Goal: Task Accomplishment & Management: Manage account settings

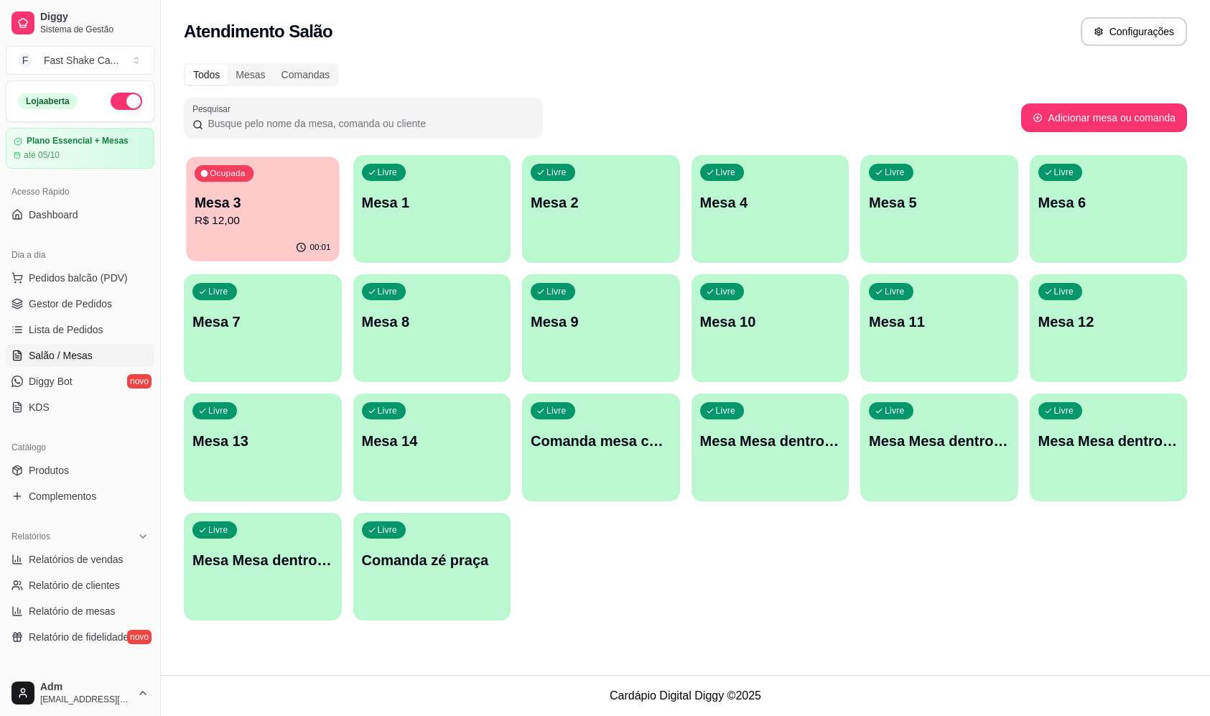
click at [271, 214] on p "R$ 12,00" at bounding box center [263, 220] width 136 height 17
click at [284, 245] on div "00:45" at bounding box center [263, 249] width 158 height 28
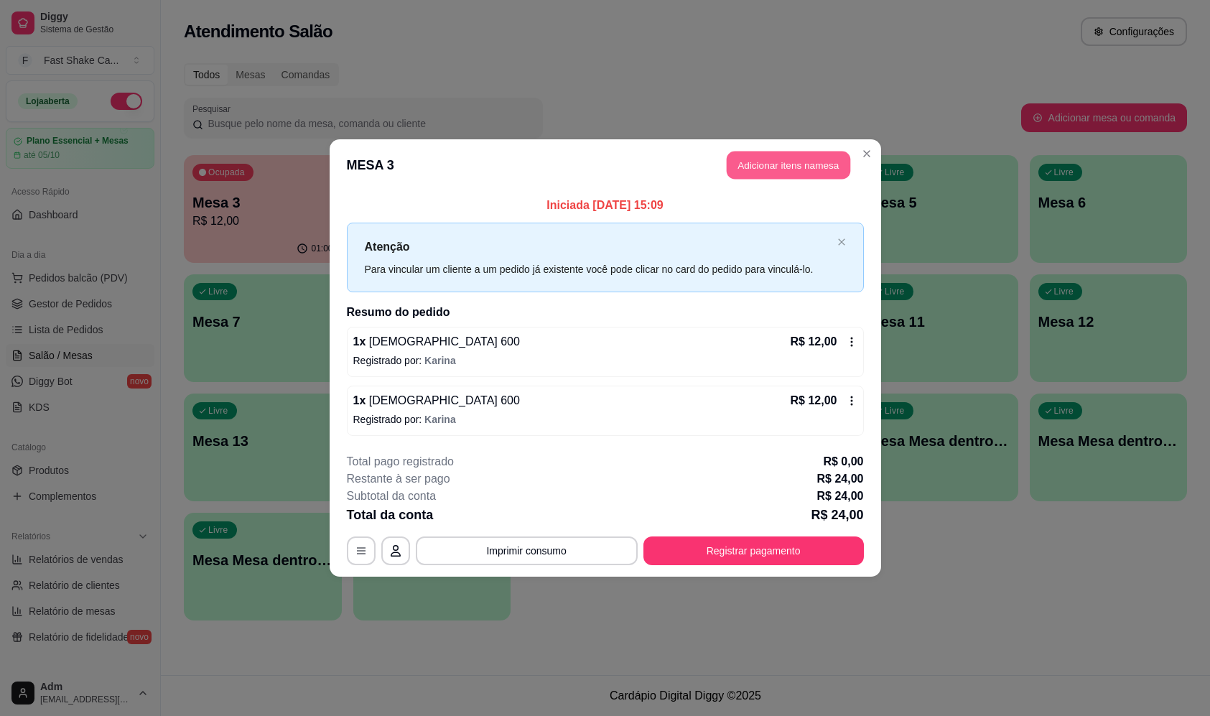
click at [769, 170] on button "Adicionar itens na mesa" at bounding box center [787, 165] width 123 height 28
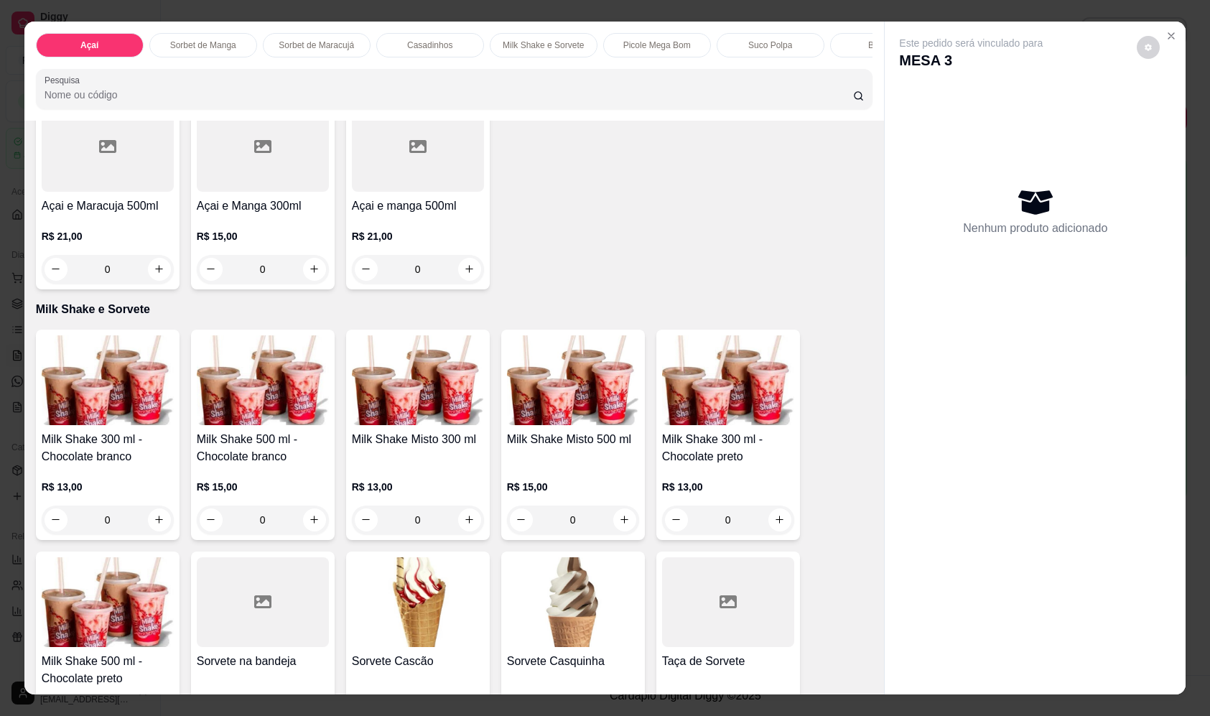
scroll to position [1292, 0]
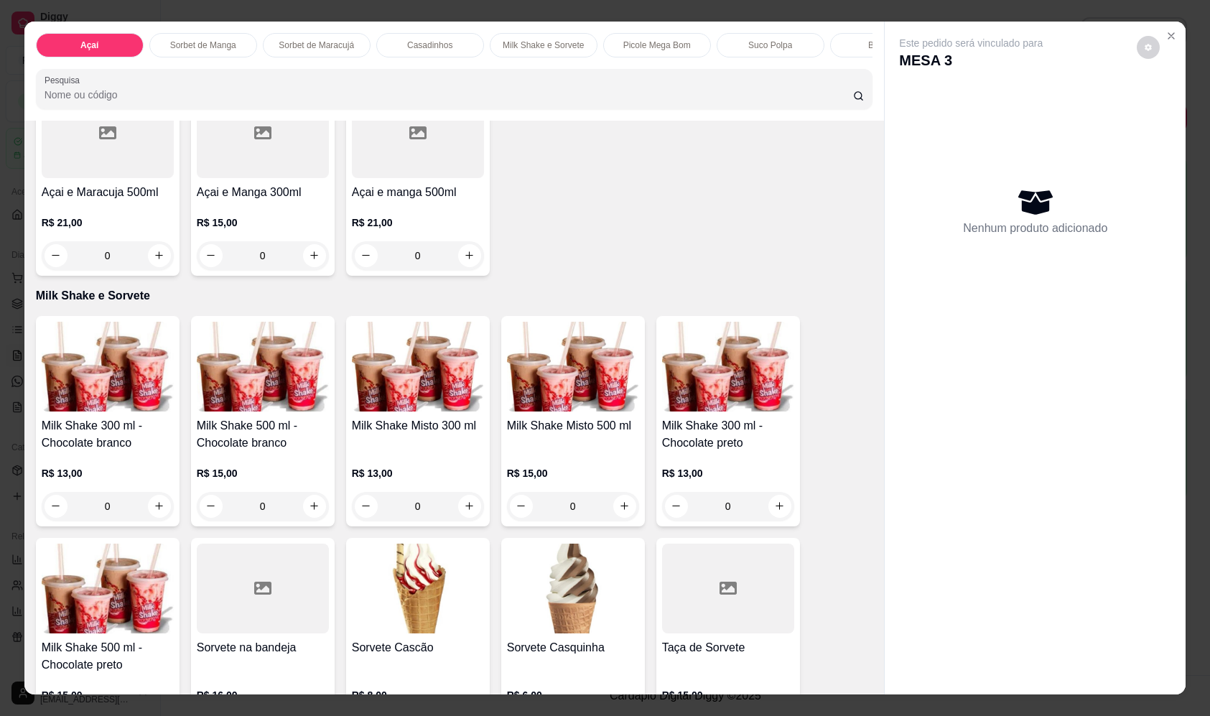
click at [155, 515] on div "0" at bounding box center [108, 506] width 132 height 29
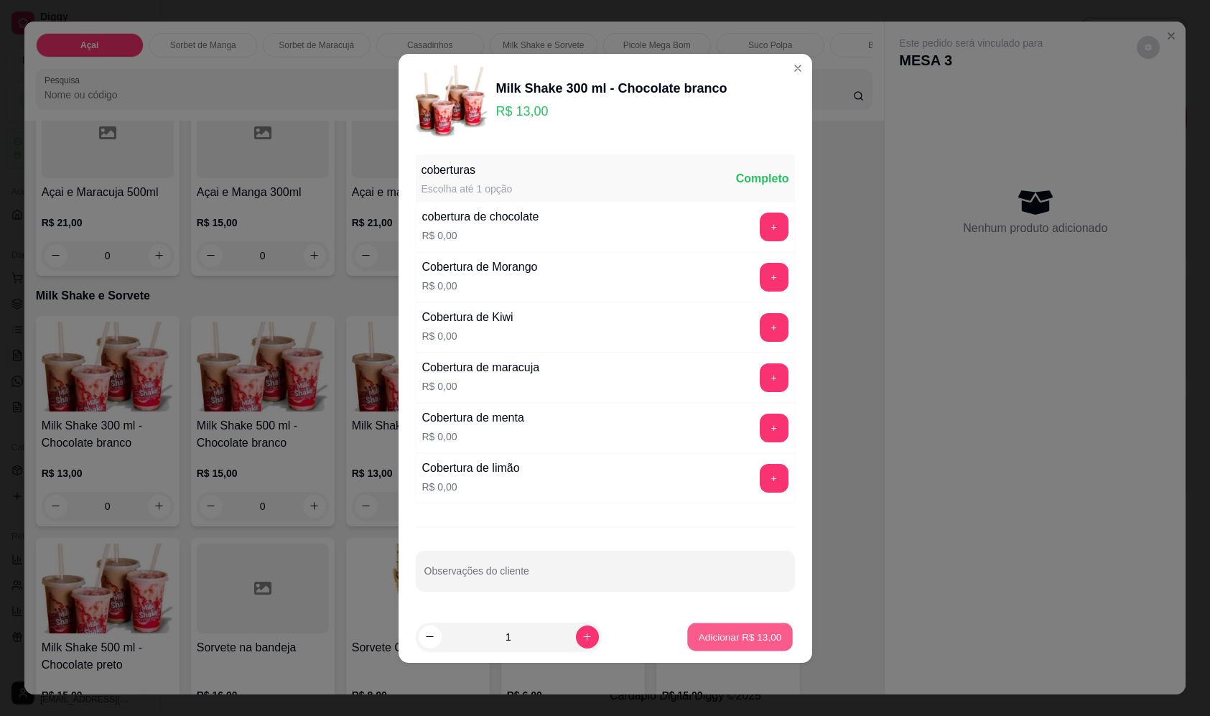
click at [722, 627] on button "Adicionar R$ 13,00" at bounding box center [741, 636] width 106 height 28
type input "1"
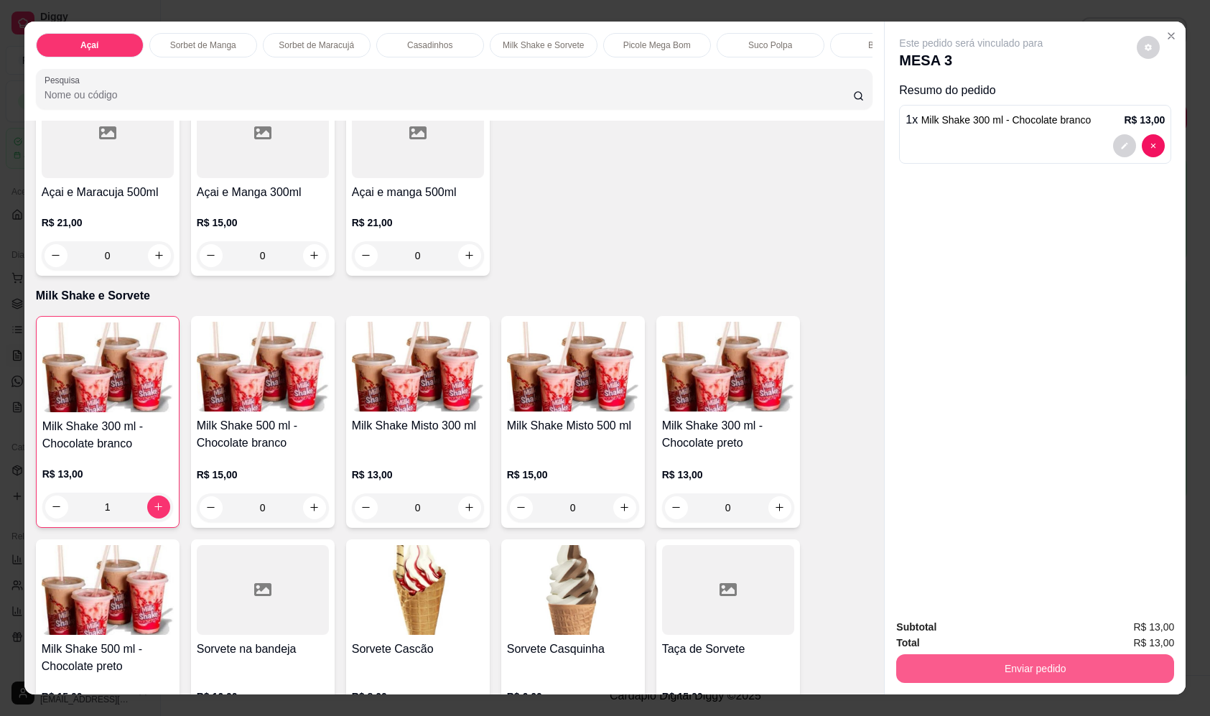
click at [1078, 668] on button "Enviar pedido" at bounding box center [1035, 668] width 278 height 29
click at [952, 629] on button "Não registrar e enviar pedido" at bounding box center [987, 632] width 149 height 27
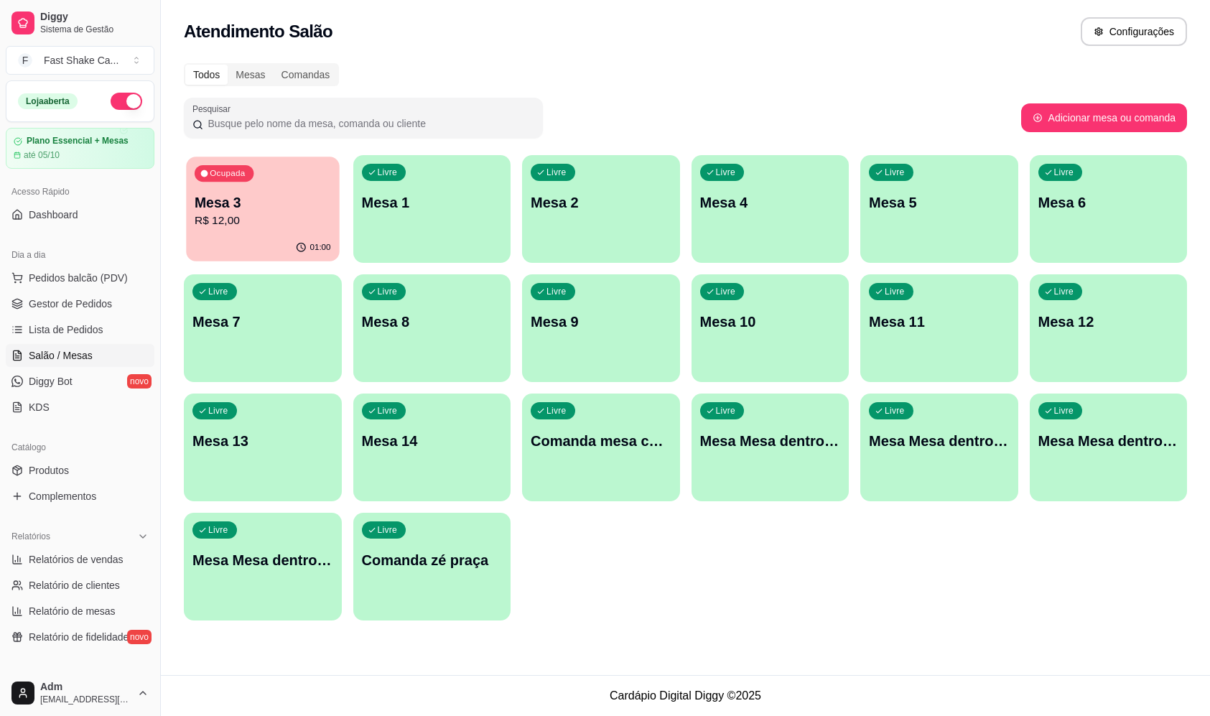
click at [284, 234] on button "Ocupada Mesa 3 R$ 12,00 01:00" at bounding box center [262, 208] width 153 height 105
click at [279, 221] on p "R$ 12,00" at bounding box center [263, 220] width 136 height 17
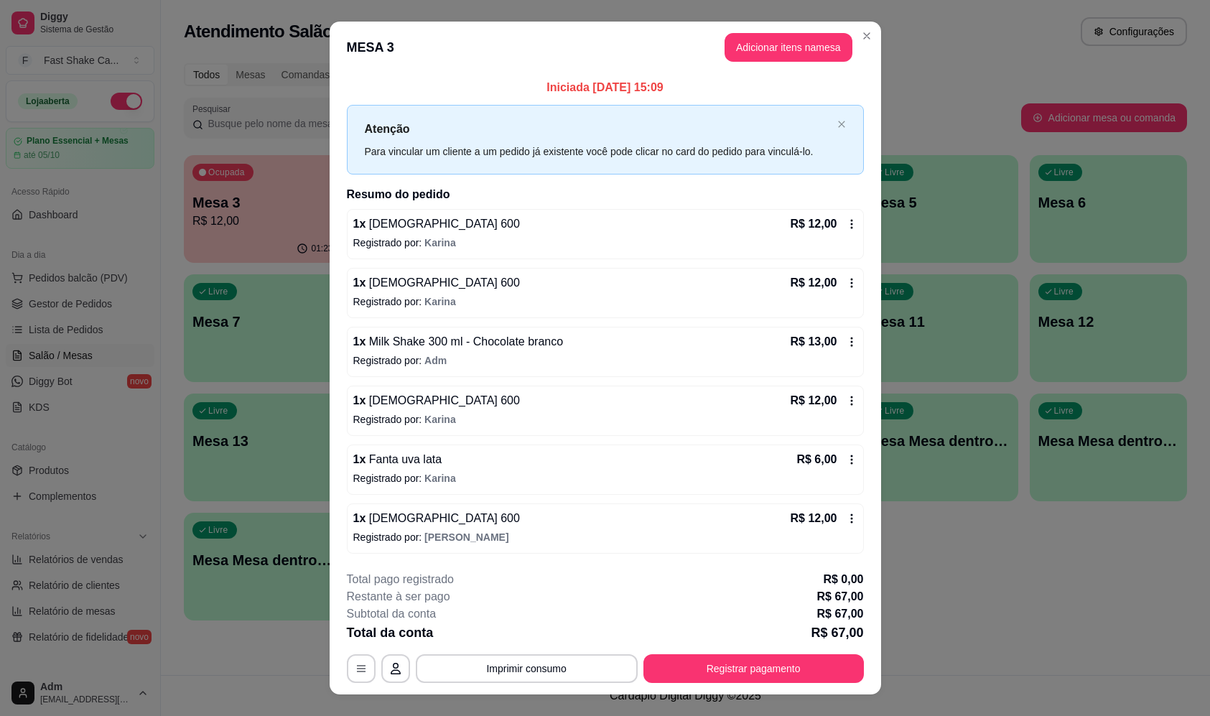
click at [536, 684] on footer "**********" at bounding box center [604, 626] width 551 height 135
click at [541, 668] on button "Imprimir consumo" at bounding box center [527, 668] width 222 height 29
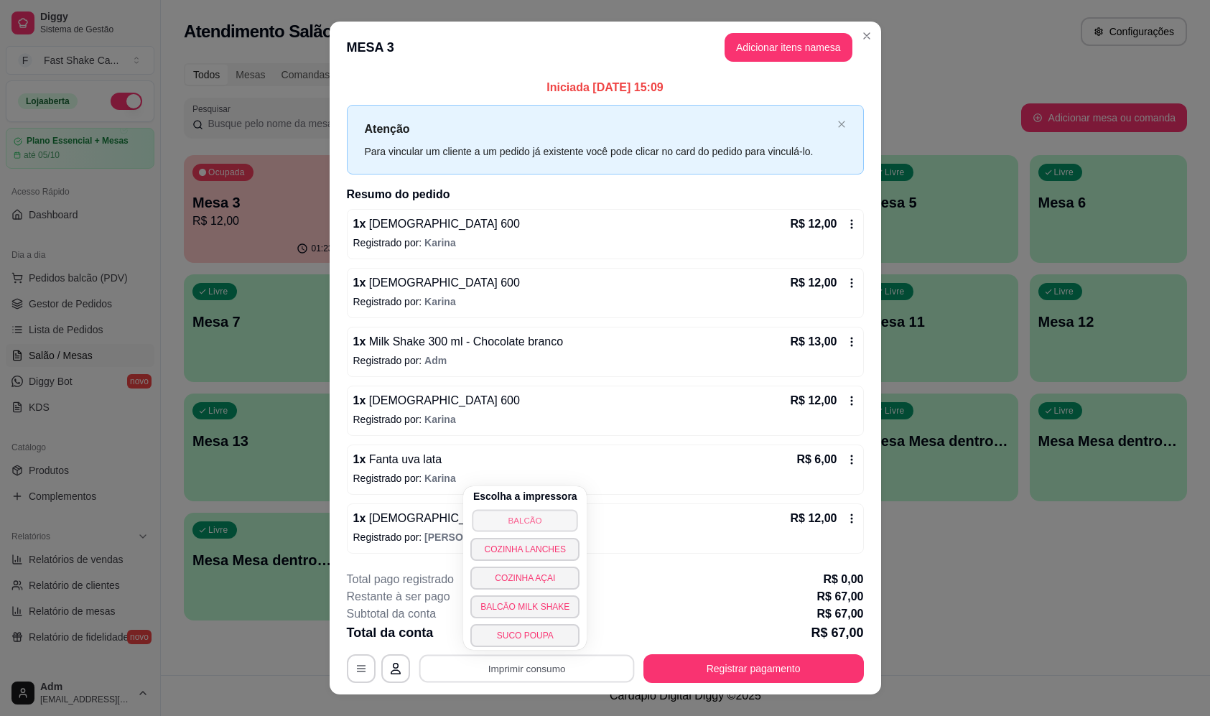
click at [528, 519] on button "BALCÃO" at bounding box center [525, 520] width 106 height 22
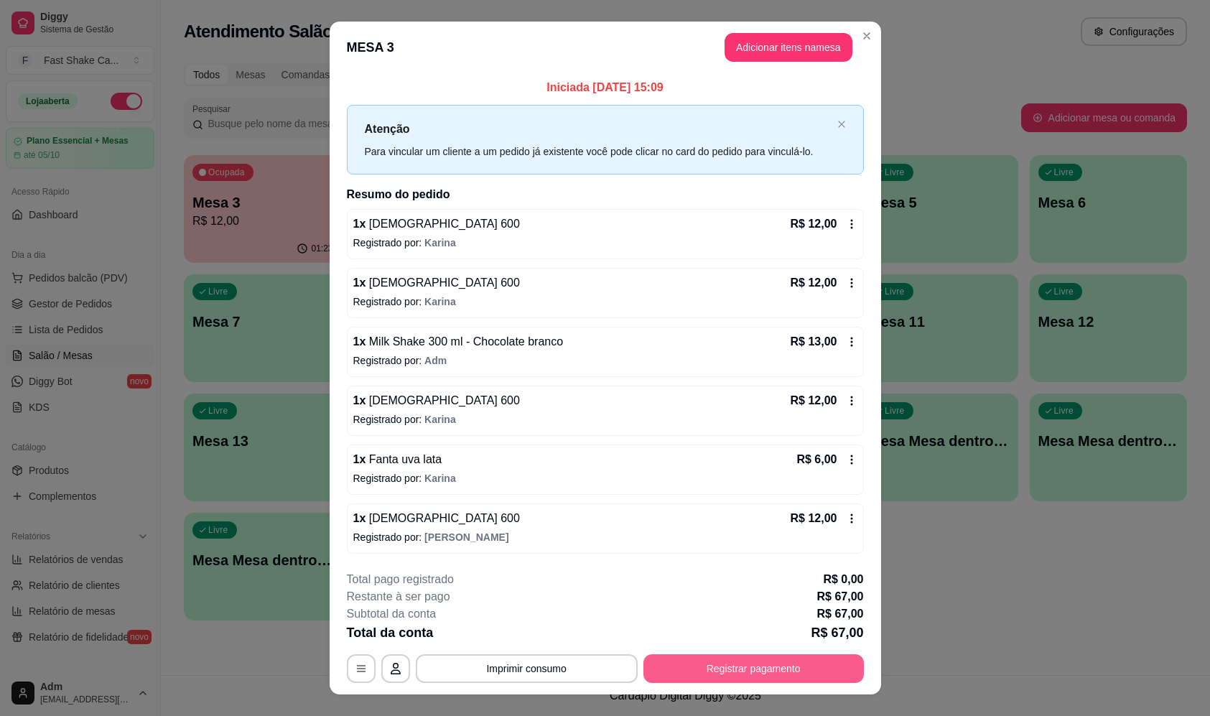
click at [688, 670] on button "Registrar pagamento" at bounding box center [753, 668] width 220 height 29
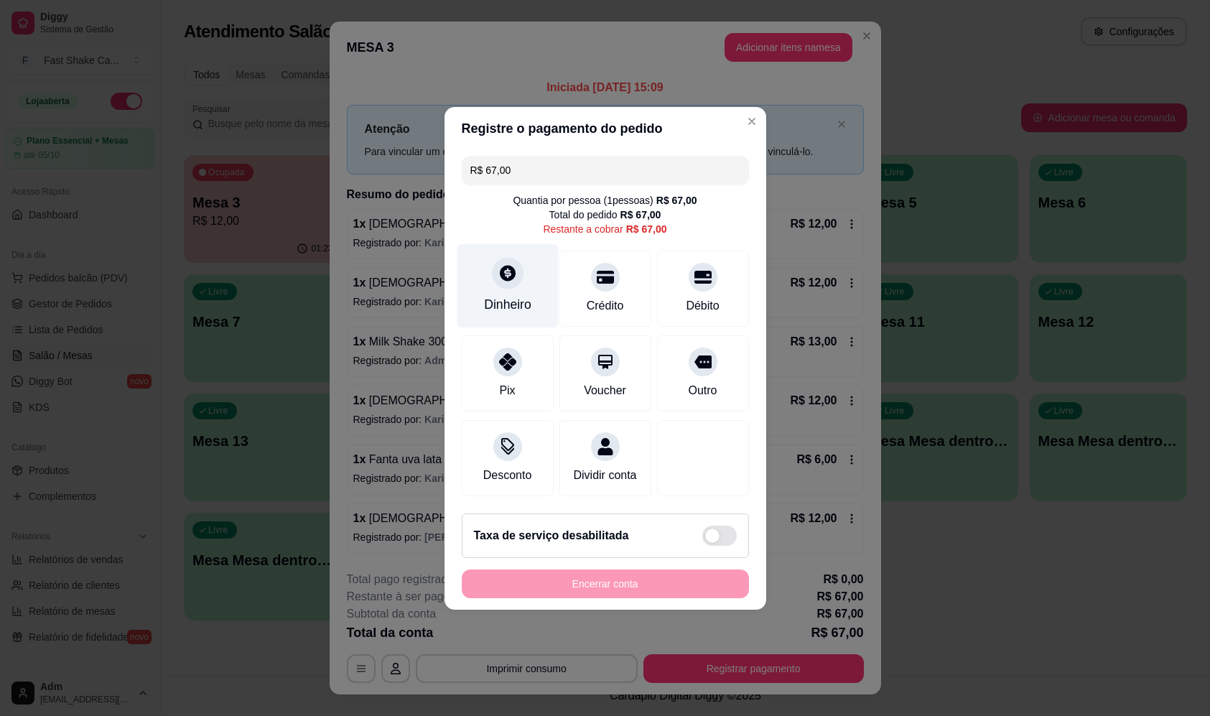
click at [515, 295] on div "Dinheiro" at bounding box center [507, 304] width 47 height 19
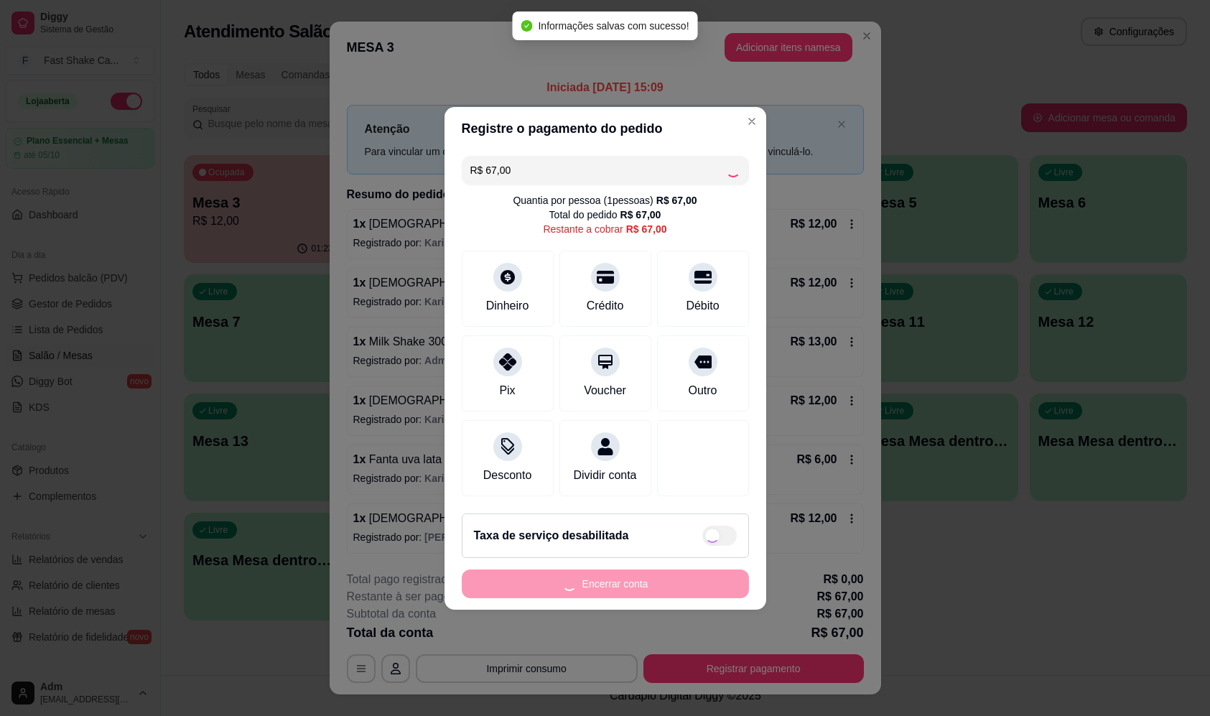
type input "R$ 0,00"
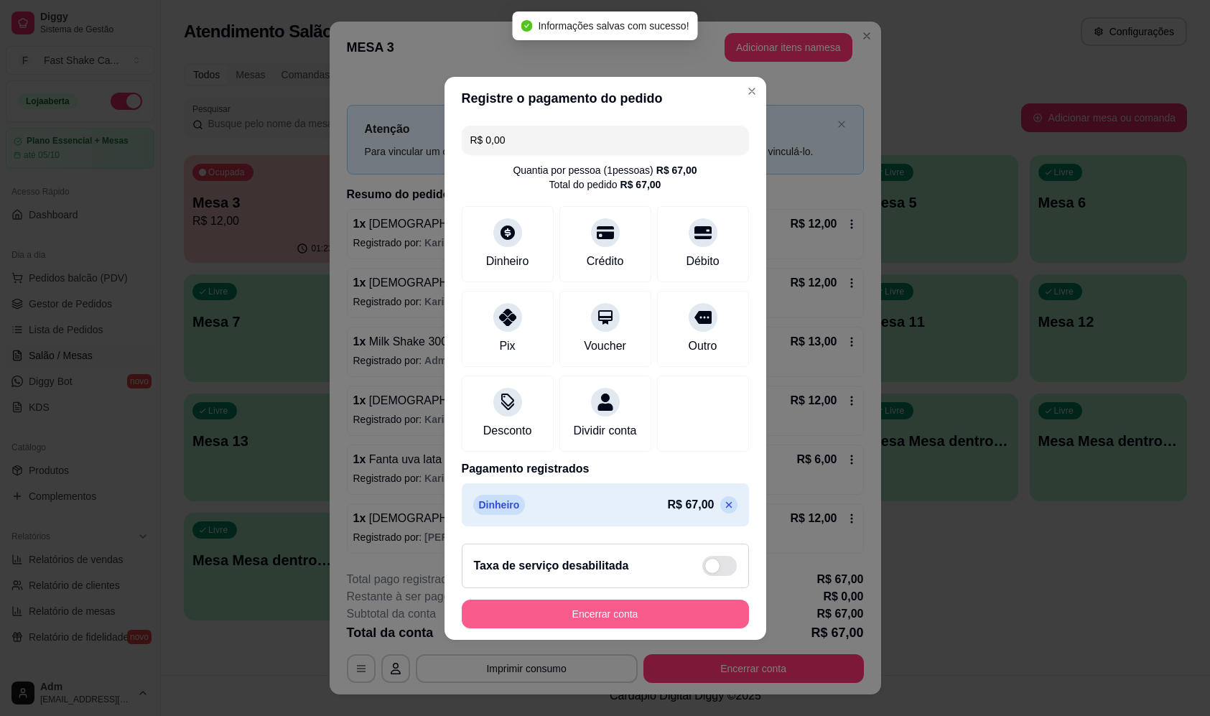
click at [653, 616] on button "Encerrar conta" at bounding box center [605, 613] width 287 height 29
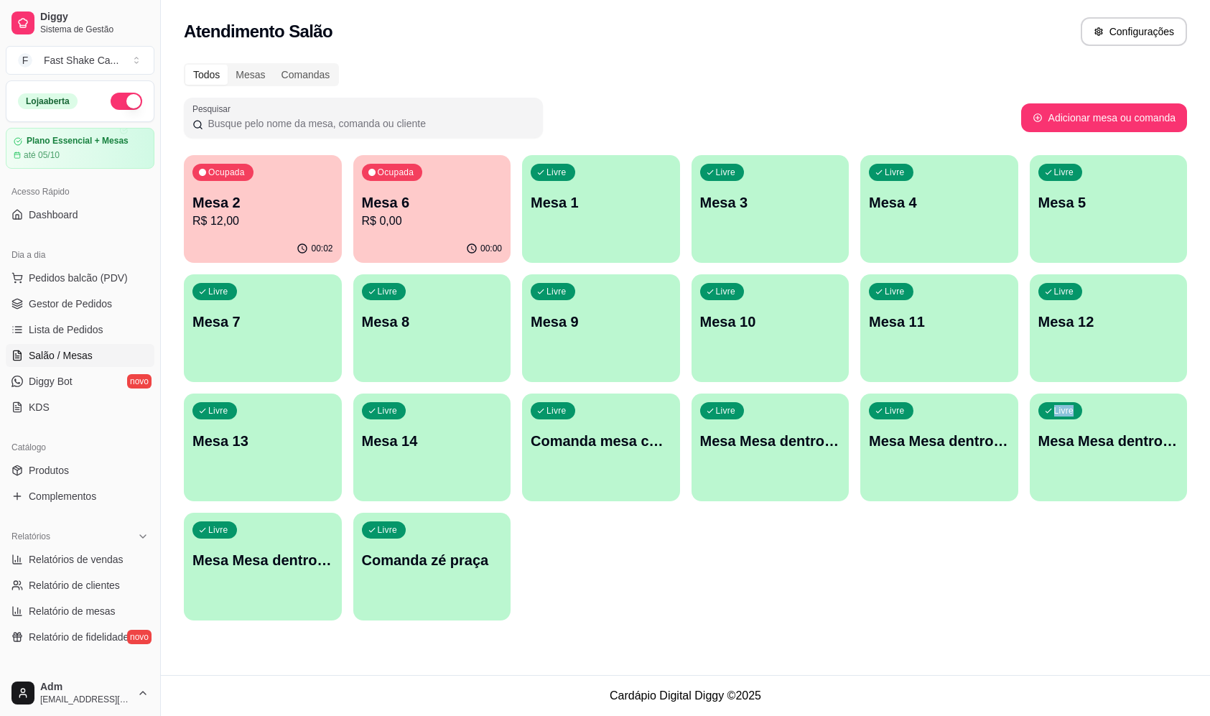
click at [994, 615] on div "Ocupada Mesa 2 R$ 12,00 00:02 Ocupada Mesa 6 R$ 0,00 00:00 Livre Mesa 1 Livre M…" at bounding box center [685, 387] width 1003 height 465
click at [292, 222] on p "R$ 12,00" at bounding box center [263, 220] width 136 height 17
click at [462, 209] on p "Mesa 6" at bounding box center [431, 202] width 136 height 19
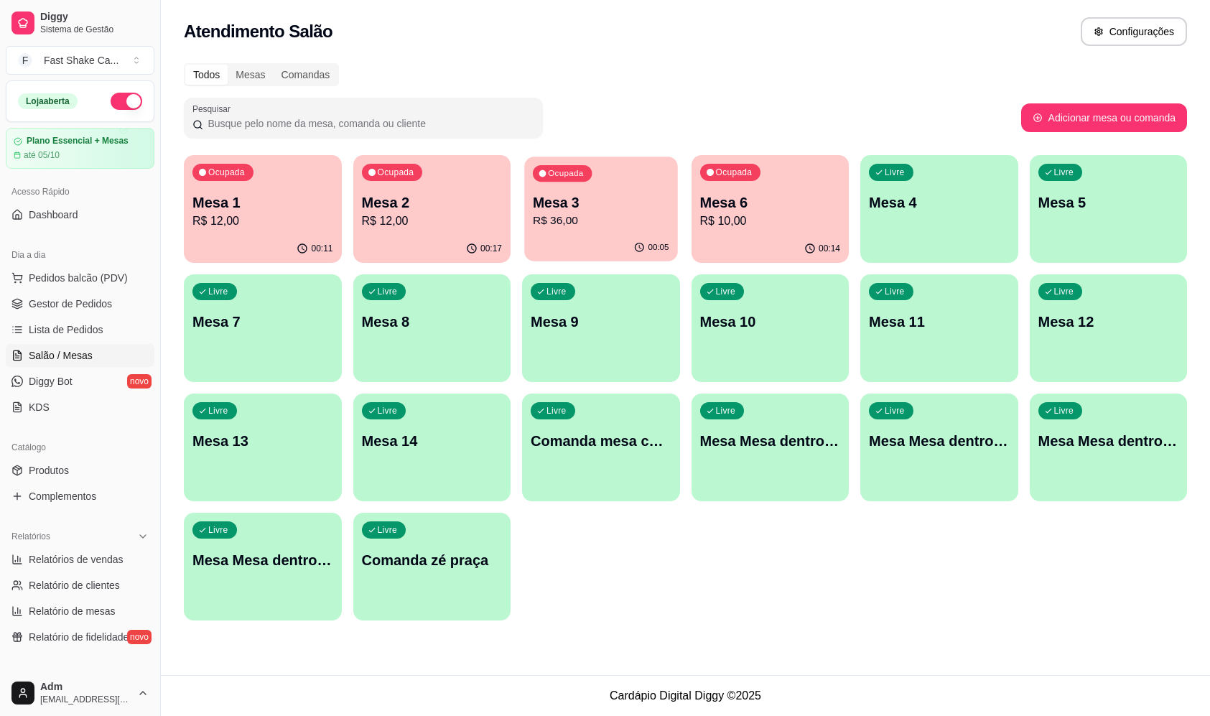
click at [625, 248] on div "00:05" at bounding box center [600, 247] width 153 height 27
click at [435, 218] on p "R$ 12,00" at bounding box center [431, 220] width 136 height 17
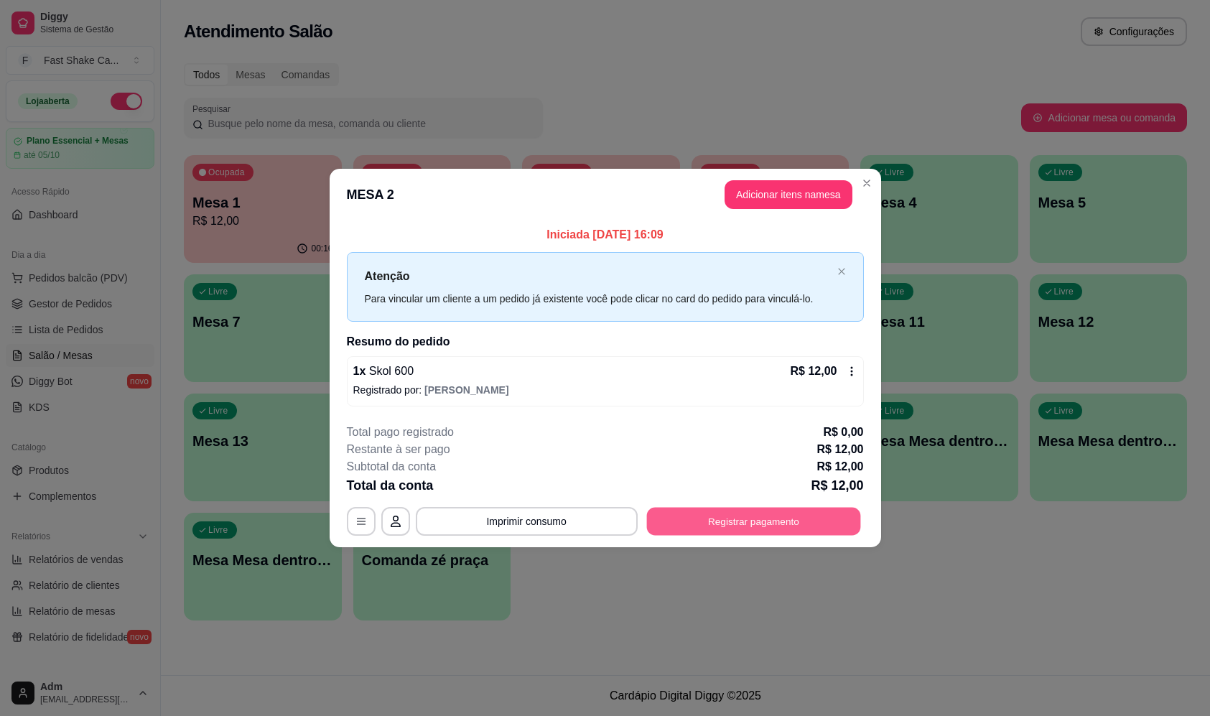
click at [777, 532] on button "Registrar pagamento" at bounding box center [753, 522] width 214 height 28
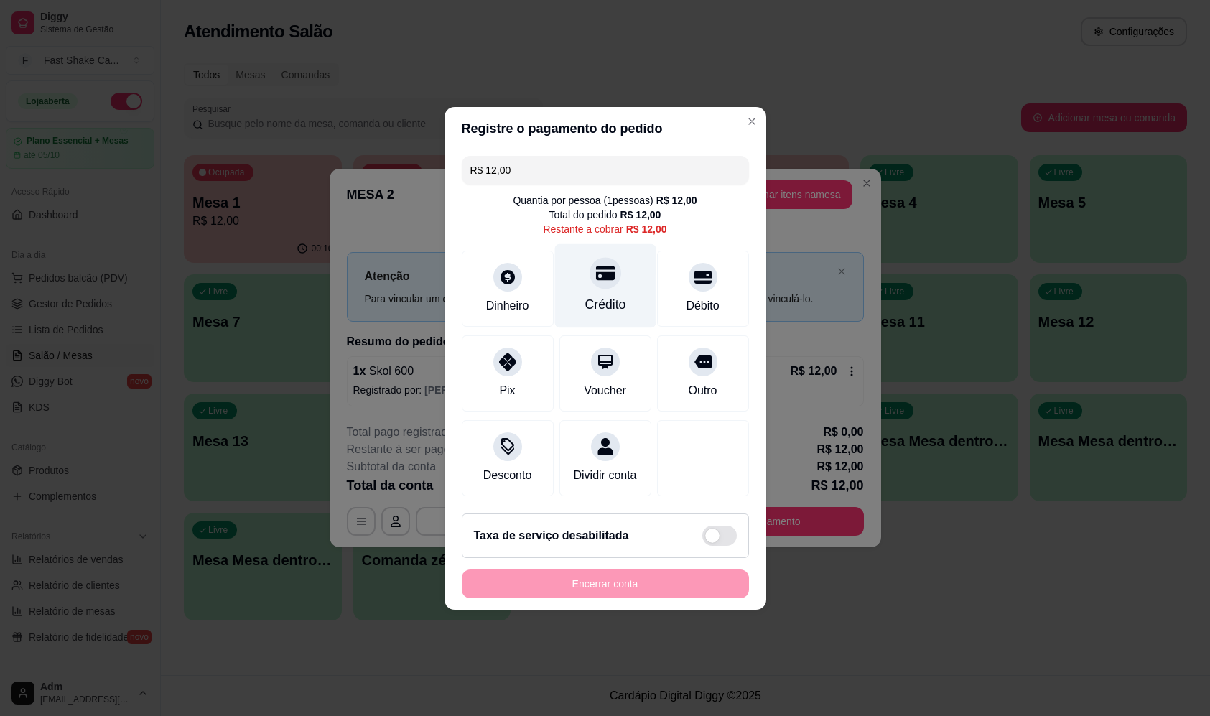
click at [622, 301] on div "Crédito" at bounding box center [604, 285] width 101 height 84
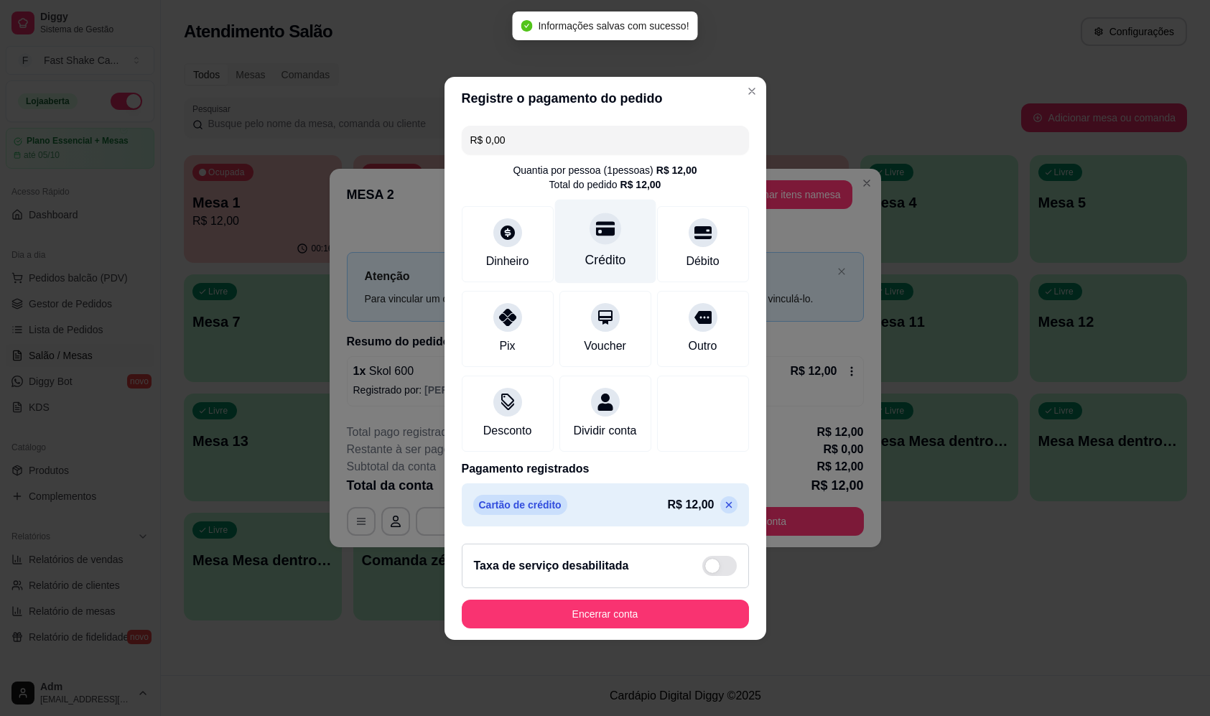
type input "R$ 0,00"
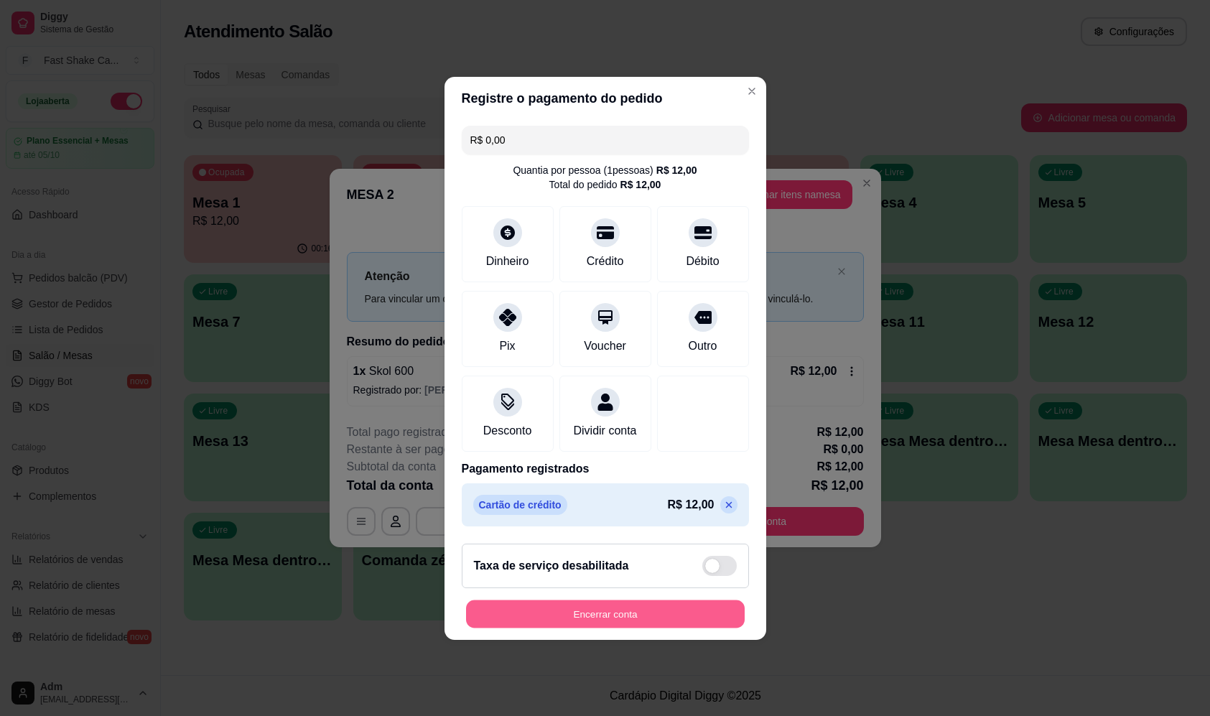
click at [599, 621] on button "Encerrar conta" at bounding box center [605, 613] width 279 height 28
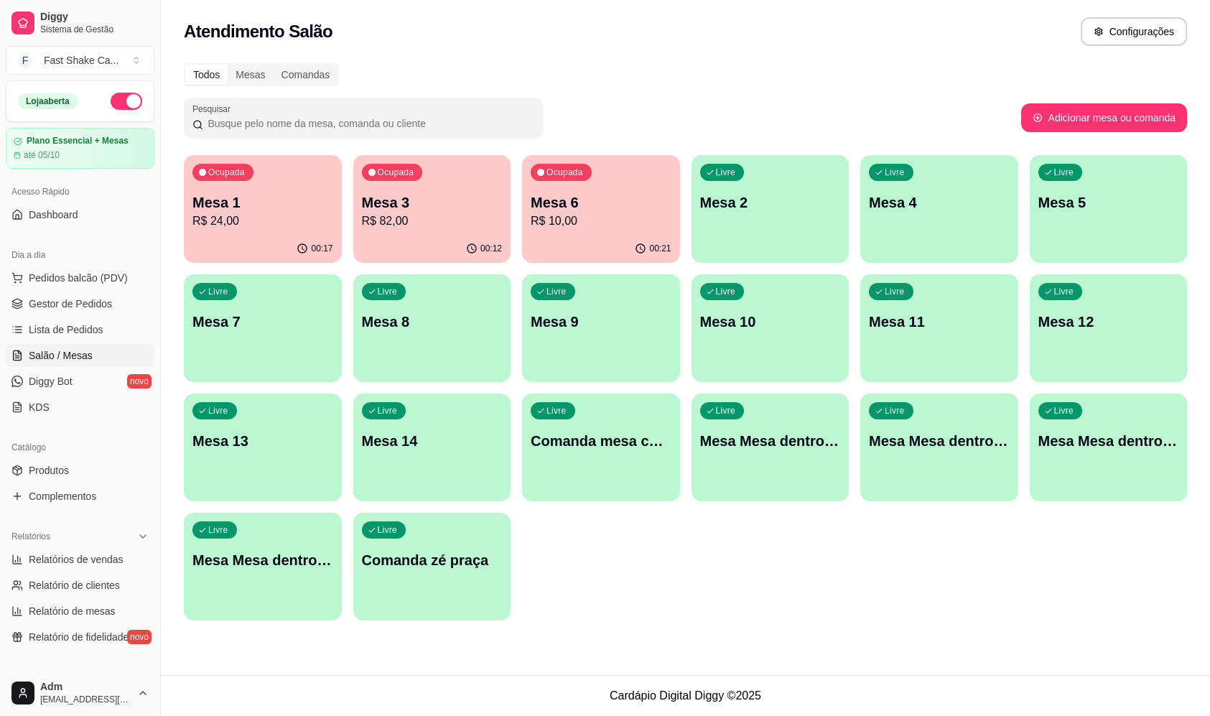
click at [235, 227] on p "R$ 24,00" at bounding box center [262, 220] width 141 height 17
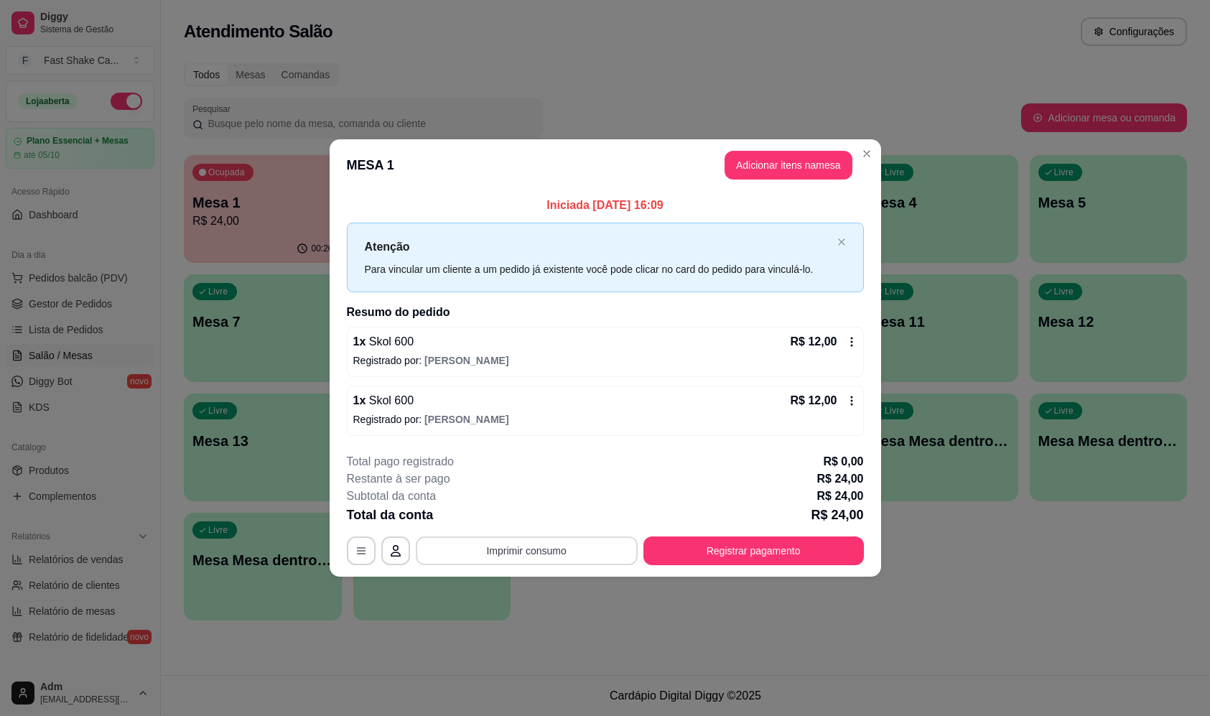
click at [528, 553] on button "Imprimir consumo" at bounding box center [527, 550] width 222 height 29
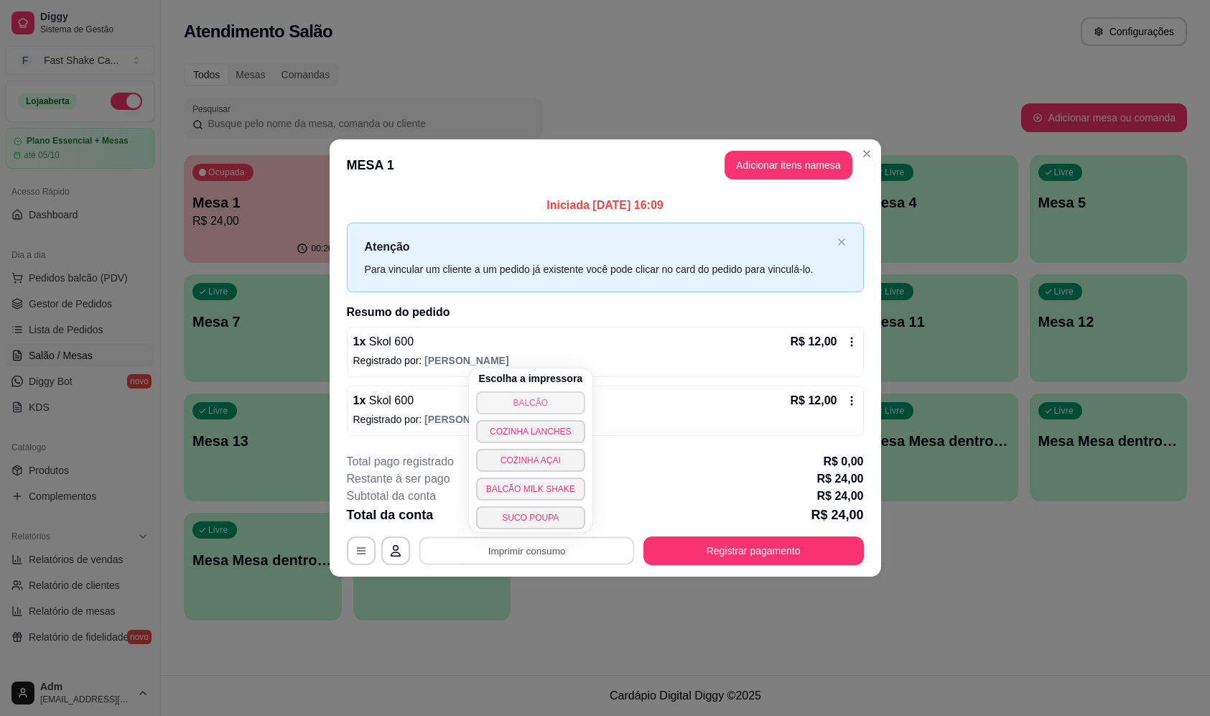
click at [519, 396] on button "BALCÃO" at bounding box center [530, 402] width 109 height 23
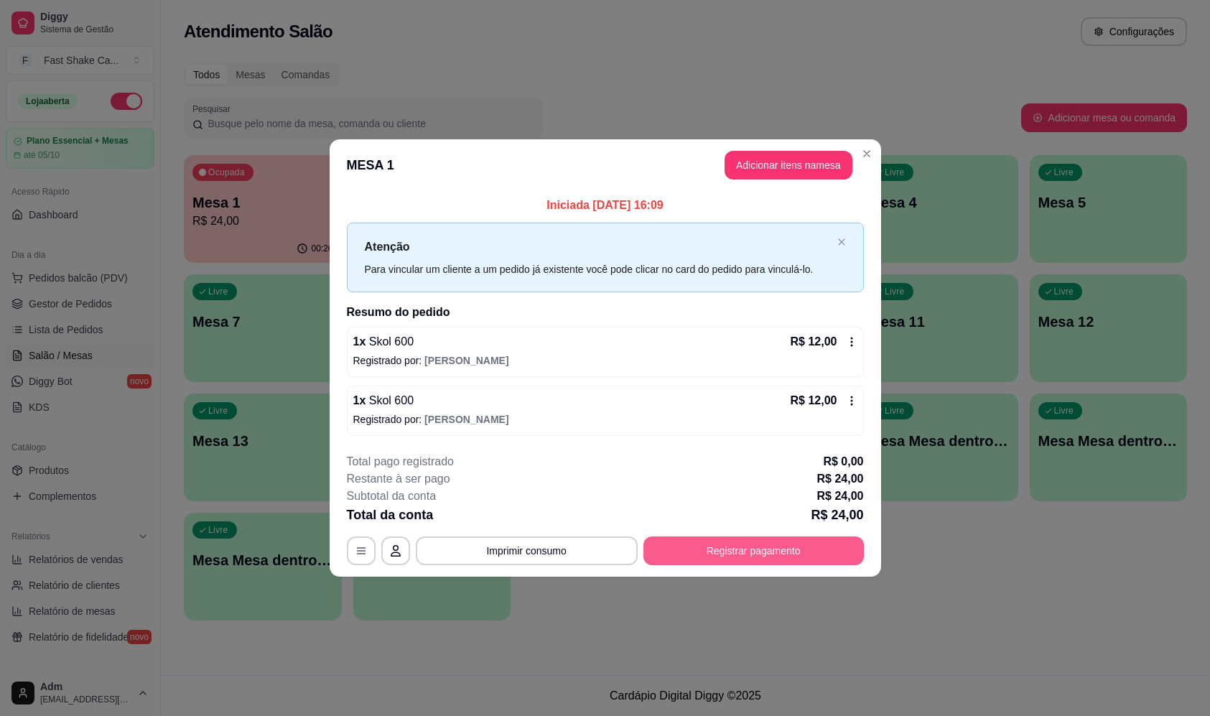
click at [710, 563] on button "Registrar pagamento" at bounding box center [753, 550] width 220 height 29
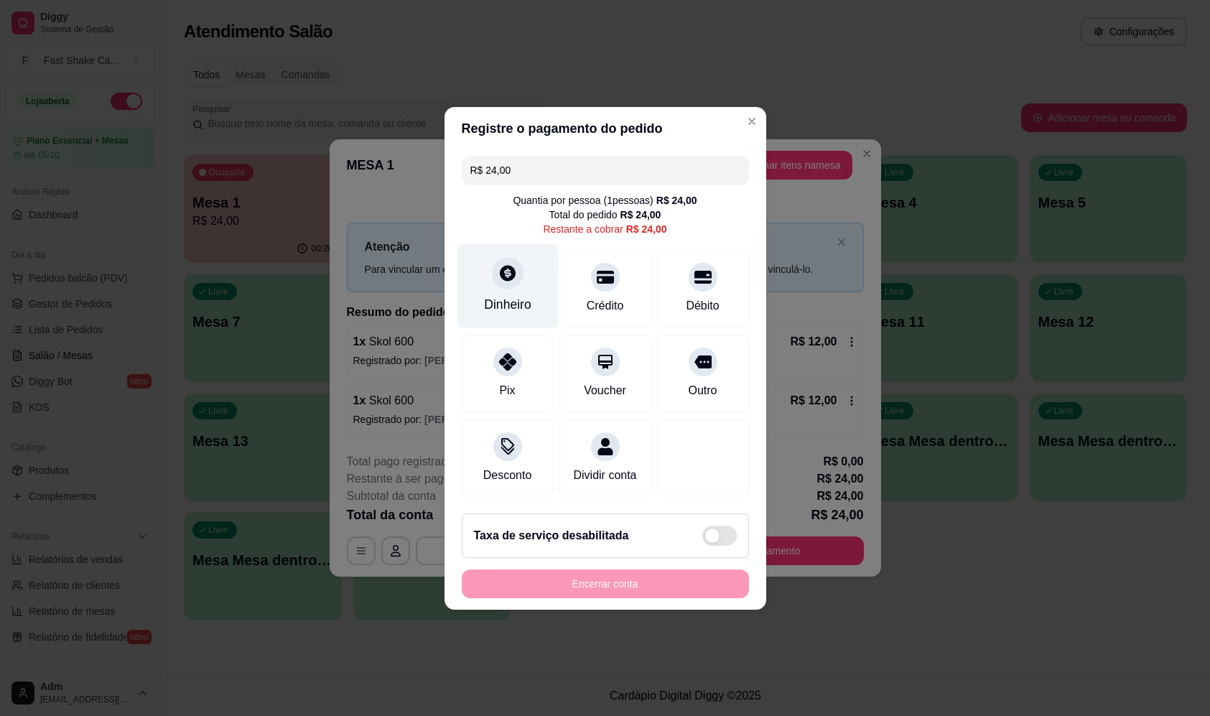
click at [516, 307] on div "Dinheiro" at bounding box center [507, 285] width 101 height 84
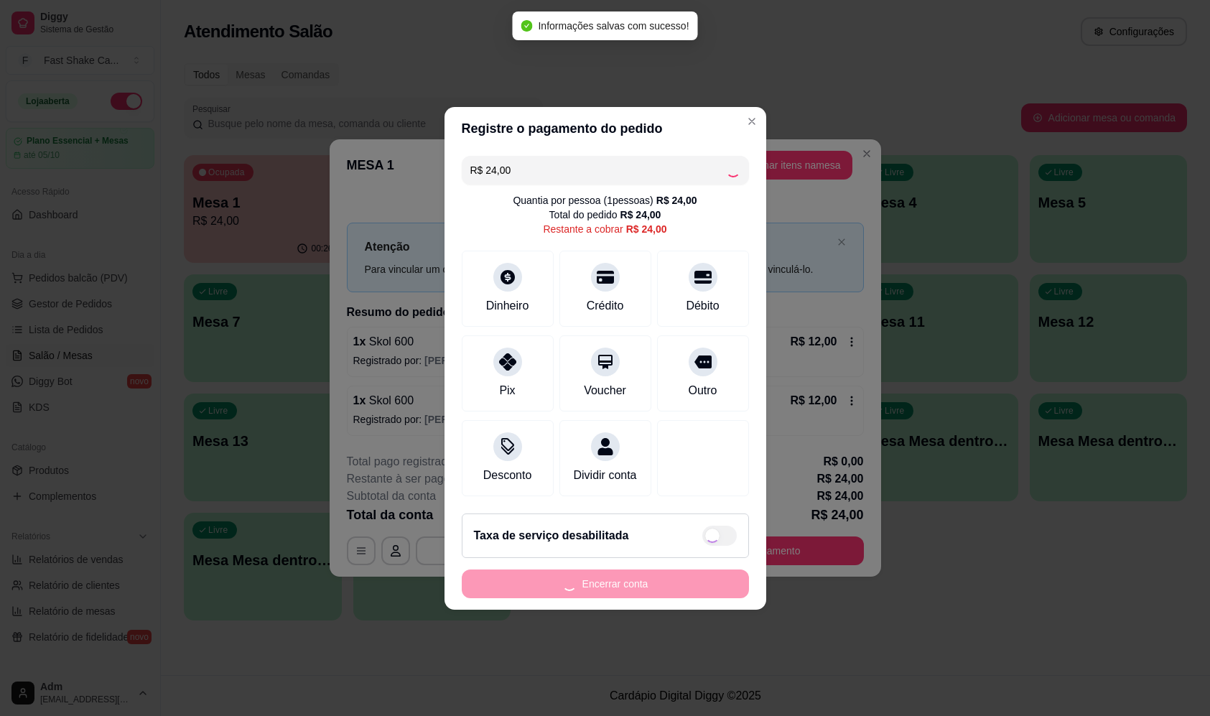
type input "R$ 0,00"
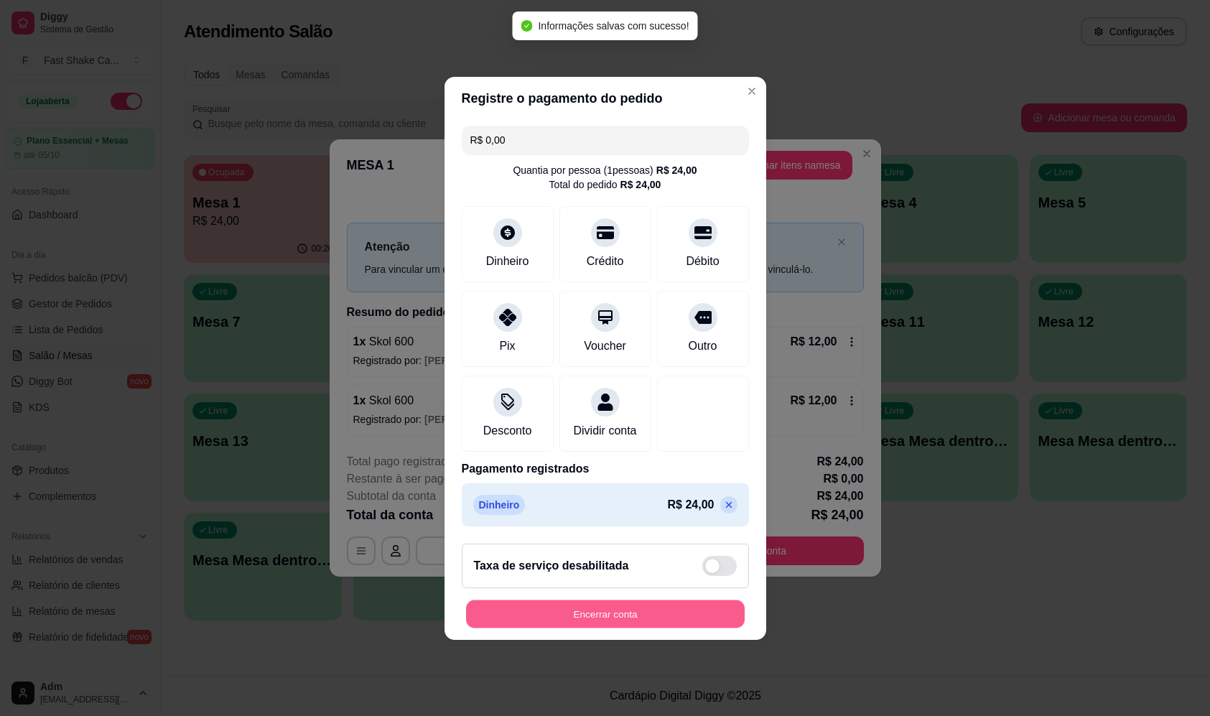
click at [680, 614] on button "Encerrar conta" at bounding box center [605, 613] width 279 height 28
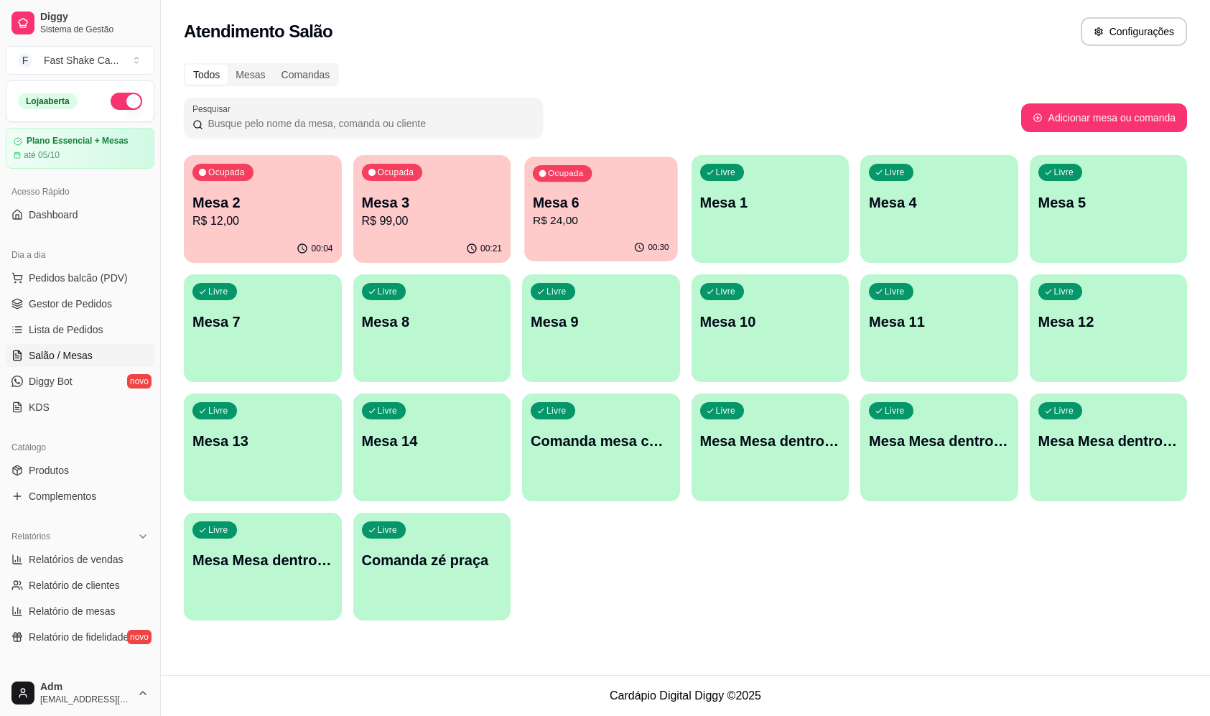
click at [647, 218] on p "R$ 24,00" at bounding box center [601, 220] width 136 height 17
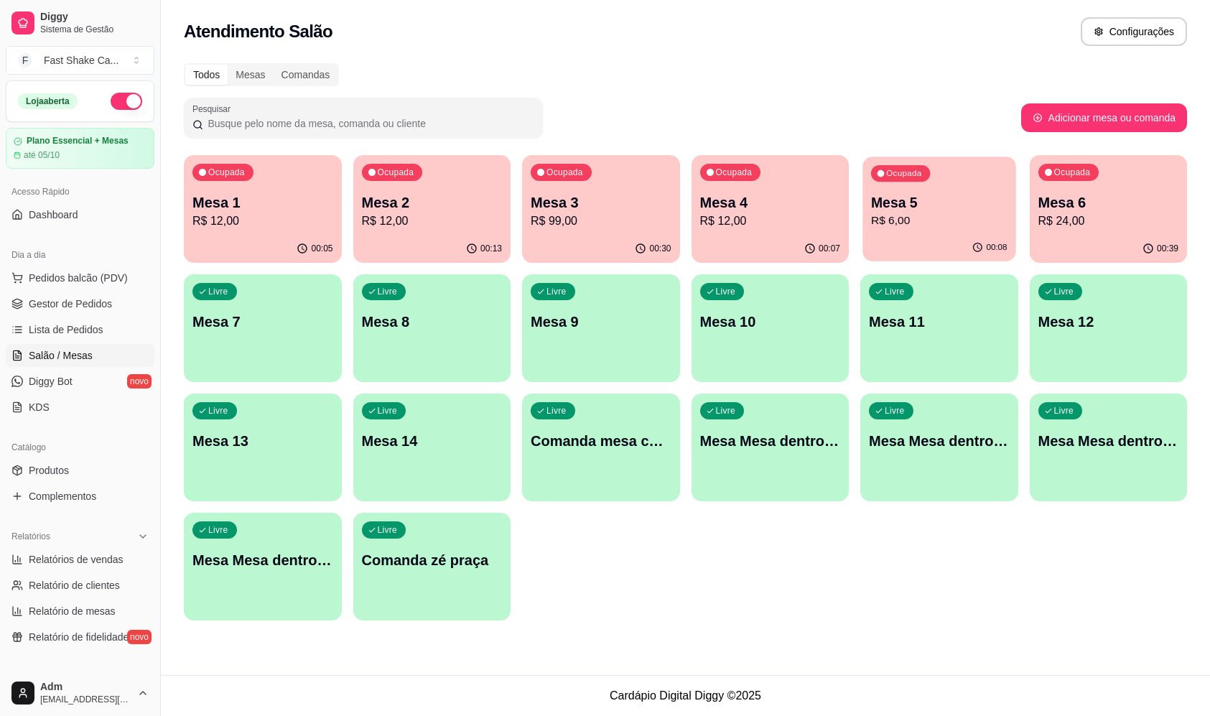
click at [938, 227] on p "R$ 6,00" at bounding box center [939, 220] width 136 height 17
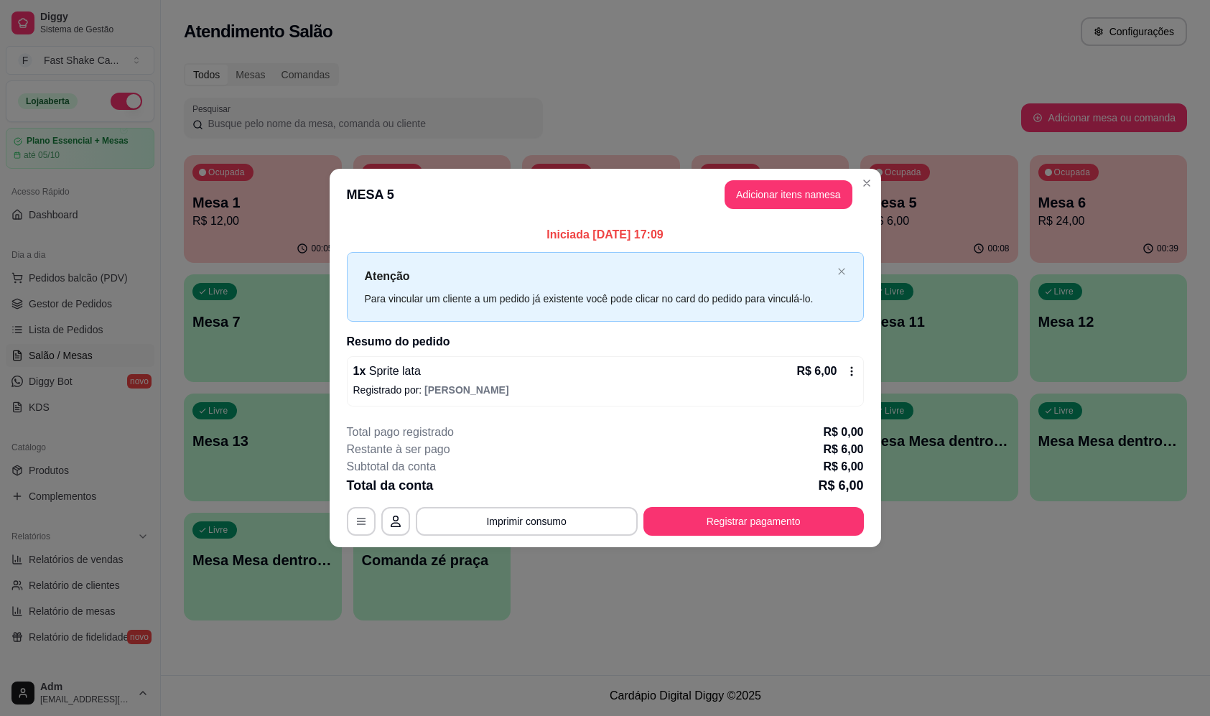
click at [861, 199] on header "MESA 5 Adicionar itens na mesa" at bounding box center [604, 195] width 551 height 52
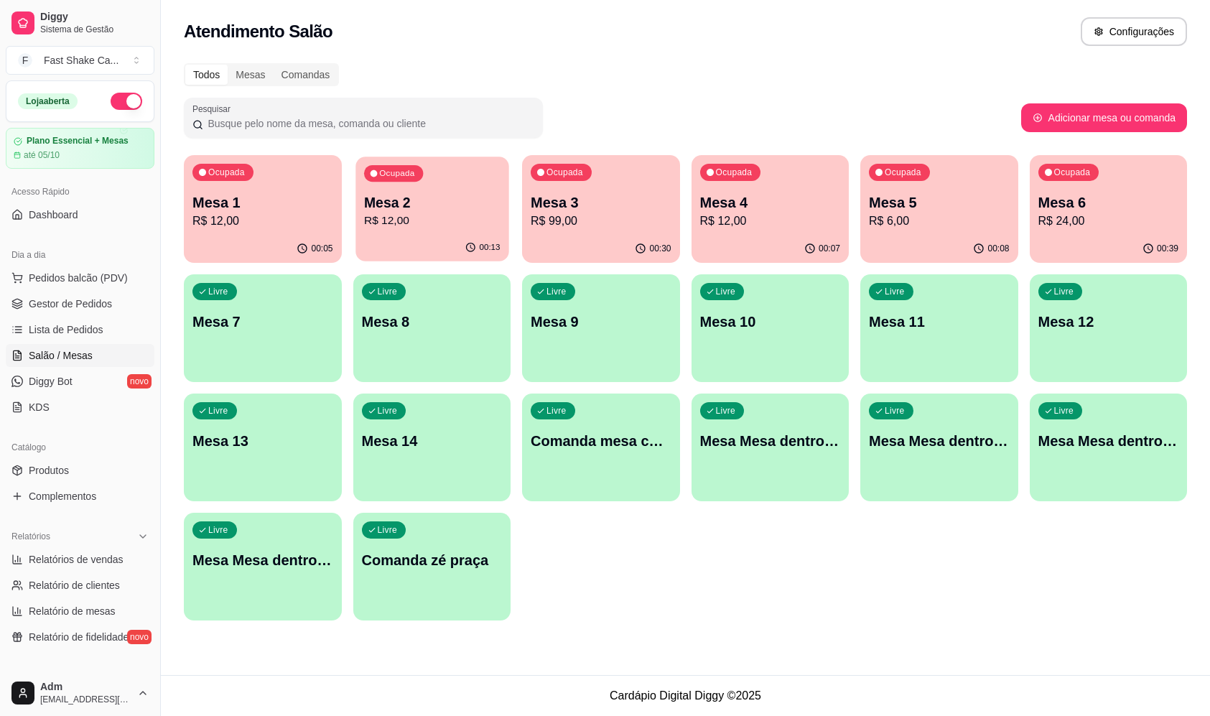
click at [471, 220] on p "R$ 12,00" at bounding box center [431, 220] width 136 height 17
click at [281, 230] on div "Ocupada Mesa 1 R$ 12,00" at bounding box center [262, 195] width 153 height 78
click at [802, 193] on p "Mesa 4" at bounding box center [769, 202] width 136 height 19
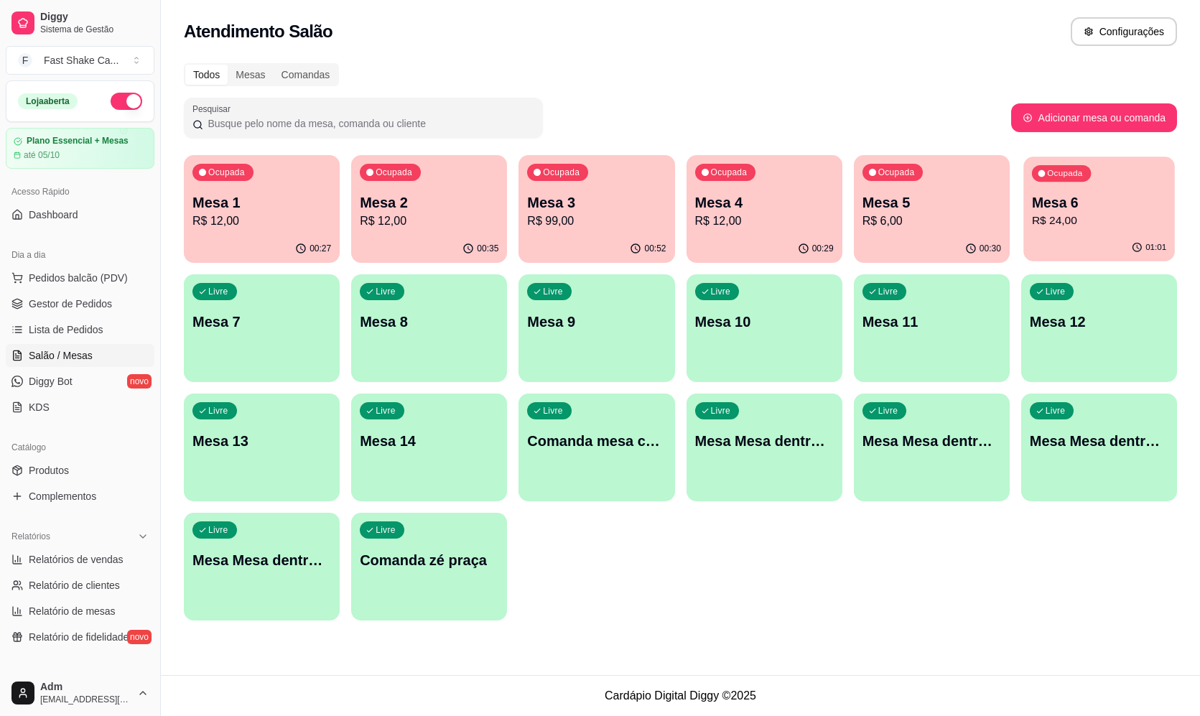
click at [1130, 213] on p "R$ 24,00" at bounding box center [1099, 220] width 134 height 17
click at [286, 230] on div "Ocupada Mesa 1 R$ 12,00" at bounding box center [261, 195] width 151 height 78
click at [606, 202] on p "Mesa 3" at bounding box center [596, 202] width 134 height 19
click at [1146, 187] on div "Ocupada Mesa 6 R$ 24,00" at bounding box center [1098, 195] width 151 height 78
click at [935, 235] on div "00:37" at bounding box center [931, 247] width 151 height 27
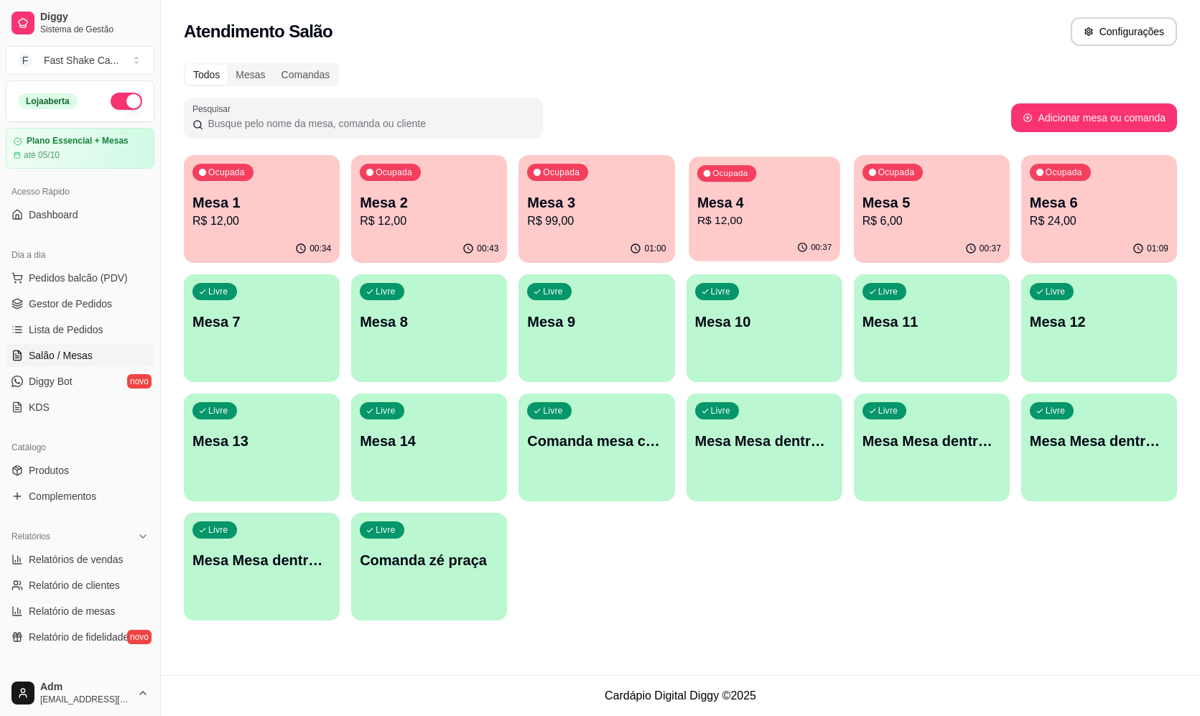
click at [779, 230] on div "Ocupada Mesa 4 R$ 12,00" at bounding box center [763, 195] width 151 height 78
click at [1067, 633] on div "Todos Mesas Comandas Pesquisar Adicionar mesa ou comanda Ocupada Mesa 1 R$ 58,0…" at bounding box center [680, 346] width 1039 height 583
drag, startPoint x: 653, startPoint y: 602, endPoint x: 653, endPoint y: 614, distance: 11.5
click at [654, 603] on div "Ocupada Mesa 1 R$ 58,00 00:41 Ocupada Mesa 2 R$ 24,00 00:49 Ocupada Mesa 3 R$ 1…" at bounding box center [680, 387] width 993 height 465
click at [654, 597] on div "Ocupada Mesa 1 R$ 58,00 00:41 Ocupada Mesa 2 R$ 24,00 00:49 Ocupada Mesa 3 R$ 1…" at bounding box center [680, 387] width 993 height 465
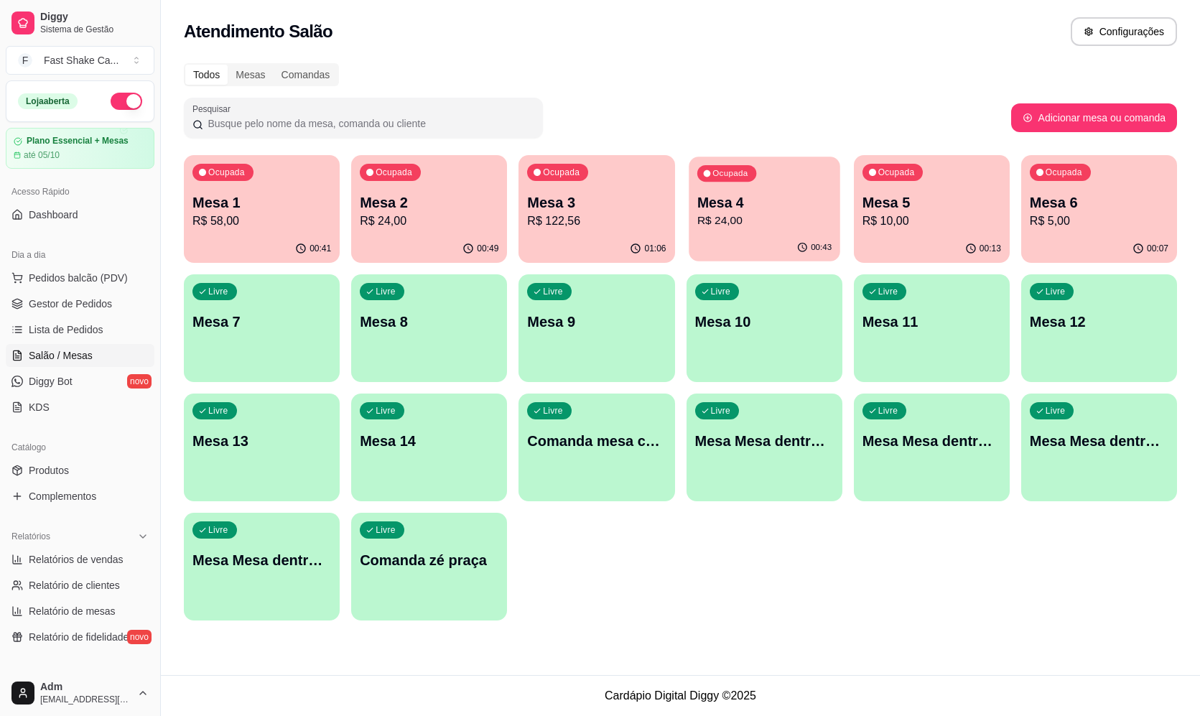
click at [756, 194] on p "Mesa 4" at bounding box center [763, 202] width 134 height 19
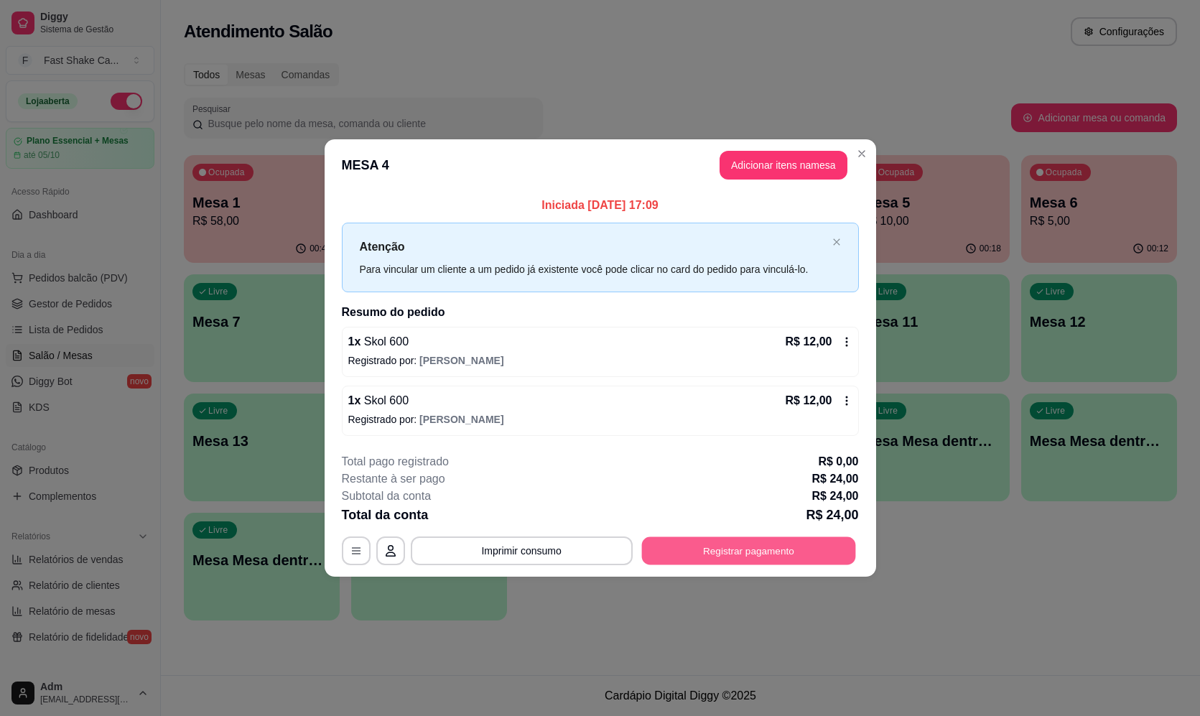
click at [805, 558] on button "Registrar pagamento" at bounding box center [748, 551] width 214 height 28
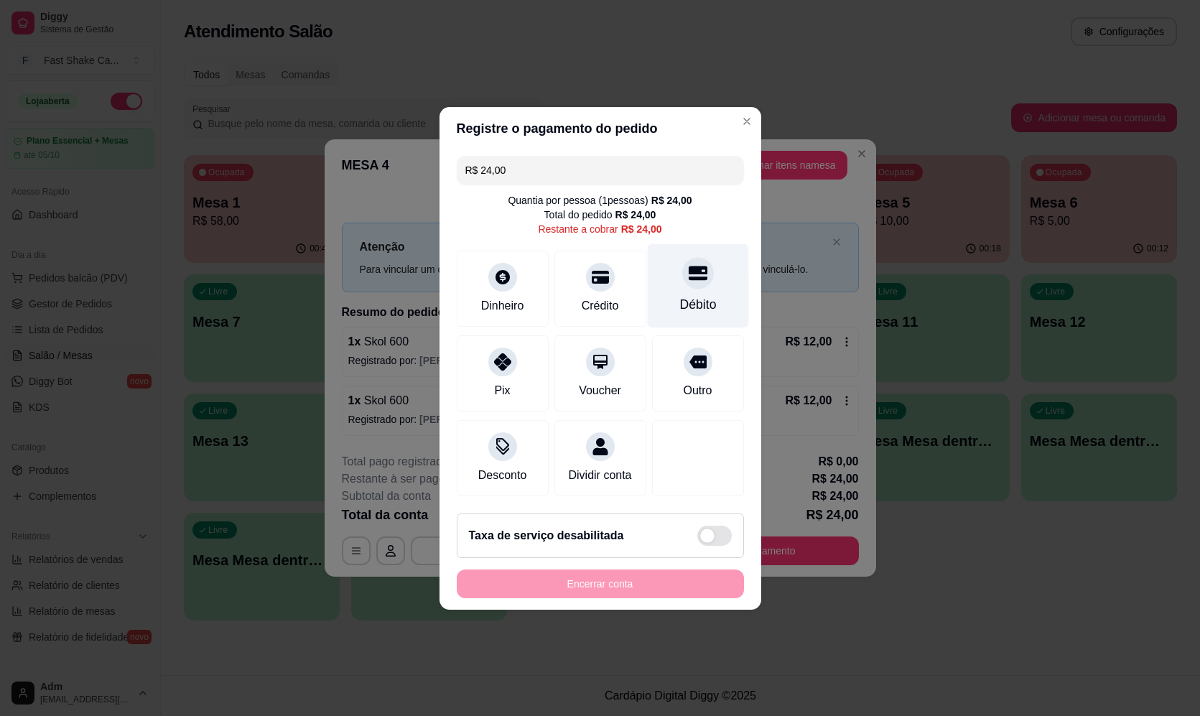
click at [686, 295] on div "Débito" at bounding box center [697, 304] width 37 height 19
type input "R$ 0,00"
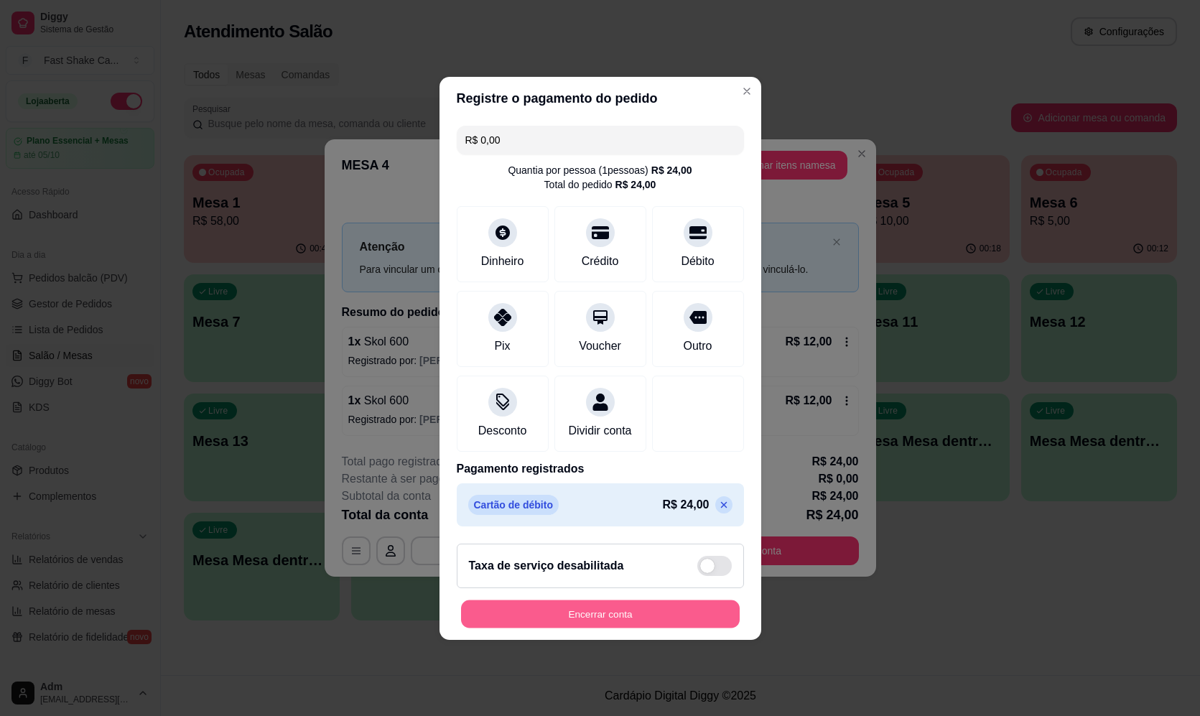
click at [587, 626] on button "Encerrar conta" at bounding box center [600, 613] width 279 height 28
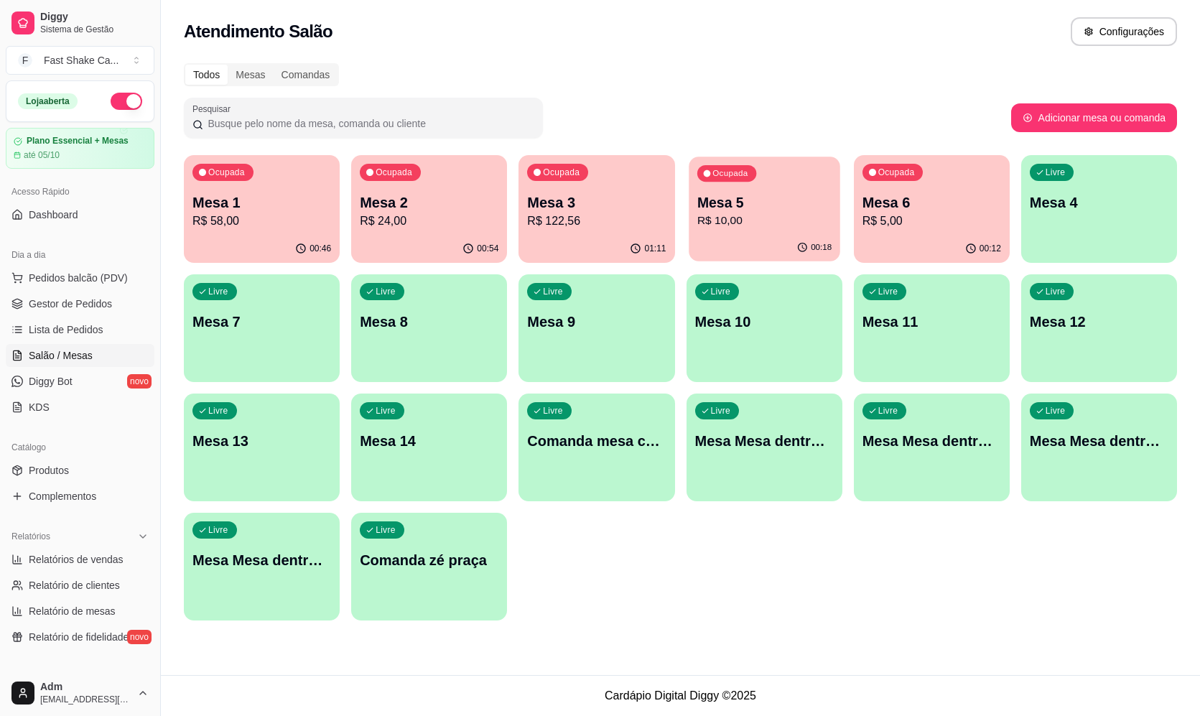
click at [810, 215] on p "R$ 10,00" at bounding box center [763, 220] width 134 height 17
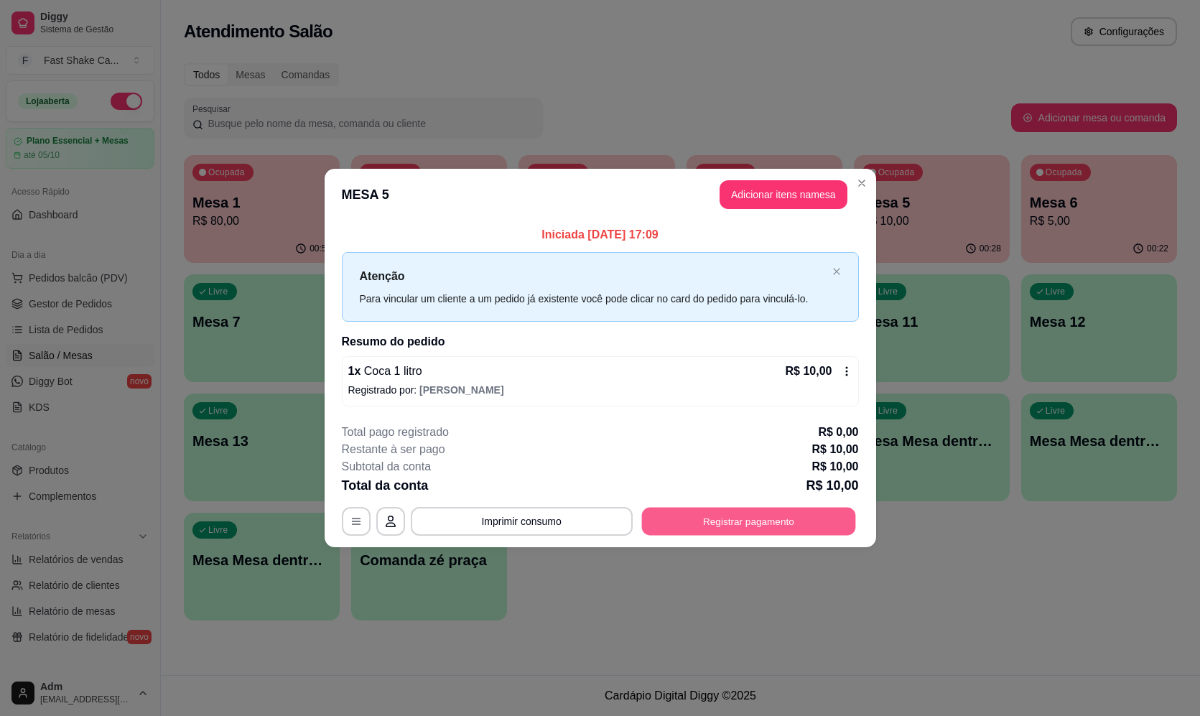
click at [776, 523] on button "Registrar pagamento" at bounding box center [748, 522] width 214 height 28
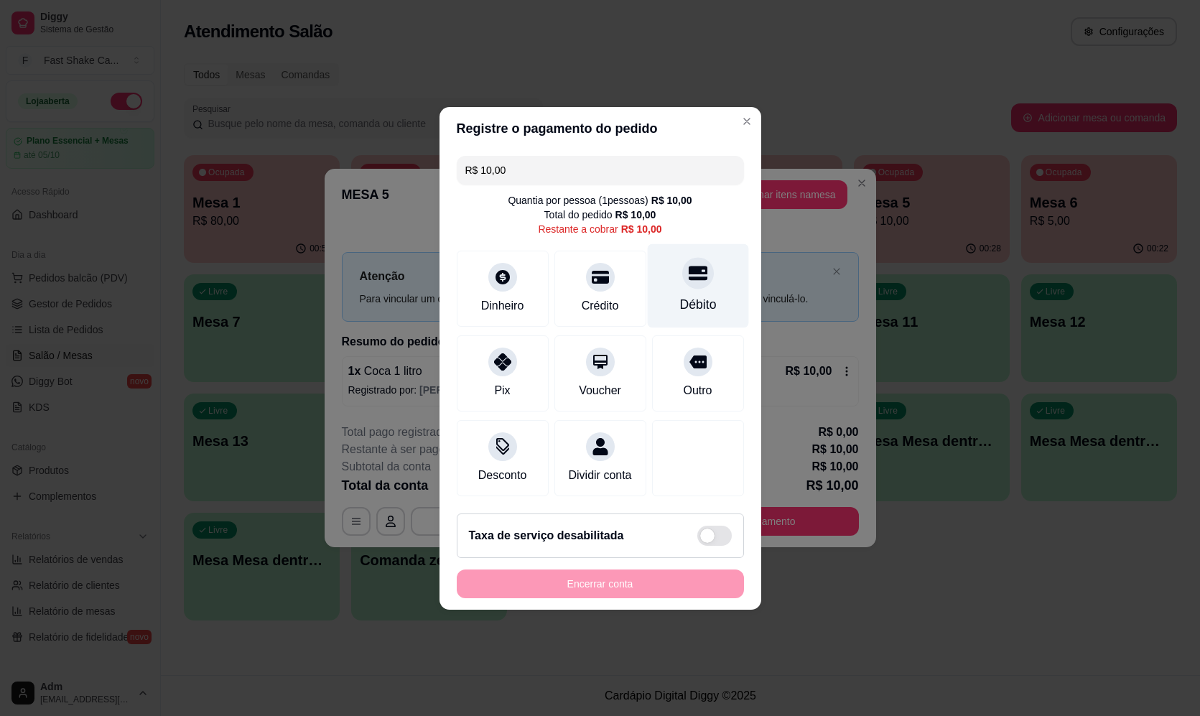
click at [670, 276] on div "Débito" at bounding box center [697, 285] width 101 height 84
type input "R$ 0,00"
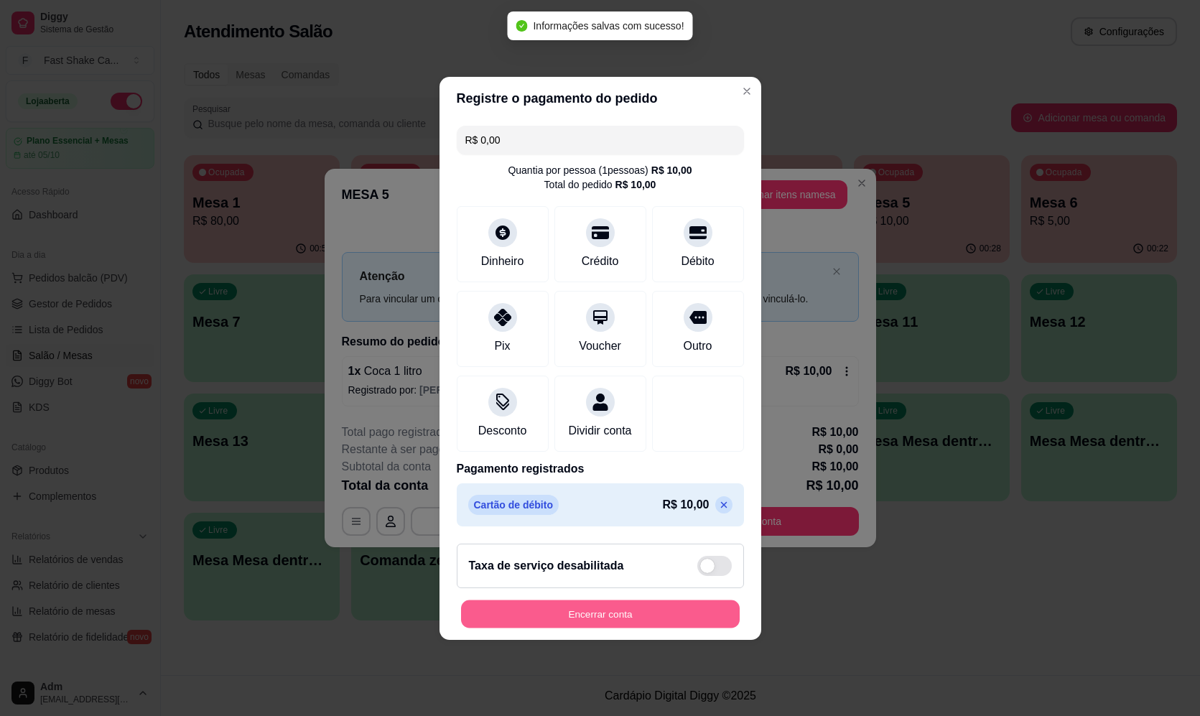
click at [553, 622] on button "Encerrar conta" at bounding box center [600, 613] width 279 height 28
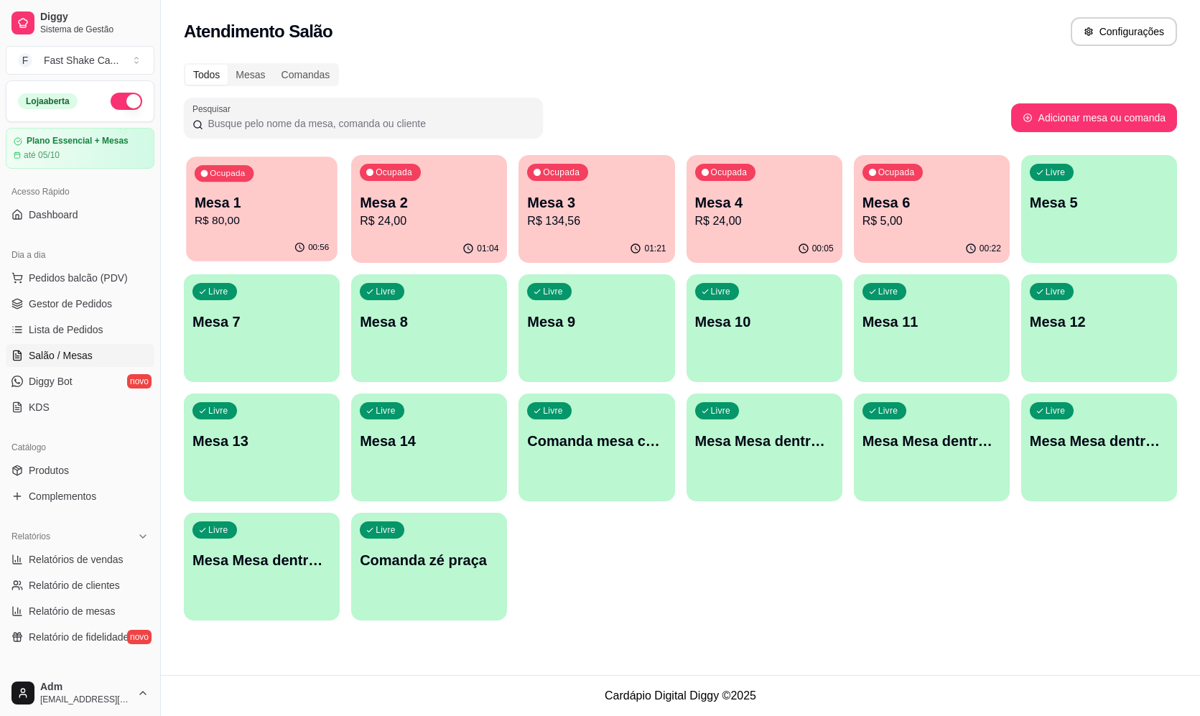
click at [263, 214] on p "R$ 80,00" at bounding box center [262, 220] width 134 height 17
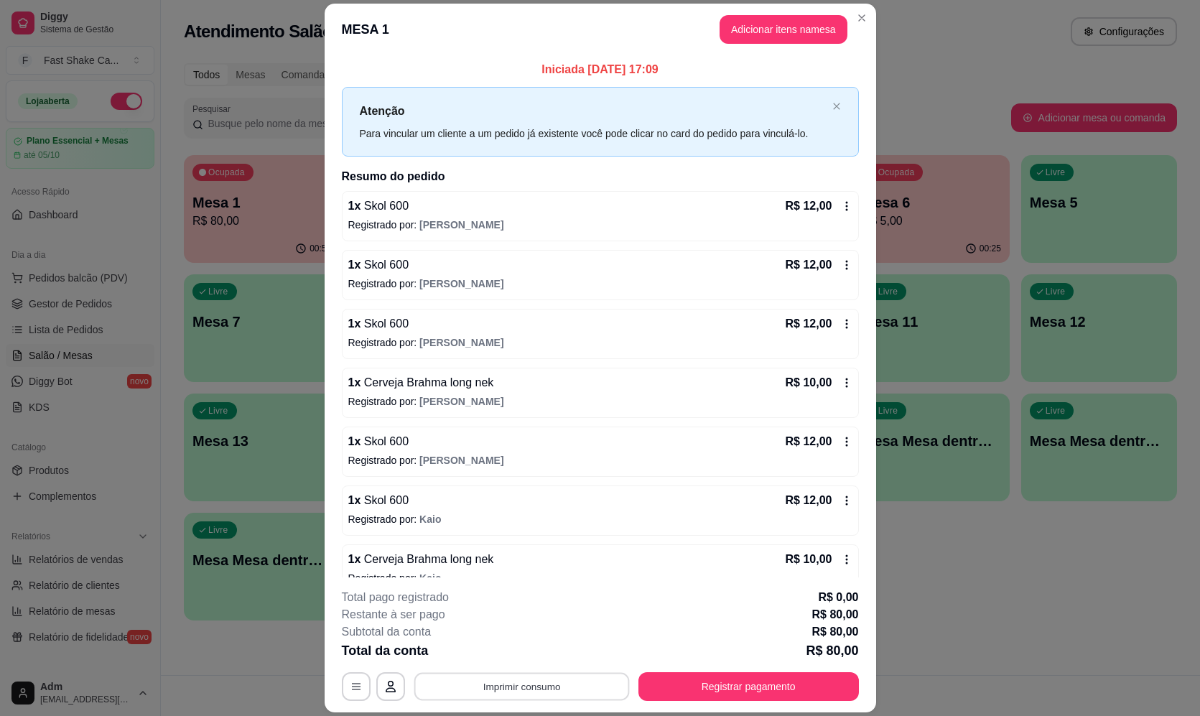
click at [581, 691] on button "Imprimir consumo" at bounding box center [520, 687] width 215 height 28
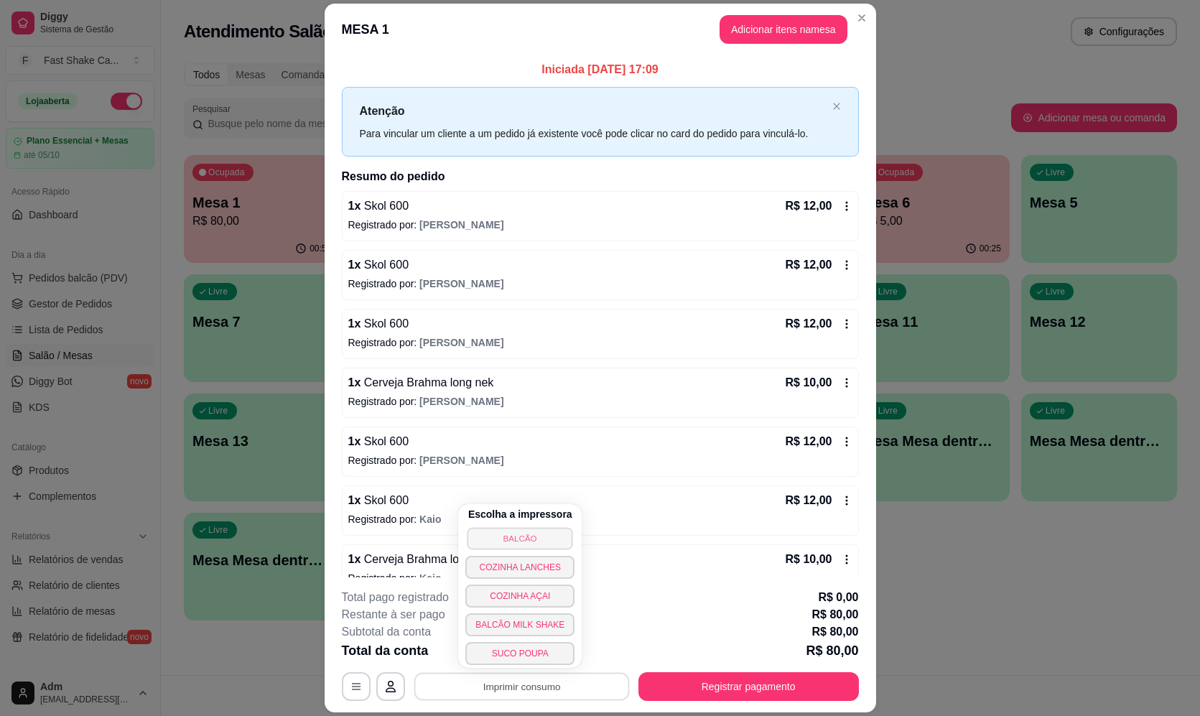
click at [556, 544] on button "BALCÃO" at bounding box center [520, 538] width 106 height 22
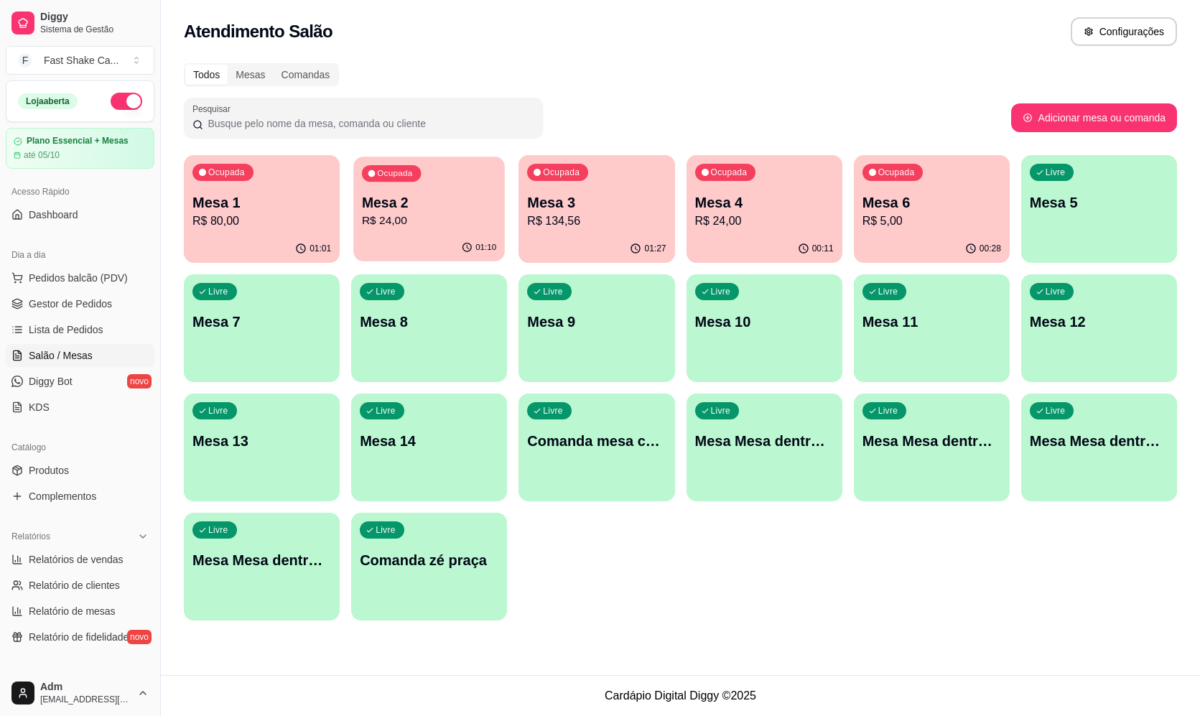
click at [418, 197] on p "Mesa 2" at bounding box center [429, 202] width 134 height 19
click at [736, 219] on p "R$ 24,00" at bounding box center [764, 220] width 139 height 17
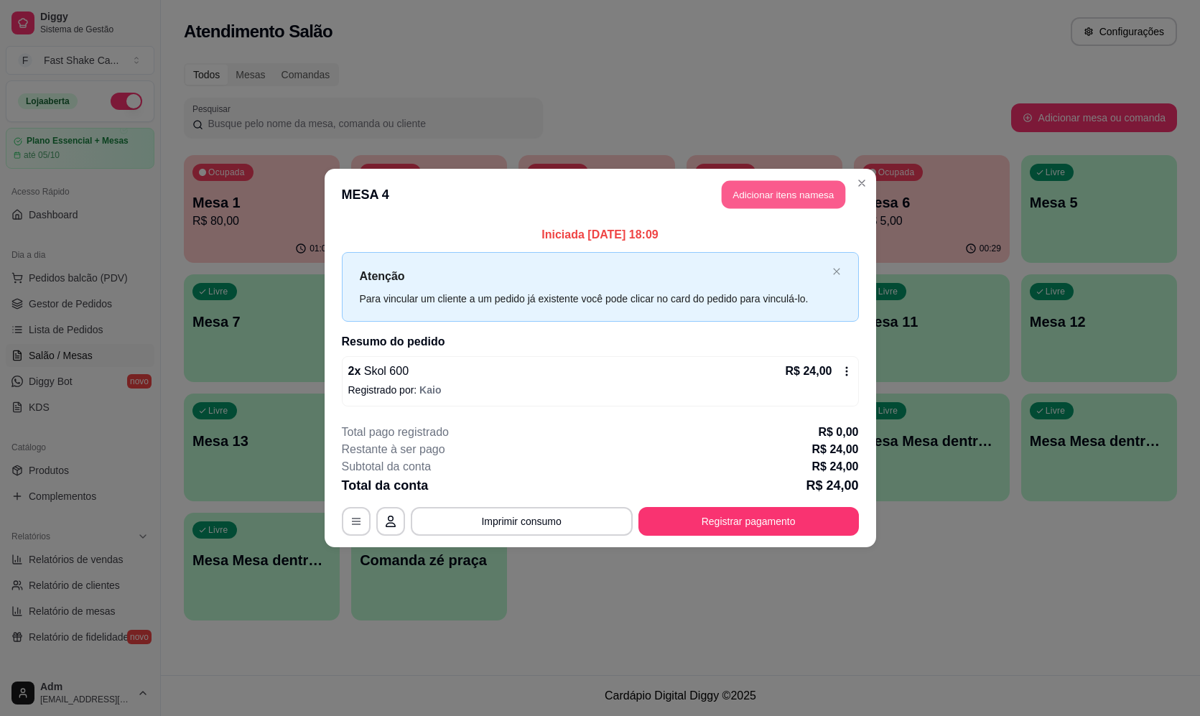
click at [778, 192] on button "Adicionar itens na mesa" at bounding box center [782, 195] width 123 height 28
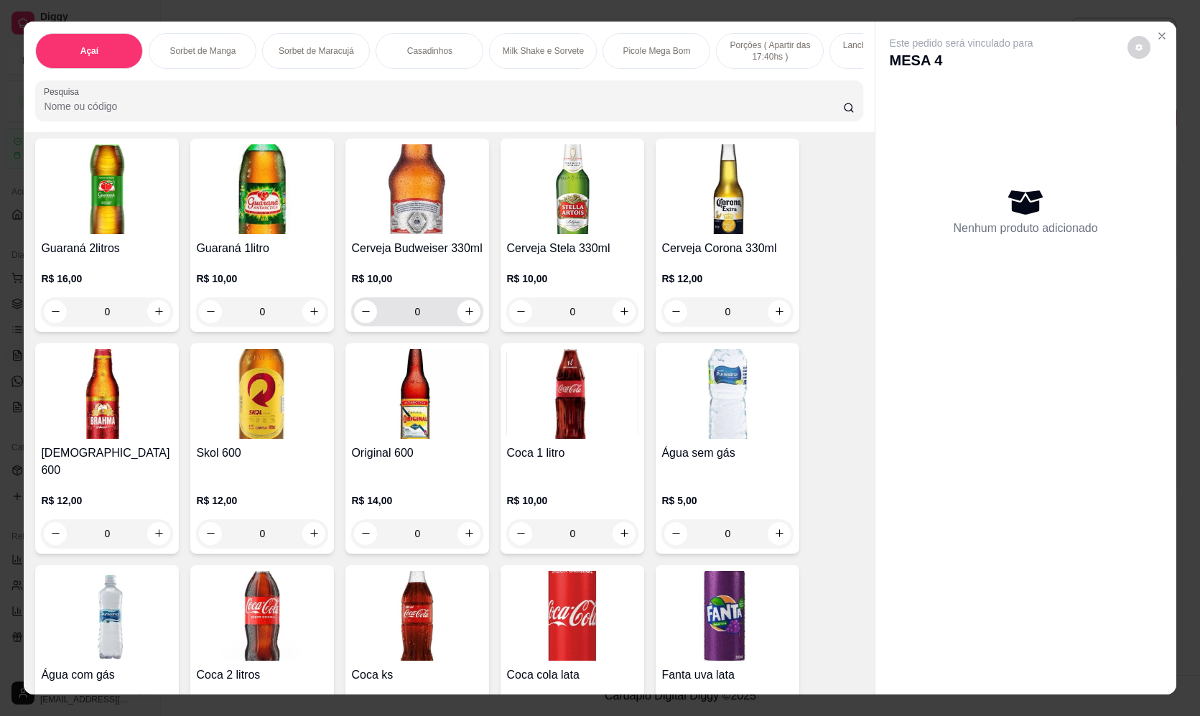
scroll to position [4092, 0]
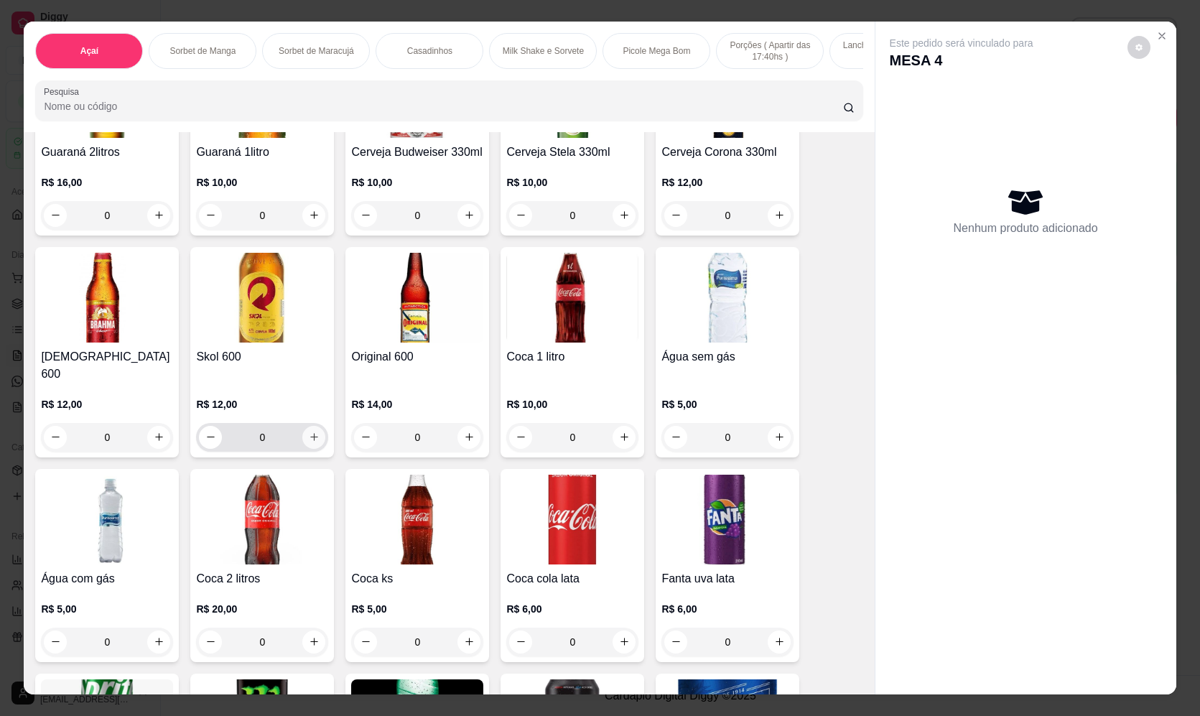
click at [310, 431] on icon "increase-product-quantity" at bounding box center [314, 436] width 11 height 11
type input "1"
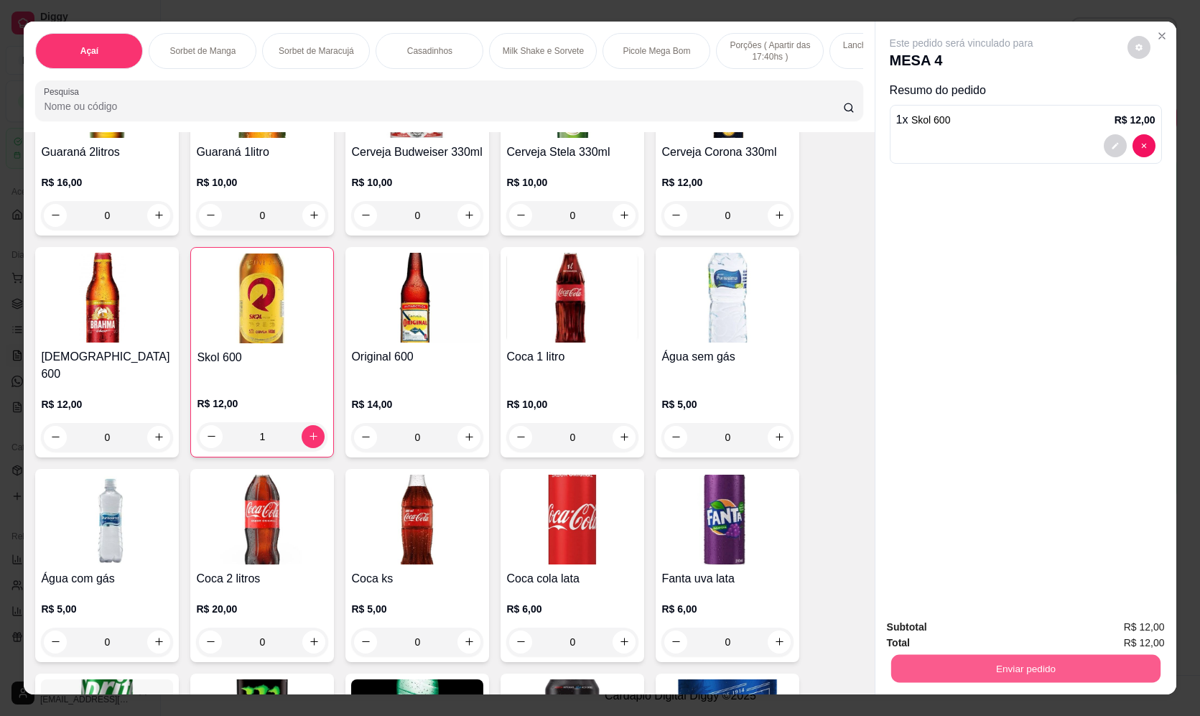
click at [979, 670] on button "Enviar pedido" at bounding box center [1024, 669] width 269 height 28
click at [950, 628] on button "Não registrar e enviar pedido" at bounding box center [977, 632] width 145 height 27
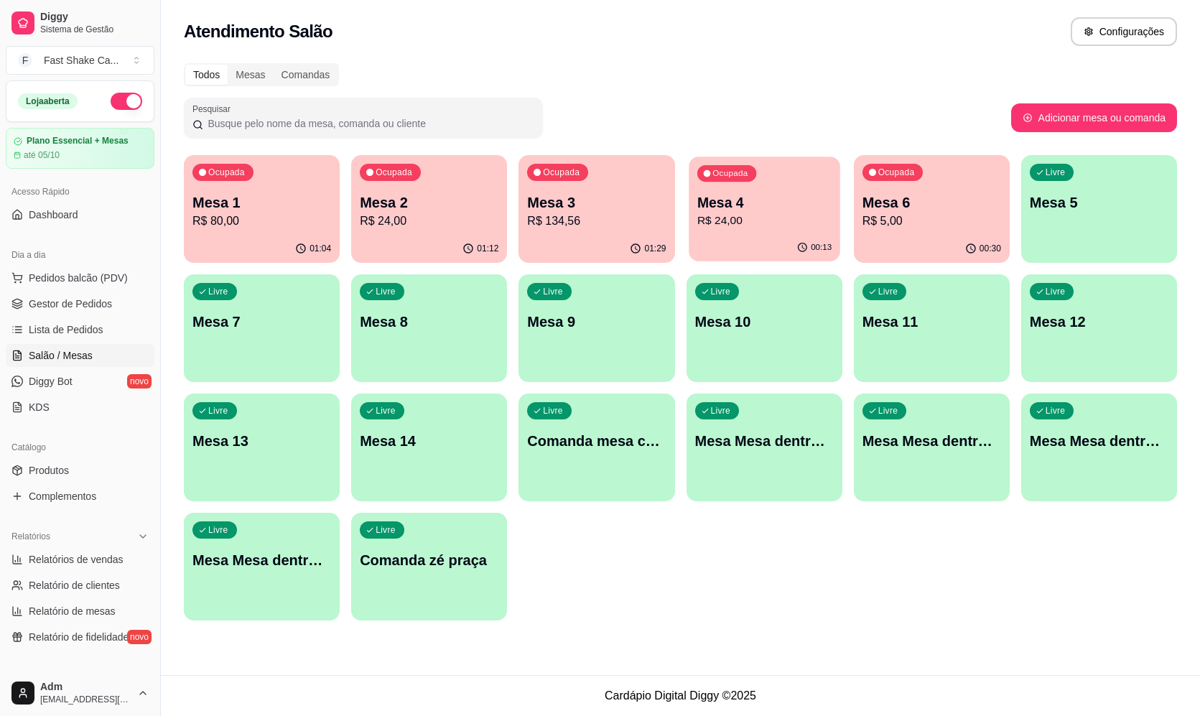
click at [805, 188] on div "Ocupada Mesa 4 R$ 24,00" at bounding box center [763, 195] width 151 height 78
click at [434, 223] on p "R$ 24,00" at bounding box center [429, 220] width 139 height 17
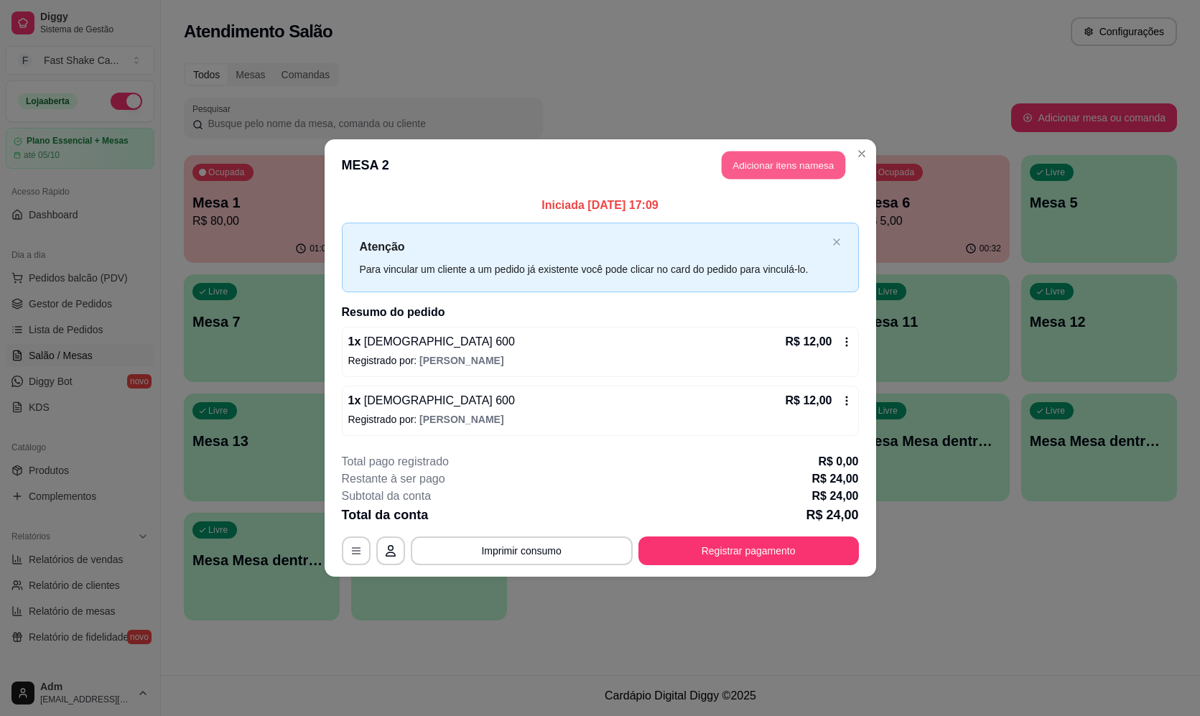
click at [752, 169] on button "Adicionar itens na mesa" at bounding box center [782, 165] width 123 height 28
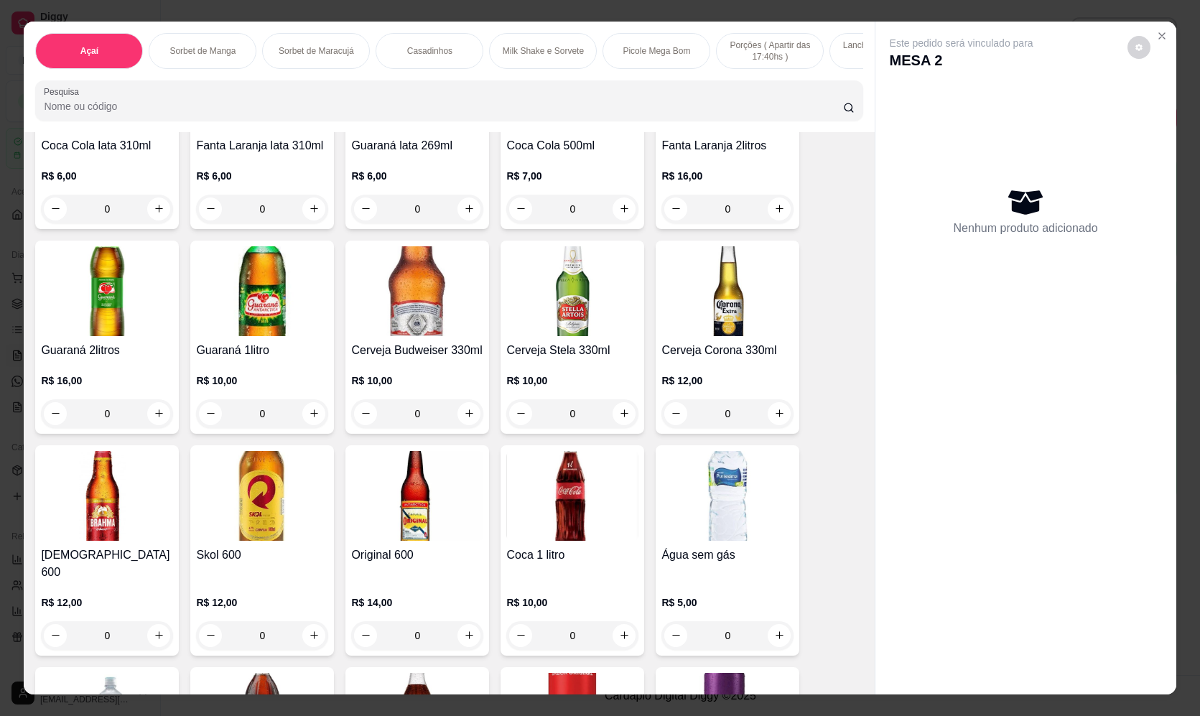
scroll to position [4020, 0]
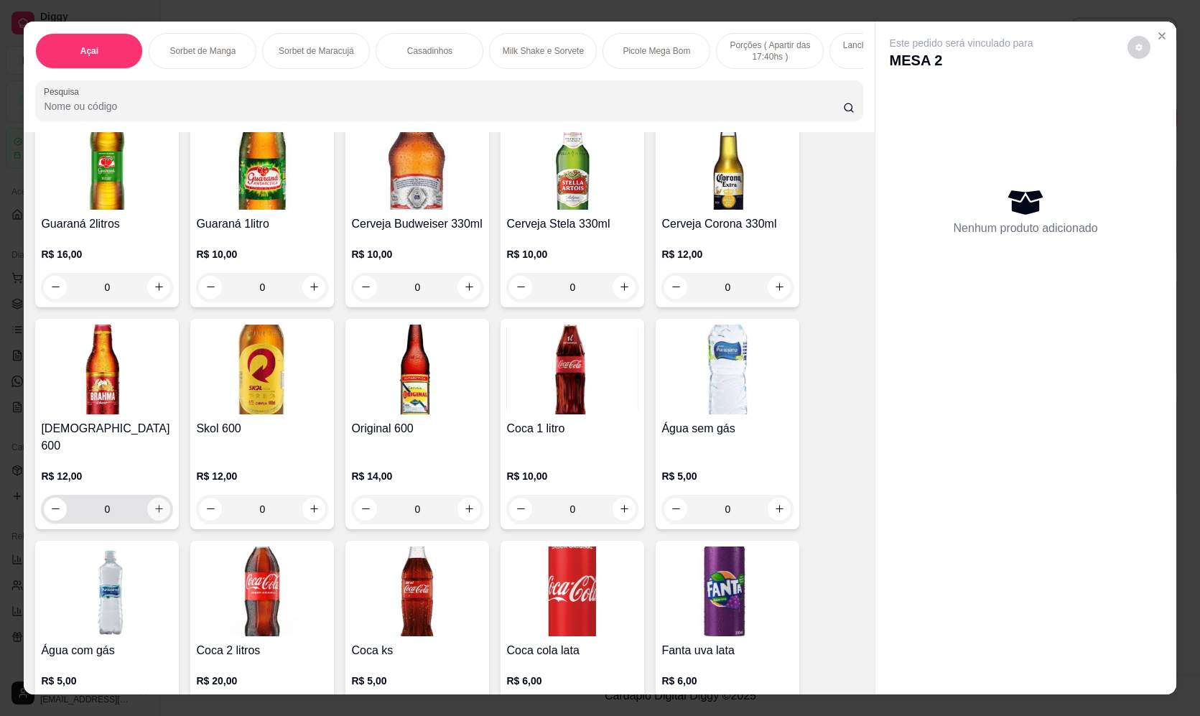
click at [152, 510] on div "Coca Cola lata 310ml R$ 6,00 0 Fanta Laranja lata 310ml R$ 6,00 0 Guaraná lata …" at bounding box center [448, 629] width 827 height 1438
click at [152, 510] on button "increase-product-quantity" at bounding box center [159, 508] width 22 height 22
type input "1"
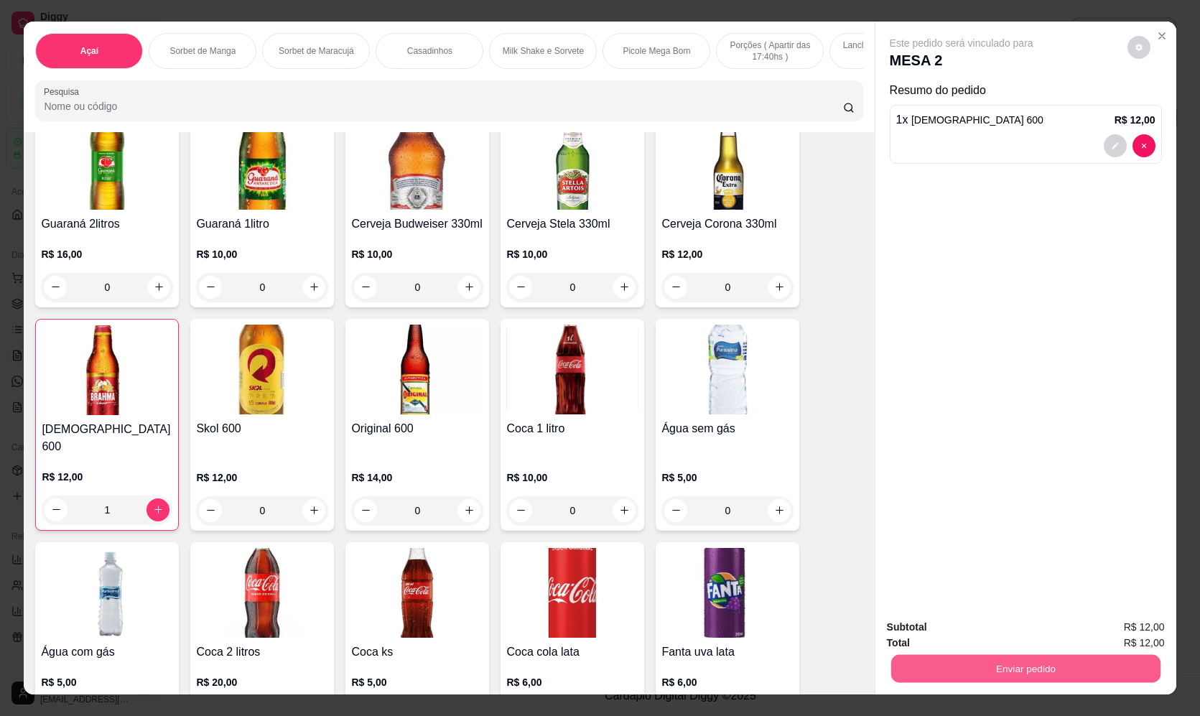
click at [915, 674] on button "Enviar pedido" at bounding box center [1024, 669] width 269 height 28
click at [920, 623] on button "Não registrar e enviar pedido" at bounding box center [977, 632] width 145 height 27
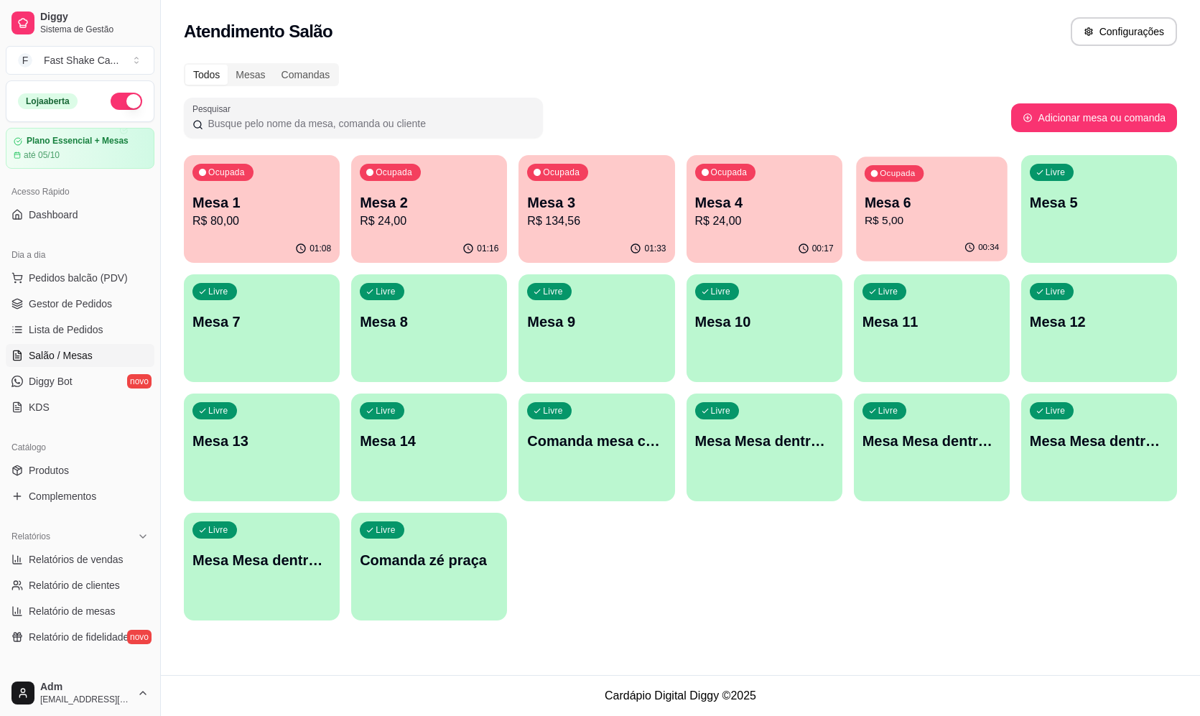
click at [938, 229] on div "Ocupada Mesa 6 R$ 5,00" at bounding box center [931, 195] width 151 height 78
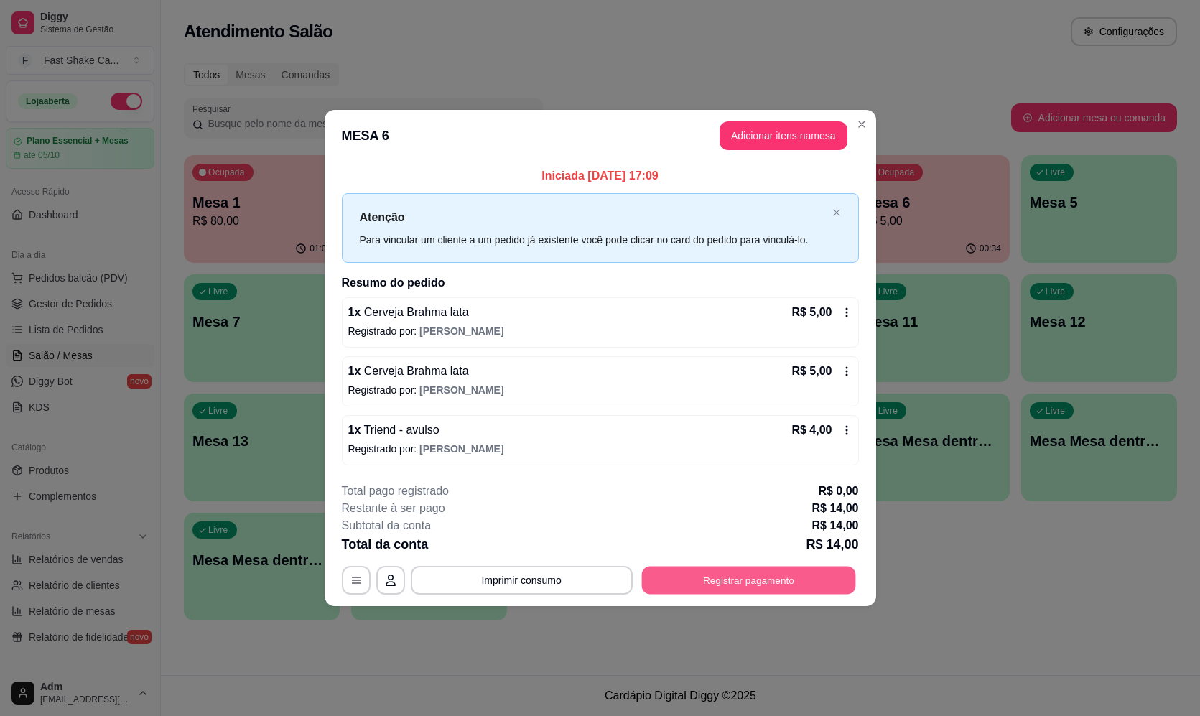
click at [782, 573] on button "Registrar pagamento" at bounding box center [748, 580] width 214 height 28
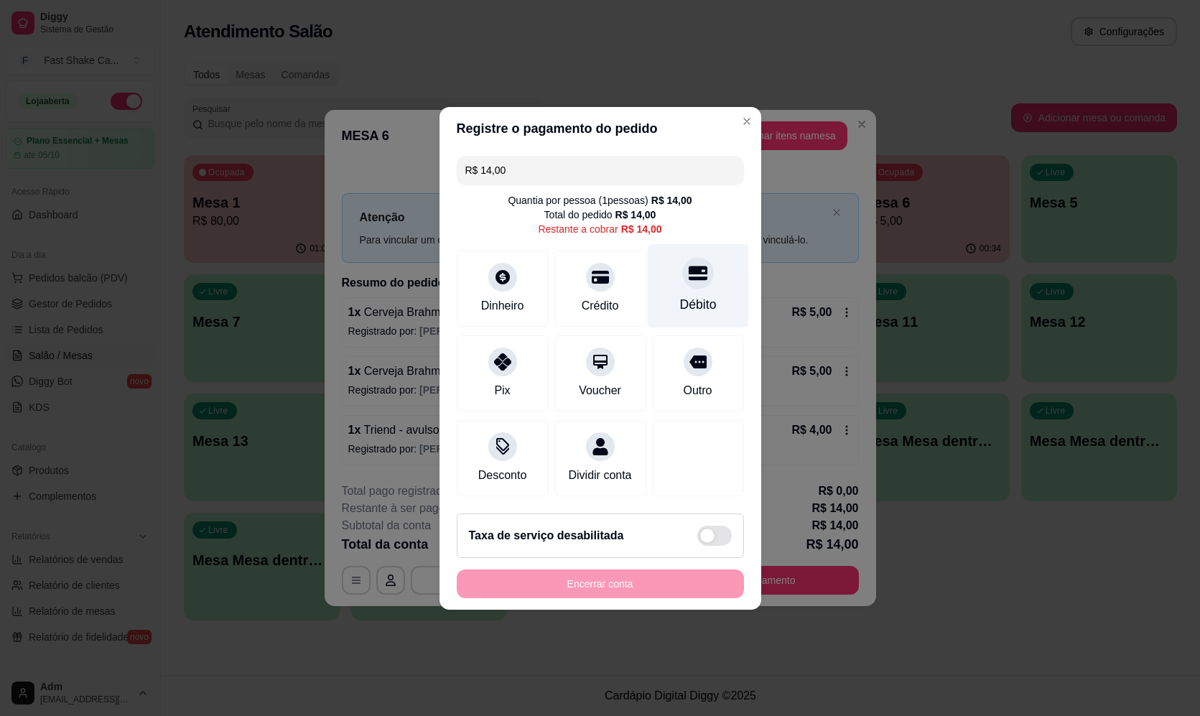
click at [717, 294] on div "Débito" at bounding box center [697, 285] width 101 height 84
type input "R$ 0,00"
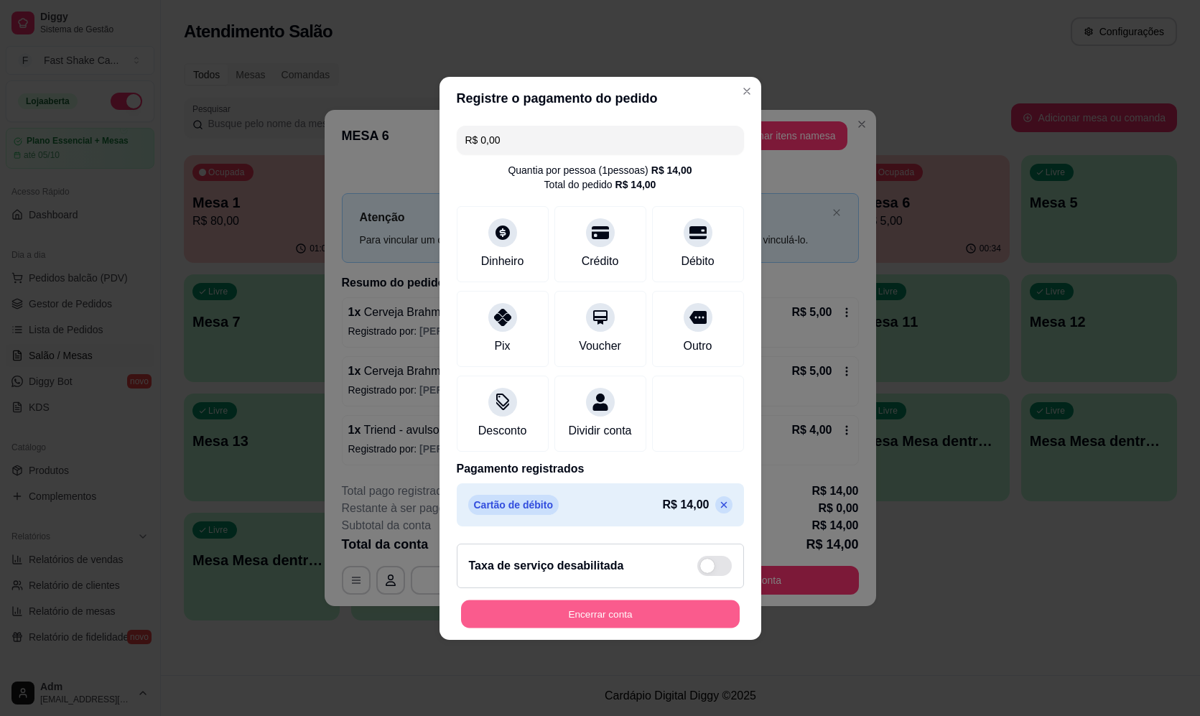
click at [581, 627] on button "Encerrar conta" at bounding box center [600, 613] width 279 height 28
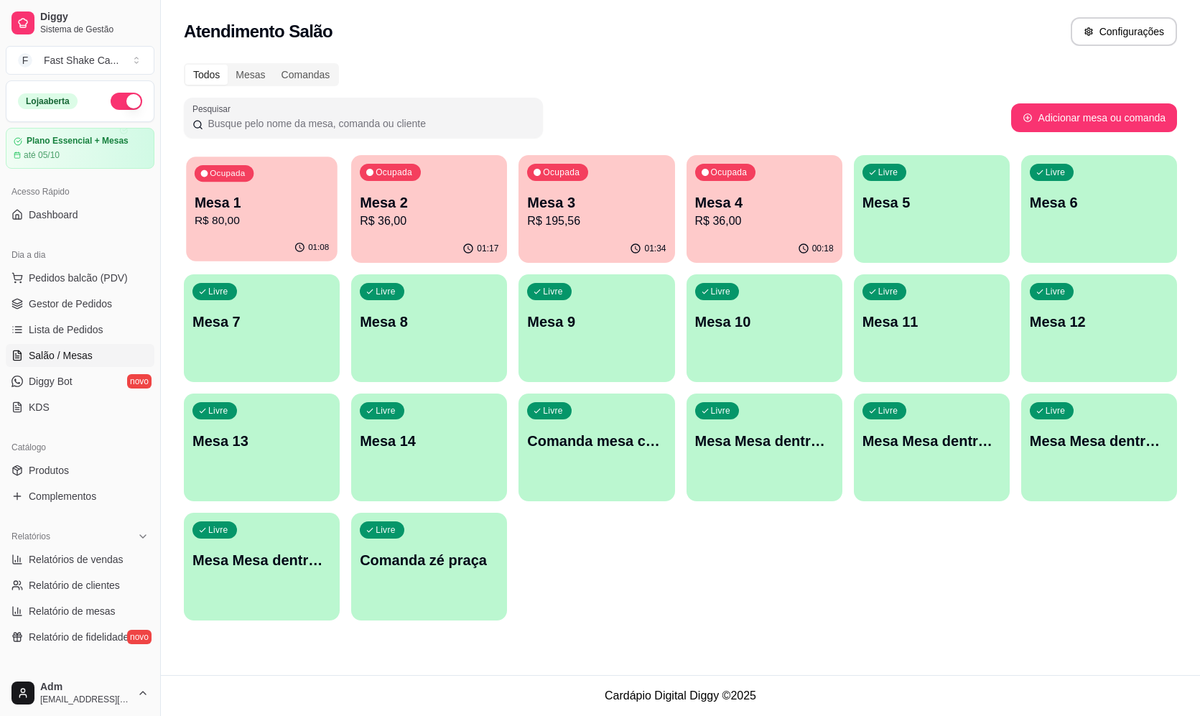
click at [286, 202] on p "Mesa 1" at bounding box center [262, 202] width 134 height 19
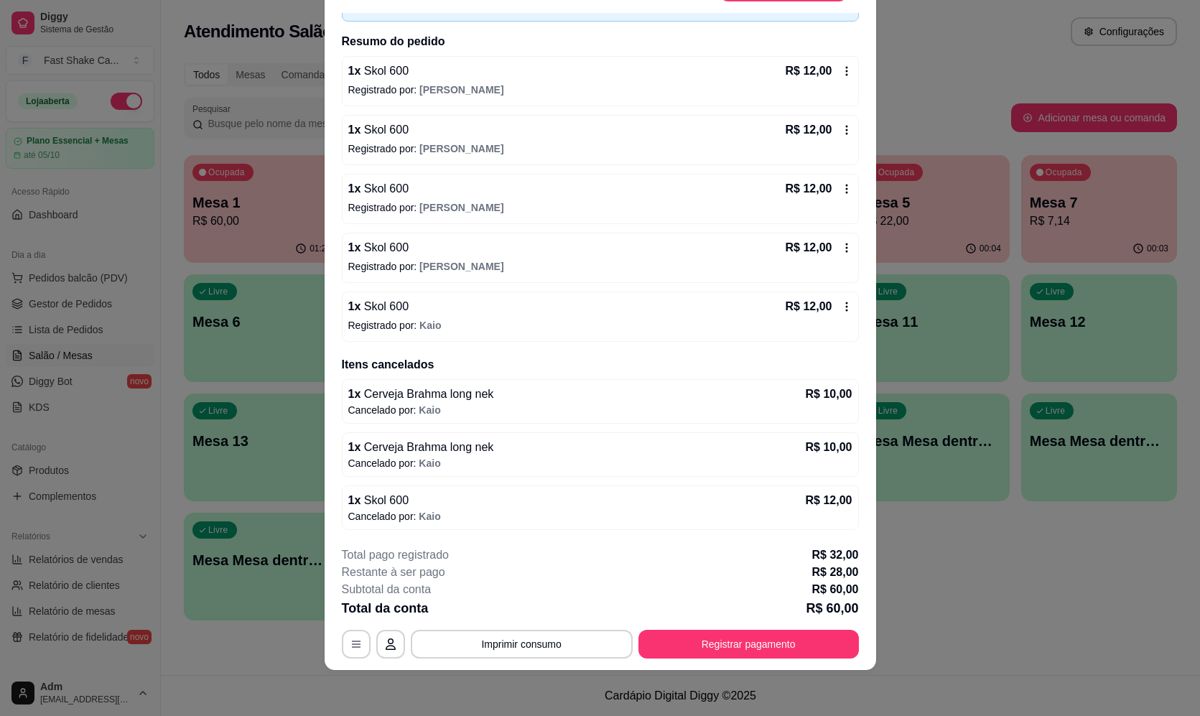
scroll to position [93, 0]
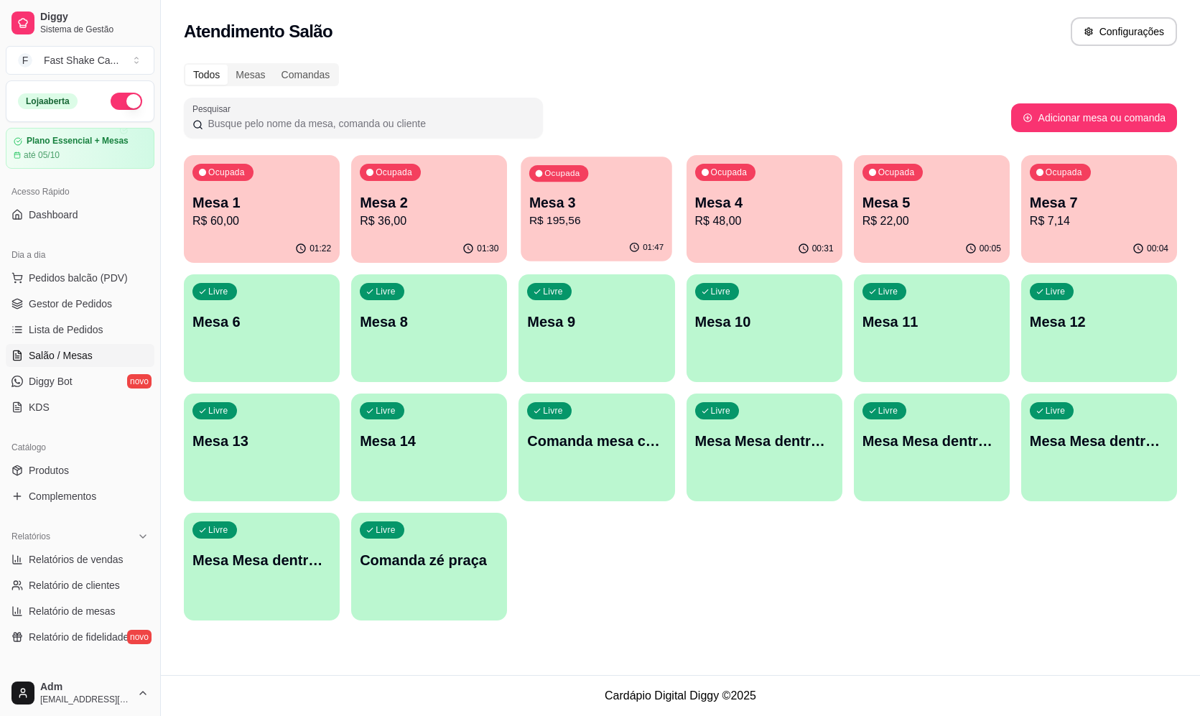
click at [634, 210] on p "Mesa 3" at bounding box center [596, 202] width 134 height 19
click at [262, 218] on p "R$ 60,00" at bounding box center [261, 220] width 139 height 17
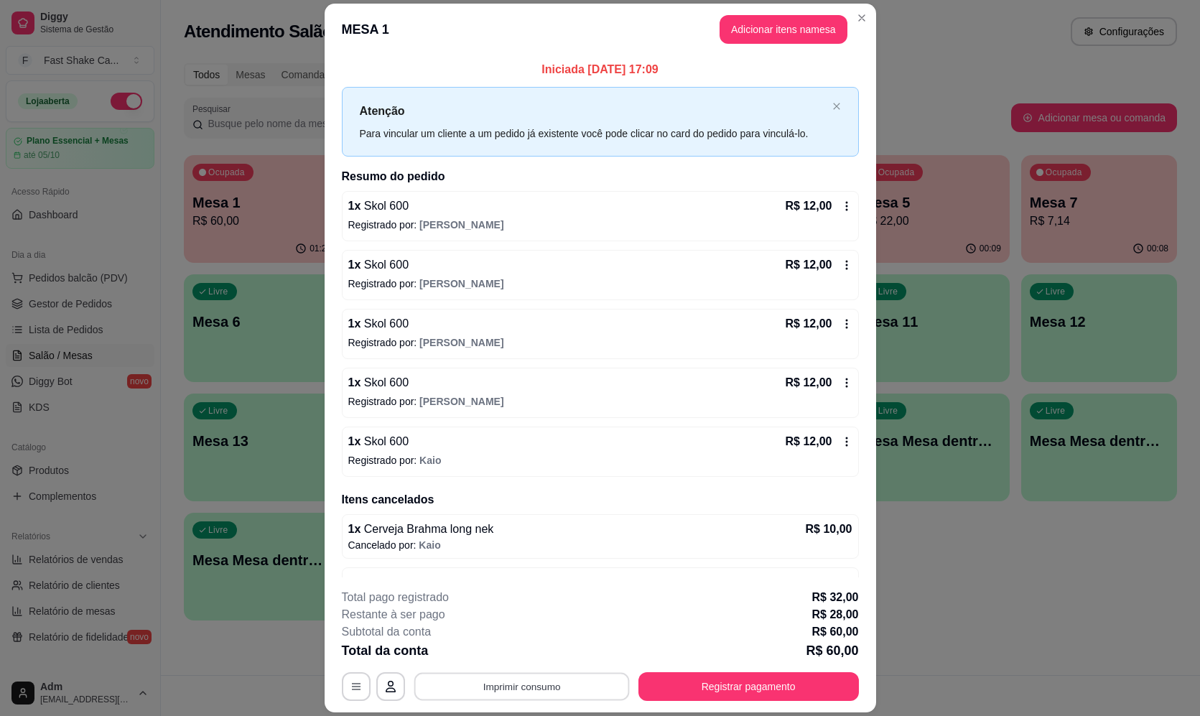
click at [536, 681] on button "Imprimir consumo" at bounding box center [520, 687] width 215 height 28
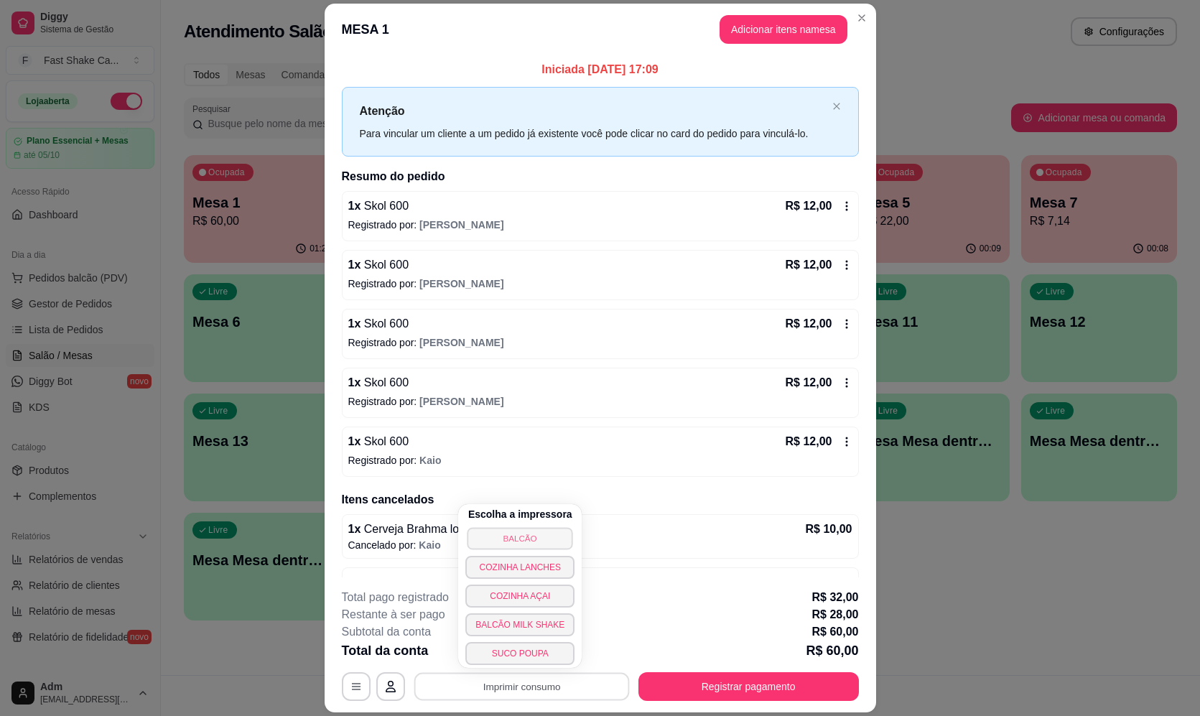
click at [551, 540] on button "BALCÃO" at bounding box center [520, 538] width 106 height 22
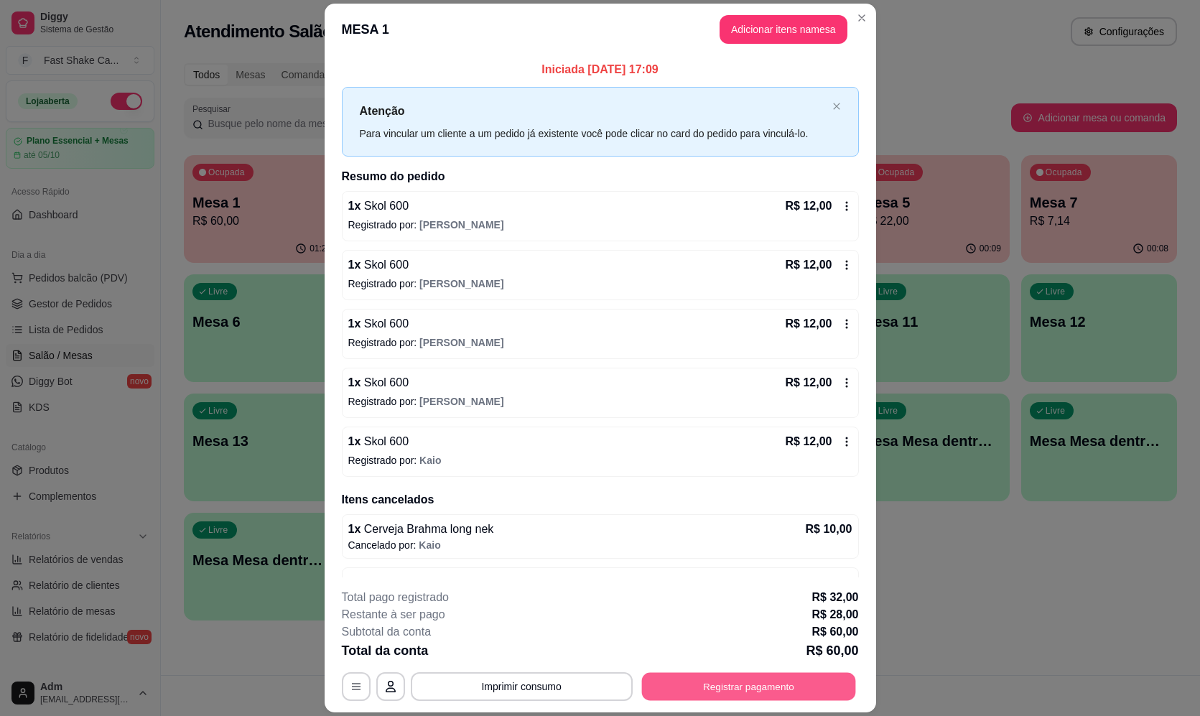
click at [706, 695] on button "Registrar pagamento" at bounding box center [748, 687] width 214 height 28
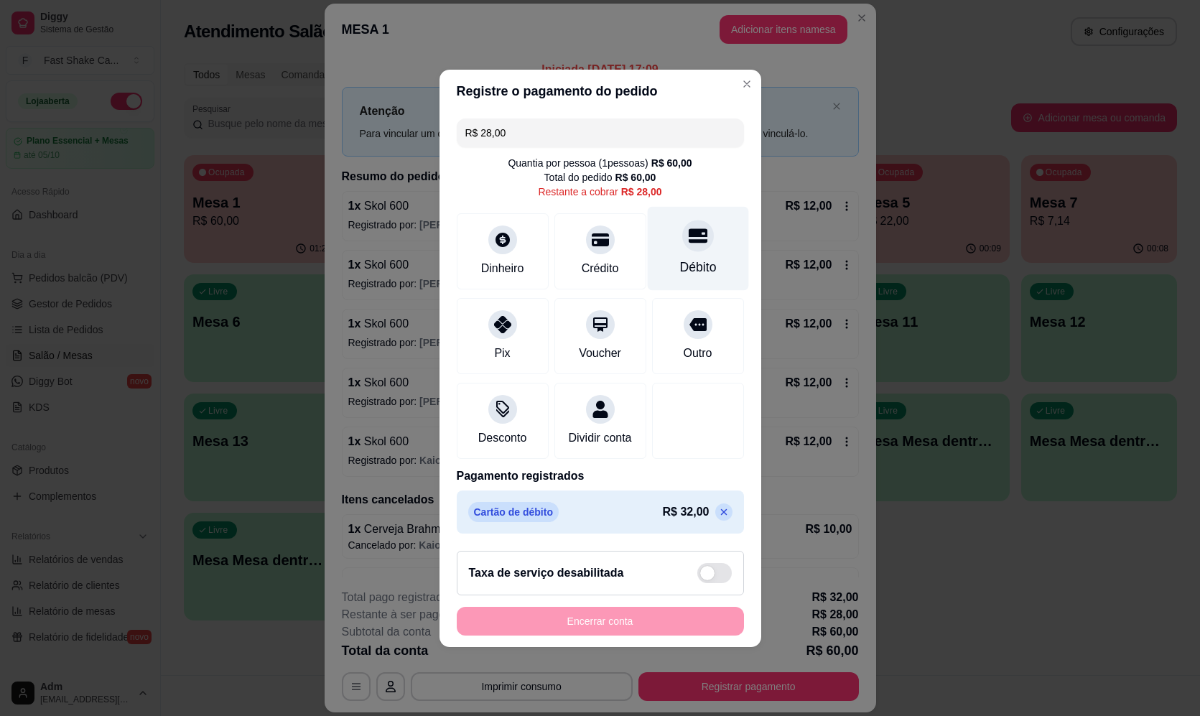
click at [706, 258] on div "Débito" at bounding box center [697, 267] width 37 height 19
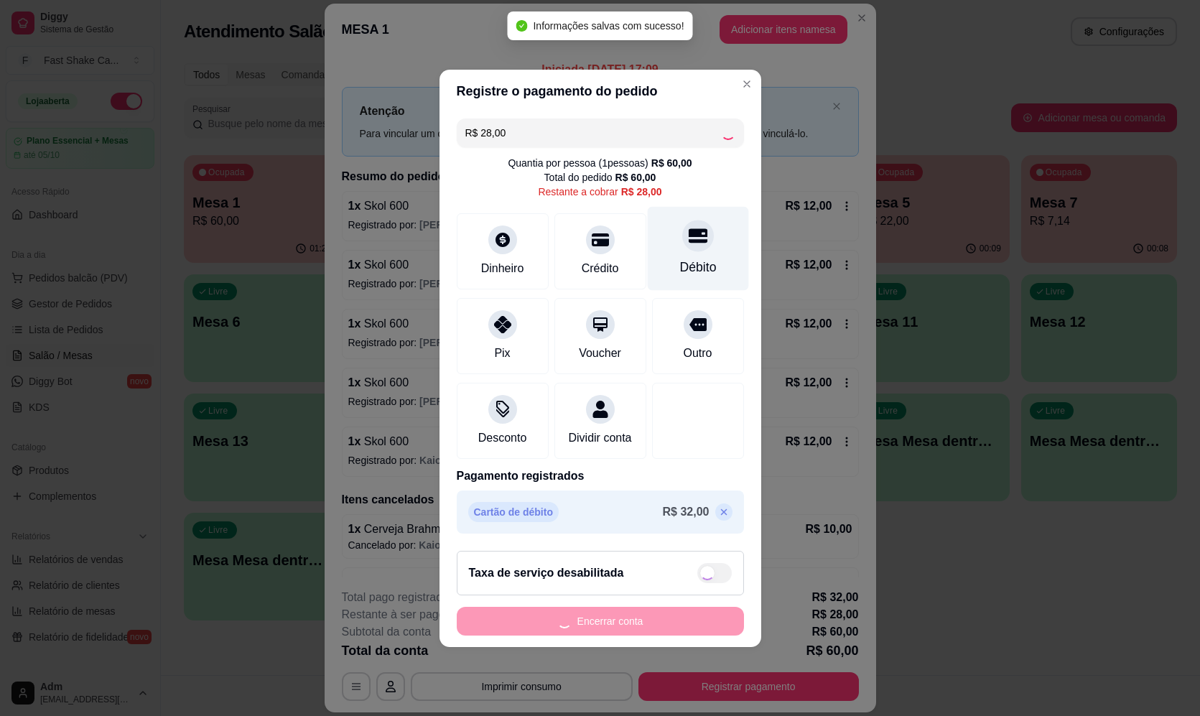
type input "R$ 0,00"
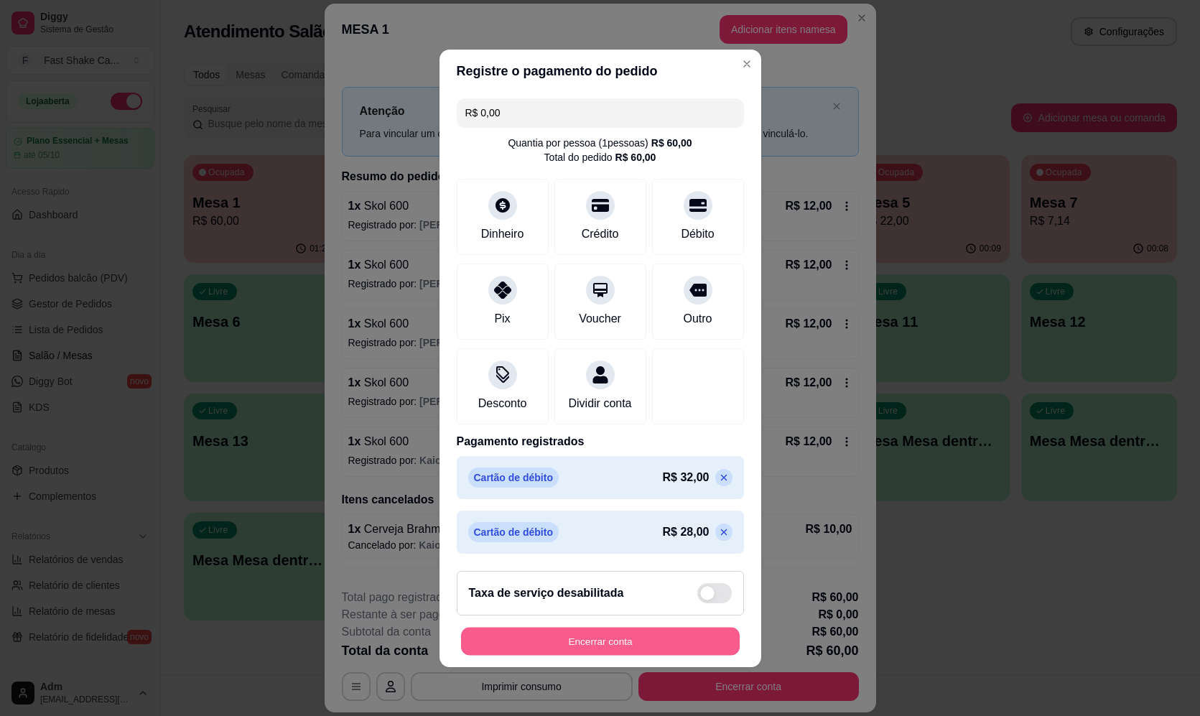
click at [637, 655] on button "Encerrar conta" at bounding box center [600, 641] width 279 height 28
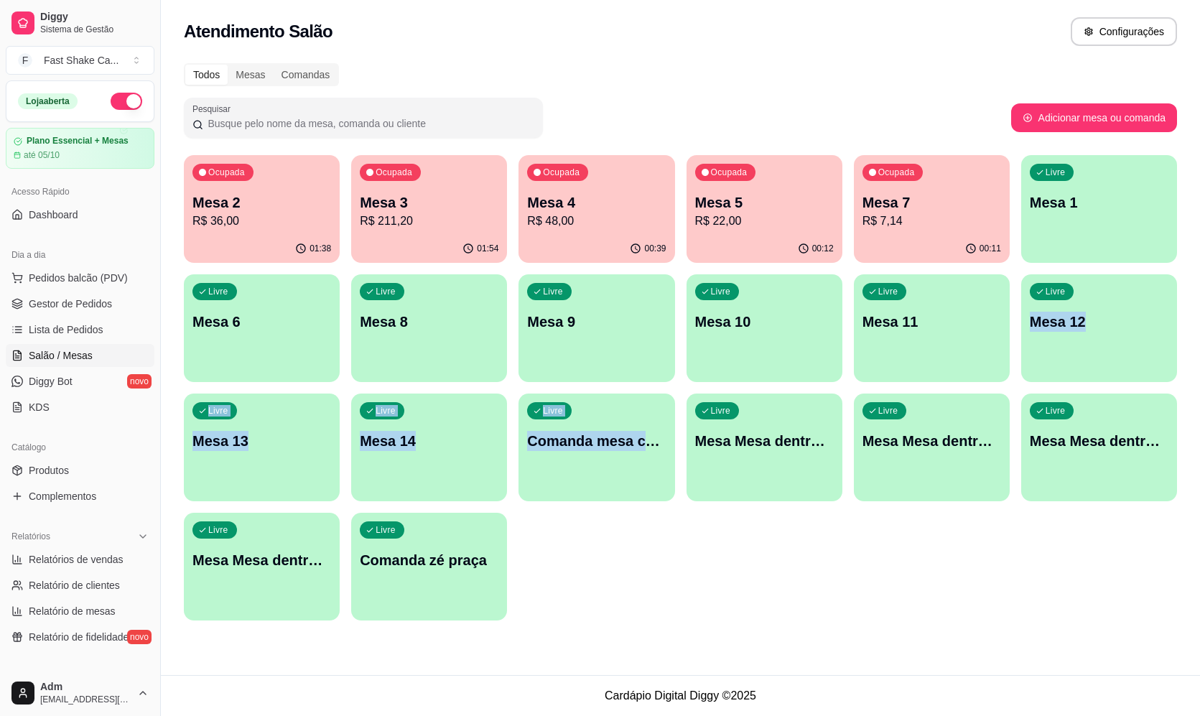
drag, startPoint x: 1071, startPoint y: 276, endPoint x: 737, endPoint y: 391, distance: 353.9
click at [640, 450] on div "Ocupada Mesa 2 R$ 36,00 01:38 Ocupada Mesa 3 R$ 211,20 01:54 Ocupada Mesa 4 R$ …" at bounding box center [680, 387] width 993 height 465
click at [477, 230] on div "Ocupada Mesa 3 R$ 211,20" at bounding box center [428, 195] width 151 height 78
click at [277, 191] on div "Ocupada Mesa 2 R$ 36,00" at bounding box center [261, 195] width 151 height 78
click at [410, 337] on div "Livre Mesa 8" at bounding box center [428, 320] width 151 height 88
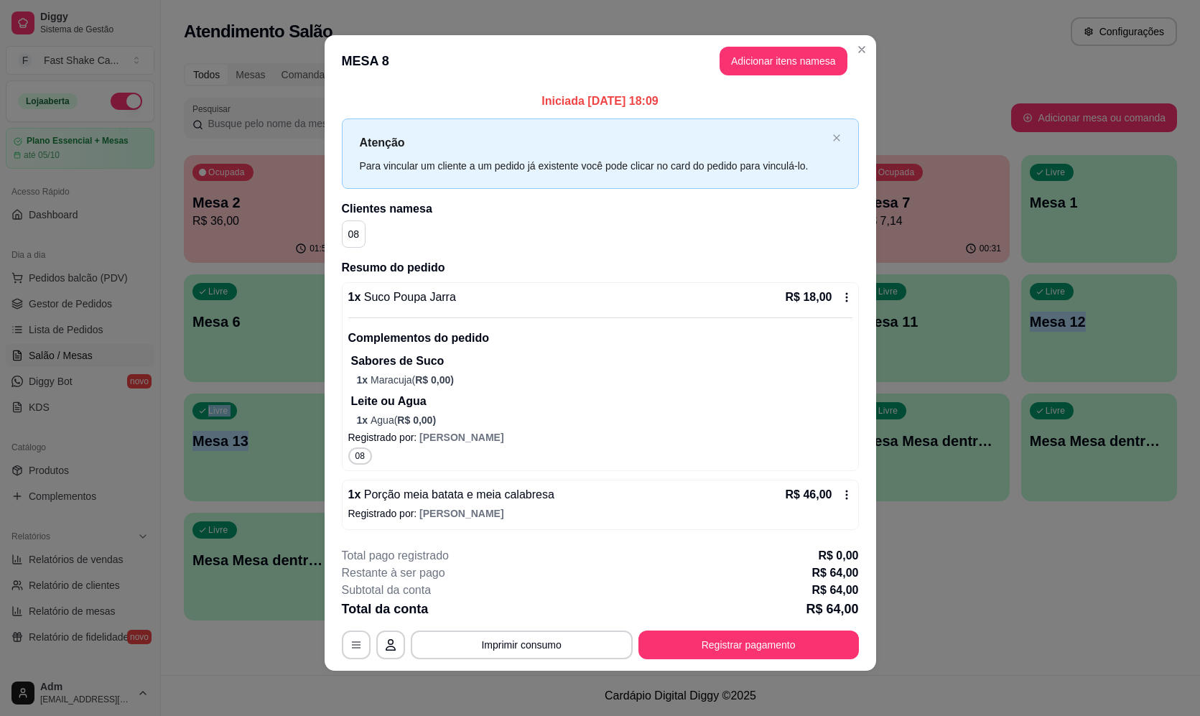
scroll to position [6, 0]
click at [754, 642] on button "Registrar pagamento" at bounding box center [748, 644] width 220 height 29
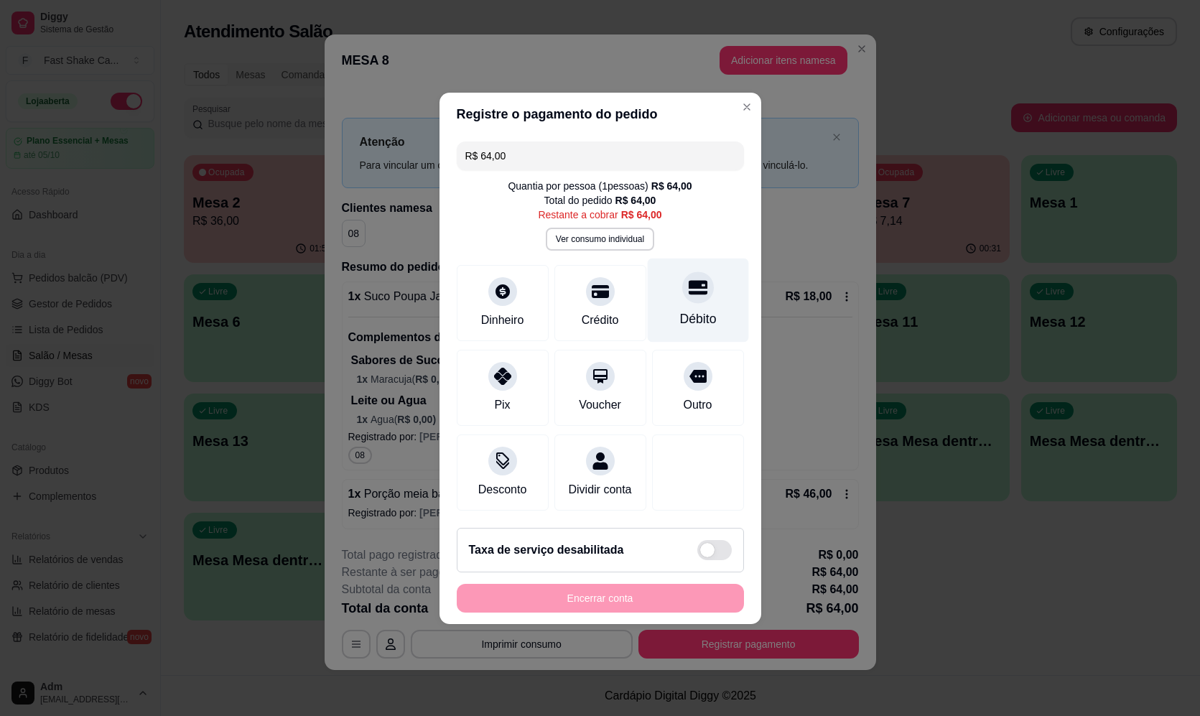
drag, startPoint x: 700, startPoint y: 289, endPoint x: 653, endPoint y: 303, distance: 49.3
click at [678, 301] on div "Débito" at bounding box center [697, 300] width 101 height 84
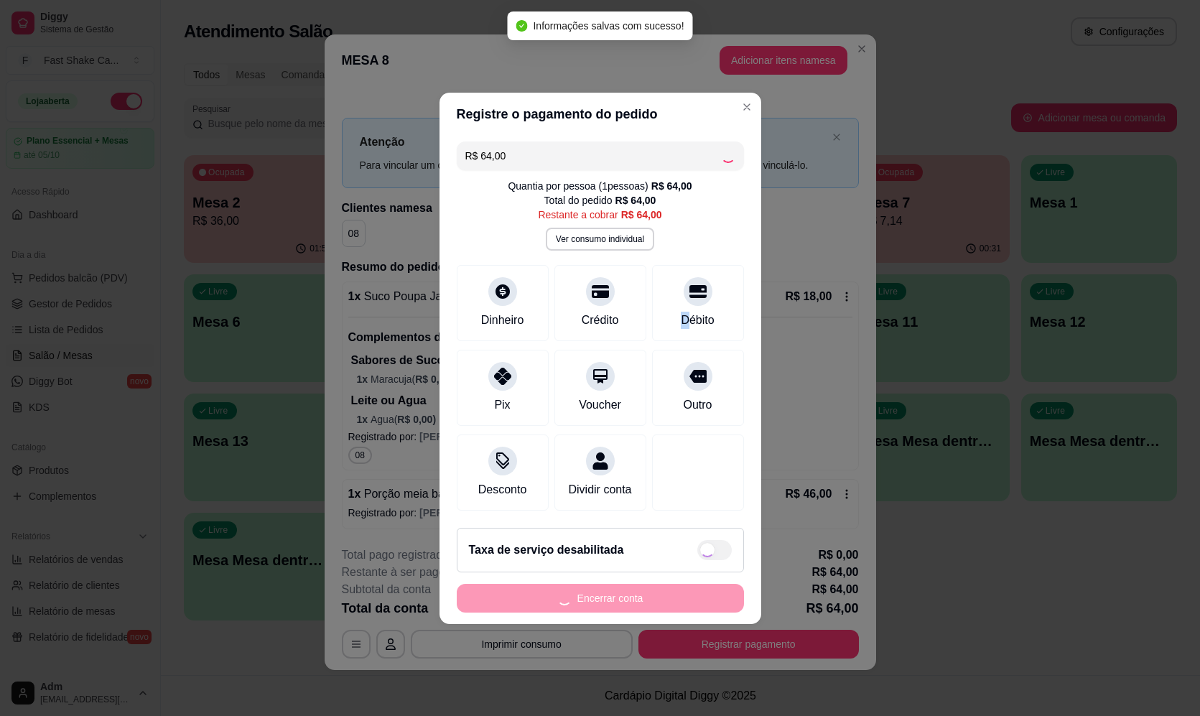
type input "R$ 0,00"
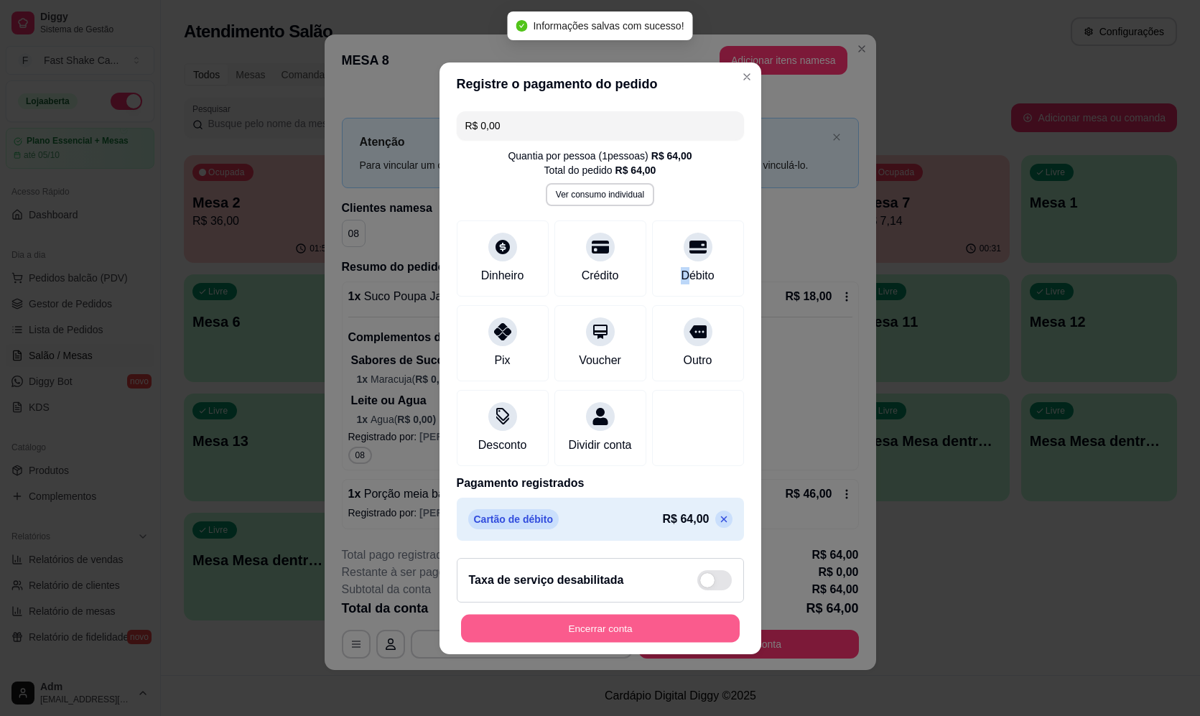
click at [619, 632] on button "Encerrar conta" at bounding box center [600, 628] width 279 height 28
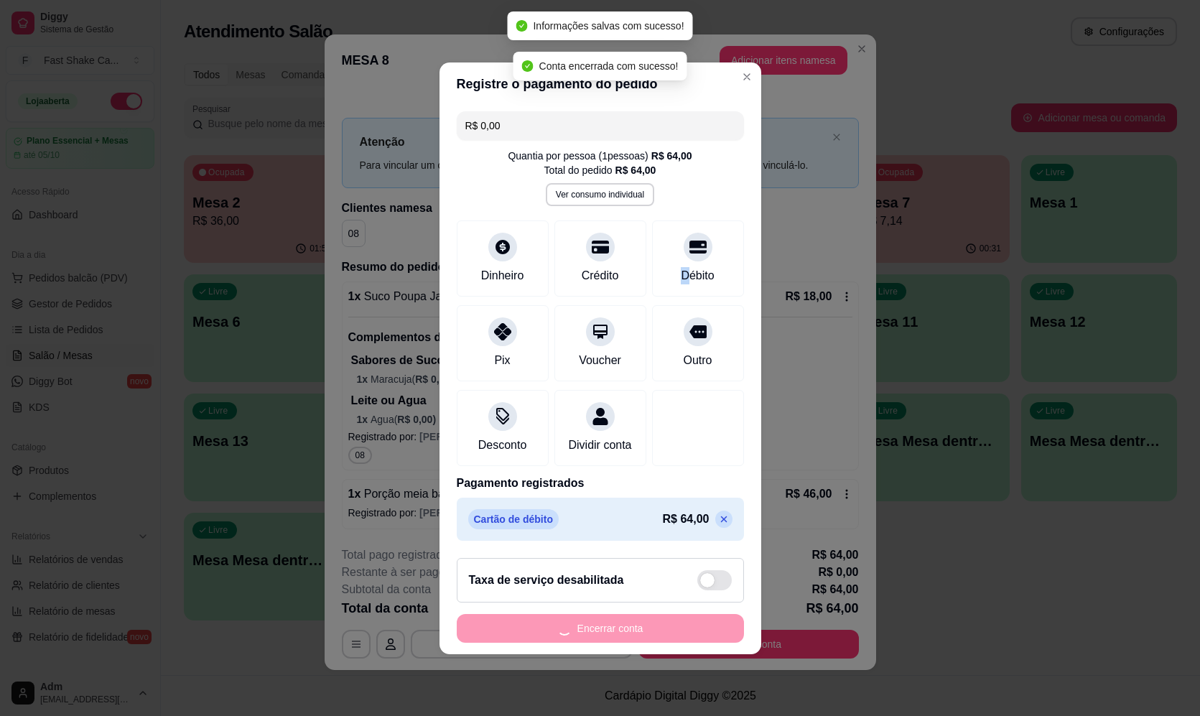
scroll to position [0, 0]
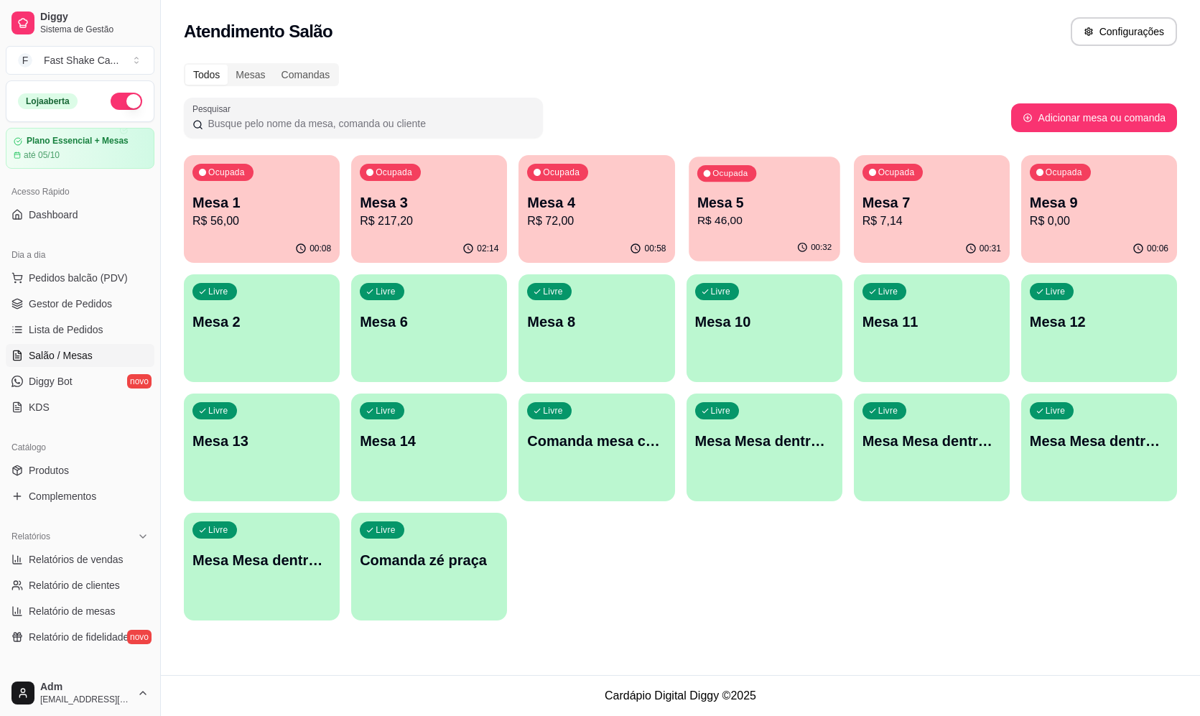
click at [788, 199] on p "Mesa 5" at bounding box center [763, 202] width 134 height 19
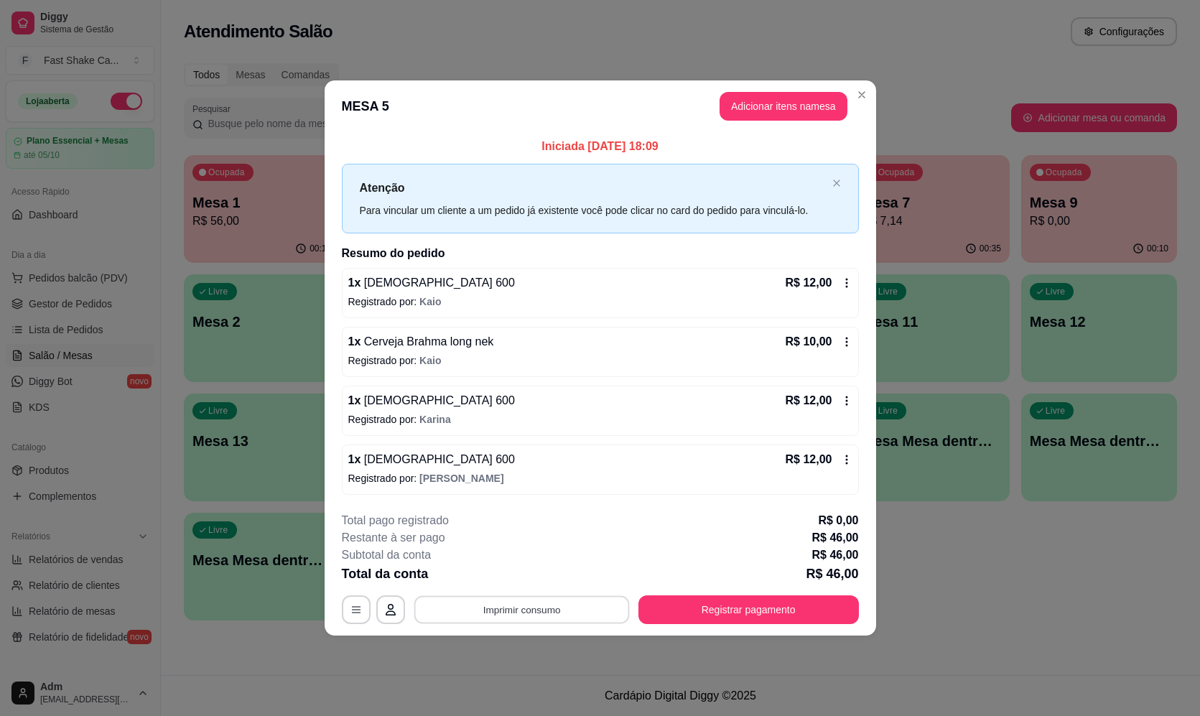
click at [510, 616] on button "Imprimir consumo" at bounding box center [520, 610] width 215 height 28
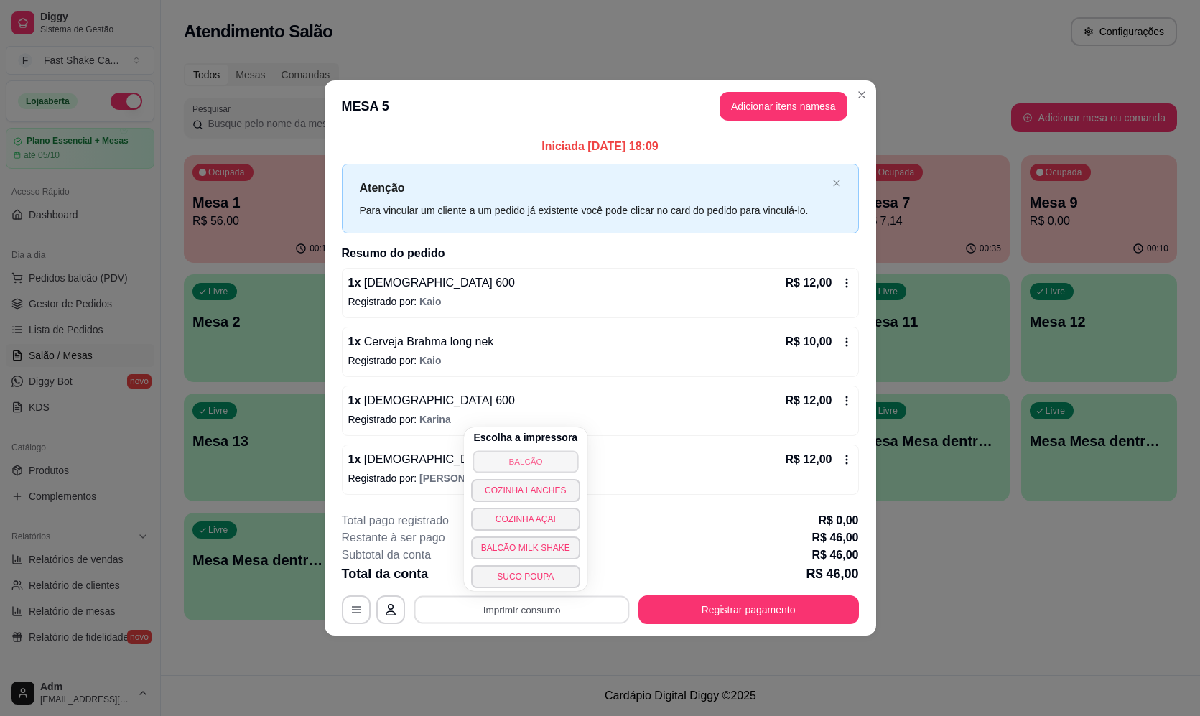
click at [520, 463] on button "BALCÃO" at bounding box center [525, 461] width 106 height 22
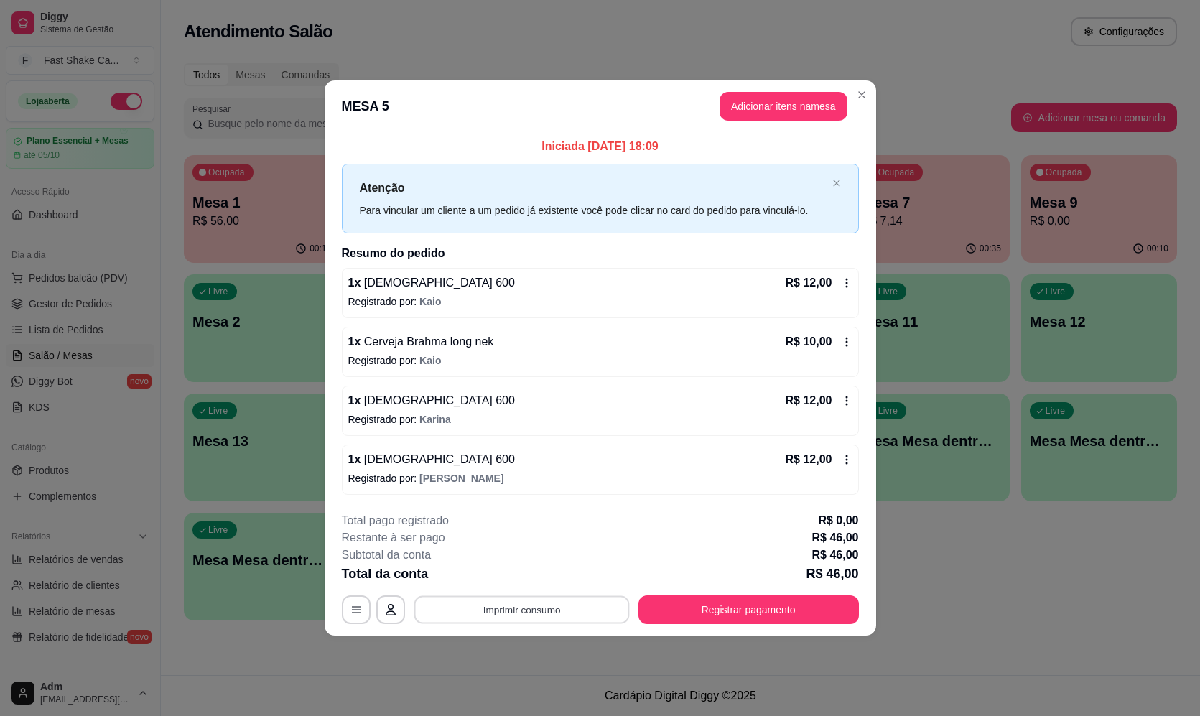
click at [538, 603] on button "Imprimir consumo" at bounding box center [520, 610] width 215 height 28
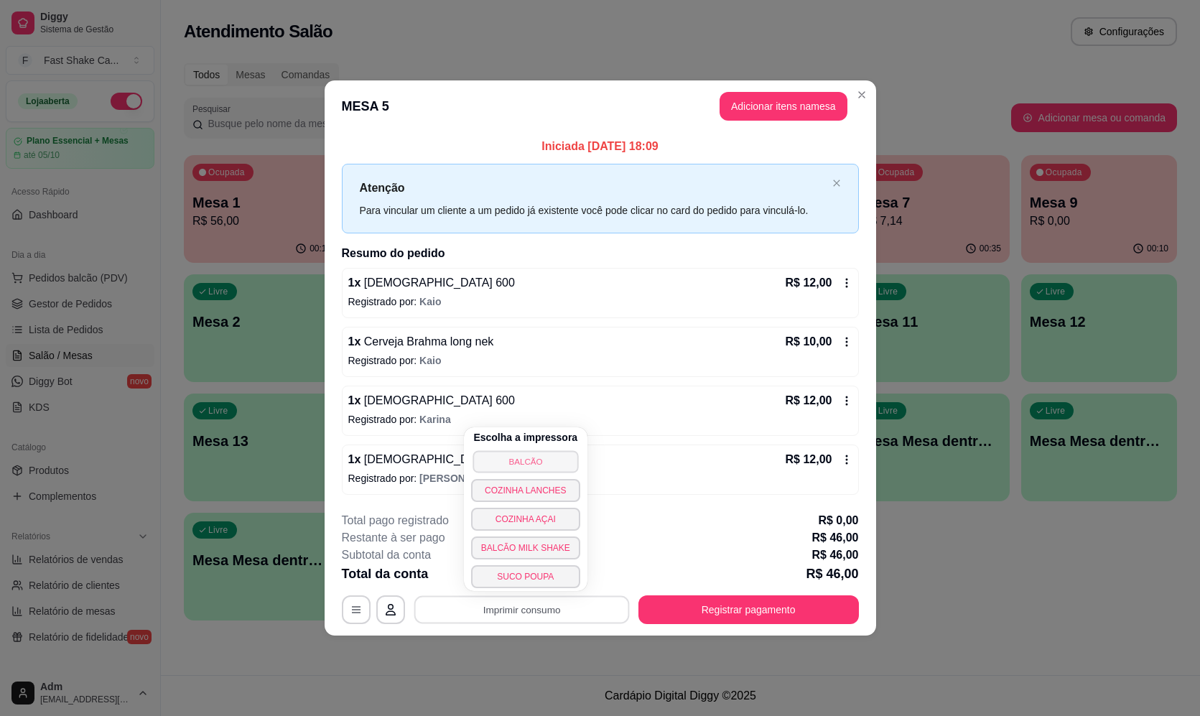
click at [523, 462] on button "BALCÃO" at bounding box center [525, 461] width 106 height 22
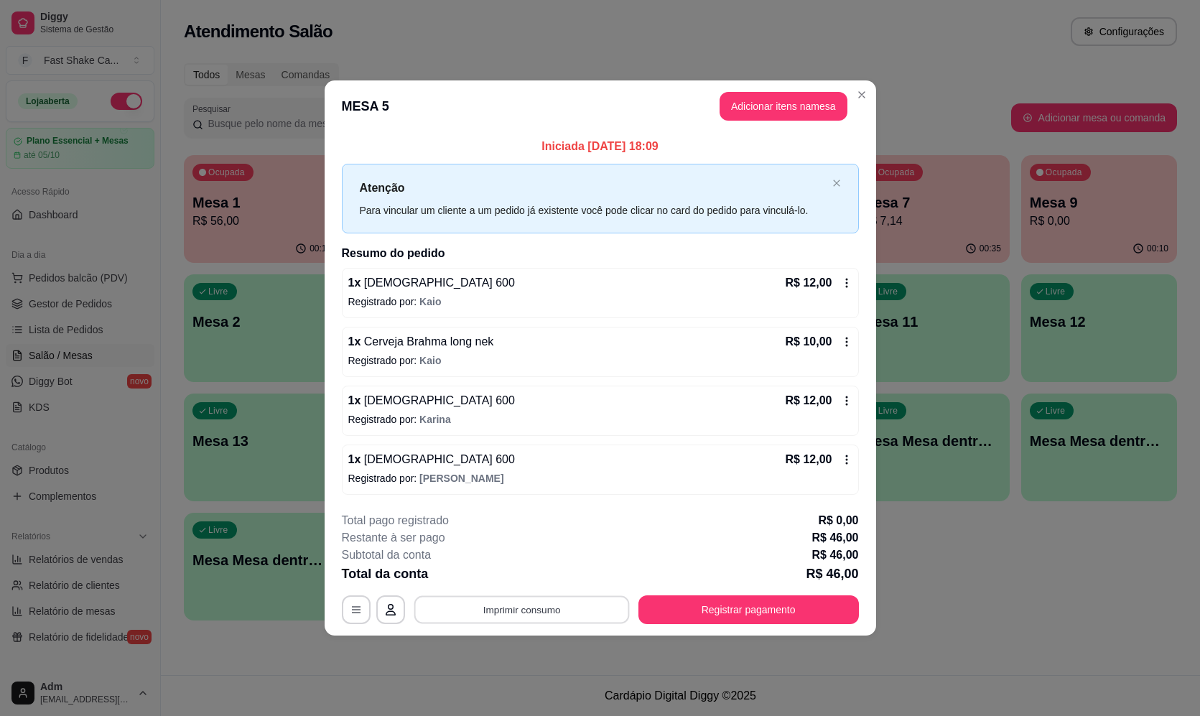
click at [590, 622] on button "Imprimir consumo" at bounding box center [520, 610] width 215 height 28
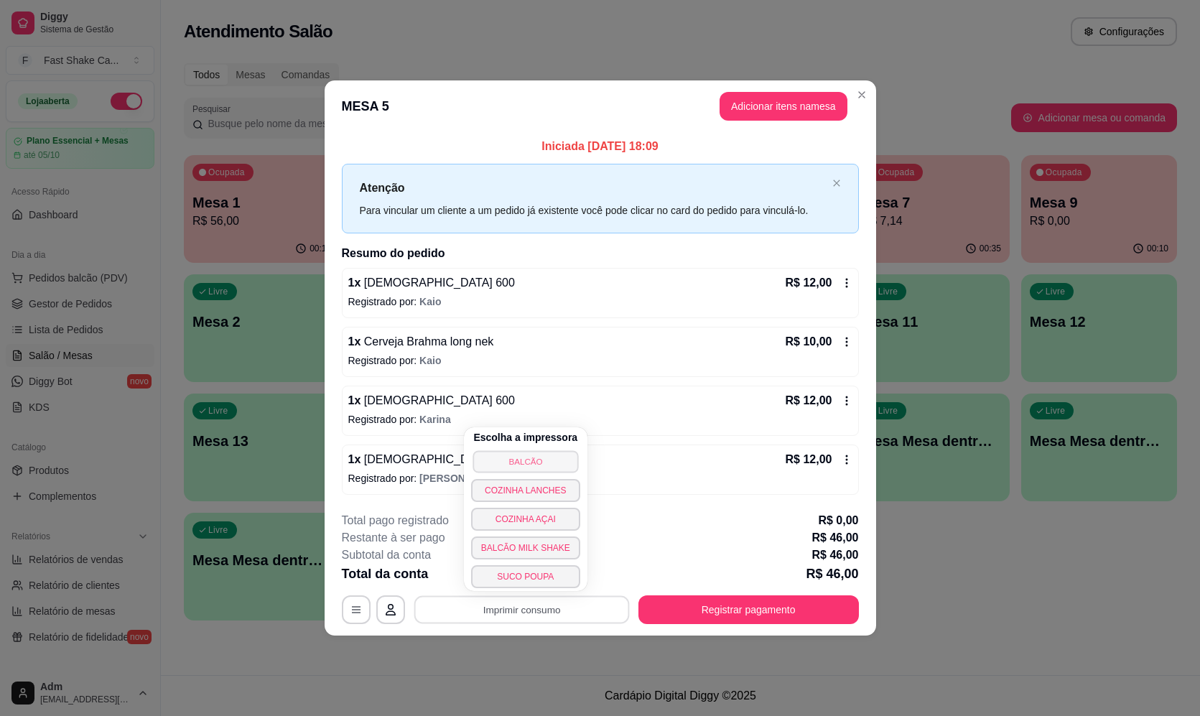
click at [554, 467] on button "BALCÃO" at bounding box center [525, 461] width 106 height 22
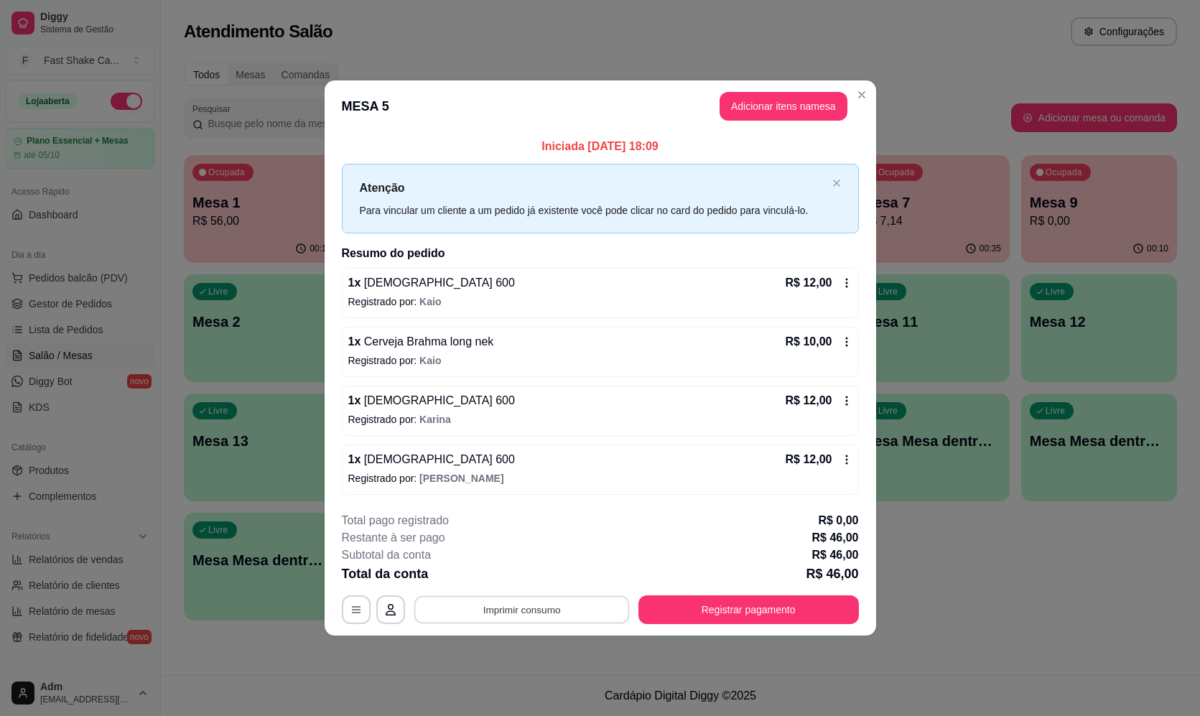
click at [500, 611] on button "Imprimir consumo" at bounding box center [520, 610] width 215 height 28
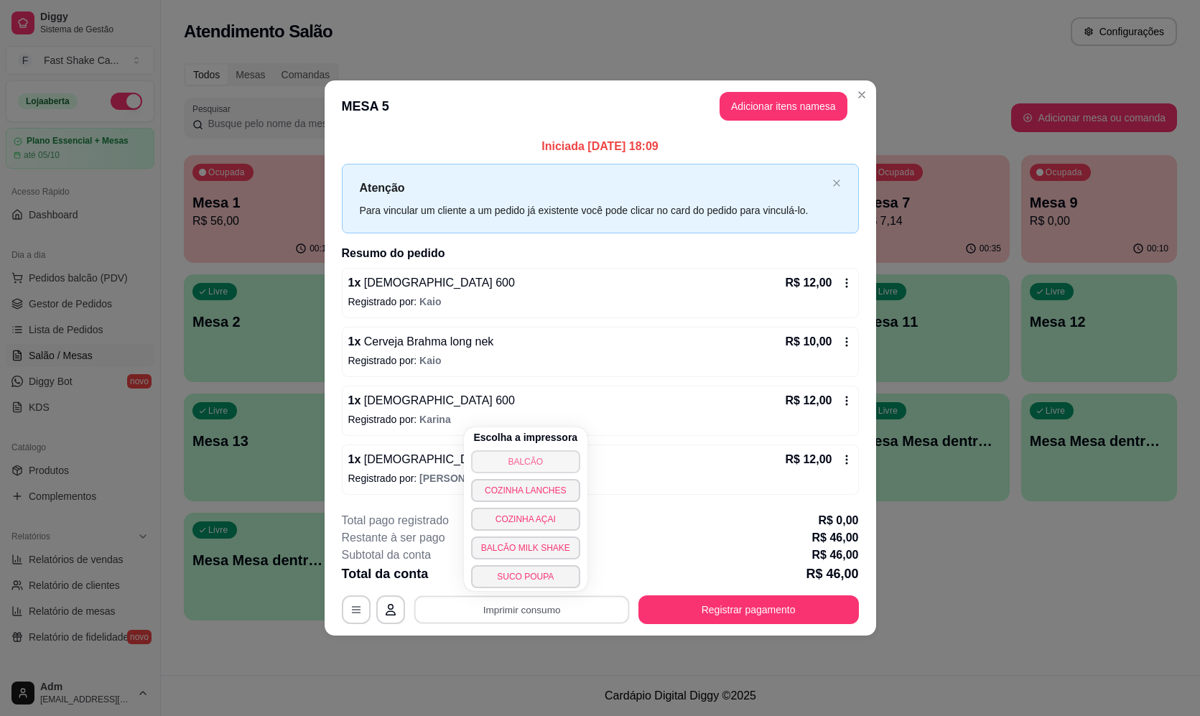
click at [562, 460] on button "BALCÃO" at bounding box center [525, 461] width 109 height 23
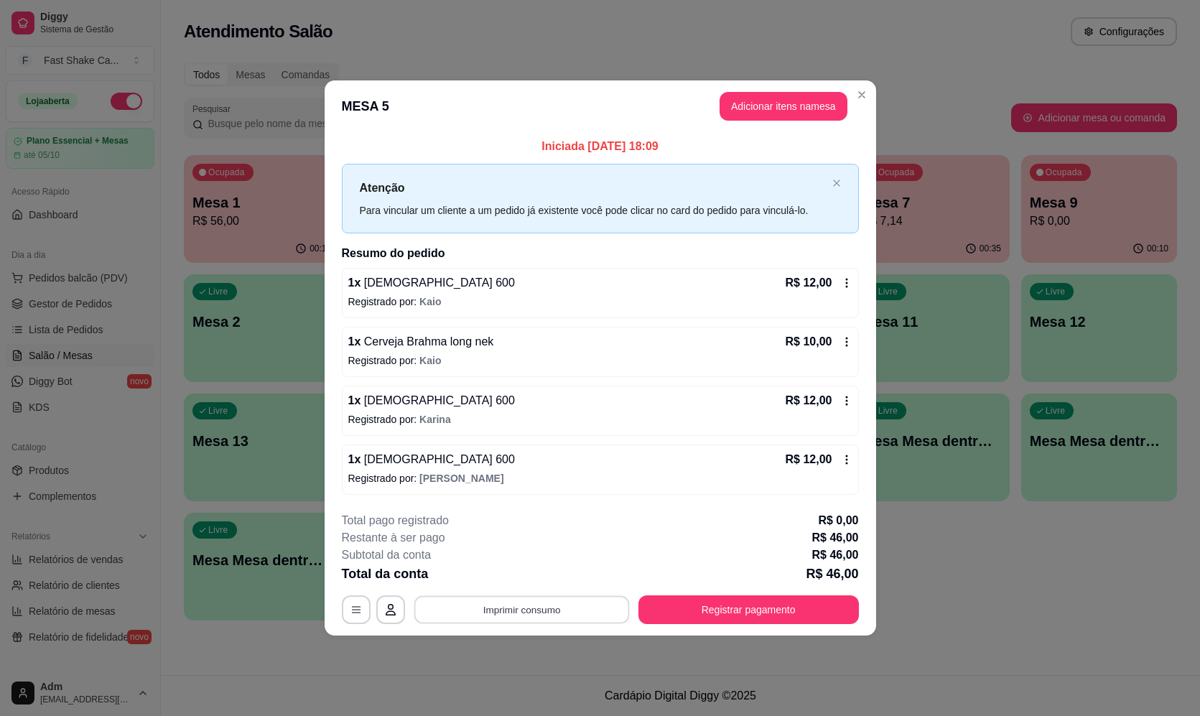
click at [574, 605] on button "Imprimir consumo" at bounding box center [520, 610] width 215 height 28
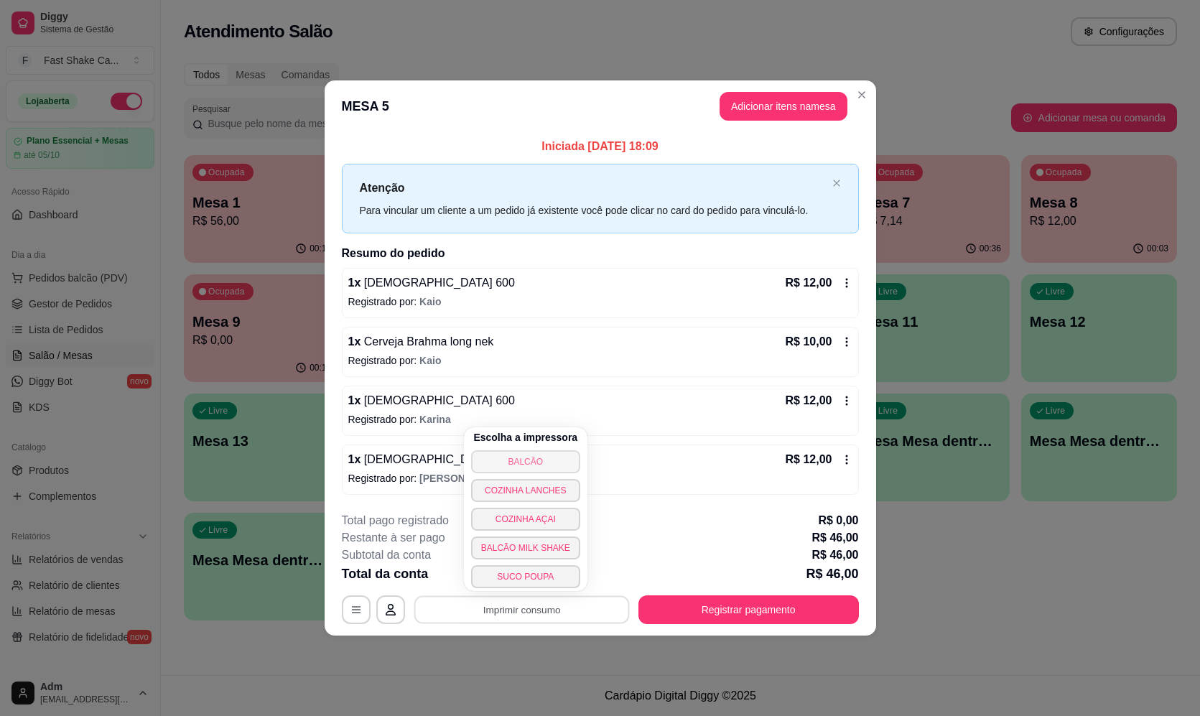
click at [539, 462] on button "BALCÃO" at bounding box center [525, 461] width 109 height 23
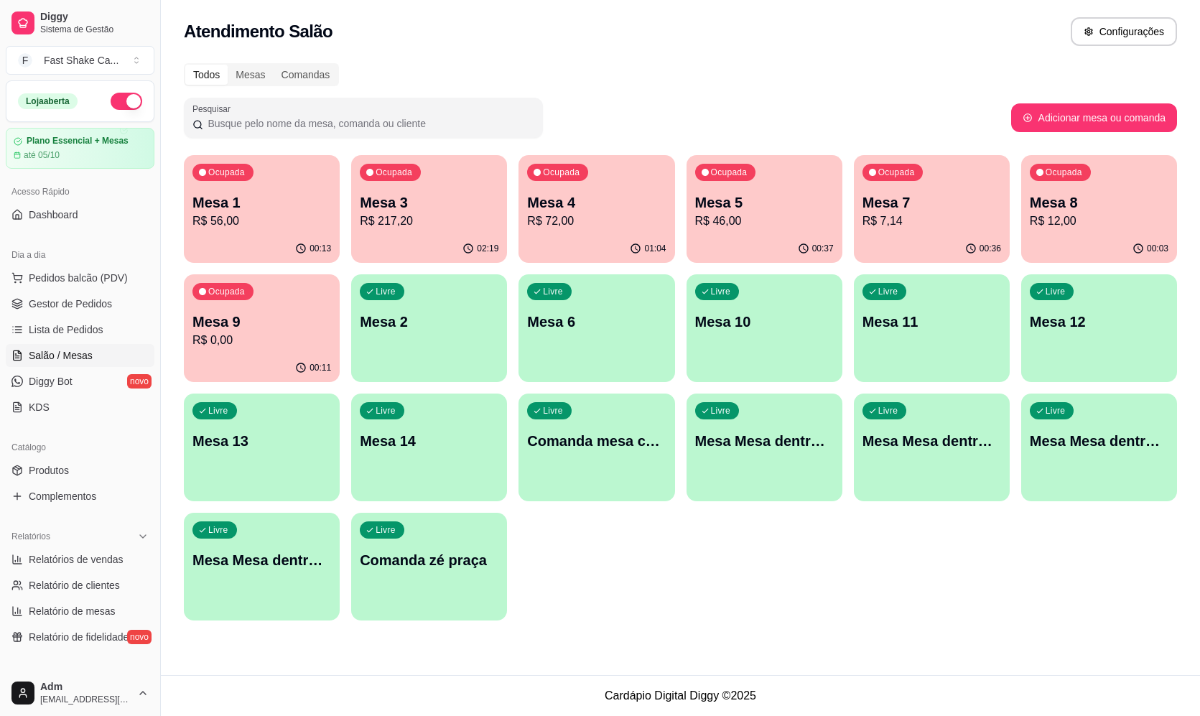
click at [629, 210] on p "Mesa 4" at bounding box center [596, 202] width 139 height 20
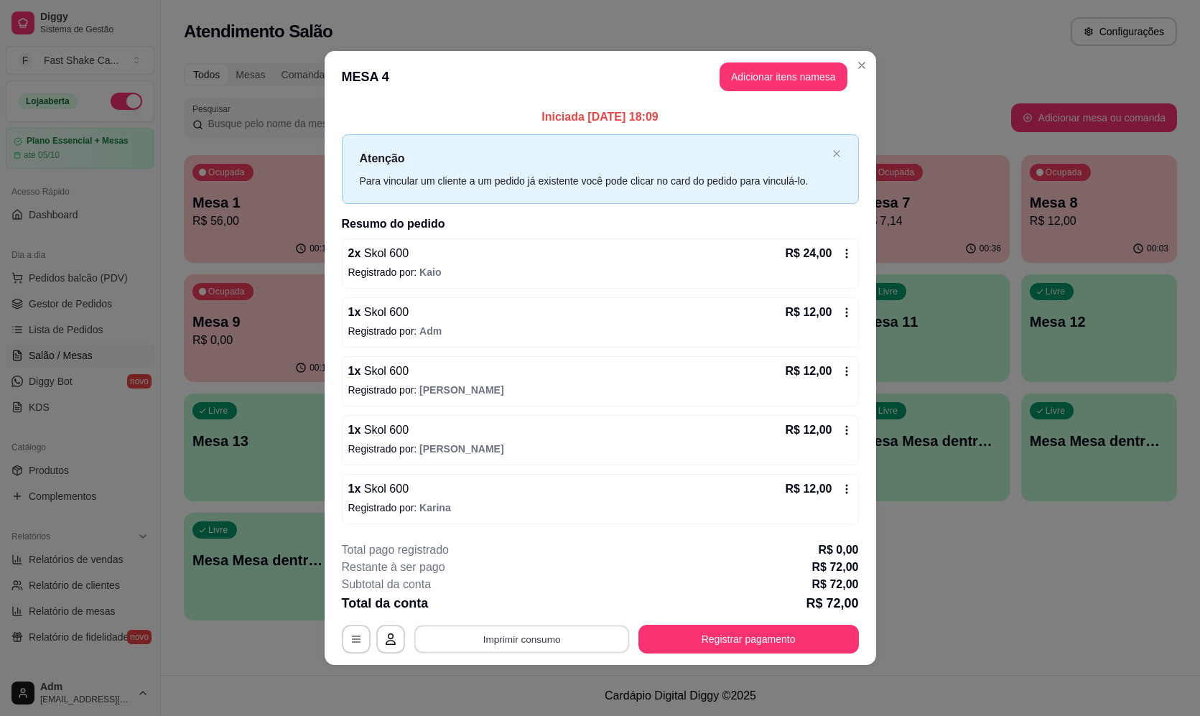
click at [596, 632] on button "Imprimir consumo" at bounding box center [520, 639] width 215 height 28
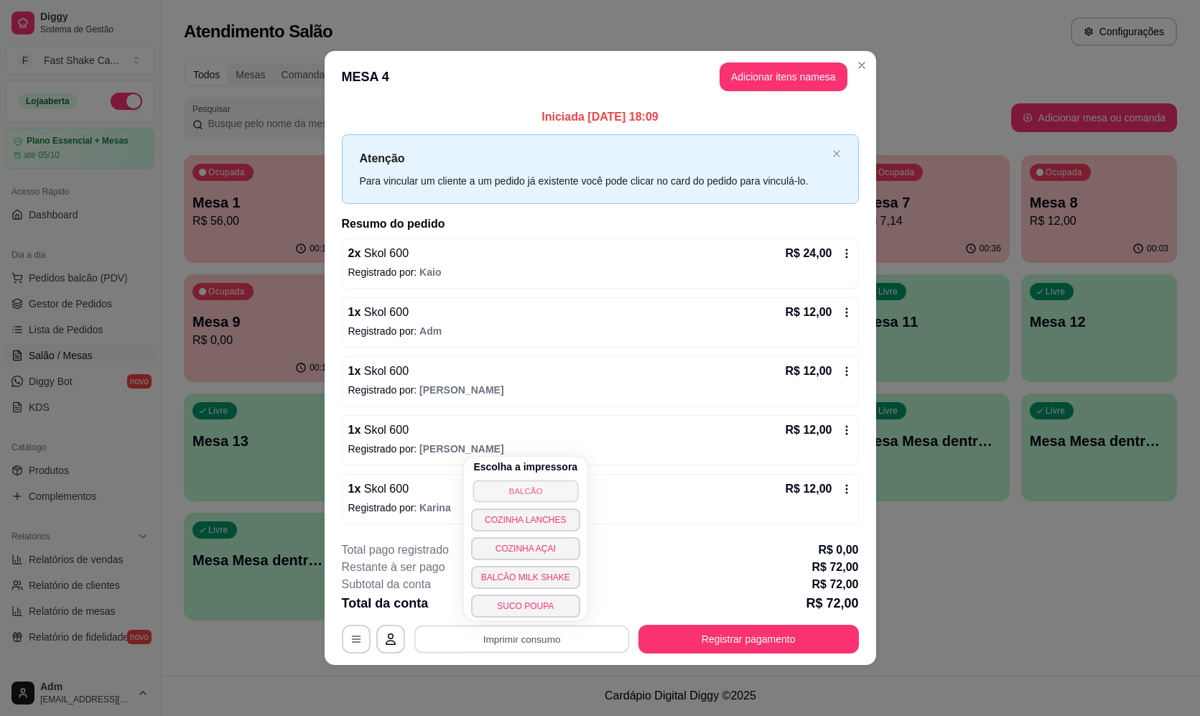
click at [534, 485] on button "BALCÃO" at bounding box center [525, 491] width 106 height 22
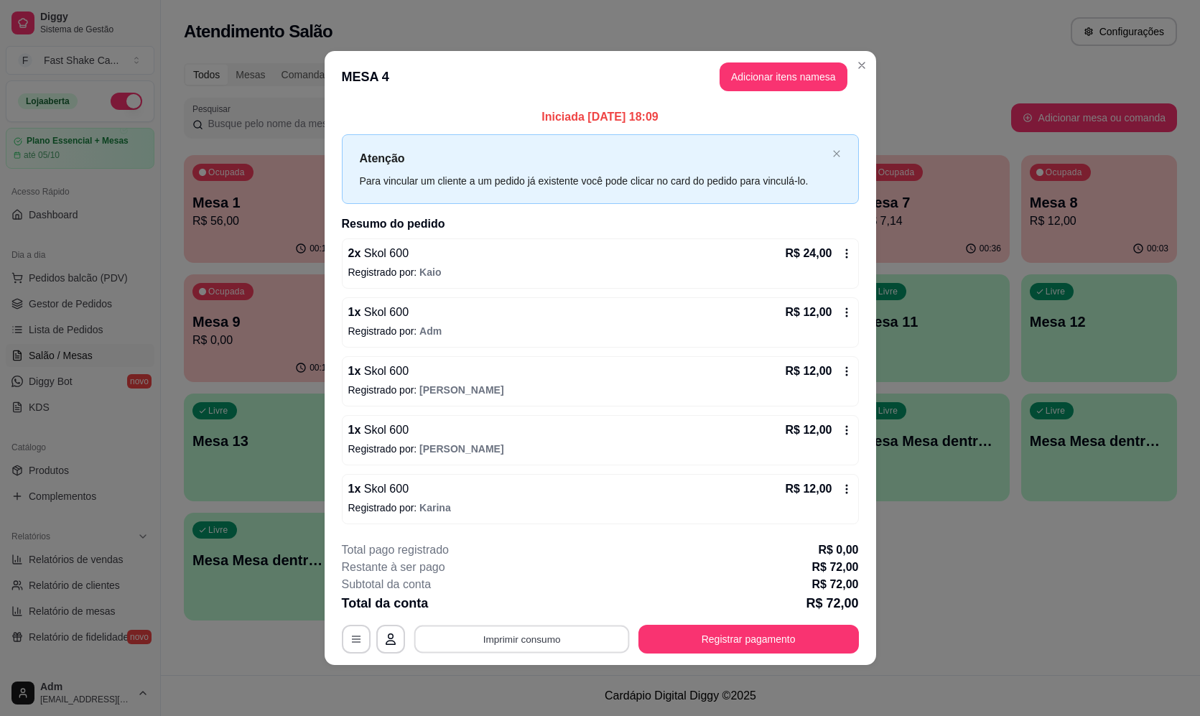
click at [485, 642] on button "Imprimir consumo" at bounding box center [520, 639] width 215 height 28
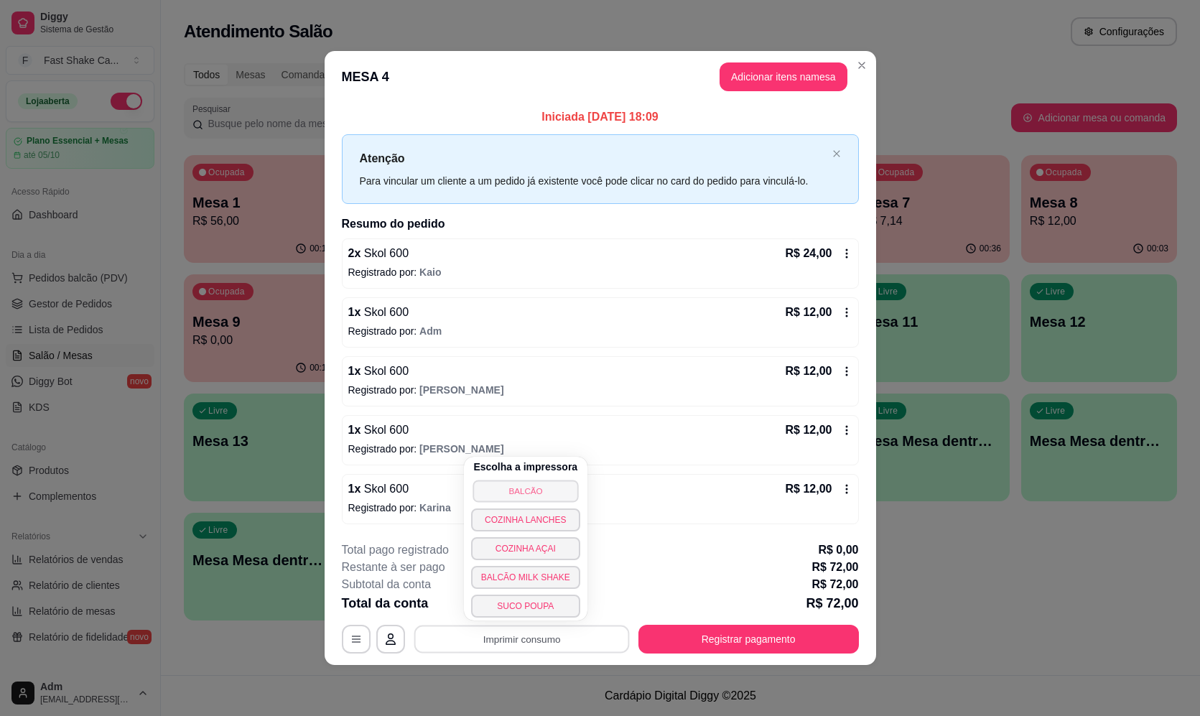
click at [514, 486] on button "BALCÃO" at bounding box center [525, 491] width 106 height 22
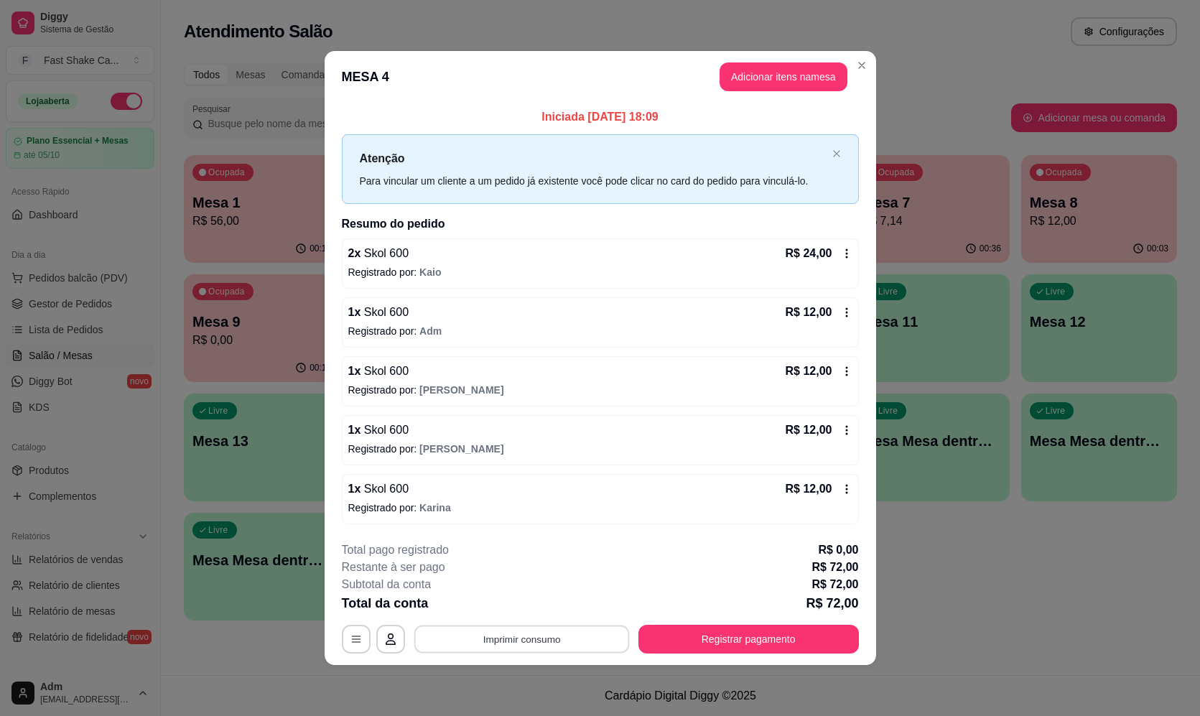
click at [538, 645] on button "Imprimir consumo" at bounding box center [520, 639] width 215 height 28
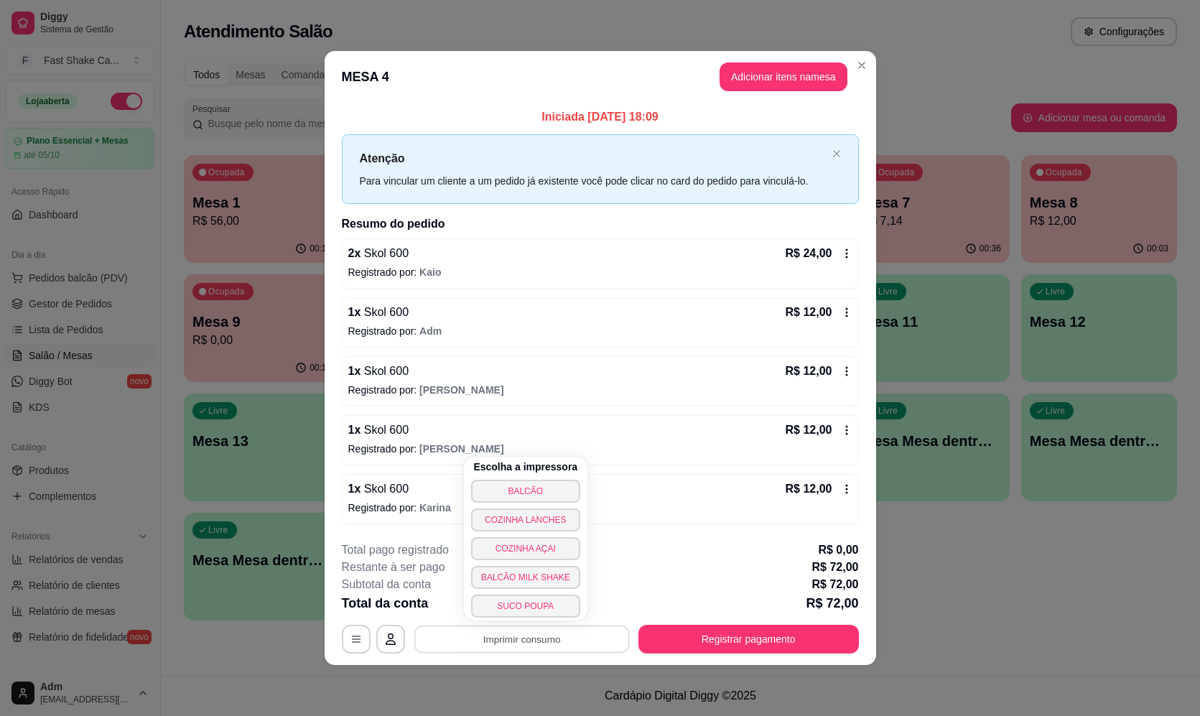
click at [925, 504] on div "**********" at bounding box center [600, 358] width 1200 height 716
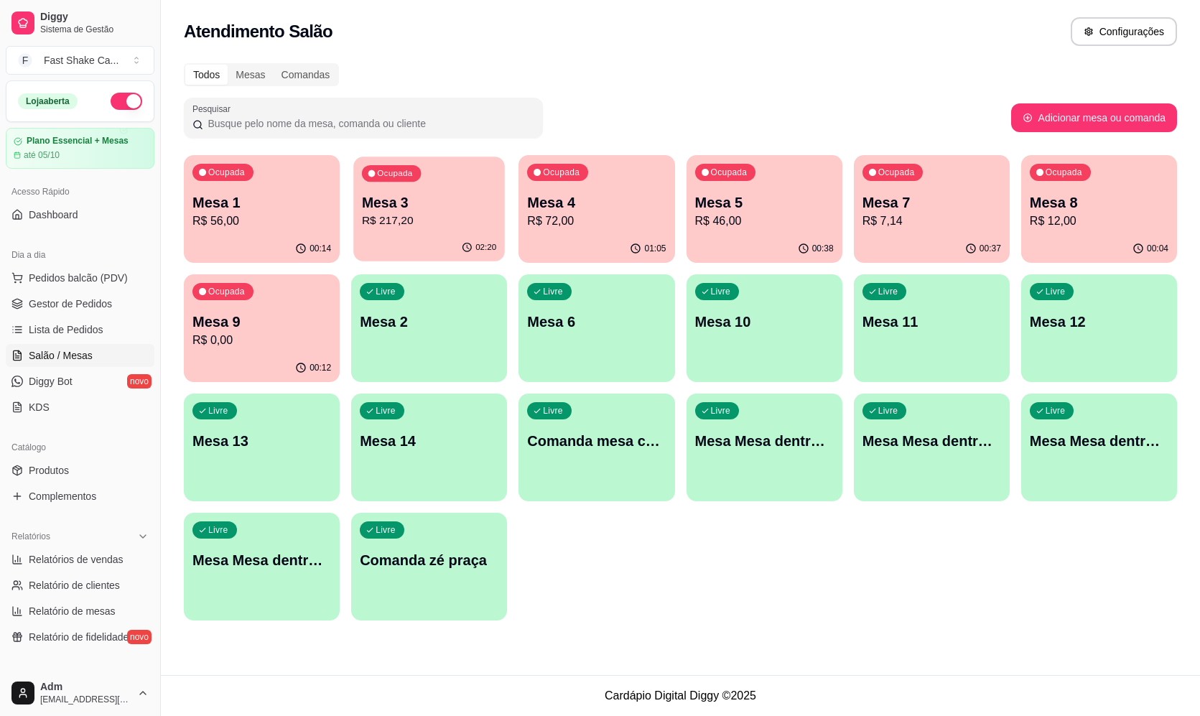
click at [386, 205] on p "Mesa 3" at bounding box center [429, 202] width 134 height 19
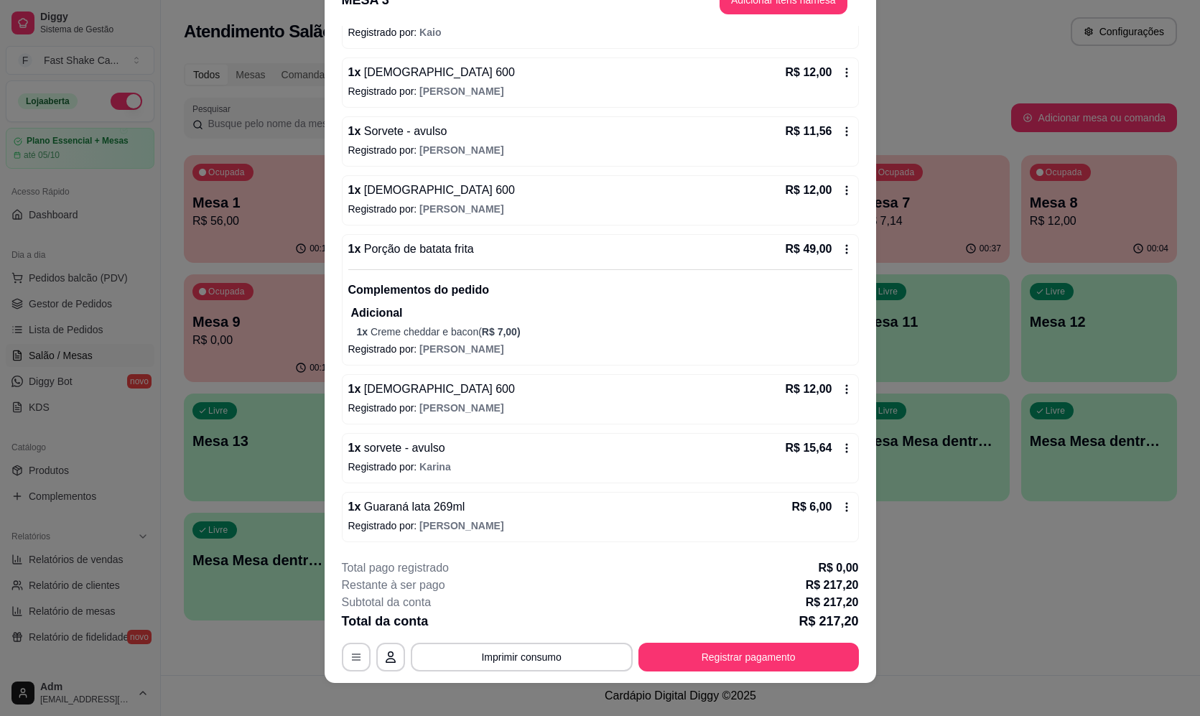
scroll to position [42, 0]
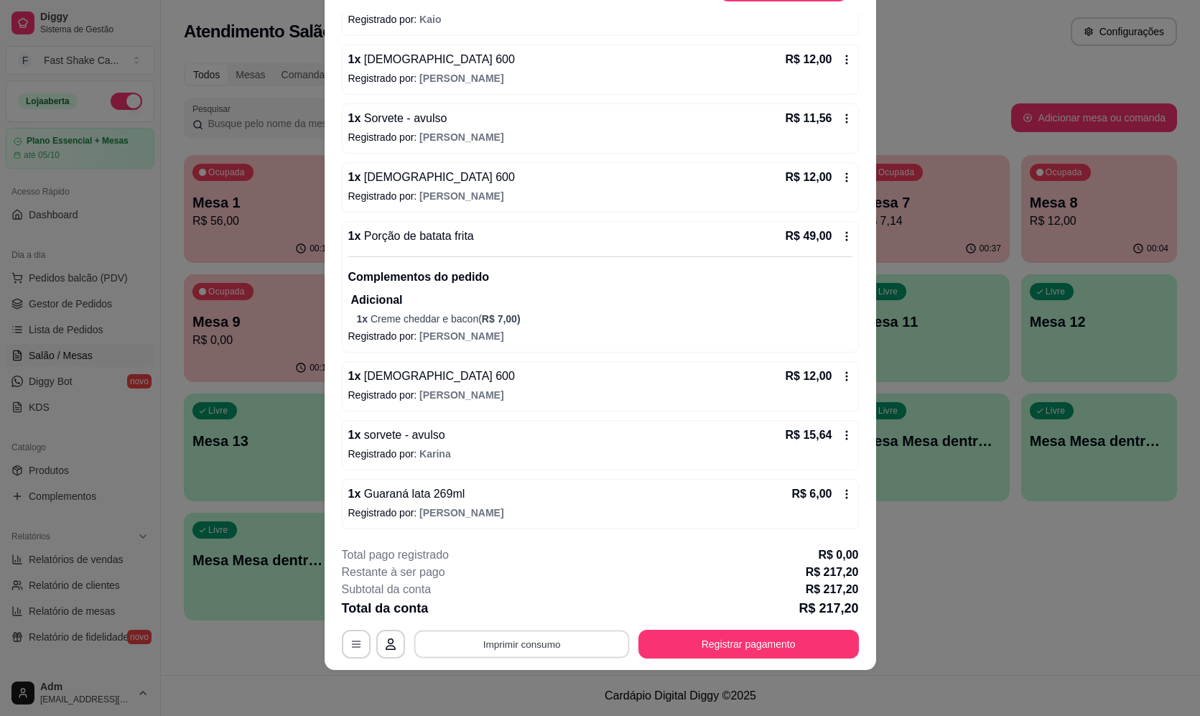
click at [558, 644] on button "Imprimir consumo" at bounding box center [520, 644] width 215 height 28
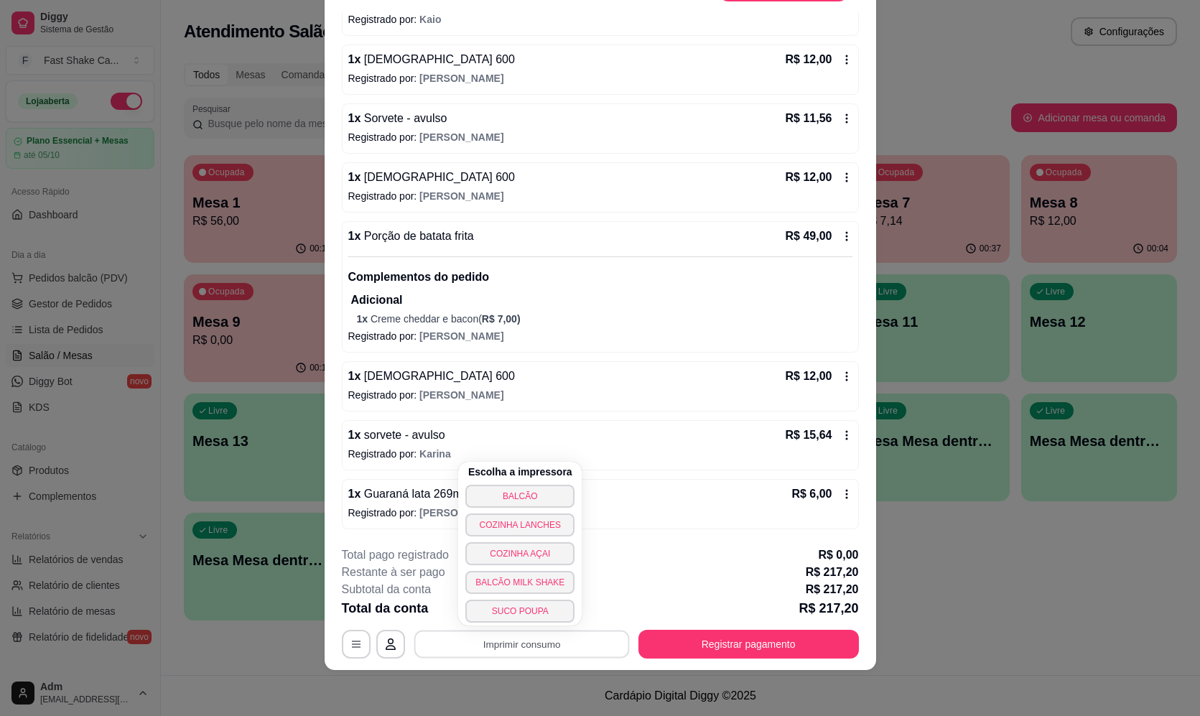
click at [528, 508] on div "Escolha a impressora BALCÃO COZINHA LANCHES COZINHA AÇAI BALCÃO MILK SHAKE SUCO…" at bounding box center [519, 544] width 123 height 164
click at [528, 495] on button "BALCÃO" at bounding box center [519, 496] width 109 height 23
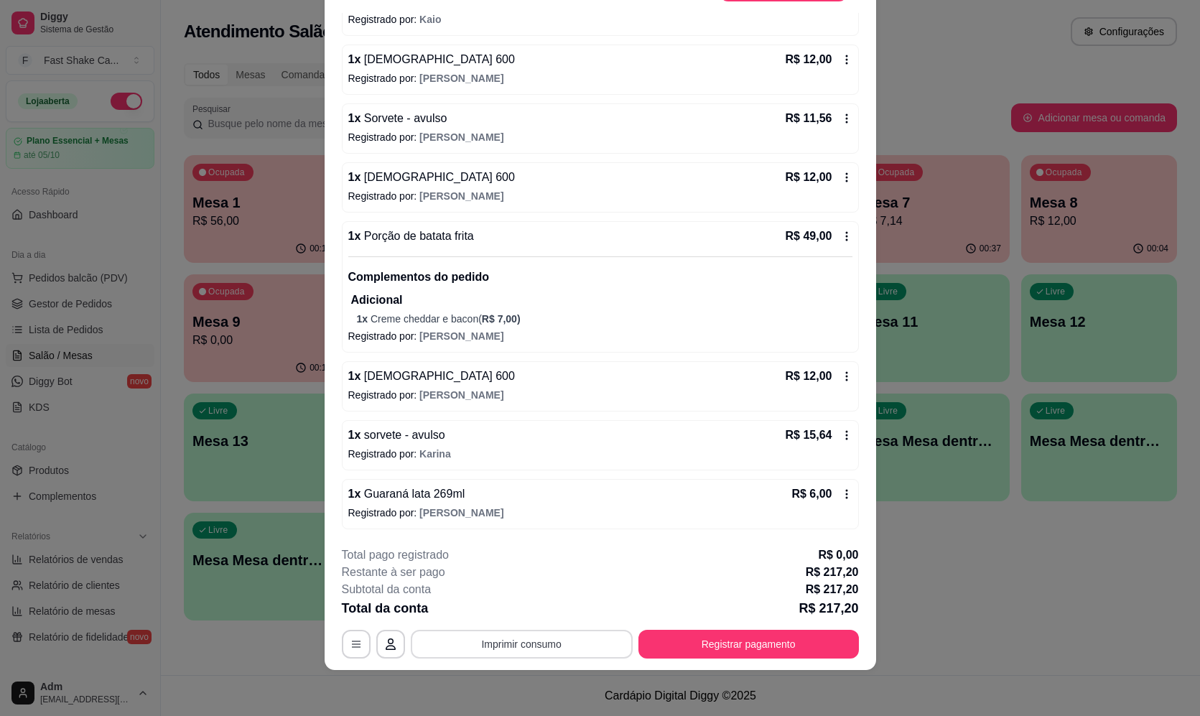
click at [553, 637] on button "Imprimir consumo" at bounding box center [522, 644] width 222 height 29
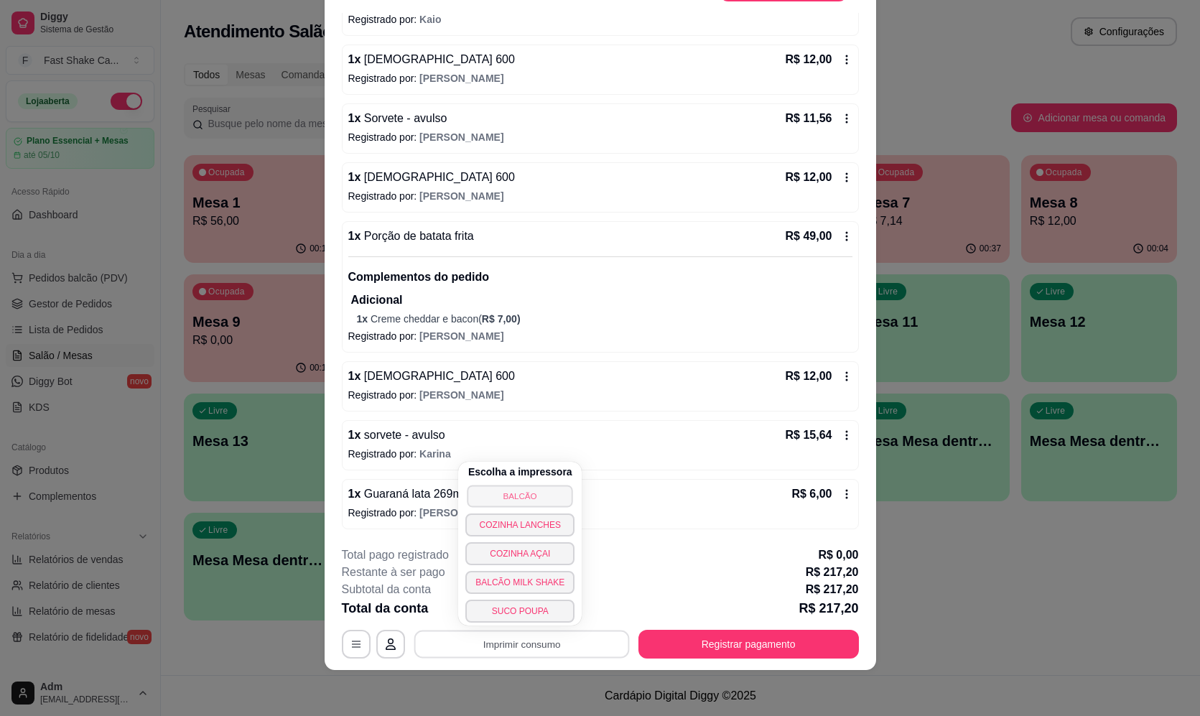
click at [538, 495] on button "BALCÃO" at bounding box center [520, 496] width 106 height 22
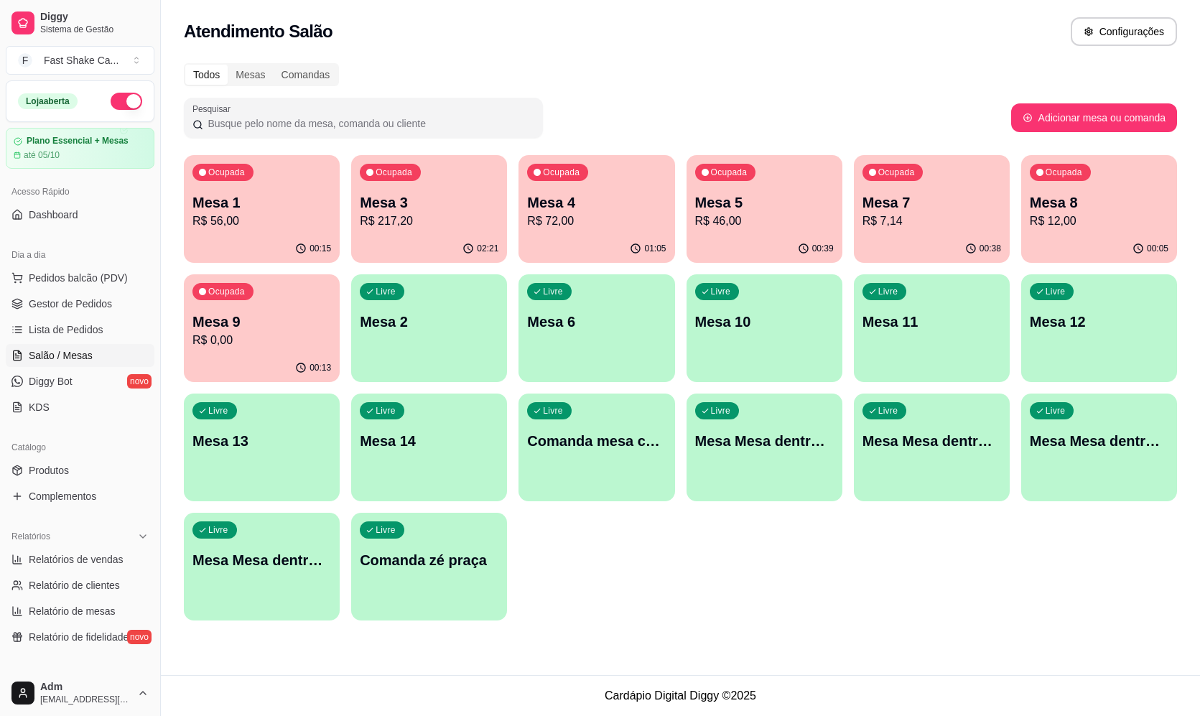
click at [704, 192] on div "Ocupada Mesa 5 R$ 46,00" at bounding box center [764, 195] width 156 height 80
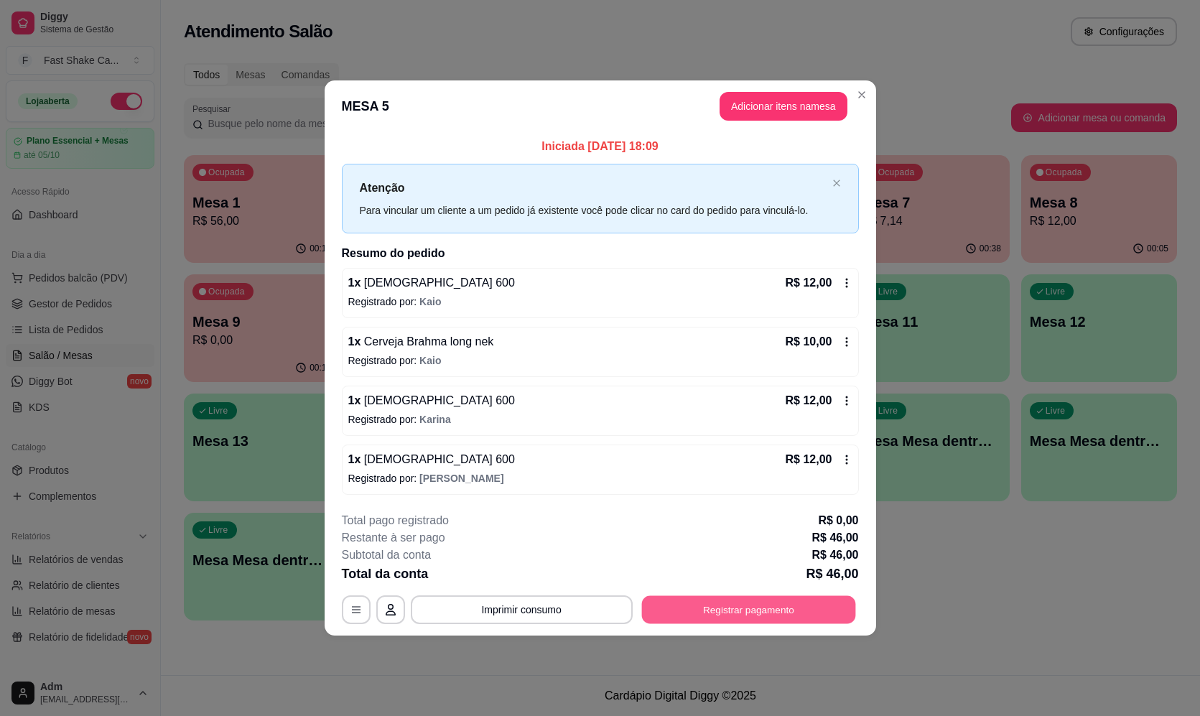
click at [729, 610] on button "Registrar pagamento" at bounding box center [748, 610] width 214 height 28
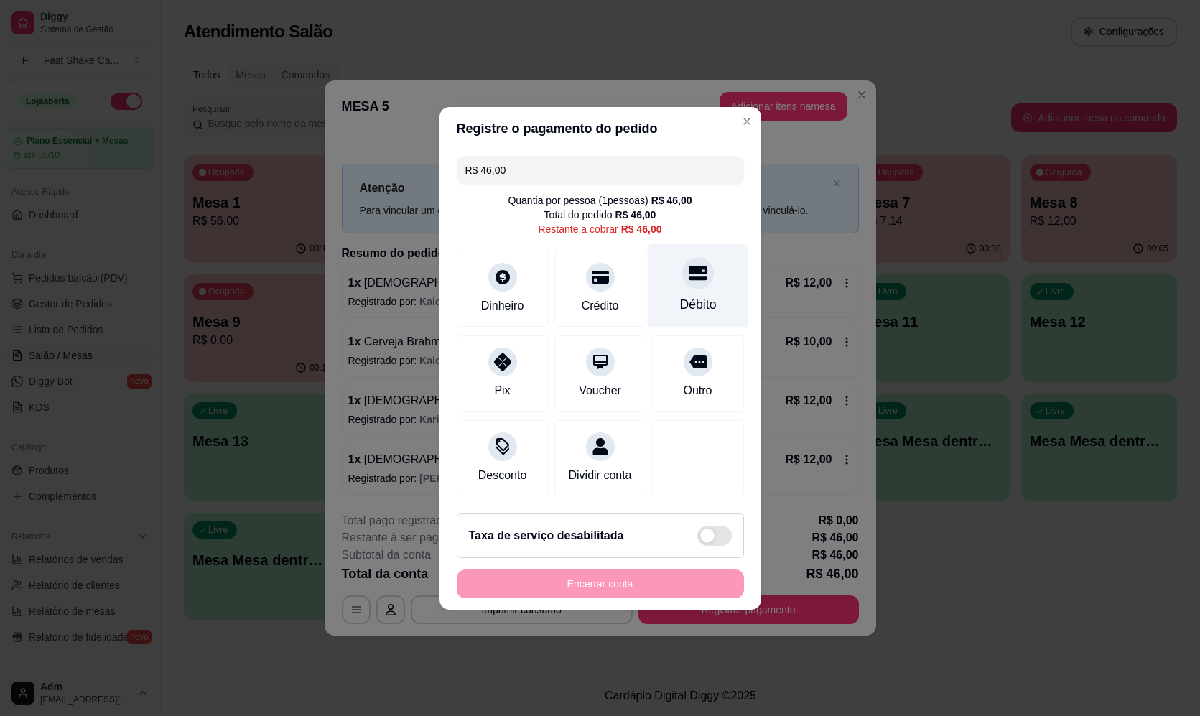
click at [658, 300] on div "Débito" at bounding box center [697, 285] width 101 height 84
type input "R$ 0,00"
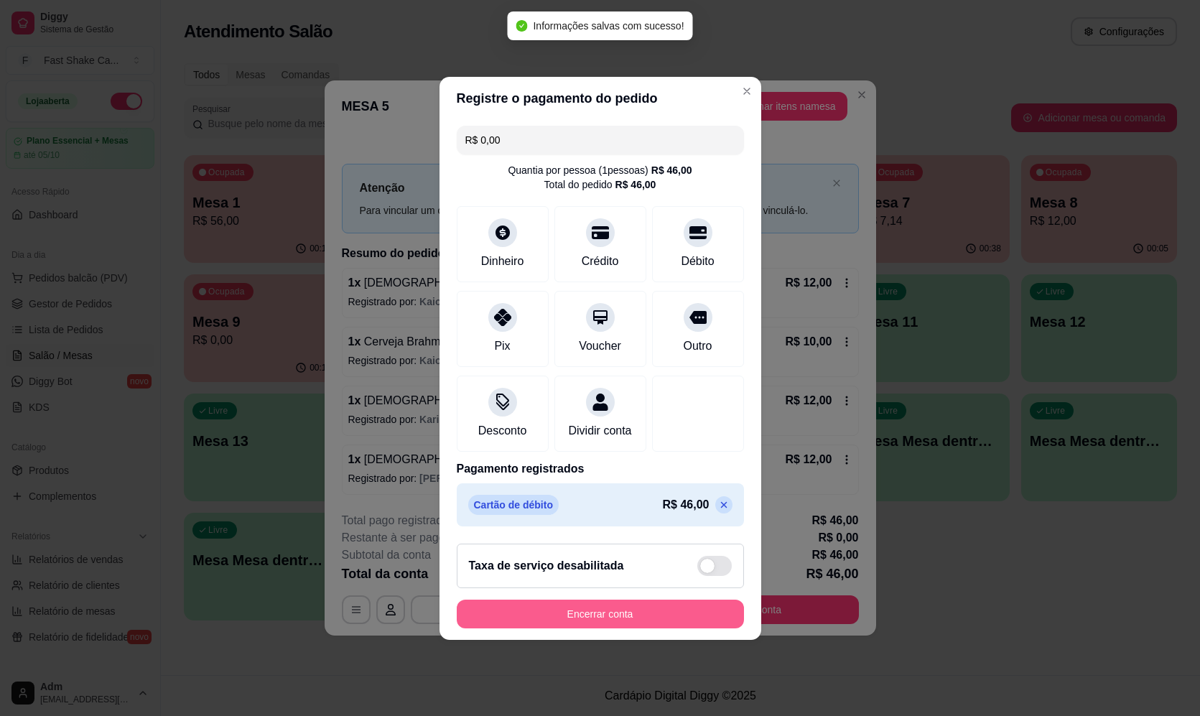
click at [625, 623] on button "Encerrar conta" at bounding box center [600, 613] width 287 height 29
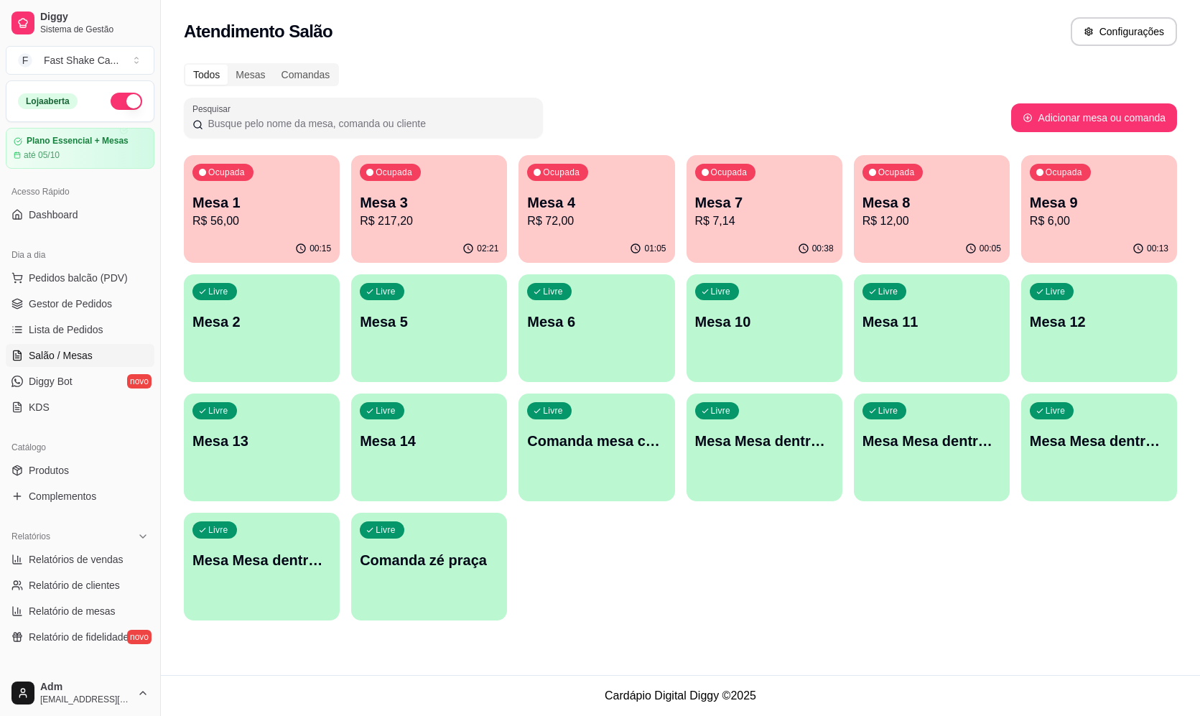
click at [617, 233] on div "Ocupada Mesa 4 R$ 72,00" at bounding box center [596, 195] width 156 height 80
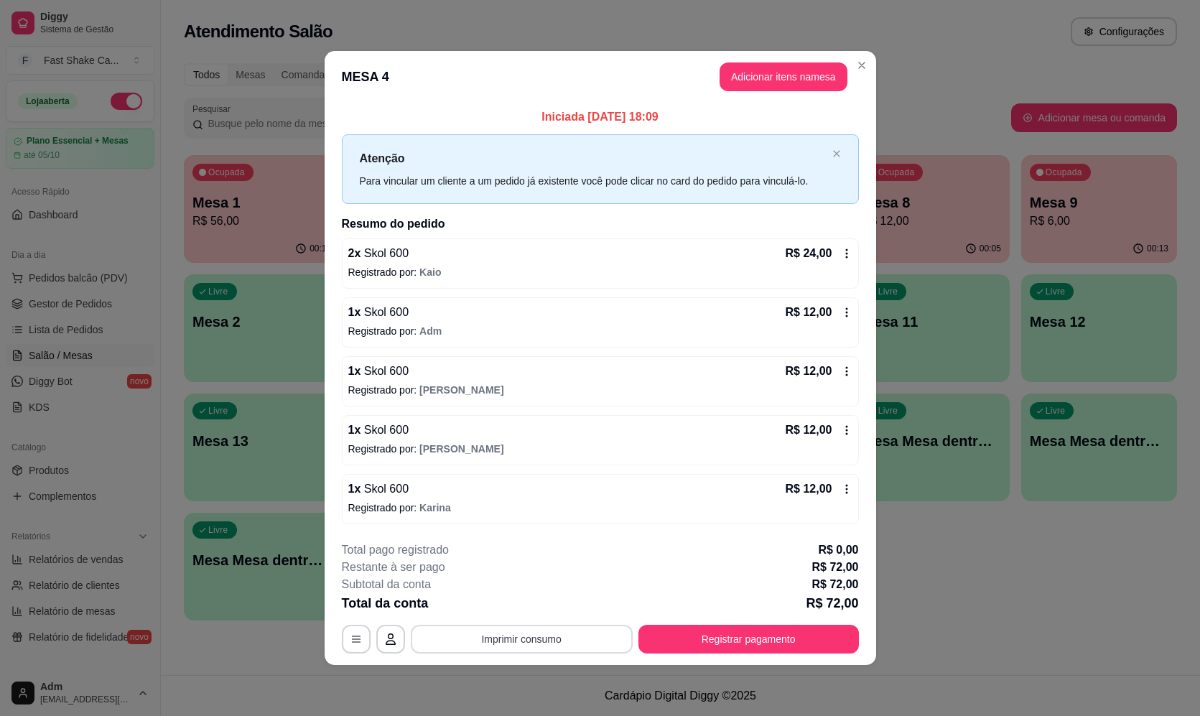
click at [499, 639] on button "Imprimir consumo" at bounding box center [522, 639] width 222 height 29
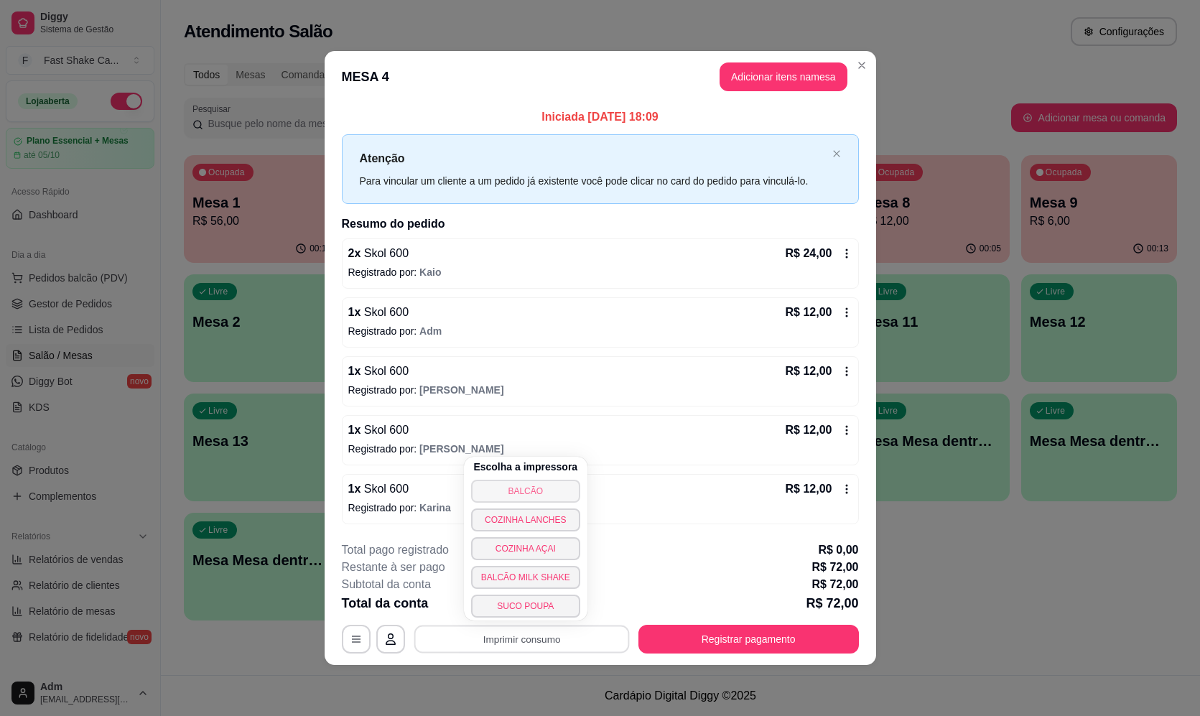
click at [525, 491] on button "BALCÃO" at bounding box center [525, 491] width 109 height 23
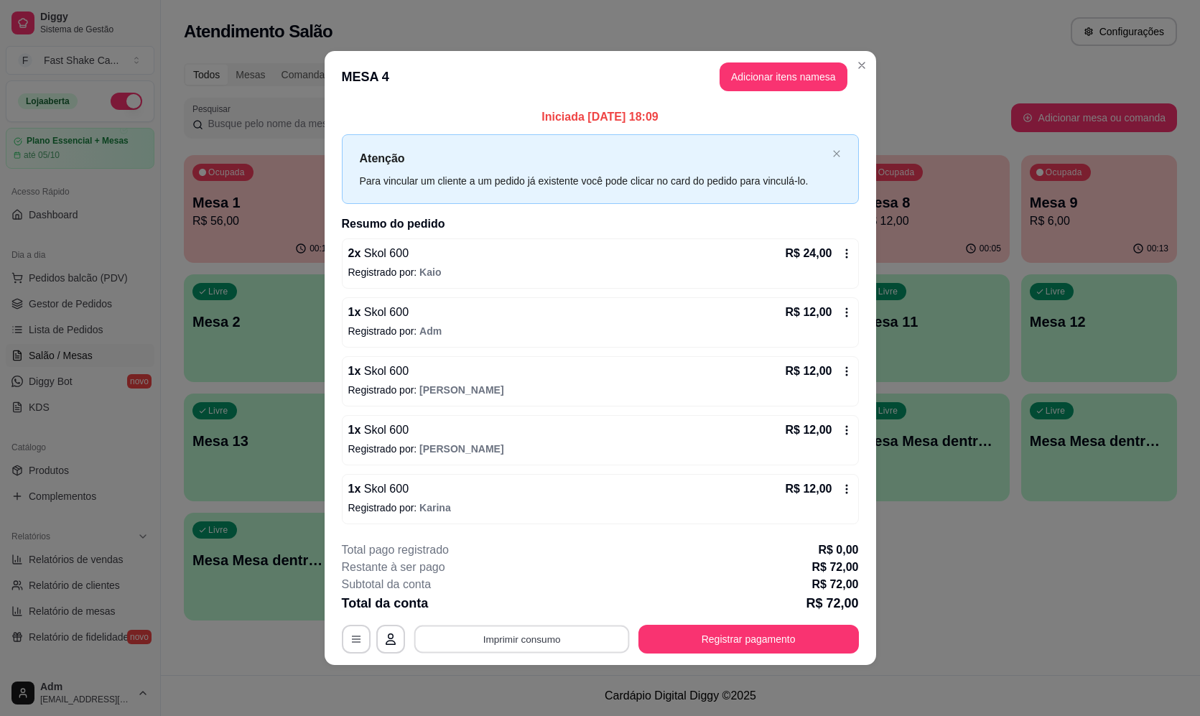
click at [495, 636] on button "Imprimir consumo" at bounding box center [520, 639] width 215 height 28
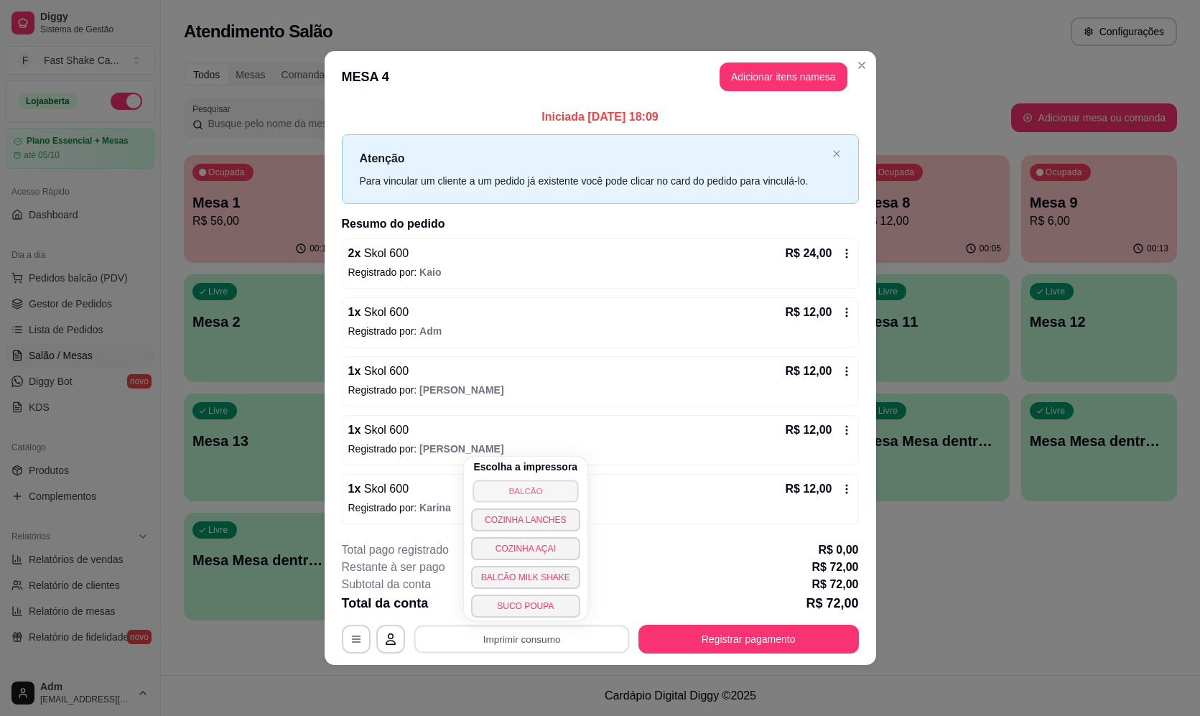
click at [505, 492] on button "BALCÃO" at bounding box center [525, 491] width 106 height 22
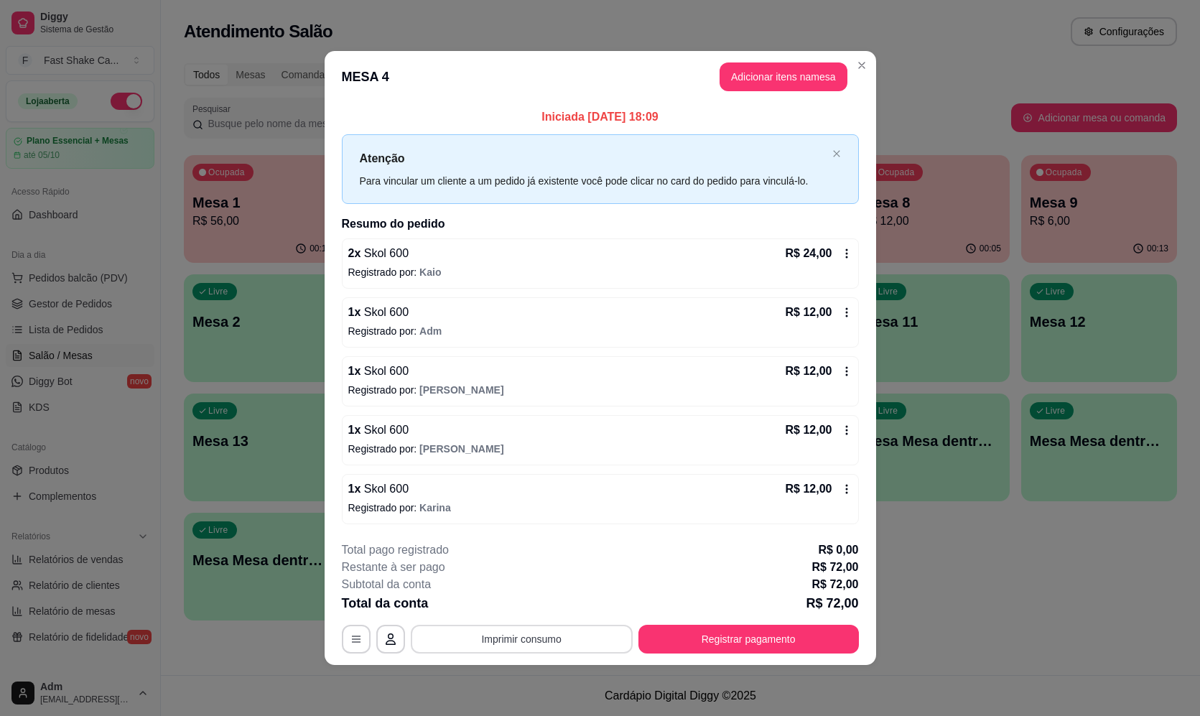
click at [498, 637] on button "Imprimir consumo" at bounding box center [522, 639] width 222 height 29
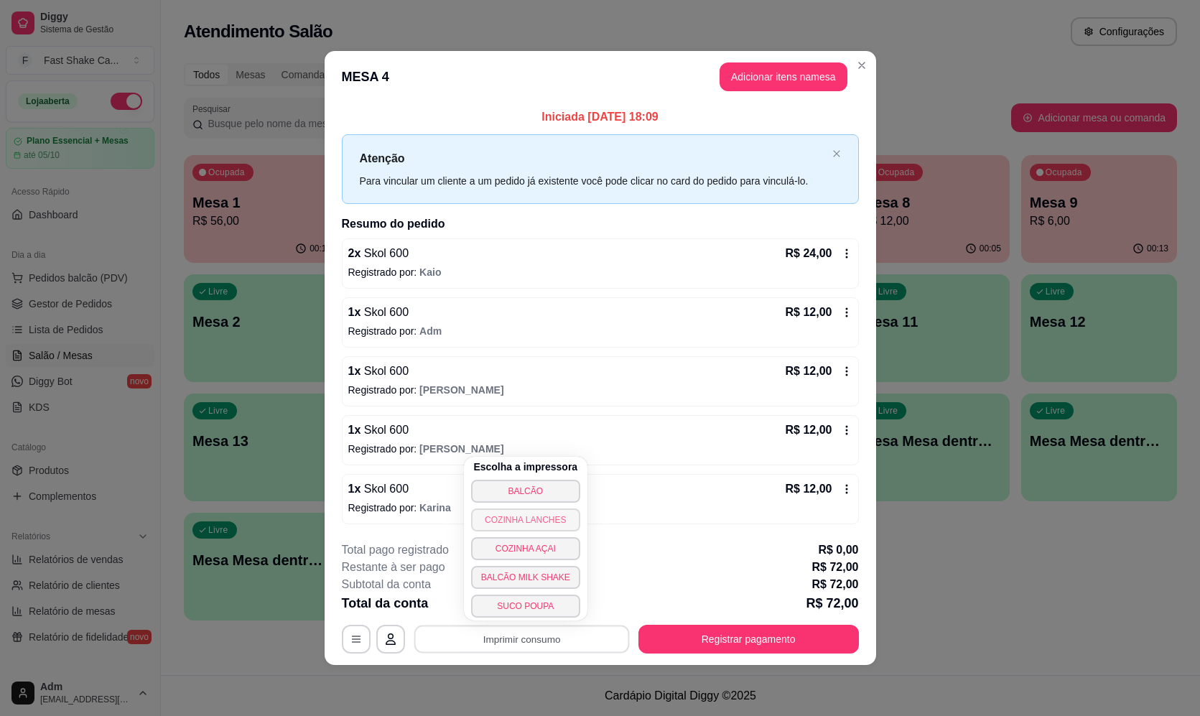
click at [518, 514] on button "COZINHA LANCHES" at bounding box center [525, 519] width 109 height 23
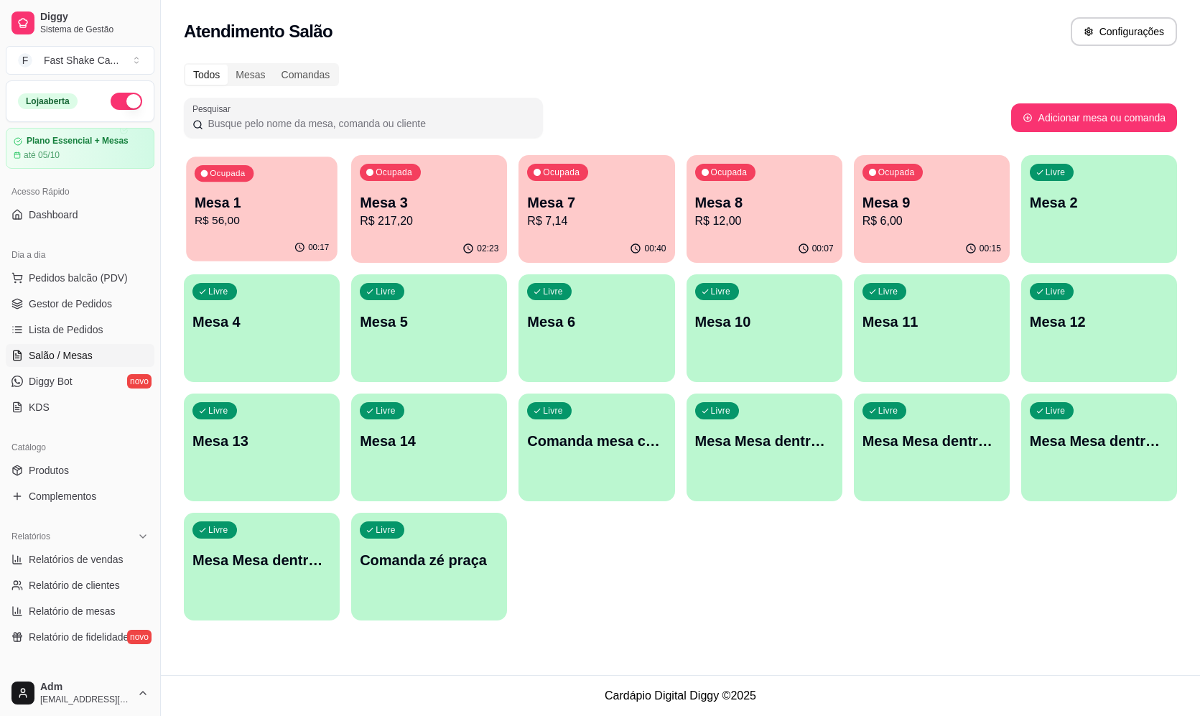
click at [271, 235] on div "00:17" at bounding box center [261, 247] width 151 height 27
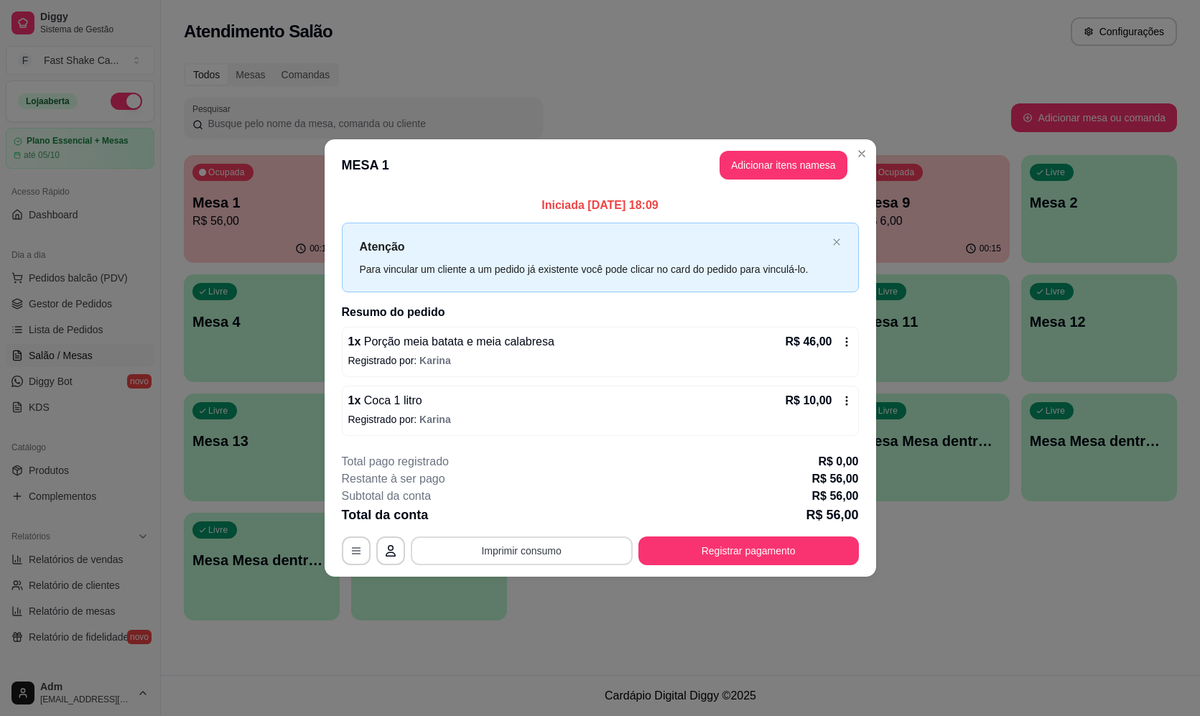
click at [522, 548] on button "Imprimir consumo" at bounding box center [522, 550] width 222 height 29
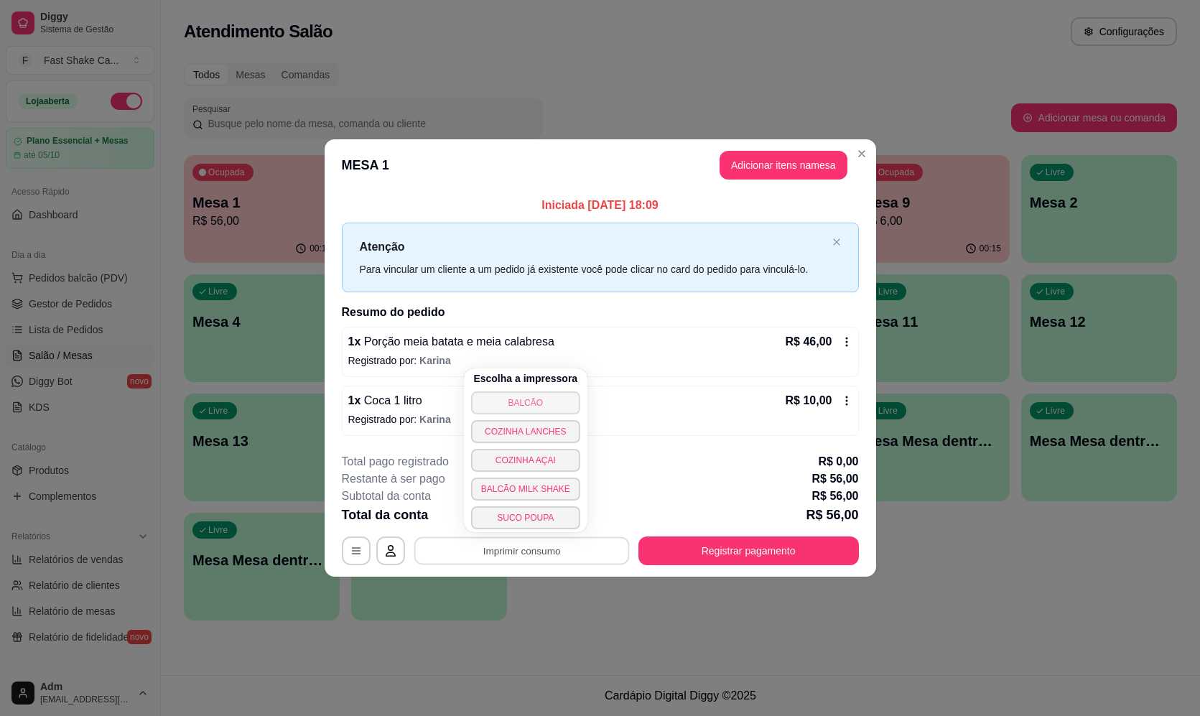
click at [500, 396] on button "BALCÃO" at bounding box center [525, 402] width 109 height 23
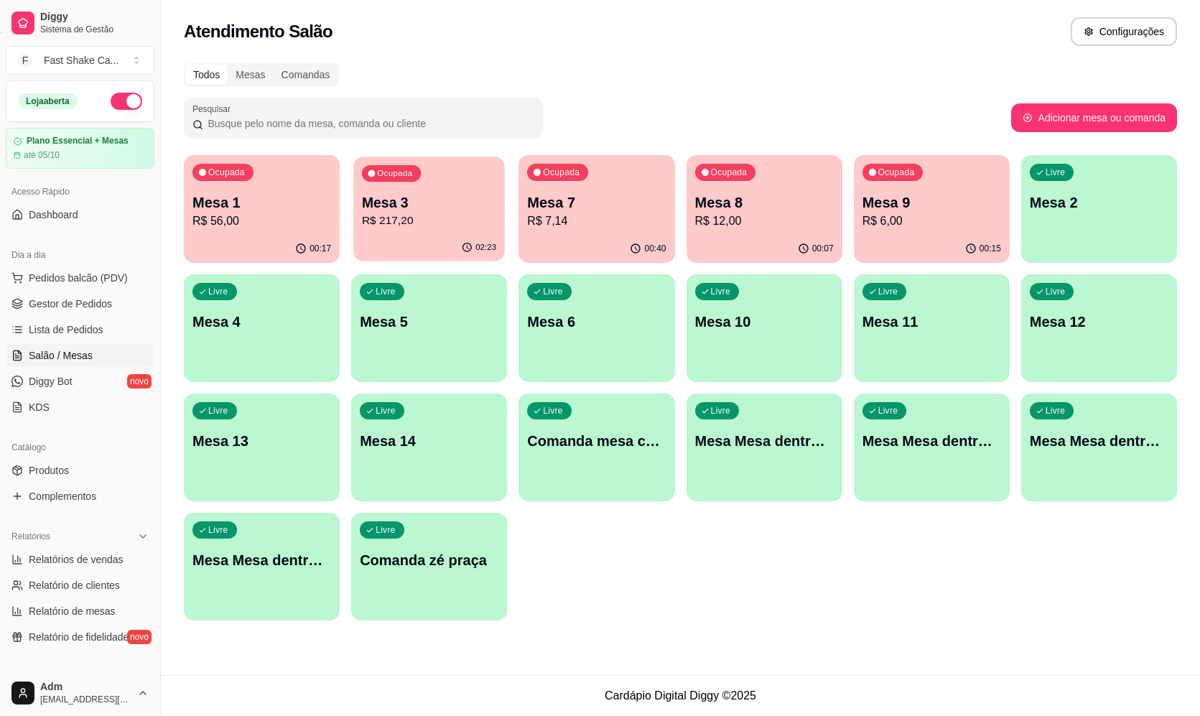
click at [403, 236] on div "02:23" at bounding box center [428, 247] width 151 height 27
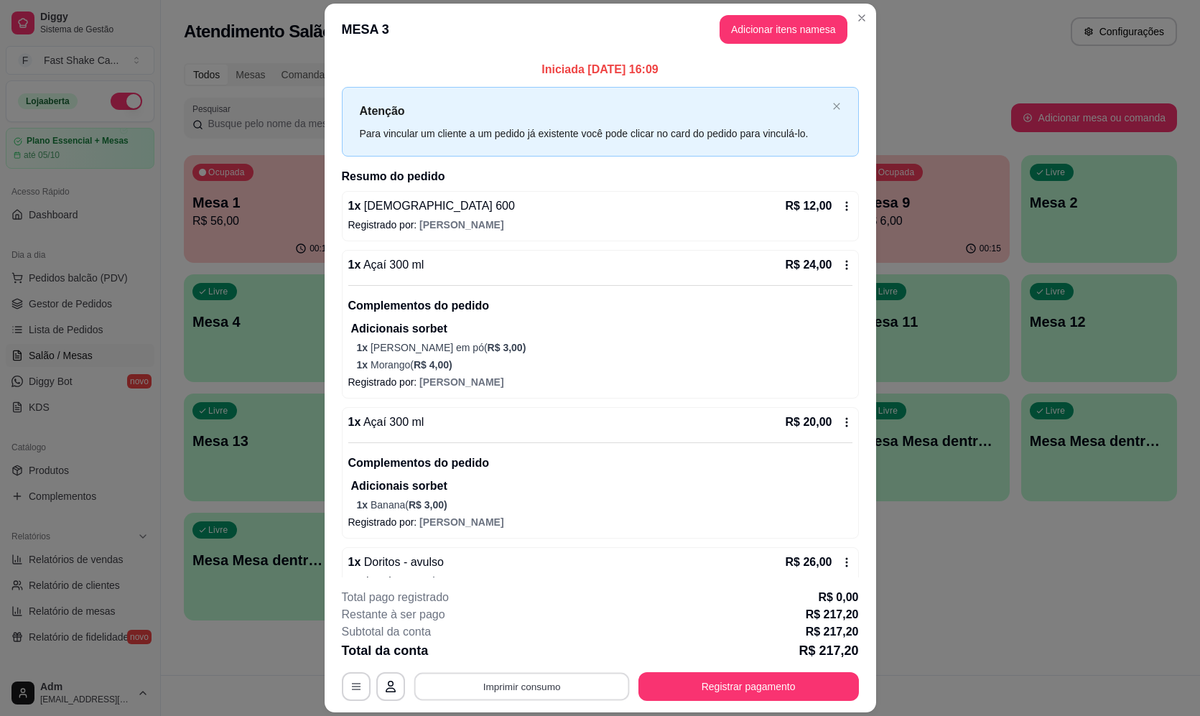
click at [589, 688] on button "Imprimir consumo" at bounding box center [520, 687] width 215 height 28
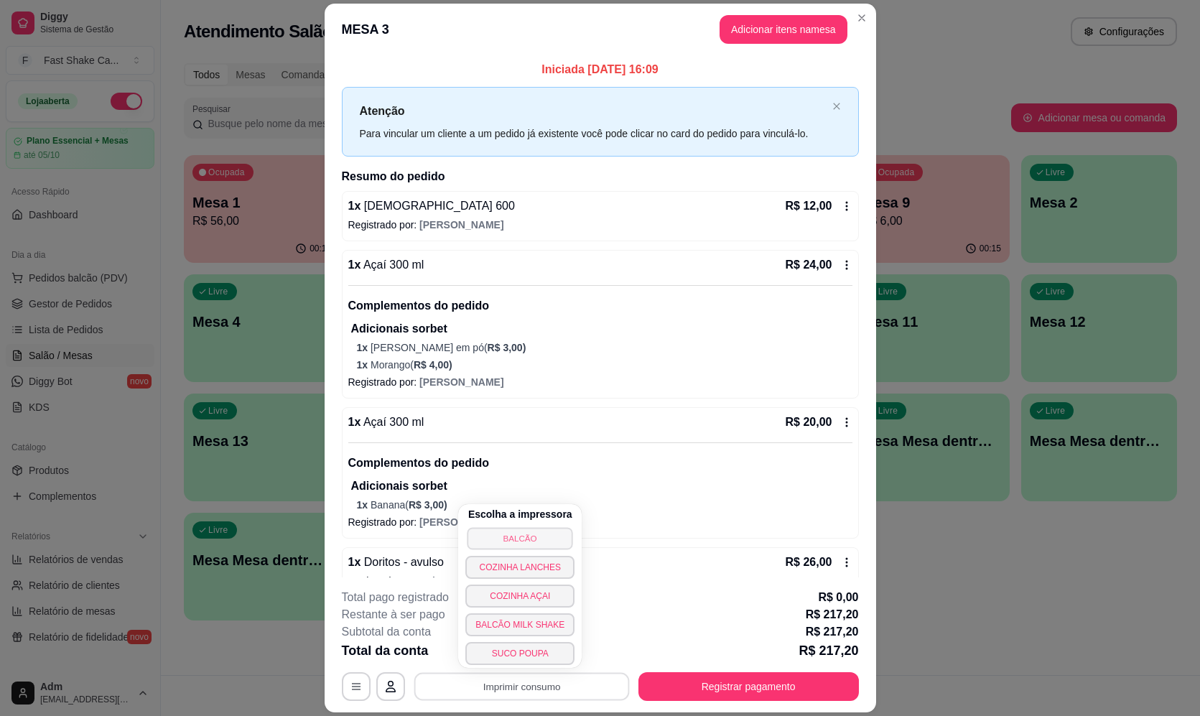
click at [556, 530] on button "BALCÃO" at bounding box center [520, 538] width 106 height 22
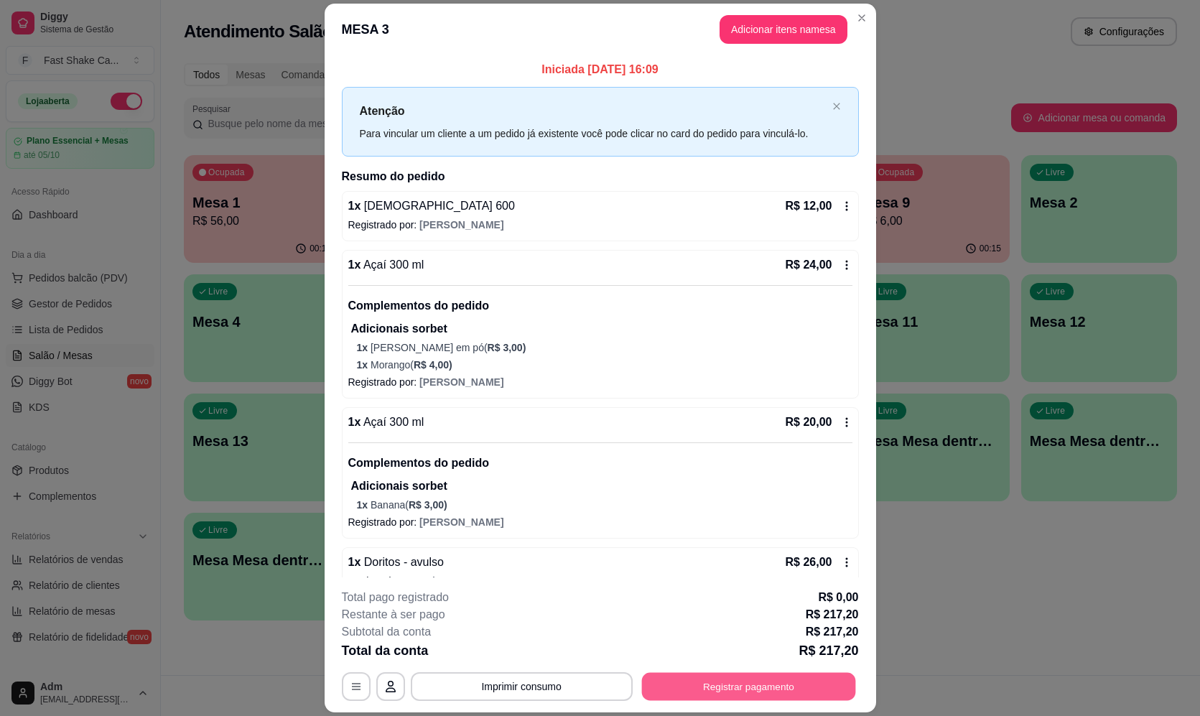
click at [782, 690] on button "Registrar pagamento" at bounding box center [748, 687] width 214 height 28
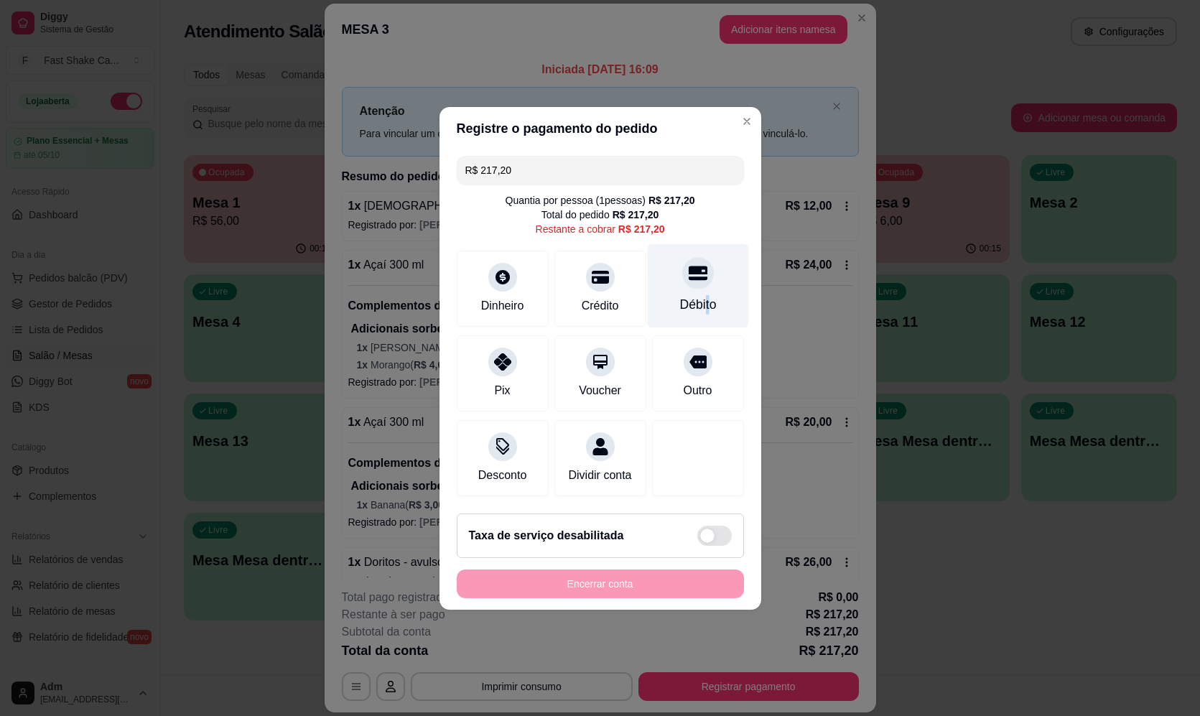
click at [701, 296] on div "Débito" at bounding box center [697, 304] width 37 height 19
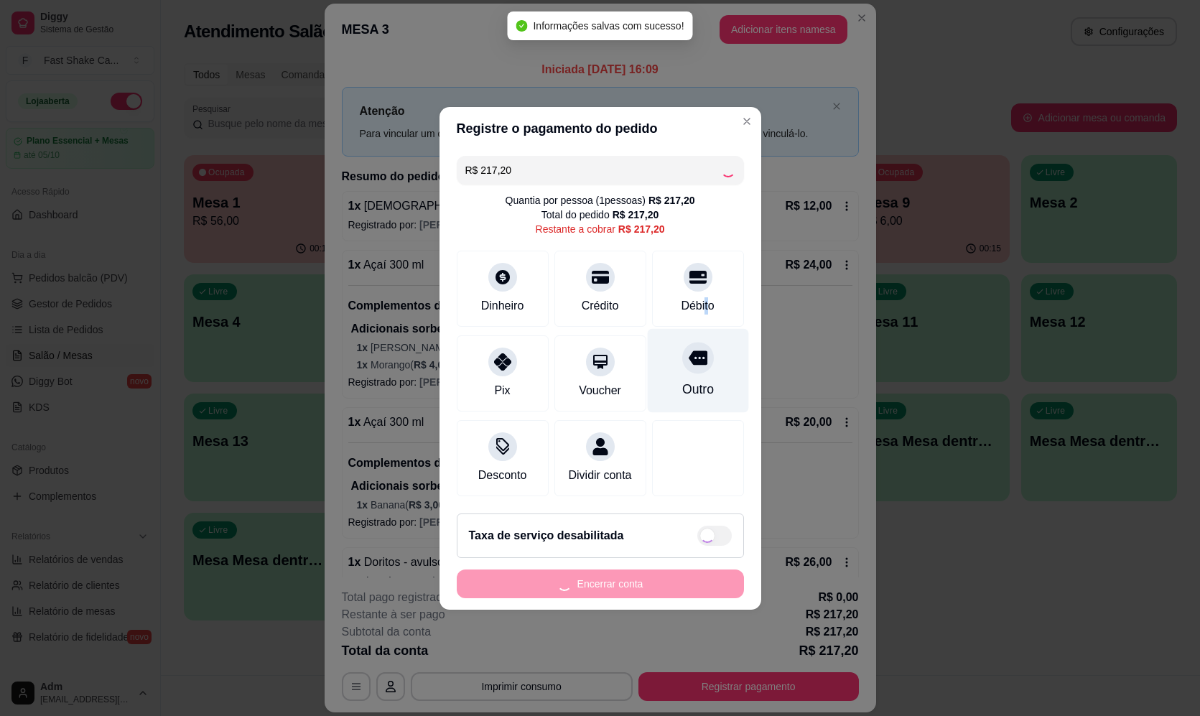
type input "R$ 0,00"
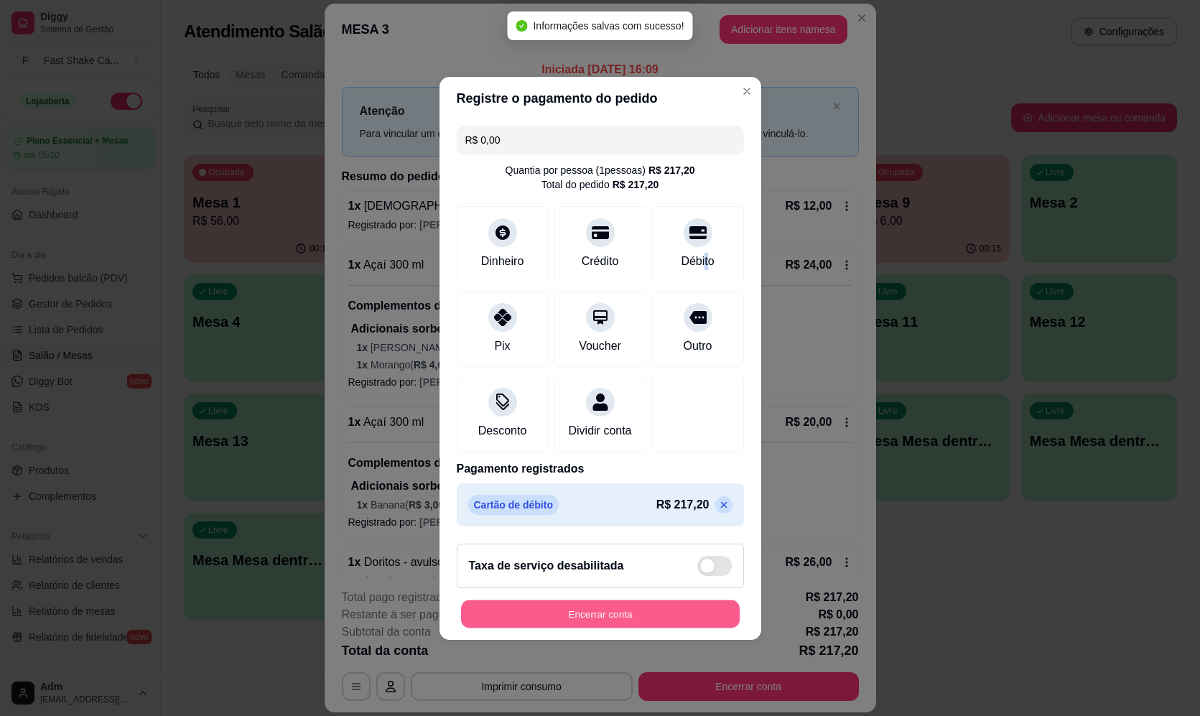
click at [601, 619] on button "Encerrar conta" at bounding box center [600, 613] width 279 height 28
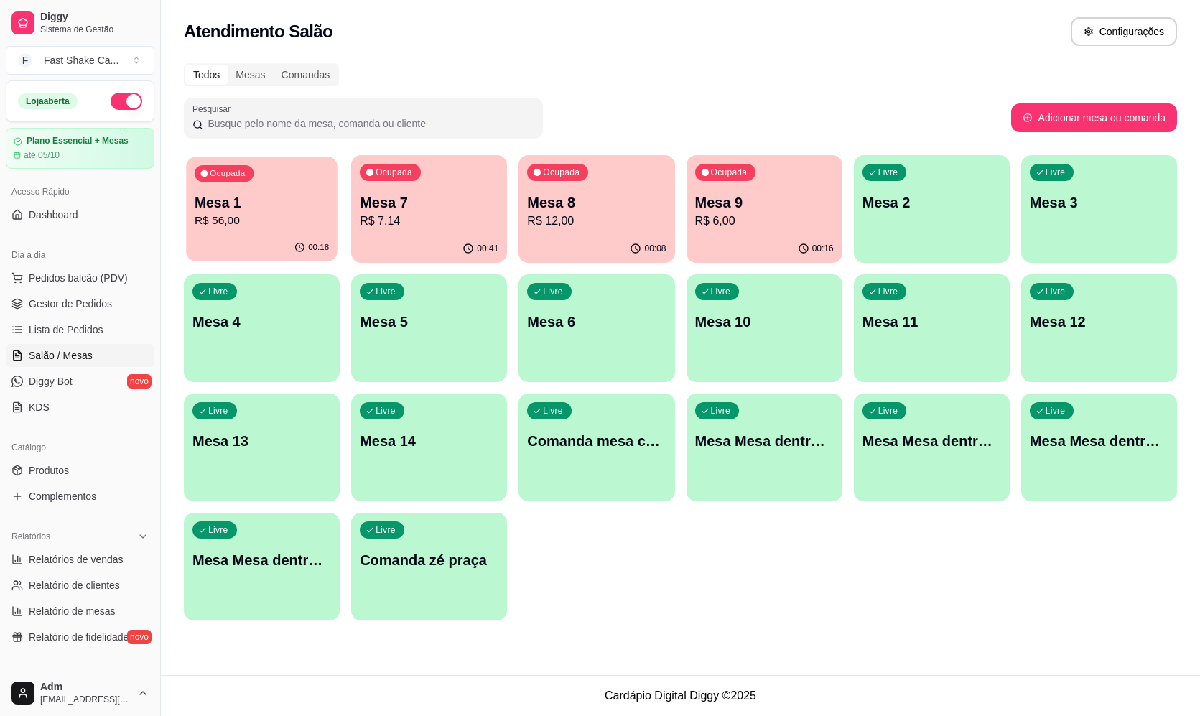
click at [266, 210] on p "Mesa 1" at bounding box center [262, 202] width 134 height 19
click at [300, 225] on p "R$ 56,00" at bounding box center [262, 220] width 134 height 17
click at [777, 260] on div "00:35" at bounding box center [763, 247] width 151 height 27
click at [432, 236] on div "01:00" at bounding box center [428, 247] width 151 height 27
click at [447, 217] on p "R$ 7,14" at bounding box center [429, 220] width 134 height 17
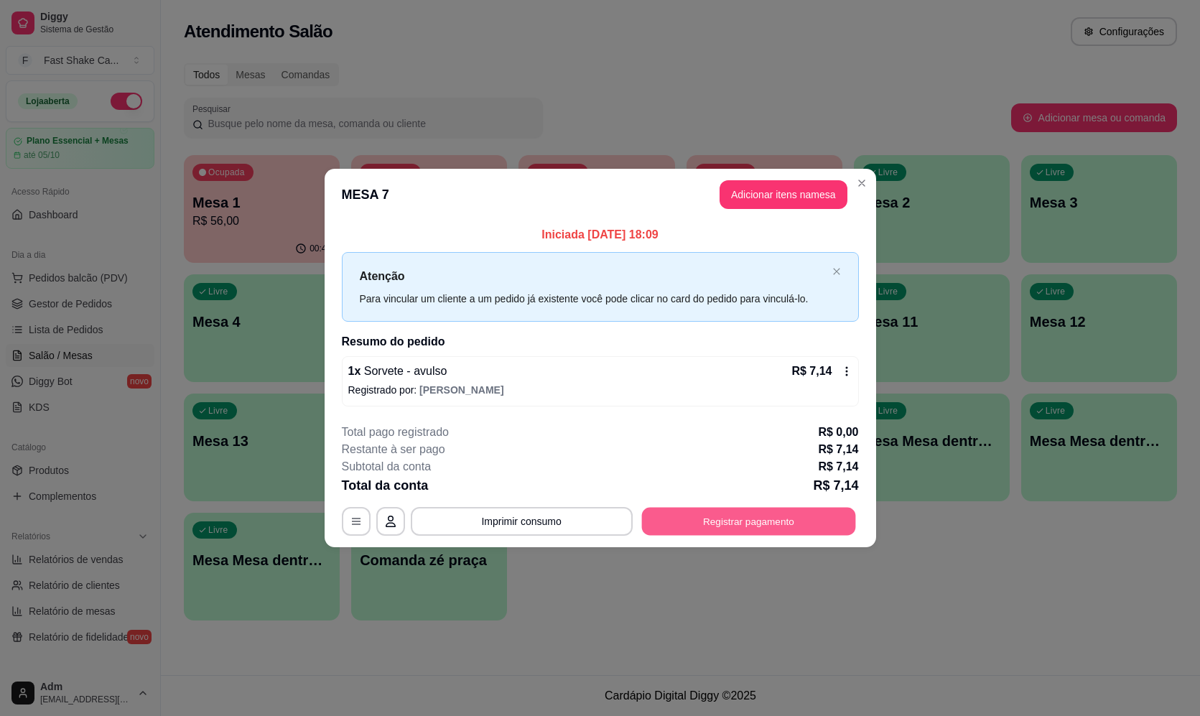
click at [767, 520] on button "Registrar pagamento" at bounding box center [748, 522] width 214 height 28
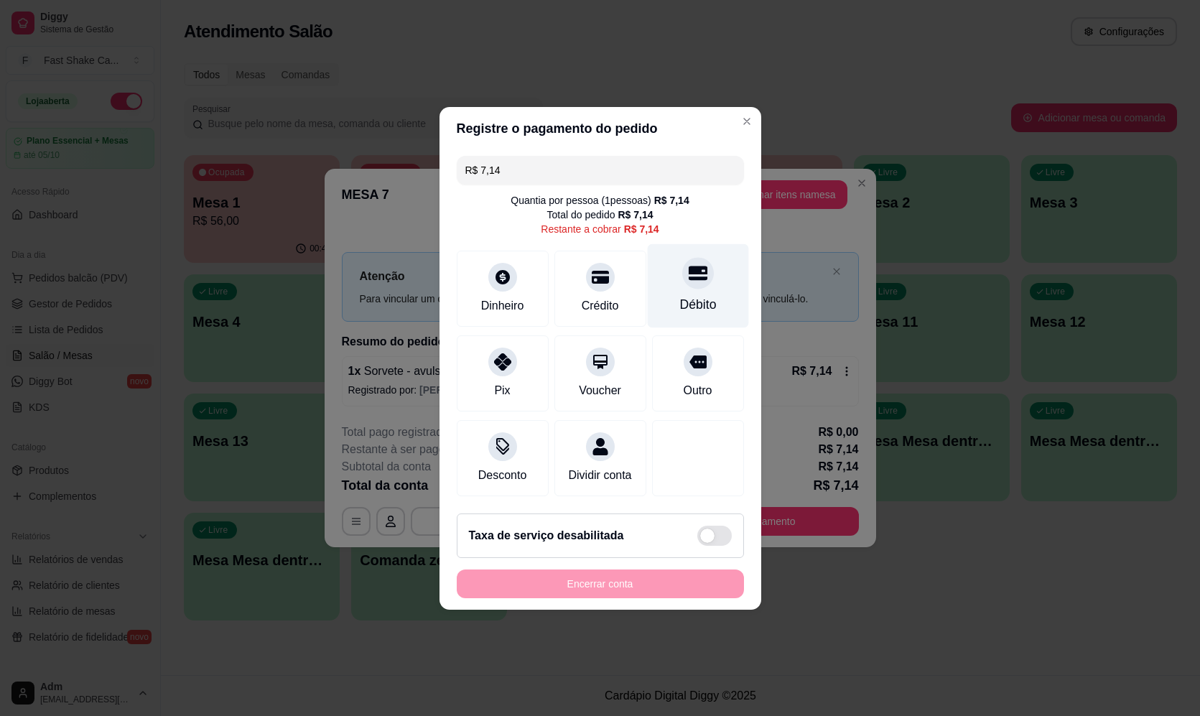
click at [668, 286] on div "Débito" at bounding box center [697, 285] width 101 height 84
type input "R$ 0,00"
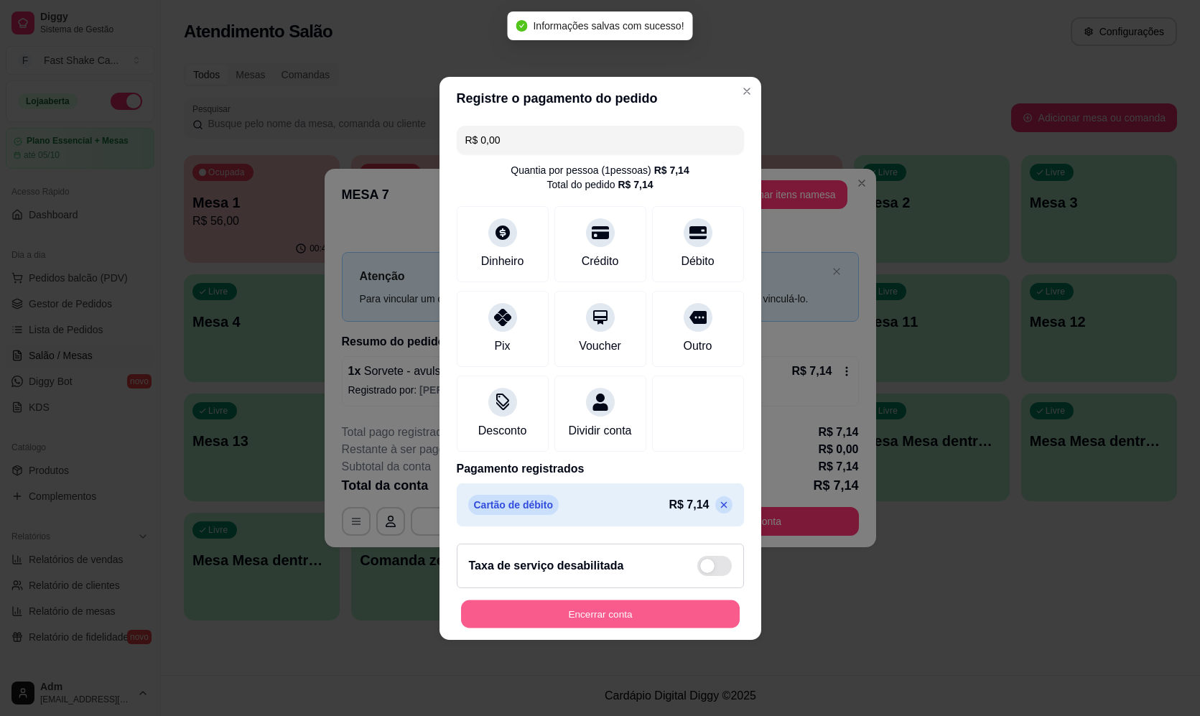
click at [623, 627] on button "Encerrar conta" at bounding box center [600, 613] width 279 height 28
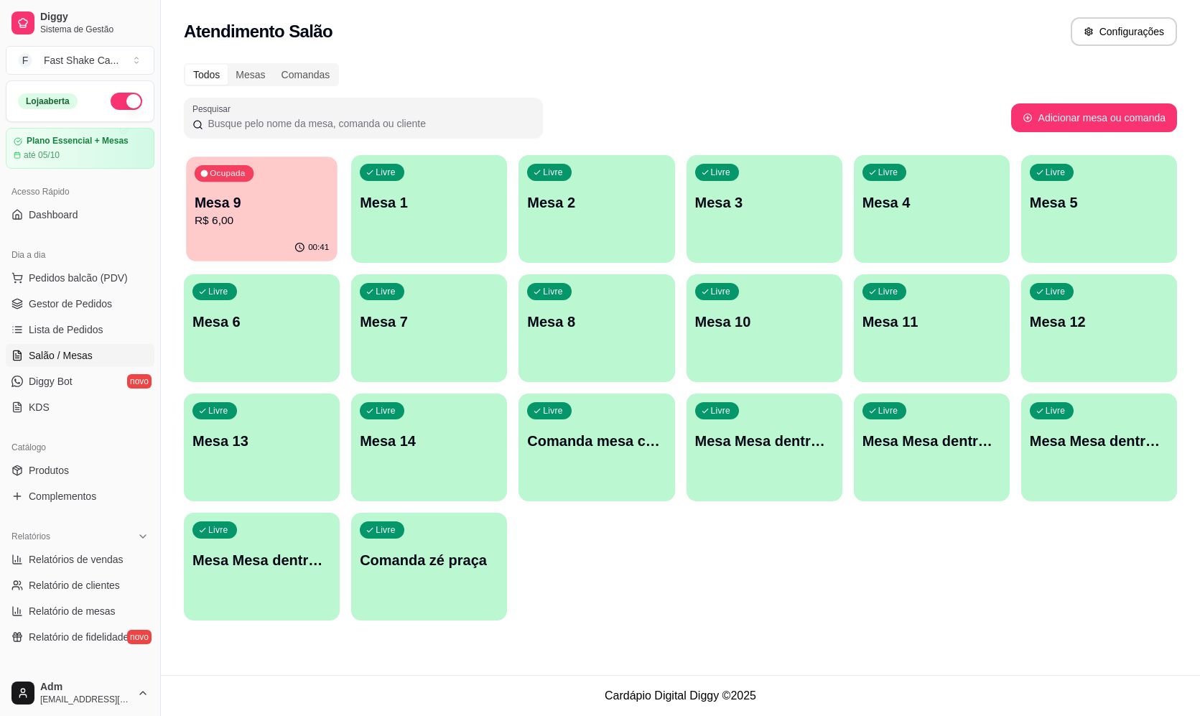
click at [288, 187] on div "Ocupada Mesa 9 R$ 6,00" at bounding box center [261, 195] width 151 height 78
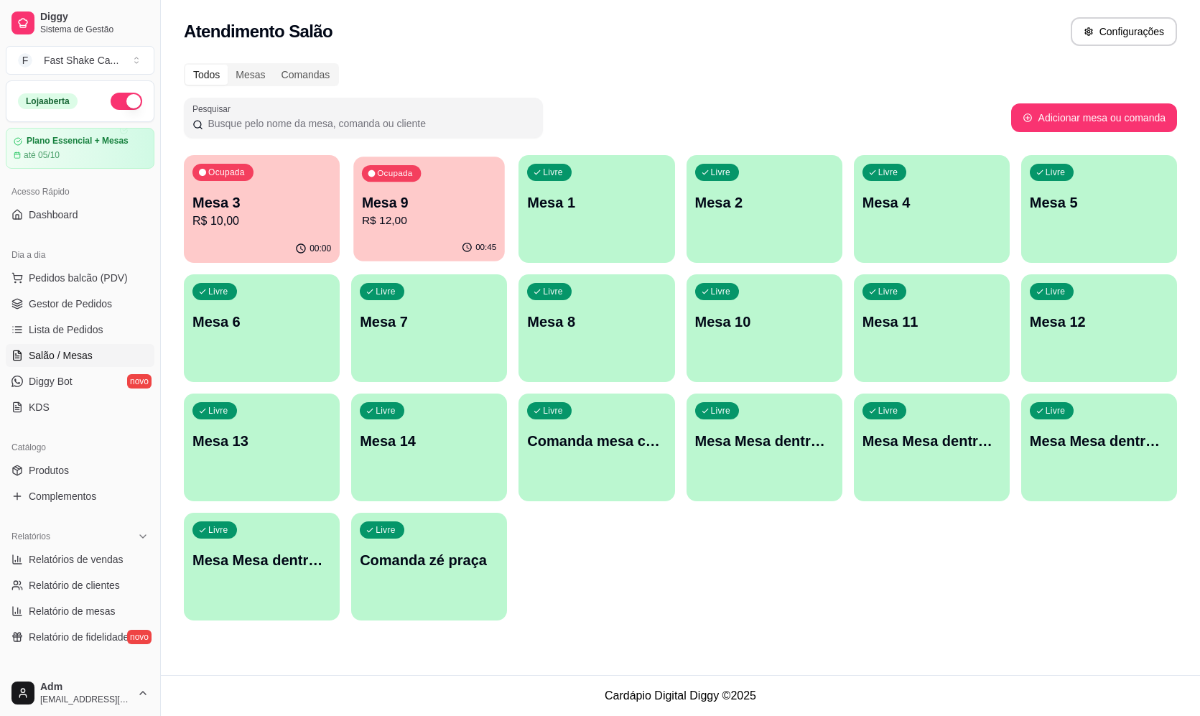
click at [469, 212] on p "R$ 12,00" at bounding box center [429, 220] width 134 height 17
click at [299, 172] on div "Ocupada Mesa 3 R$ 10,00" at bounding box center [261, 195] width 151 height 78
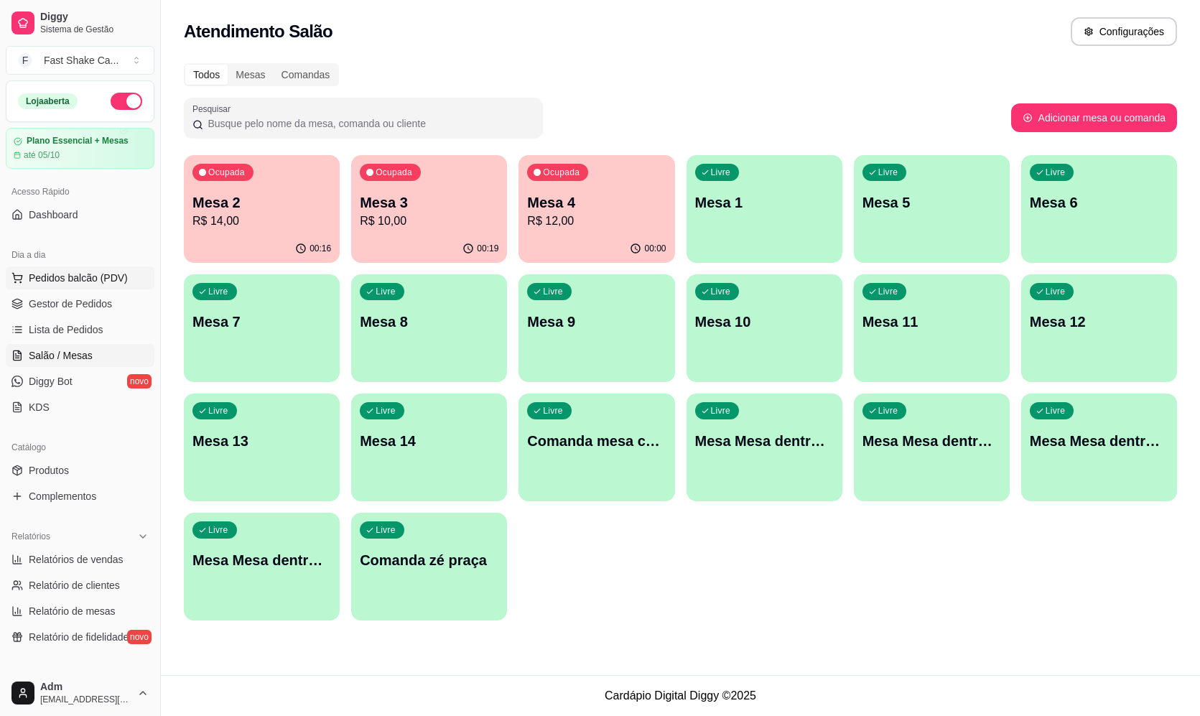
click at [83, 283] on span "Pedidos balcão (PDV)" at bounding box center [78, 278] width 99 height 14
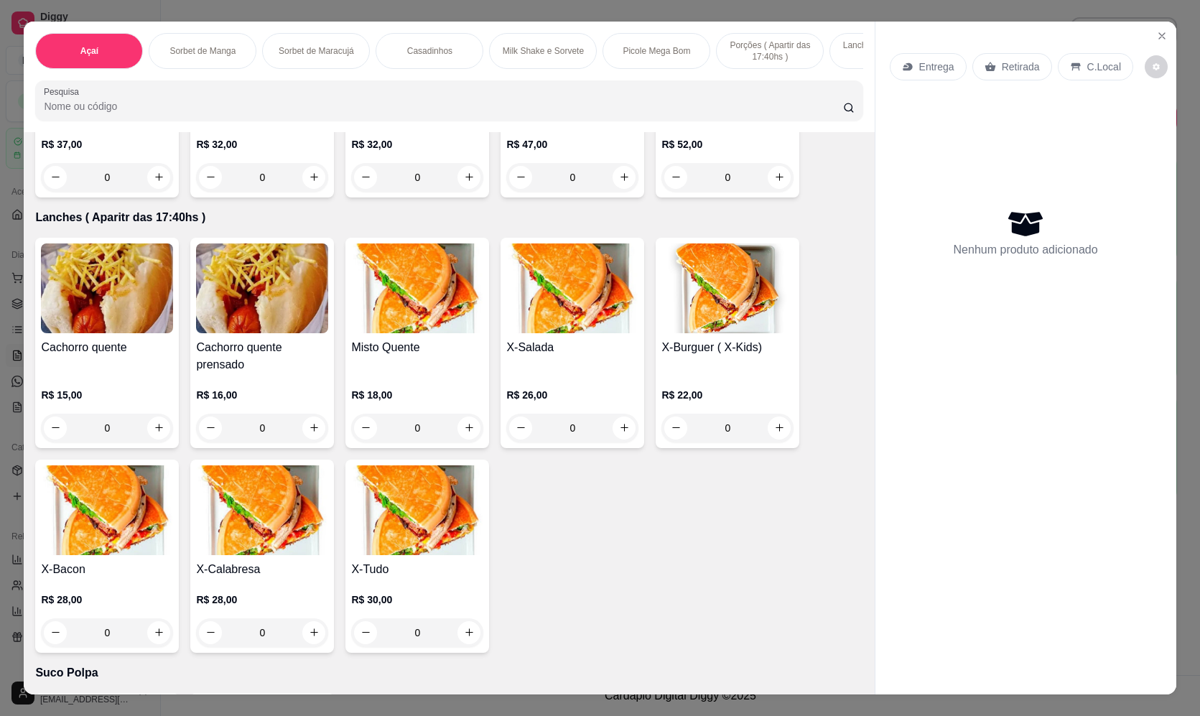
scroll to position [3087, 0]
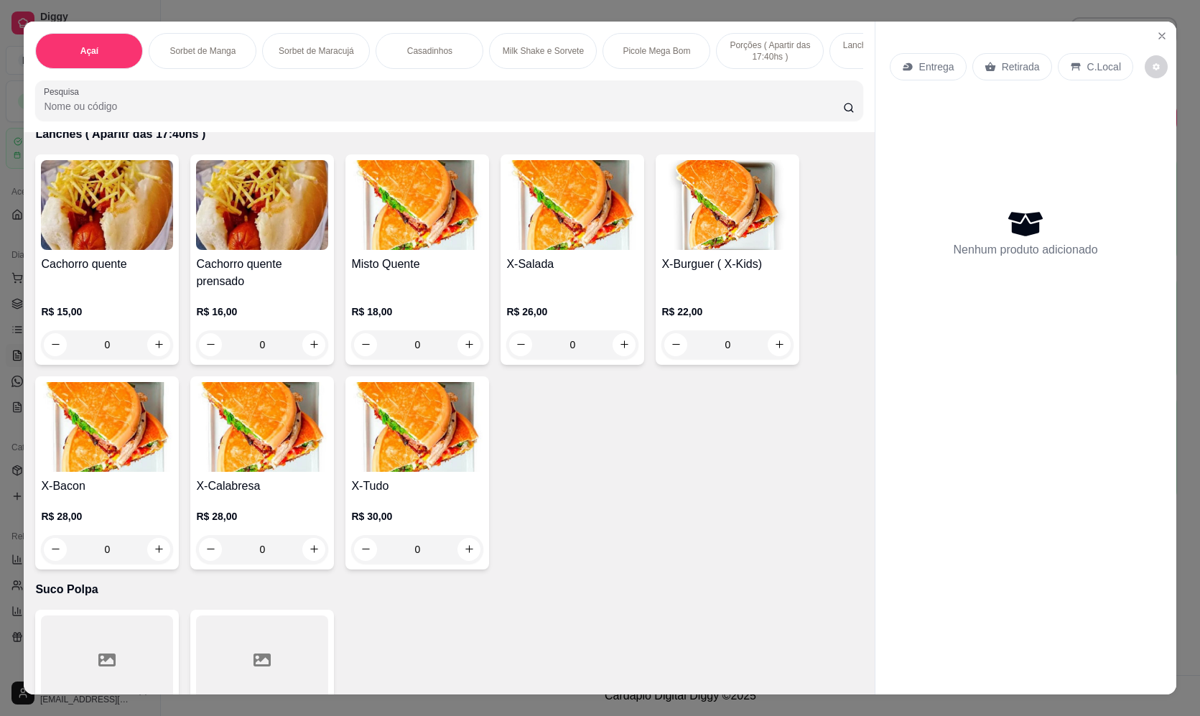
click at [460, 559] on div "0" at bounding box center [417, 549] width 132 height 29
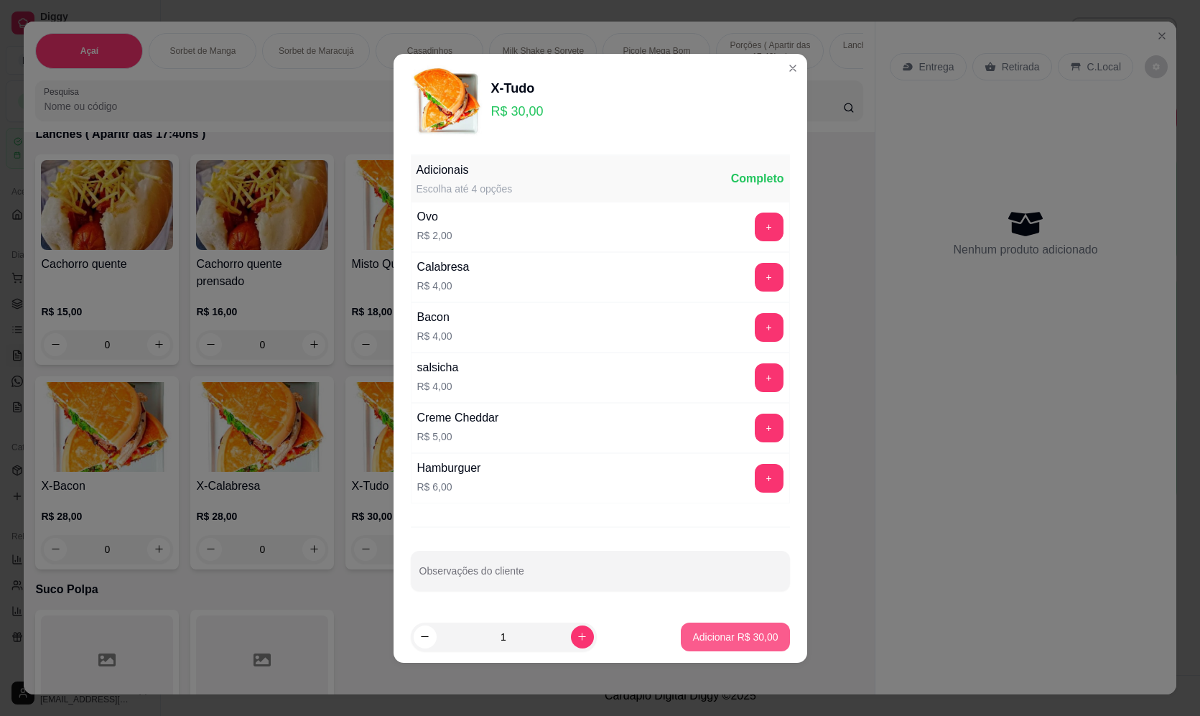
click at [726, 633] on p "Adicionar R$ 30,00" at bounding box center [734, 637] width 85 height 14
type input "1"
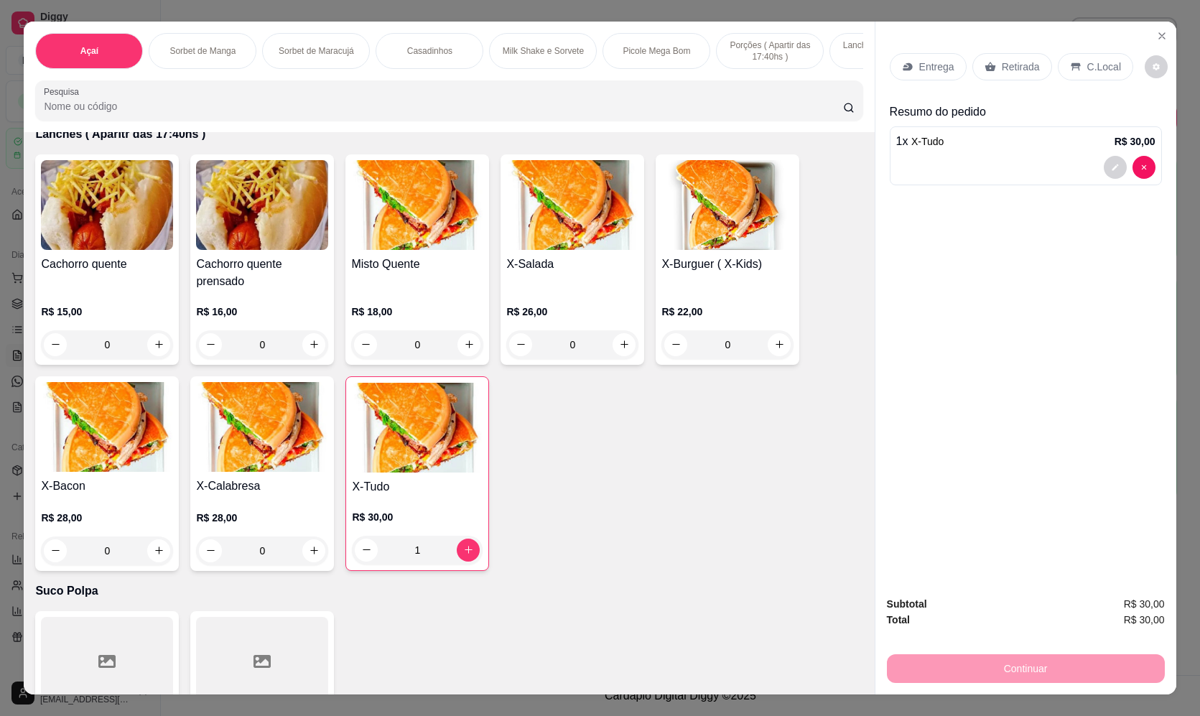
click at [912, 63] on div "Entrega" at bounding box center [927, 66] width 77 height 27
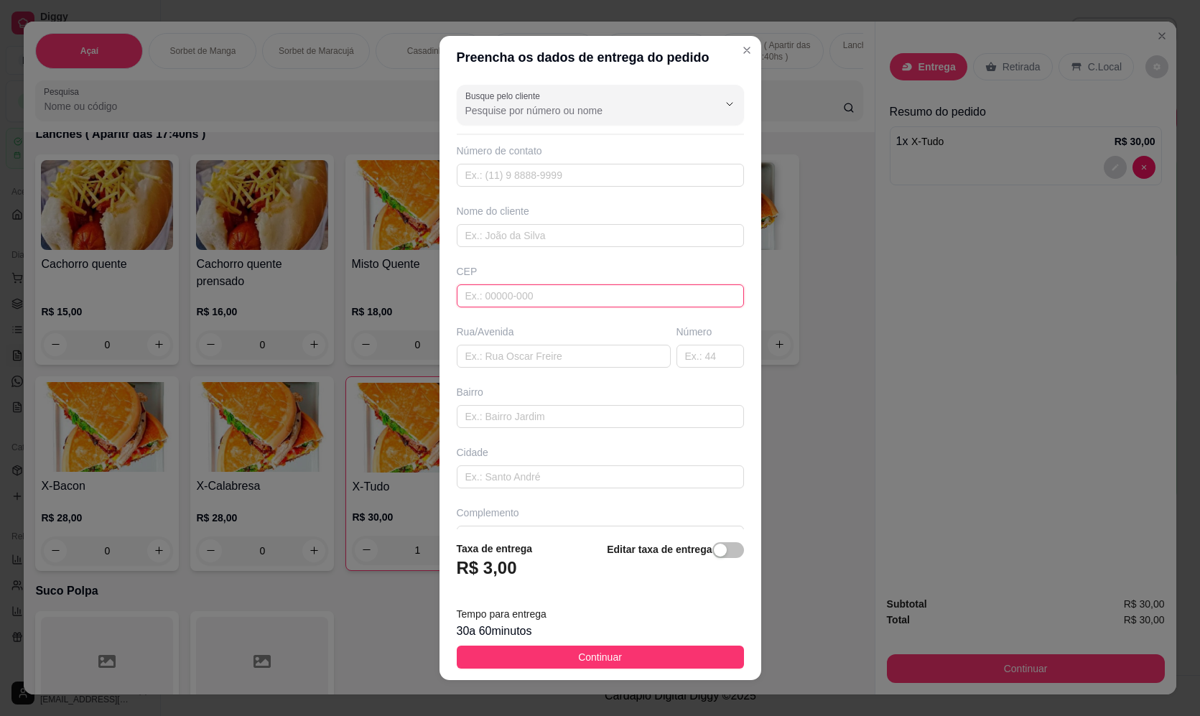
click at [525, 299] on input "text" at bounding box center [600, 295] width 287 height 23
click at [506, 359] on input "text" at bounding box center [564, 356] width 214 height 23
type input "rua argentina"
click at [679, 363] on input "text" at bounding box center [709, 356] width 67 height 23
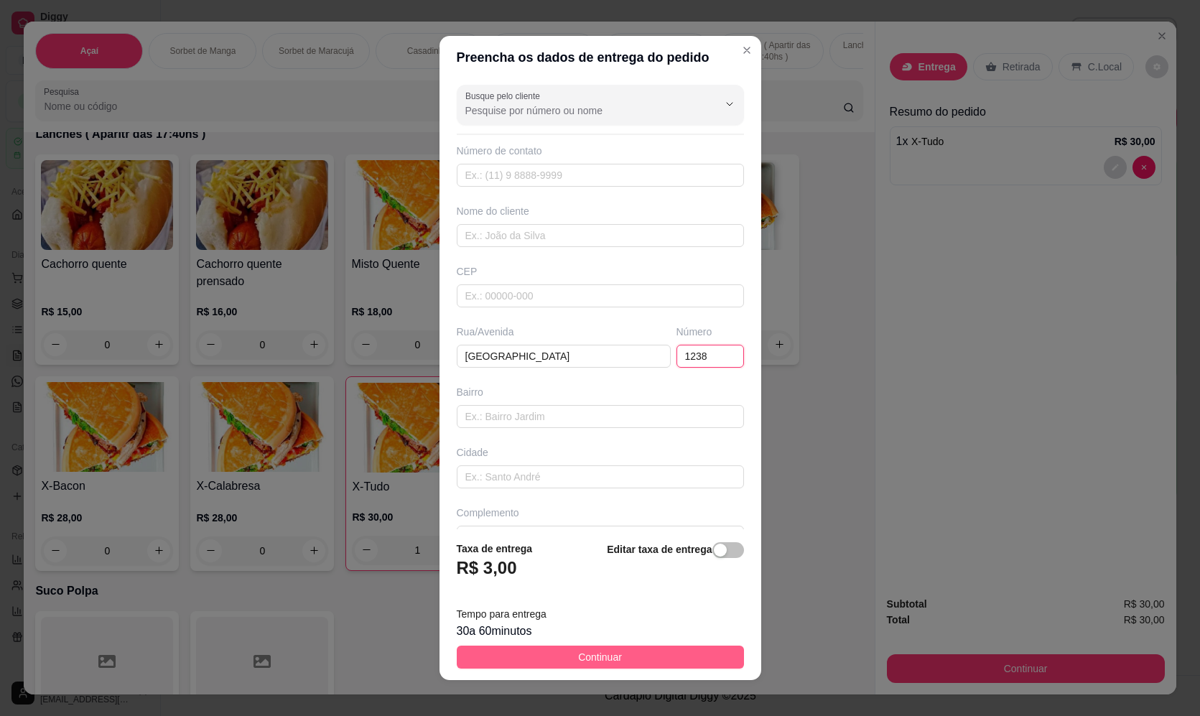
type input "1238"
click at [602, 653] on span "Continuar" at bounding box center [600, 657] width 44 height 16
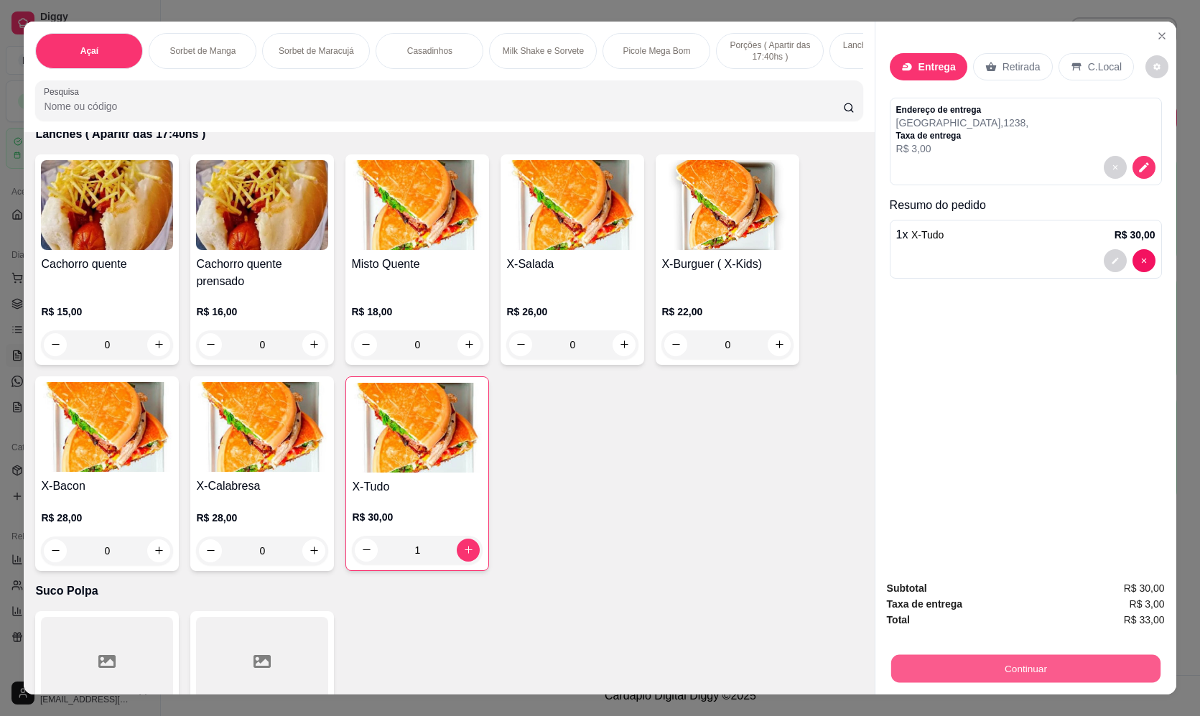
click at [1013, 669] on button "Continuar" at bounding box center [1024, 669] width 269 height 28
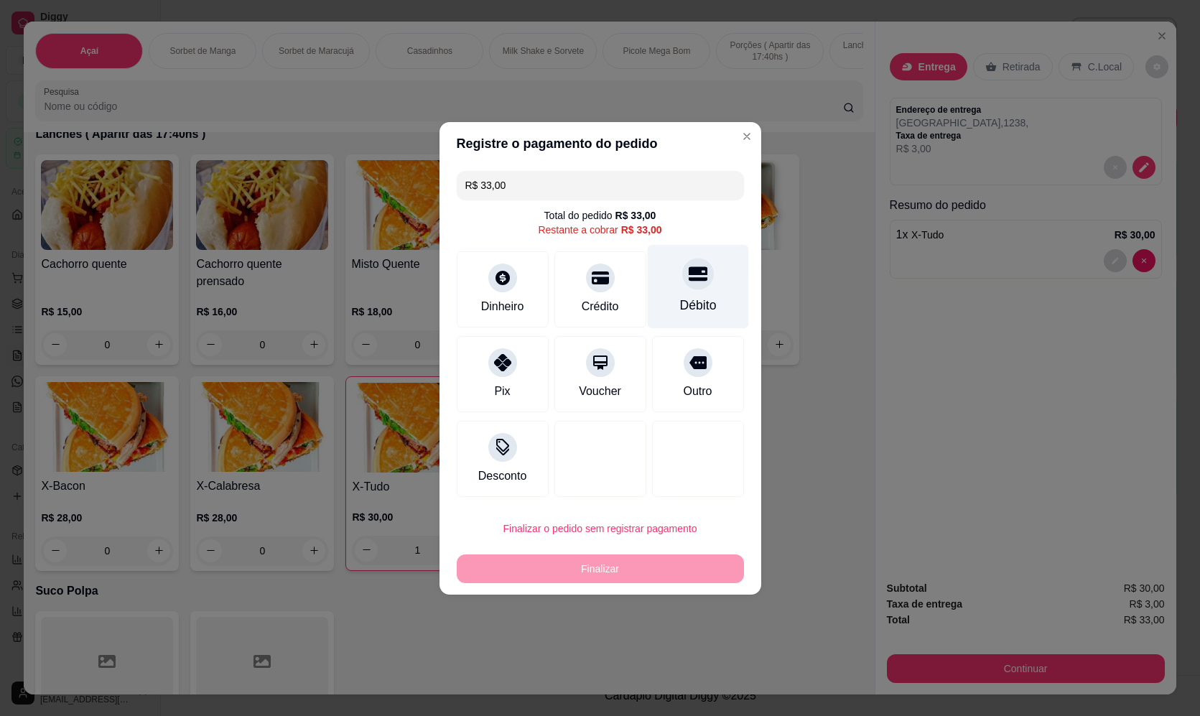
click at [676, 287] on div "Débito" at bounding box center [697, 286] width 101 height 84
type input "R$ 0,00"
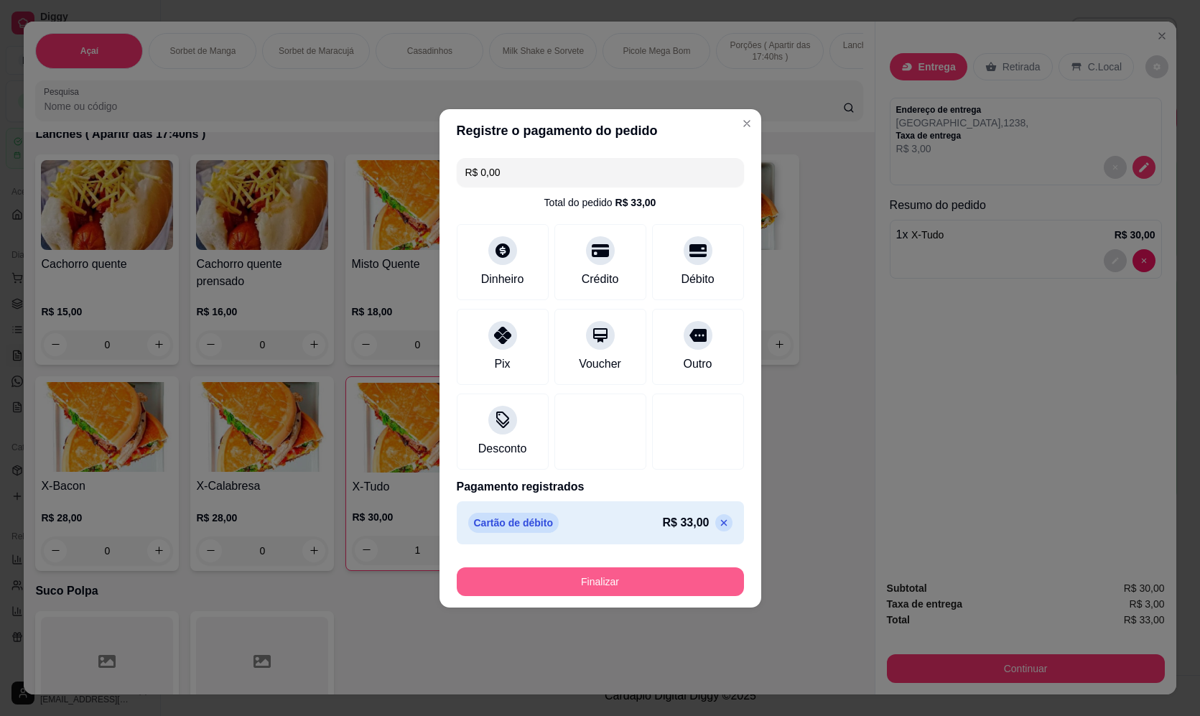
click at [607, 579] on button "Finalizar" at bounding box center [600, 581] width 287 height 29
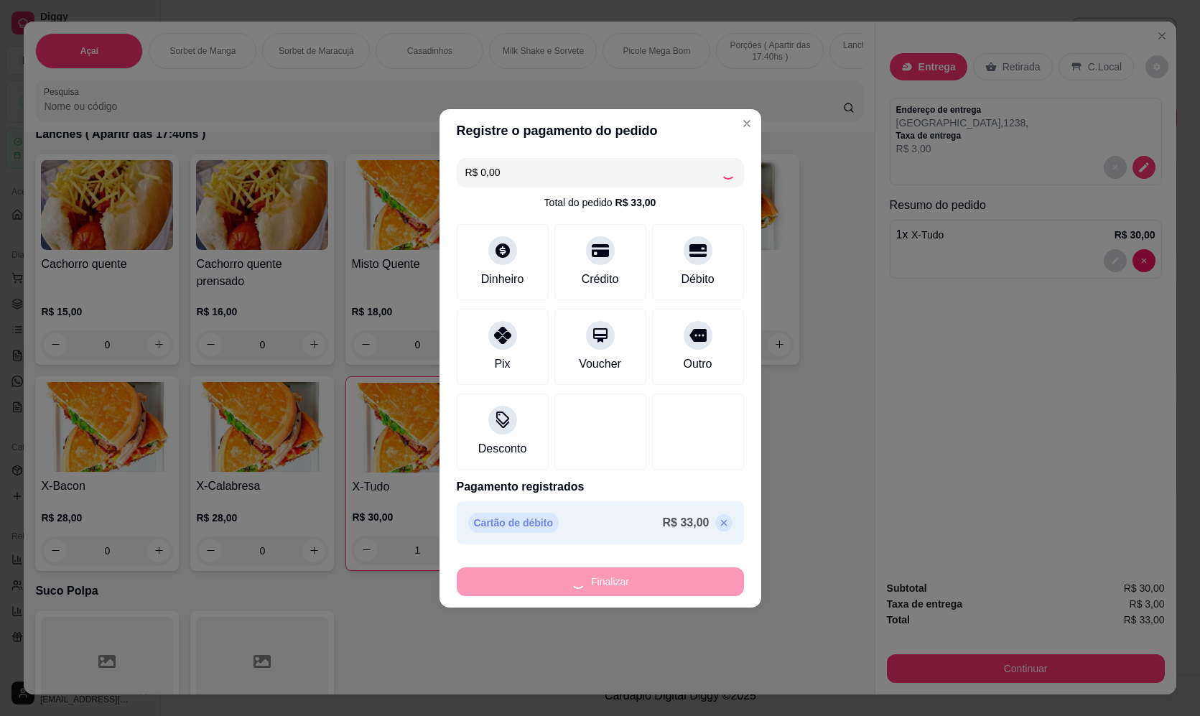
type input "0"
type input "-R$ 33,00"
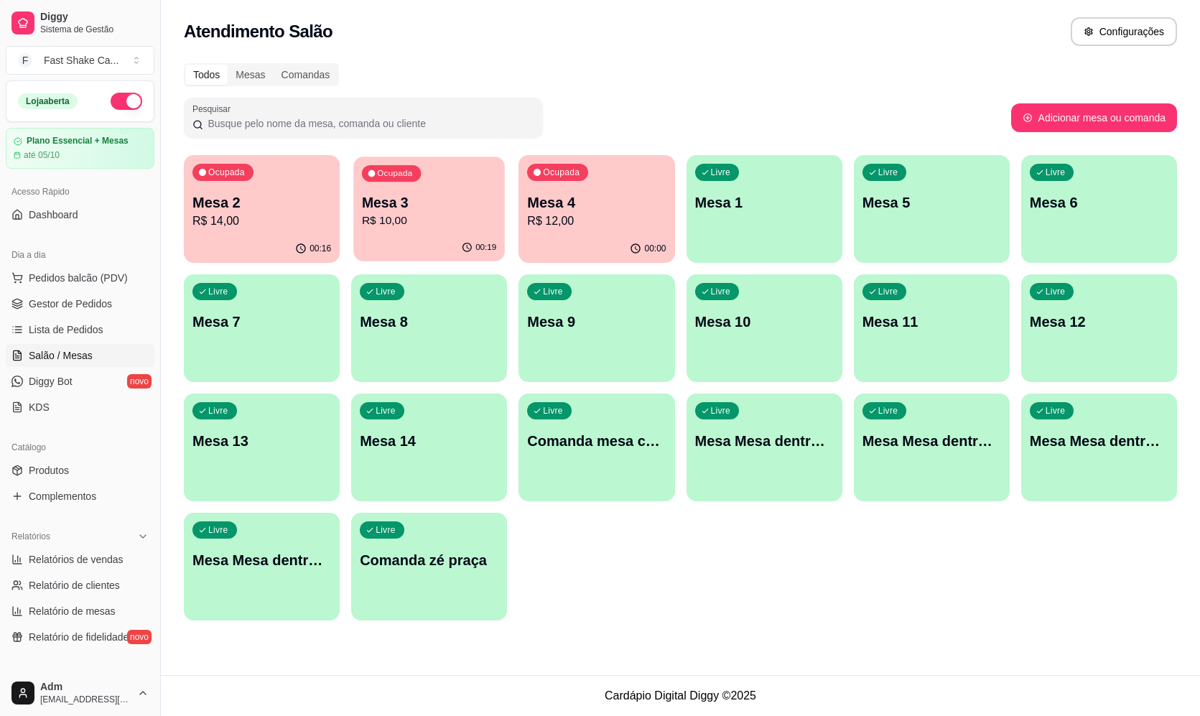
click at [456, 197] on p "Mesa 3" at bounding box center [429, 202] width 134 height 19
click at [620, 202] on p "Mesa 4" at bounding box center [596, 202] width 134 height 19
click at [586, 202] on p "Mesa 7" at bounding box center [596, 202] width 134 height 19
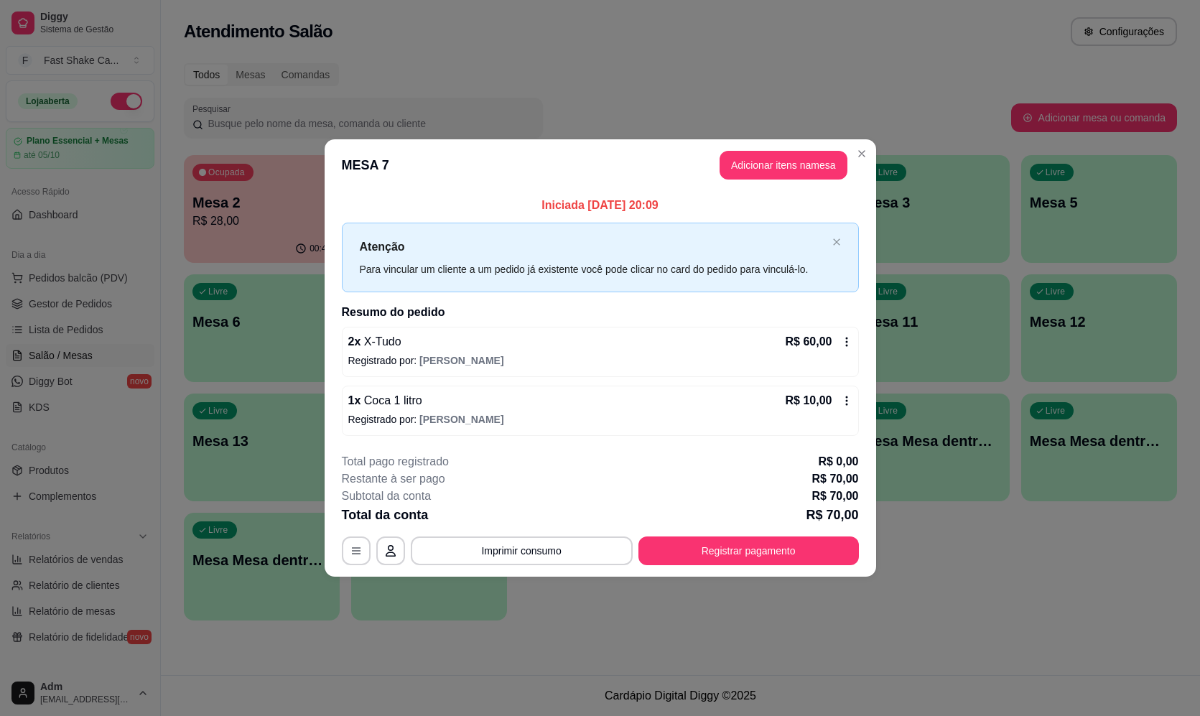
drag, startPoint x: 722, startPoint y: 123, endPoint x: 742, endPoint y: 208, distance: 87.1
drag, startPoint x: 742, startPoint y: 208, endPoint x: 788, endPoint y: 337, distance: 136.5
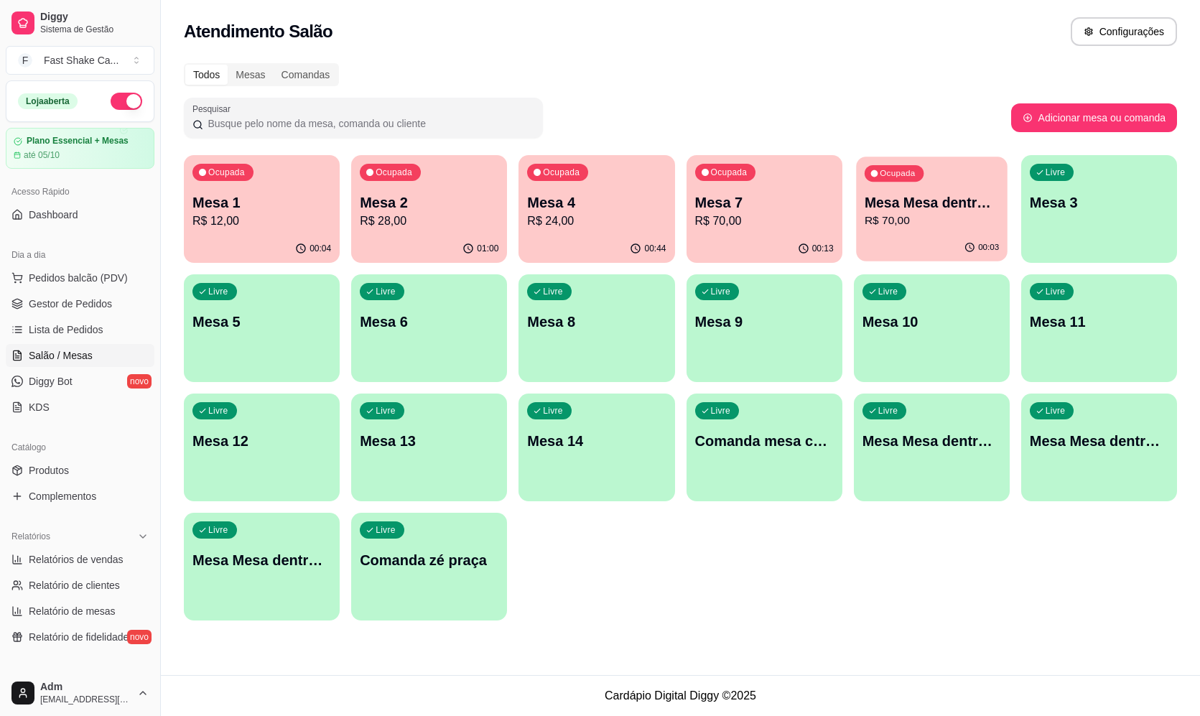
click at [924, 236] on div "00:03" at bounding box center [931, 247] width 151 height 27
click at [756, 199] on p "Mesa 7" at bounding box center [763, 202] width 134 height 19
click at [416, 236] on div "01:01" at bounding box center [428, 247] width 151 height 27
click at [632, 187] on div "Ocupada Mesa 4 R$ 24,00" at bounding box center [596, 195] width 151 height 78
click at [472, 202] on p "Mesa 2" at bounding box center [429, 202] width 134 height 19
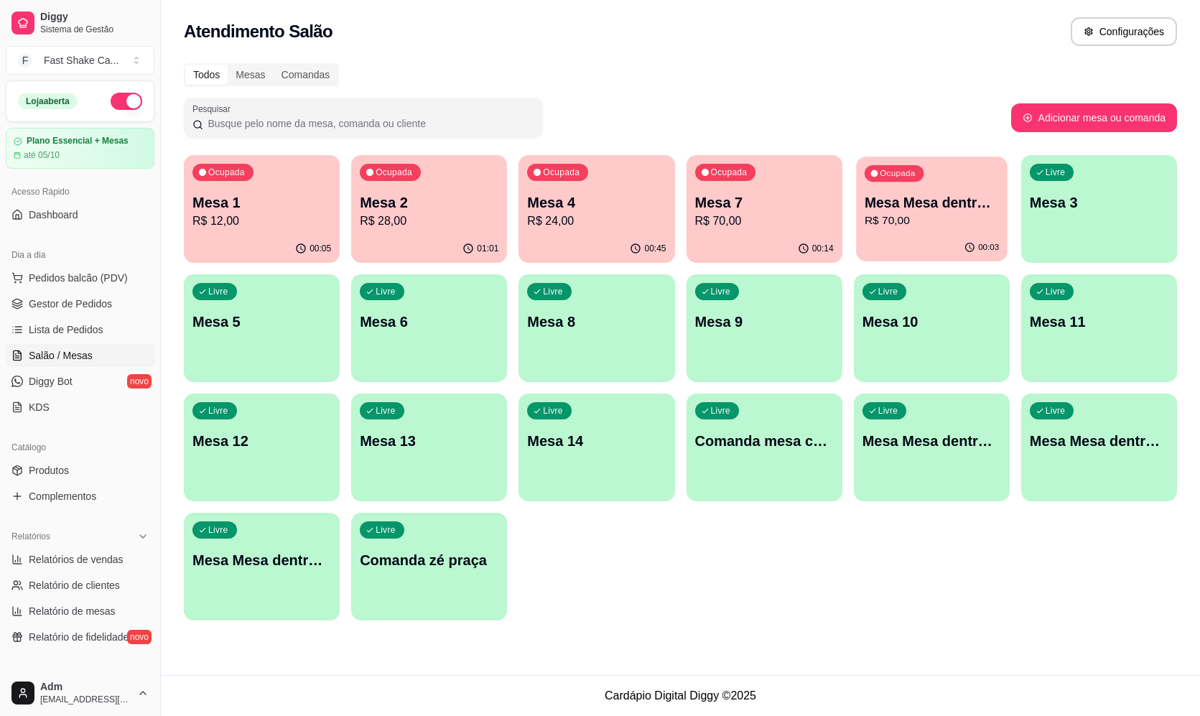
click at [925, 233] on div "Ocupada Mesa Mesa dentro laranja R$ 70,00" at bounding box center [931, 195] width 151 height 78
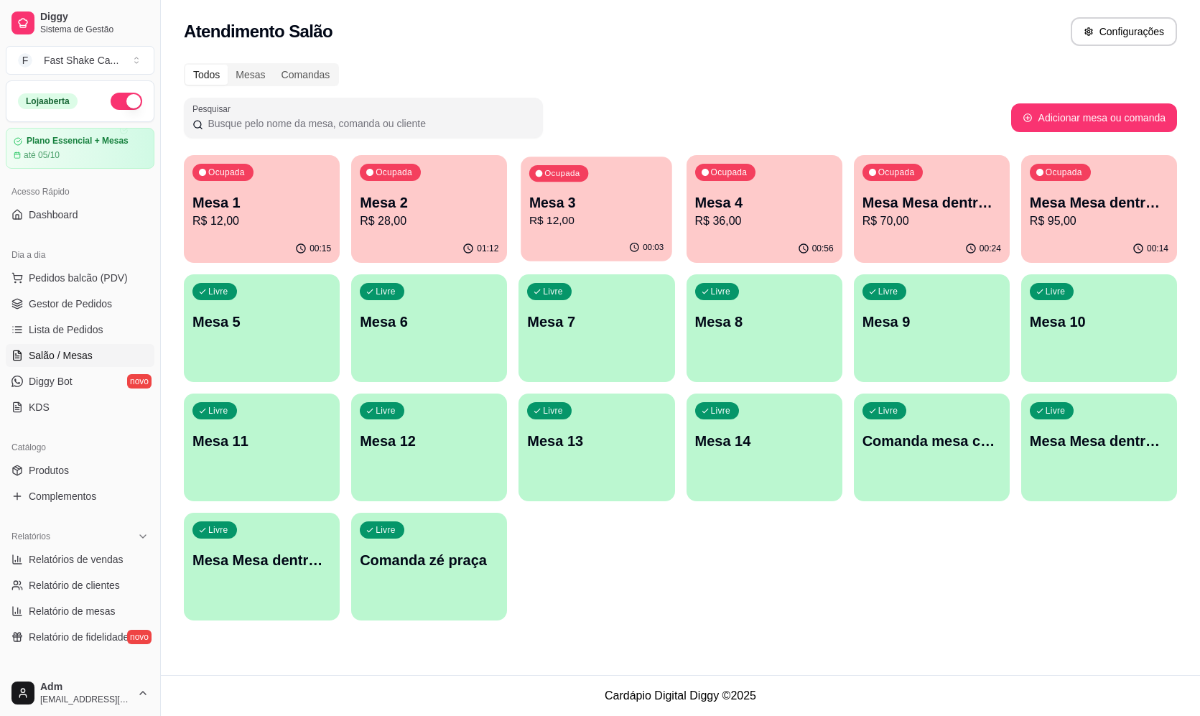
click at [635, 215] on p "R$ 12,00" at bounding box center [596, 220] width 134 height 17
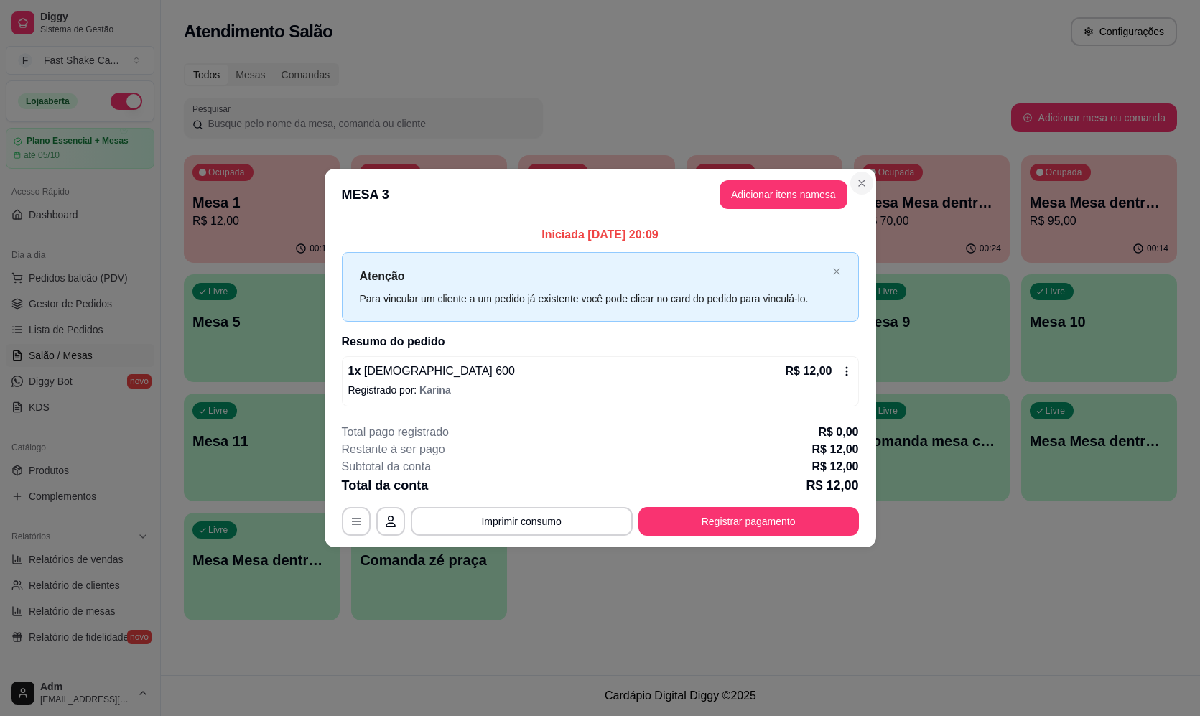
click at [875, 180] on section "**********" at bounding box center [599, 358] width 551 height 378
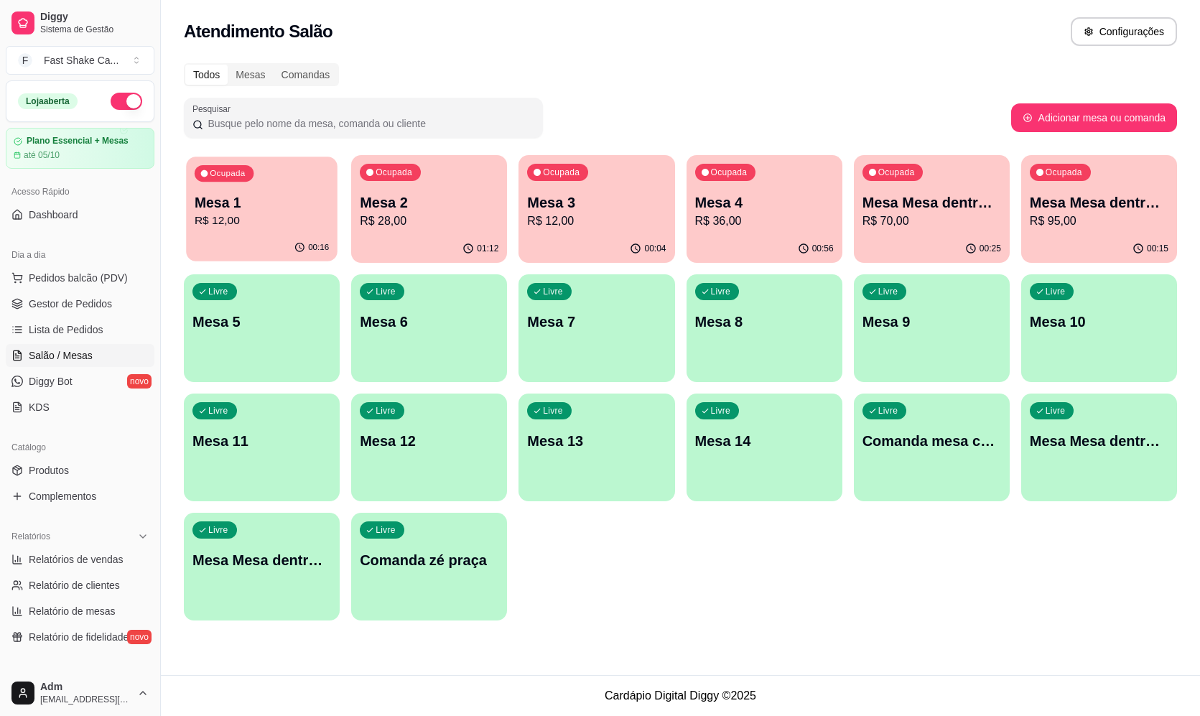
click at [273, 234] on button "Ocupada Mesa 1 R$ 12,00 00:16" at bounding box center [261, 208] width 151 height 105
click at [638, 195] on p "Mesa 3" at bounding box center [596, 202] width 134 height 19
click at [797, 235] on div "01:04" at bounding box center [763, 247] width 151 height 27
click at [744, 228] on div "Ocupada Mesa 4 R$ 36,00" at bounding box center [763, 195] width 151 height 78
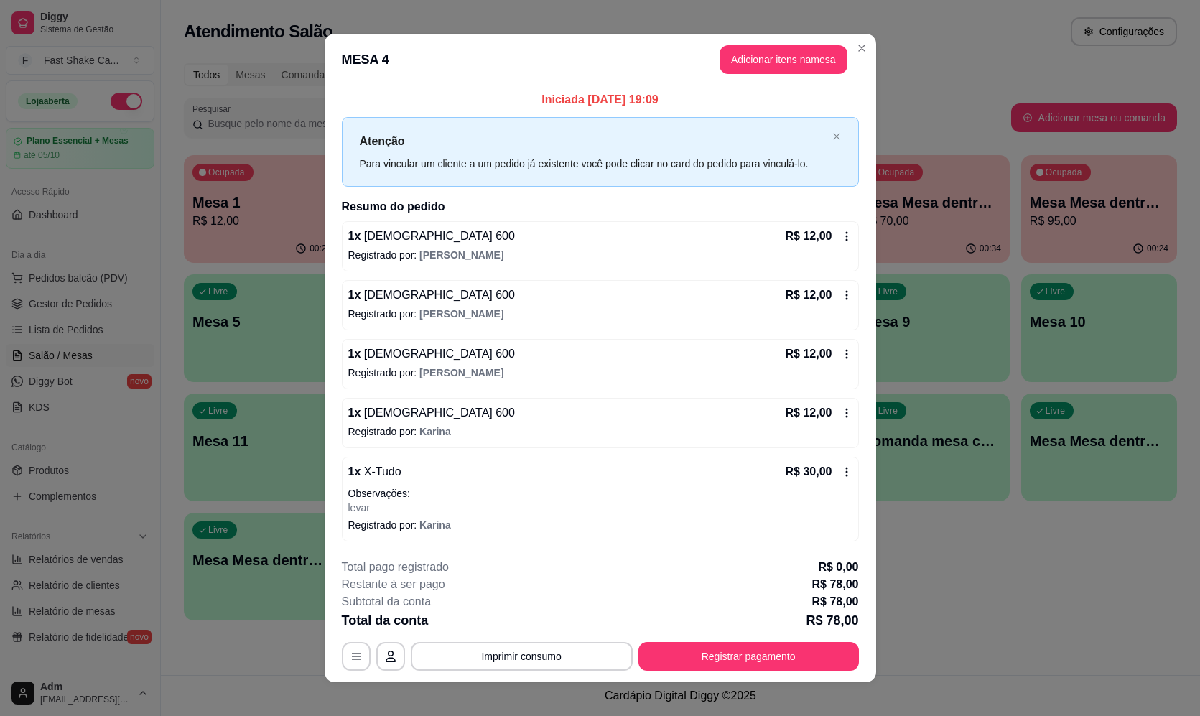
click at [845, 54] on header "MESA 4 Adicionar itens na mesa" at bounding box center [599, 60] width 551 height 52
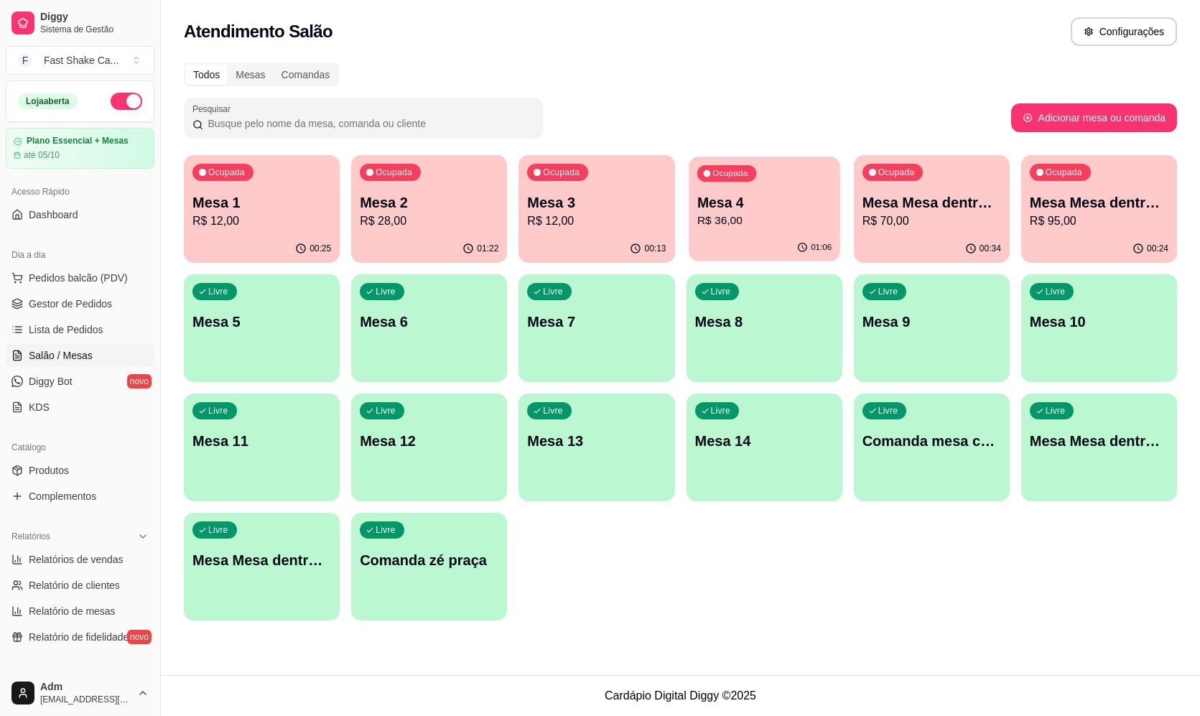
click at [728, 230] on div "Ocupada Mesa 4 R$ 36,00" at bounding box center [763, 195] width 151 height 78
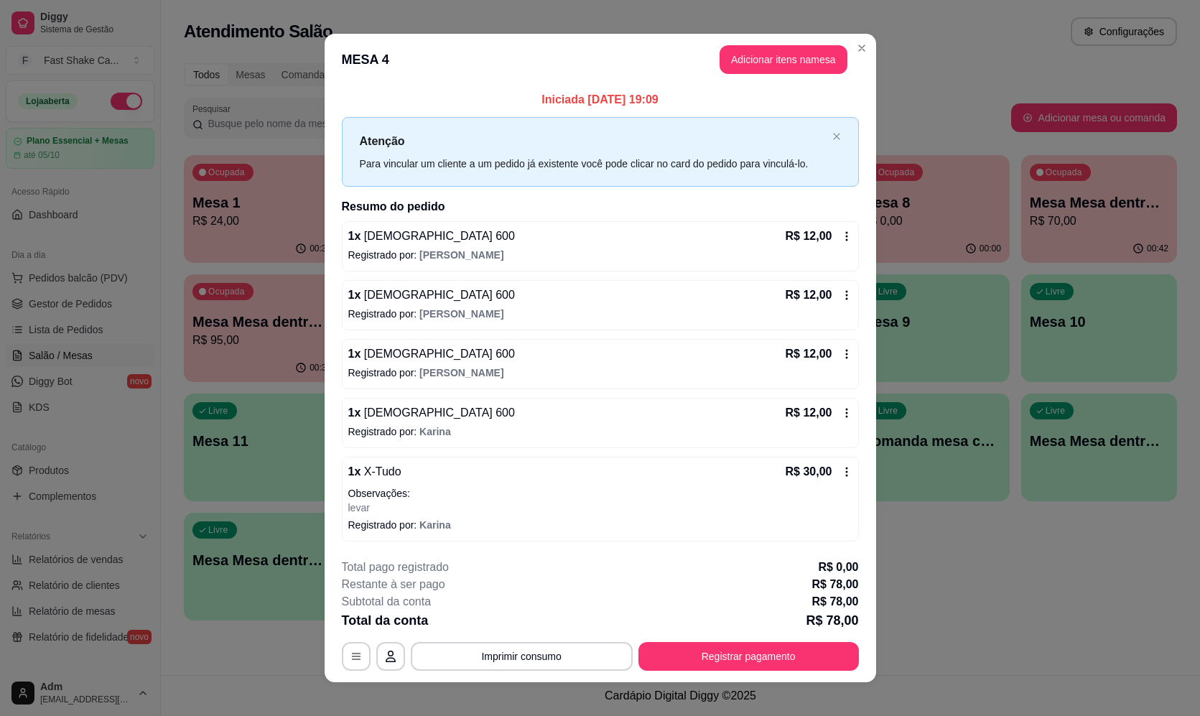
click at [841, 414] on icon at bounding box center [846, 412] width 11 height 11
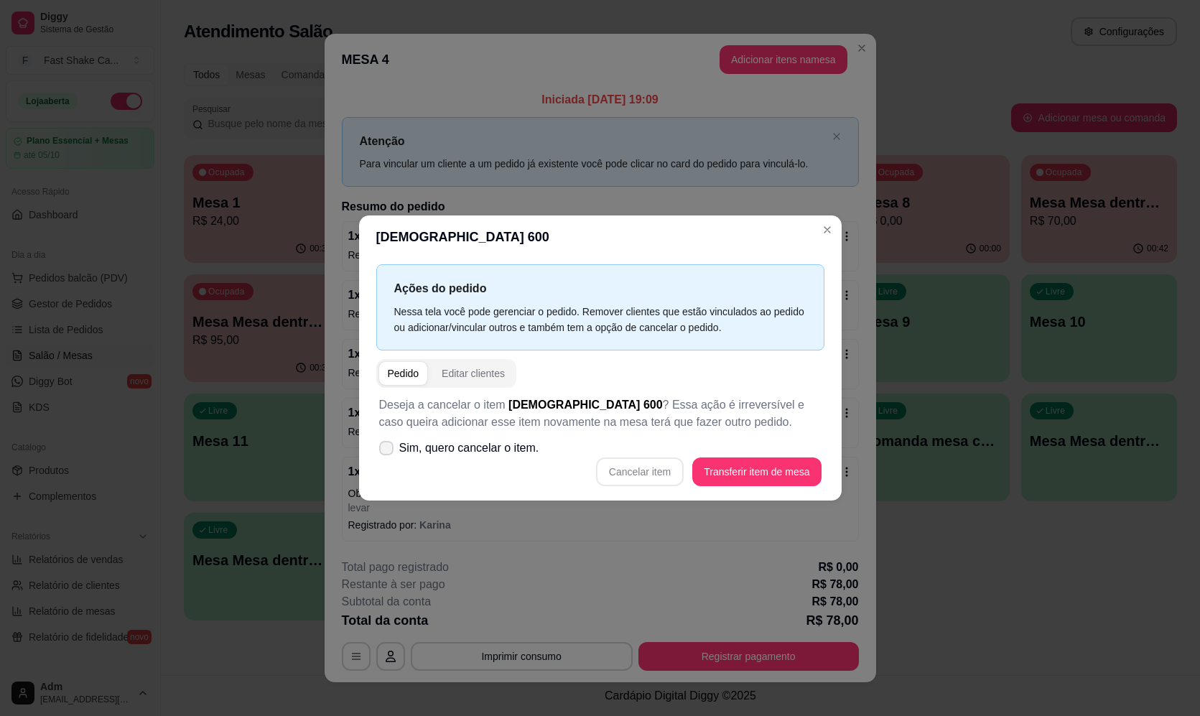
click at [393, 454] on label "Sim, quero cancelar o item." at bounding box center [459, 448] width 172 height 29
click at [388, 454] on input "Sim, quero cancelar o item." at bounding box center [382, 454] width 9 height 9
checkbox input "true"
click at [635, 469] on button "Cancelar item" at bounding box center [640, 471] width 88 height 29
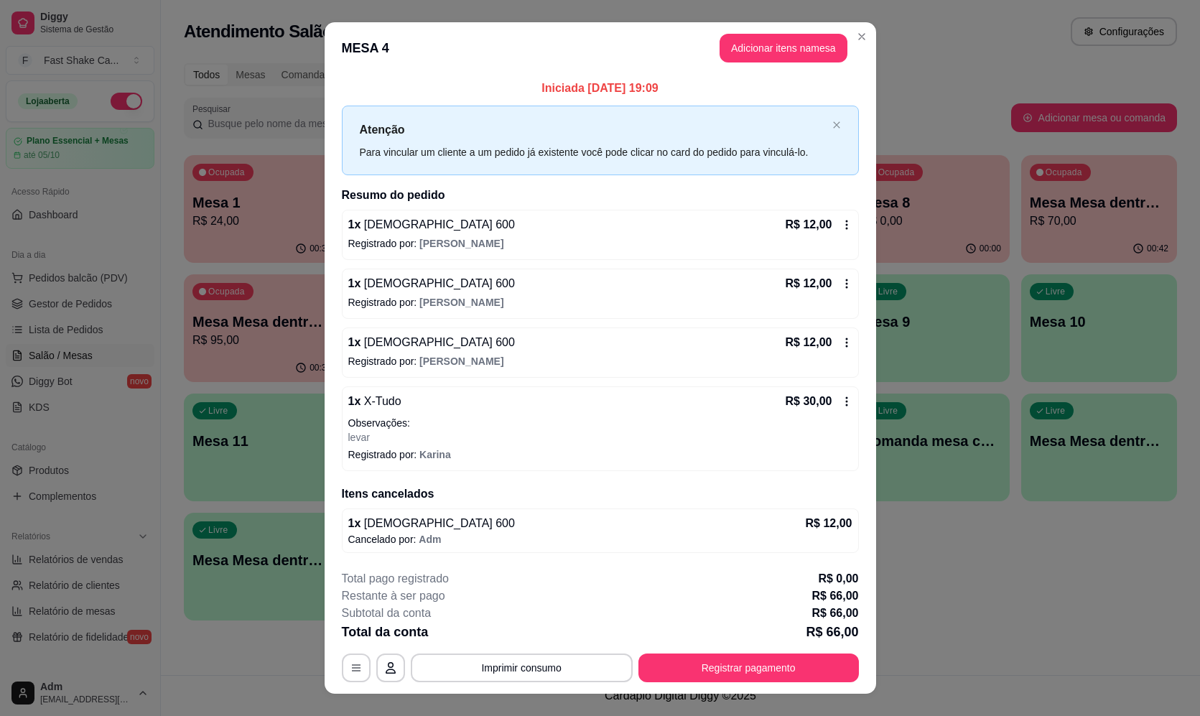
click at [841, 340] on icon at bounding box center [846, 342] width 11 height 11
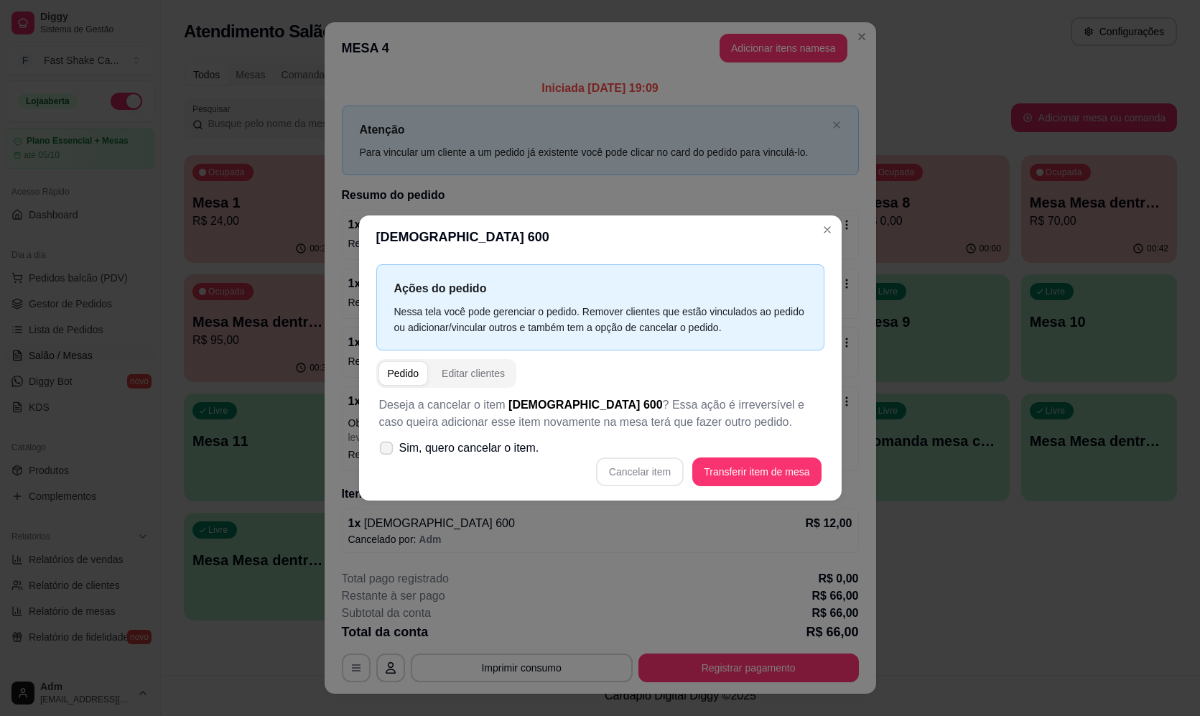
click at [395, 440] on label "Sim, quero cancelar o item." at bounding box center [459, 448] width 172 height 29
click at [388, 450] on input "Sim, quero cancelar o item." at bounding box center [382, 454] width 9 height 9
checkbox input "true"
click at [613, 464] on button "Cancelar item" at bounding box center [639, 471] width 85 height 28
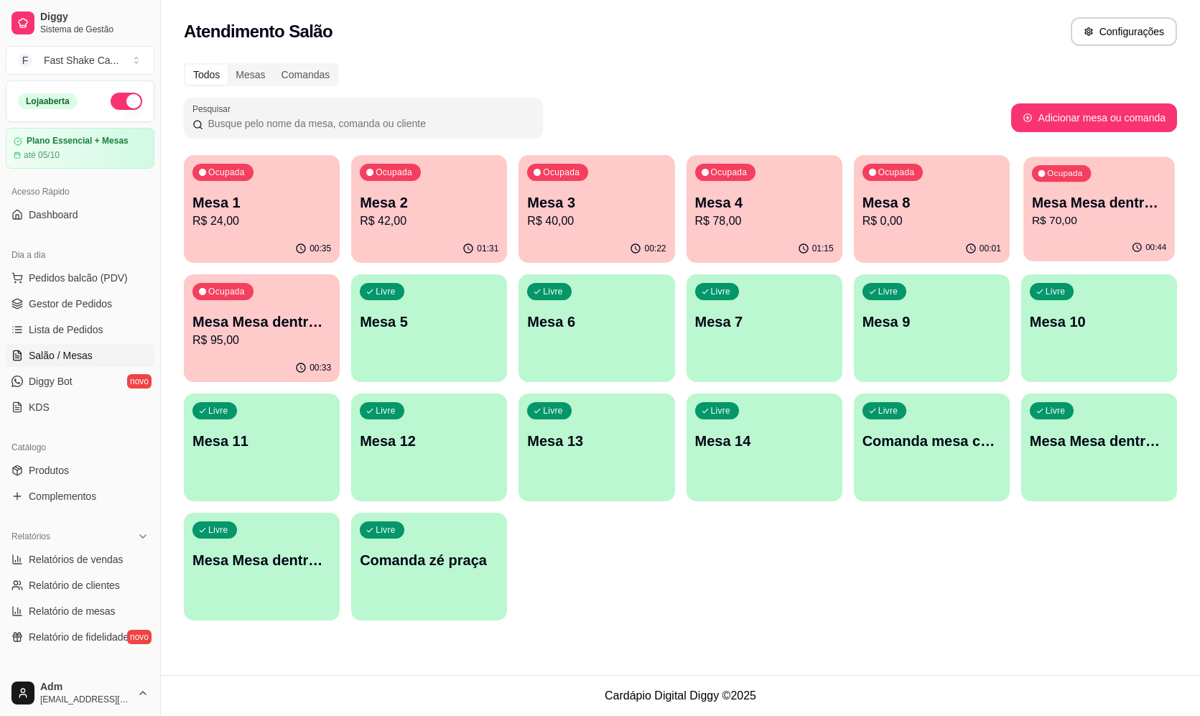
click at [1098, 244] on div "00:44" at bounding box center [1098, 247] width 151 height 27
click at [273, 347] on p "R$ 95,00" at bounding box center [262, 340] width 134 height 17
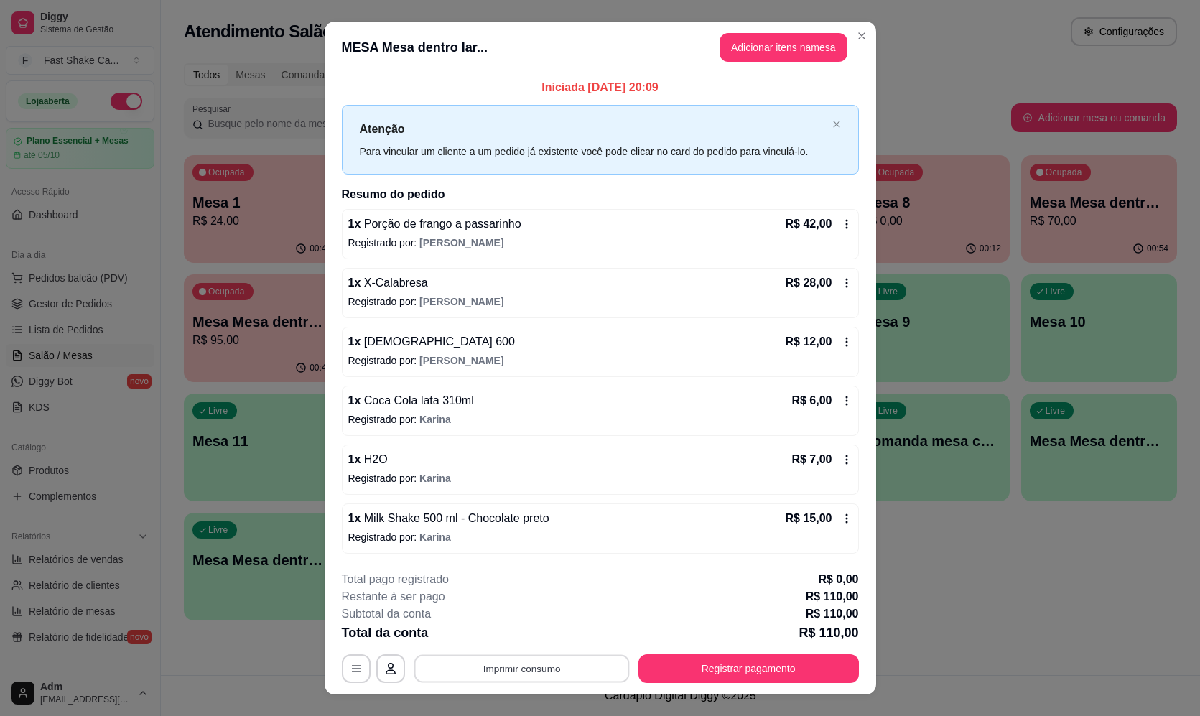
click at [603, 667] on button "Imprimir consumo" at bounding box center [520, 669] width 215 height 28
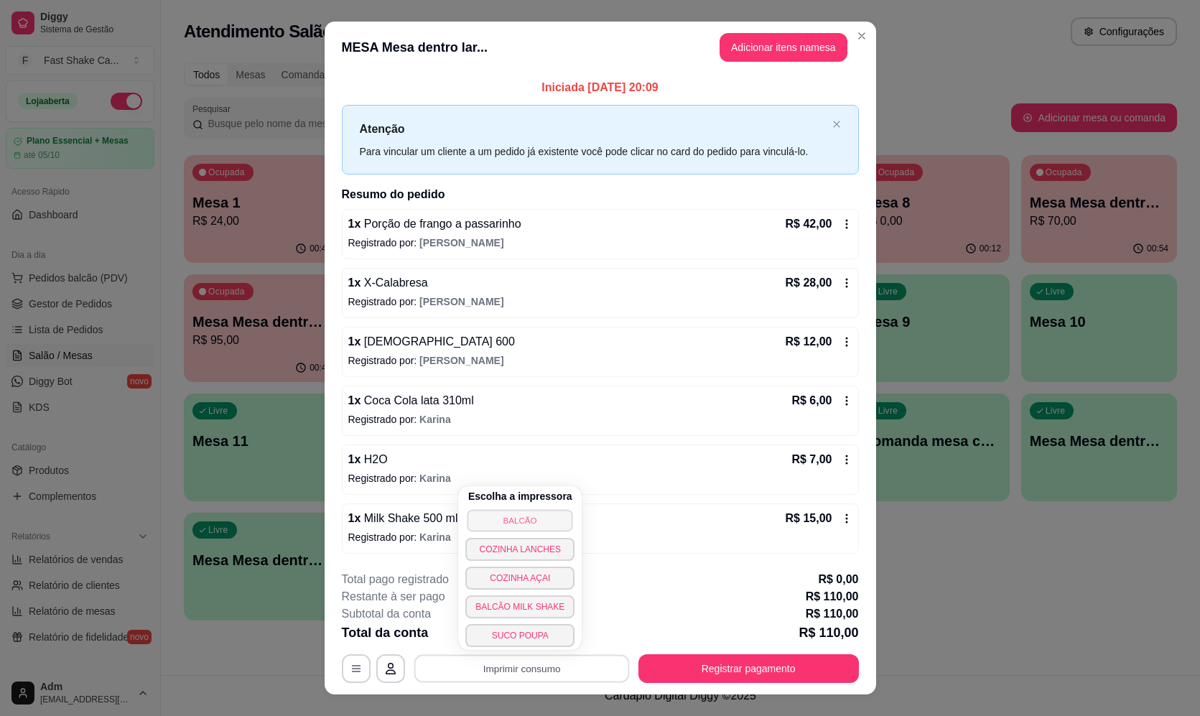
click at [550, 528] on button "BALCÃO" at bounding box center [520, 520] width 106 height 22
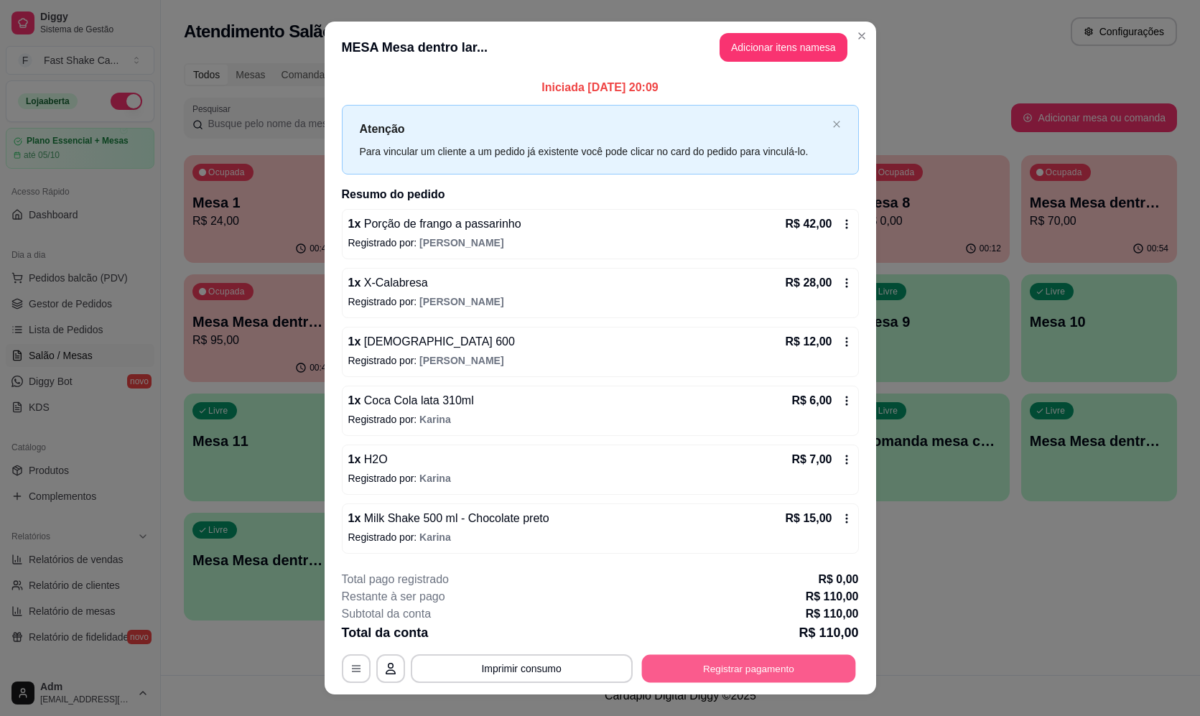
click at [734, 663] on button "Registrar pagamento" at bounding box center [748, 669] width 214 height 28
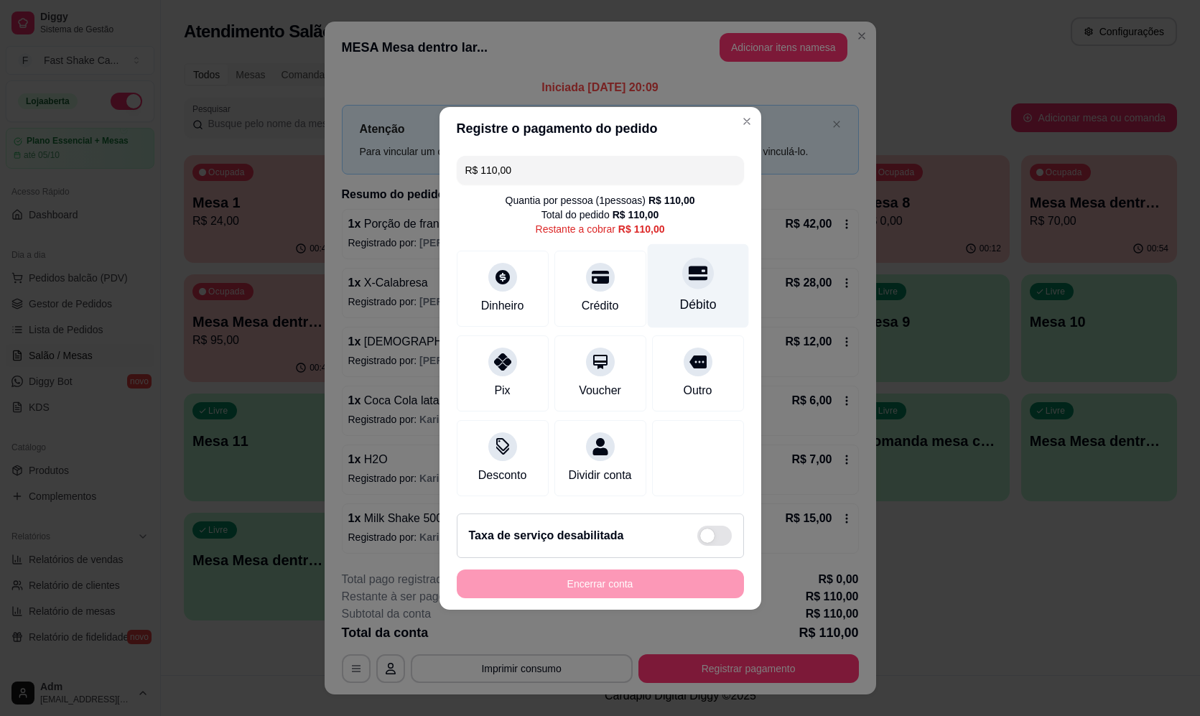
click at [683, 280] on div "Débito" at bounding box center [697, 285] width 101 height 84
type input "R$ 0,00"
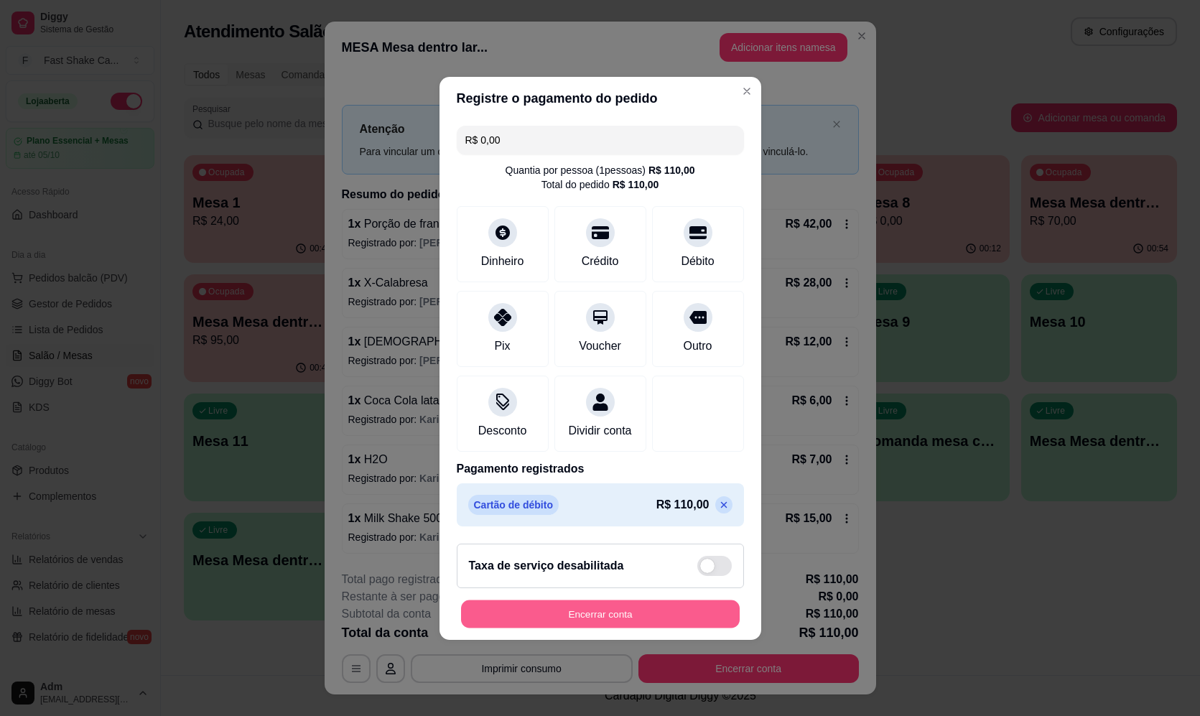
click at [637, 620] on button "Encerrar conta" at bounding box center [600, 613] width 279 height 28
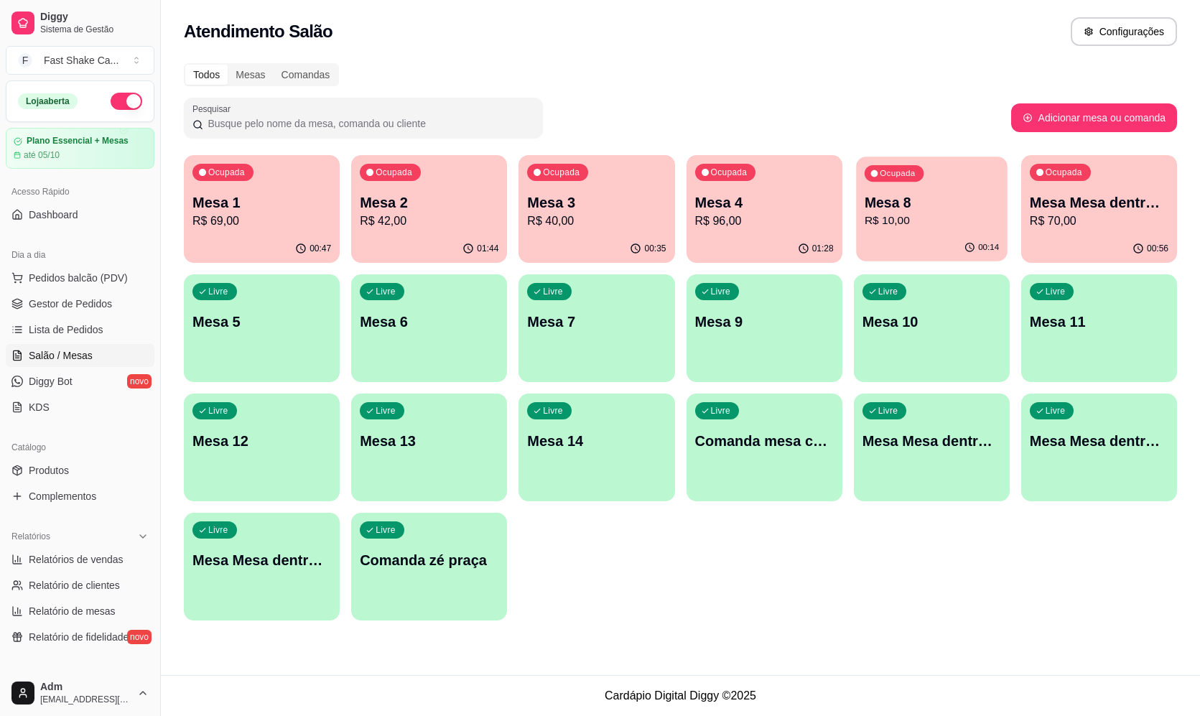
click at [940, 237] on div "00:14" at bounding box center [931, 247] width 151 height 27
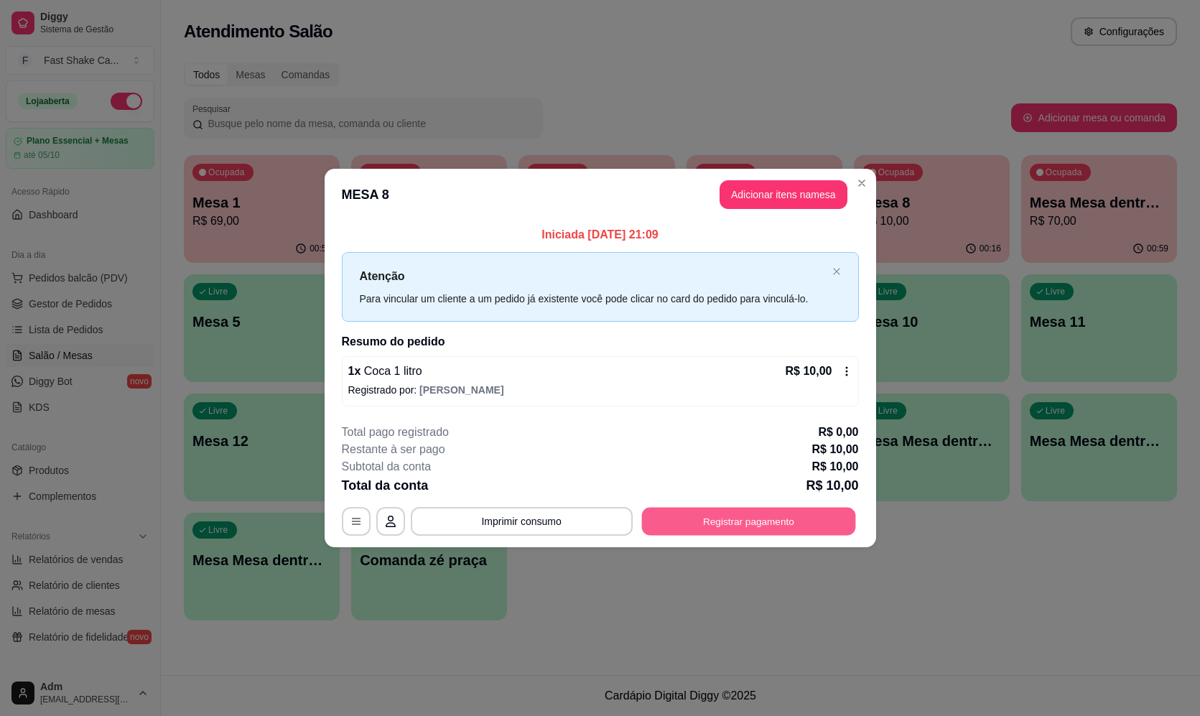
click at [775, 525] on button "Registrar pagamento" at bounding box center [748, 522] width 214 height 28
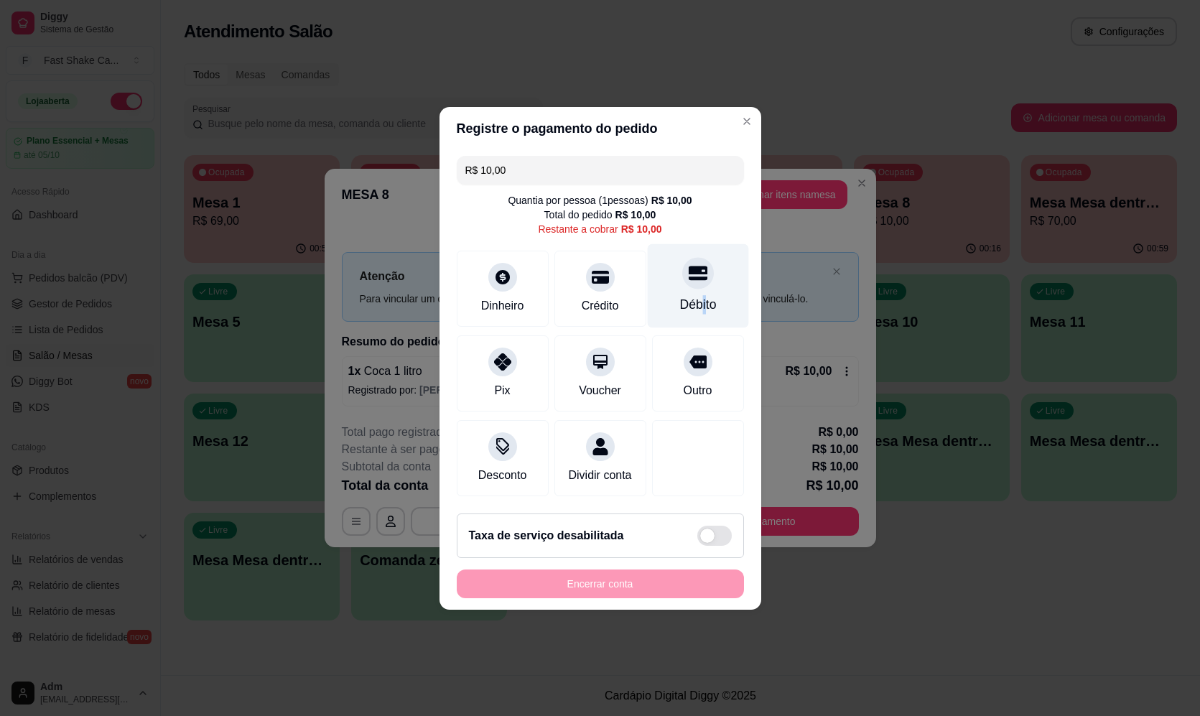
click at [695, 295] on div "Débito" at bounding box center [697, 304] width 37 height 19
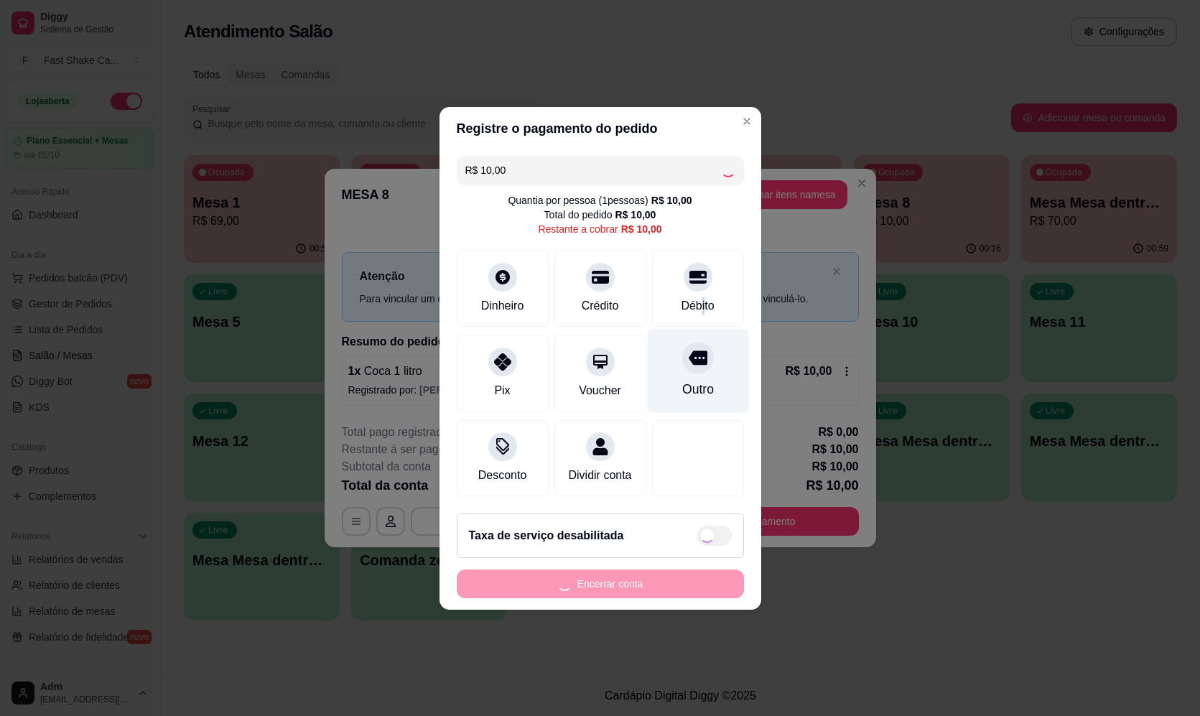
type input "R$ 0,00"
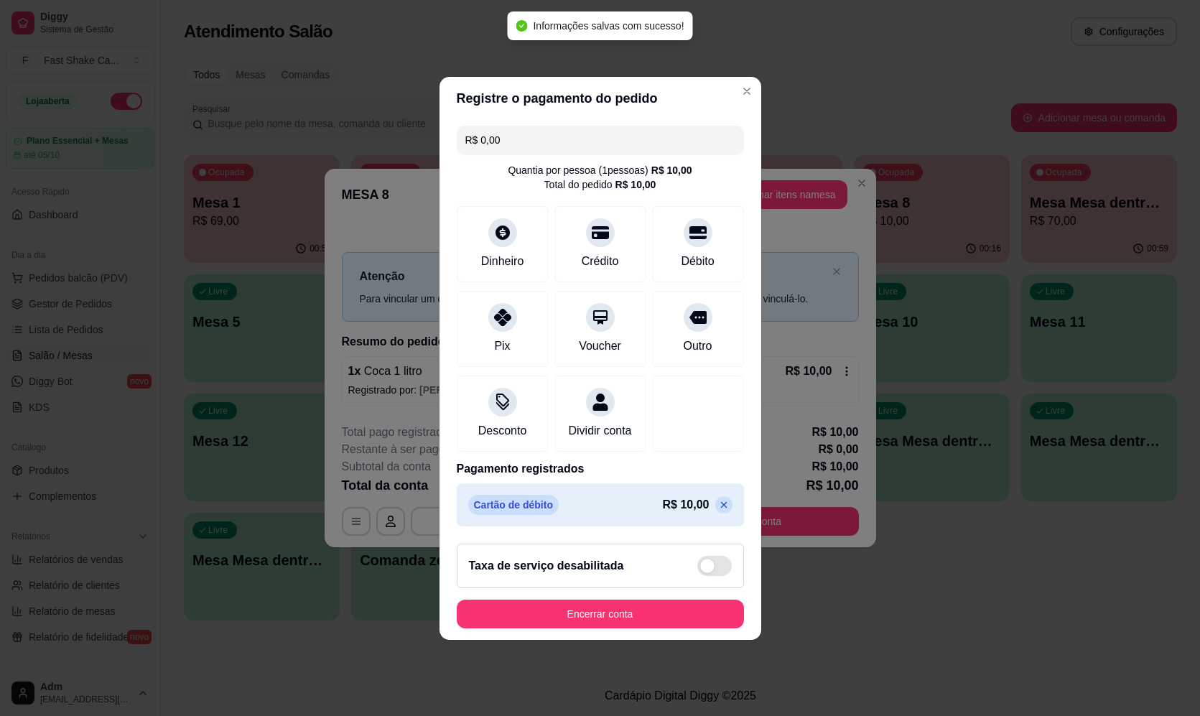
click at [574, 639] on footer "Taxa de serviço desabilitada Encerrar conta" at bounding box center [600, 586] width 322 height 108
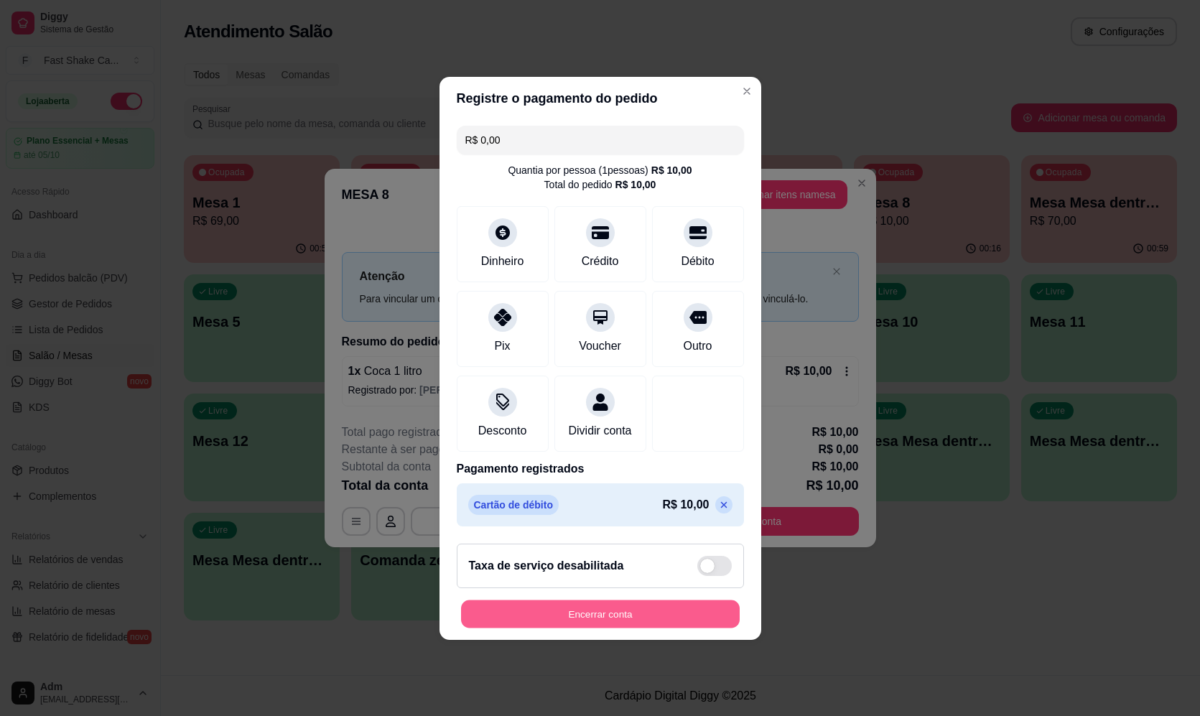
click at [581, 618] on button "Encerrar conta" at bounding box center [600, 613] width 279 height 28
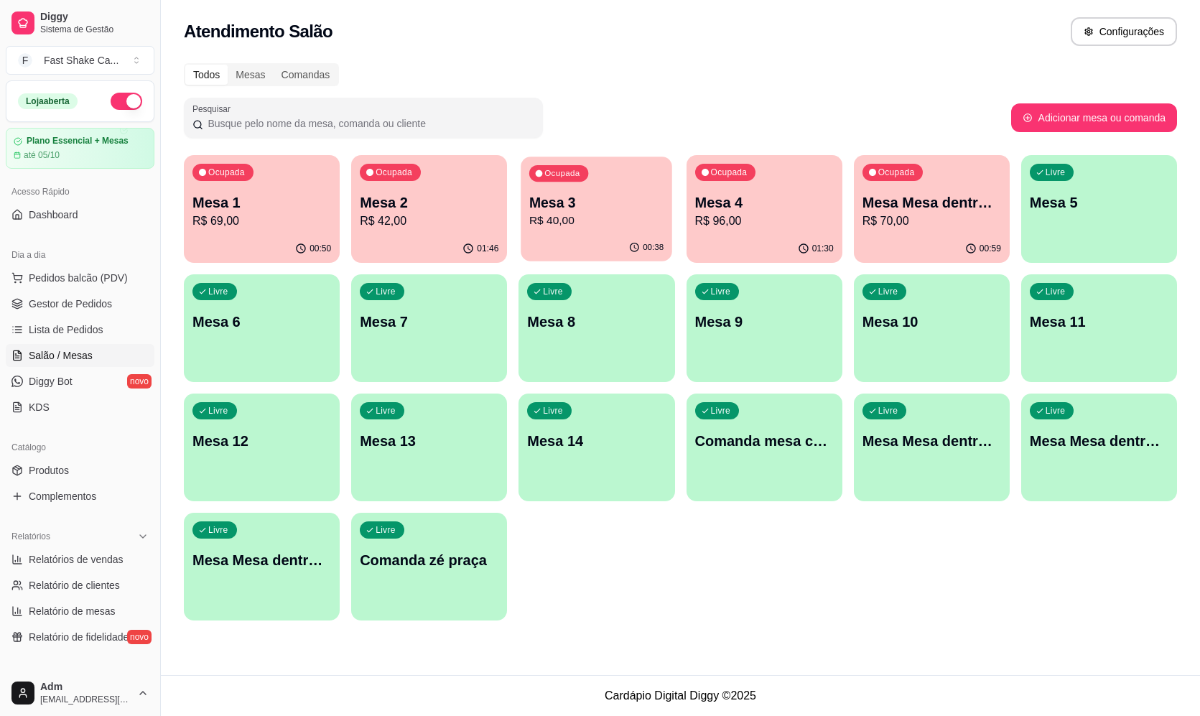
click at [630, 189] on div "Ocupada Mesa 3 R$ 40,00" at bounding box center [596, 195] width 151 height 78
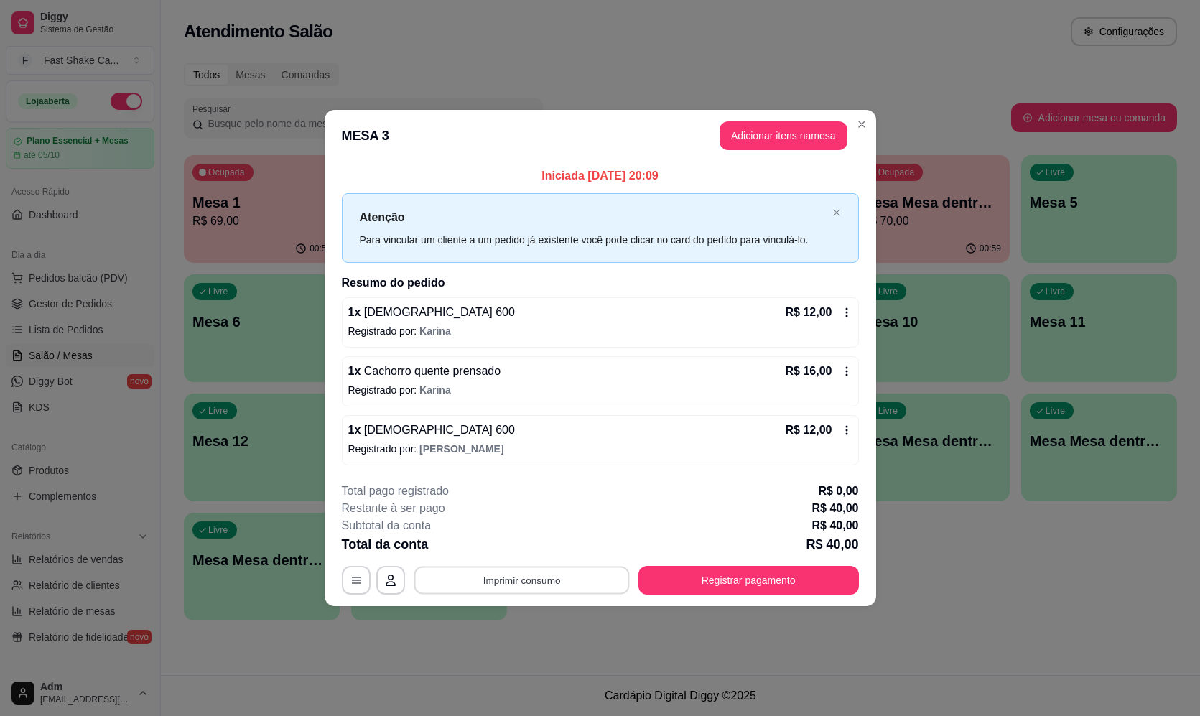
click at [503, 589] on button "Imprimir consumo" at bounding box center [520, 580] width 215 height 28
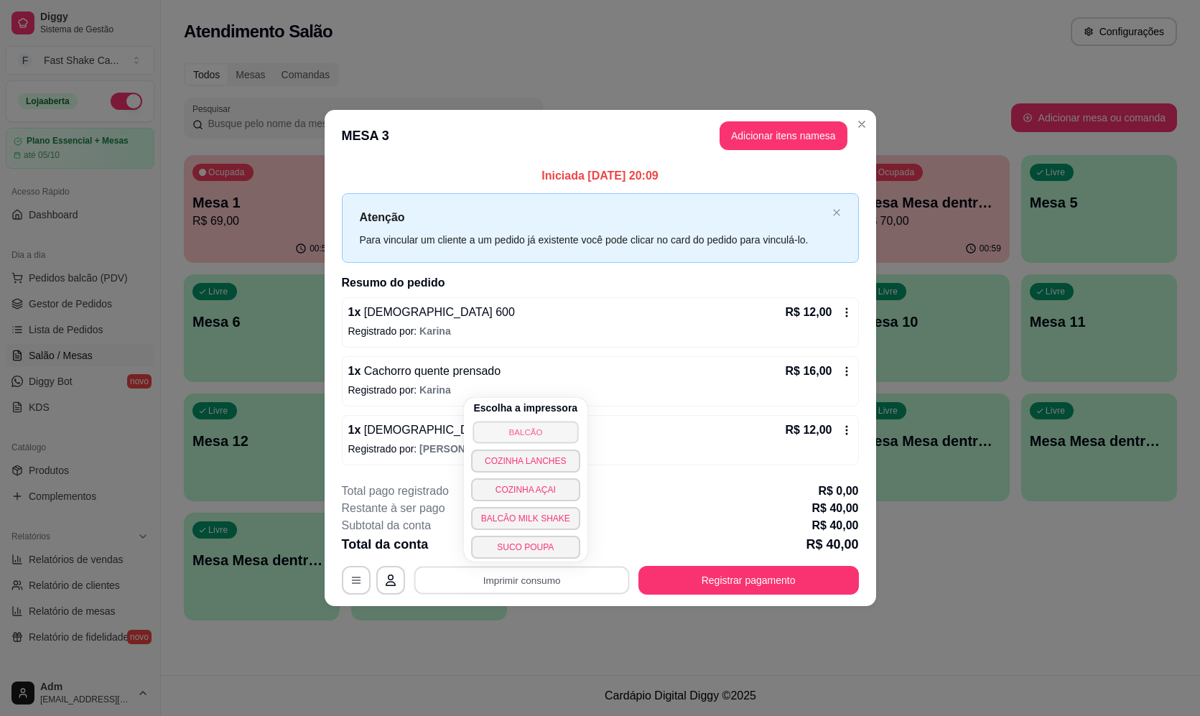
click at [521, 434] on button "BALCÃO" at bounding box center [525, 432] width 106 height 22
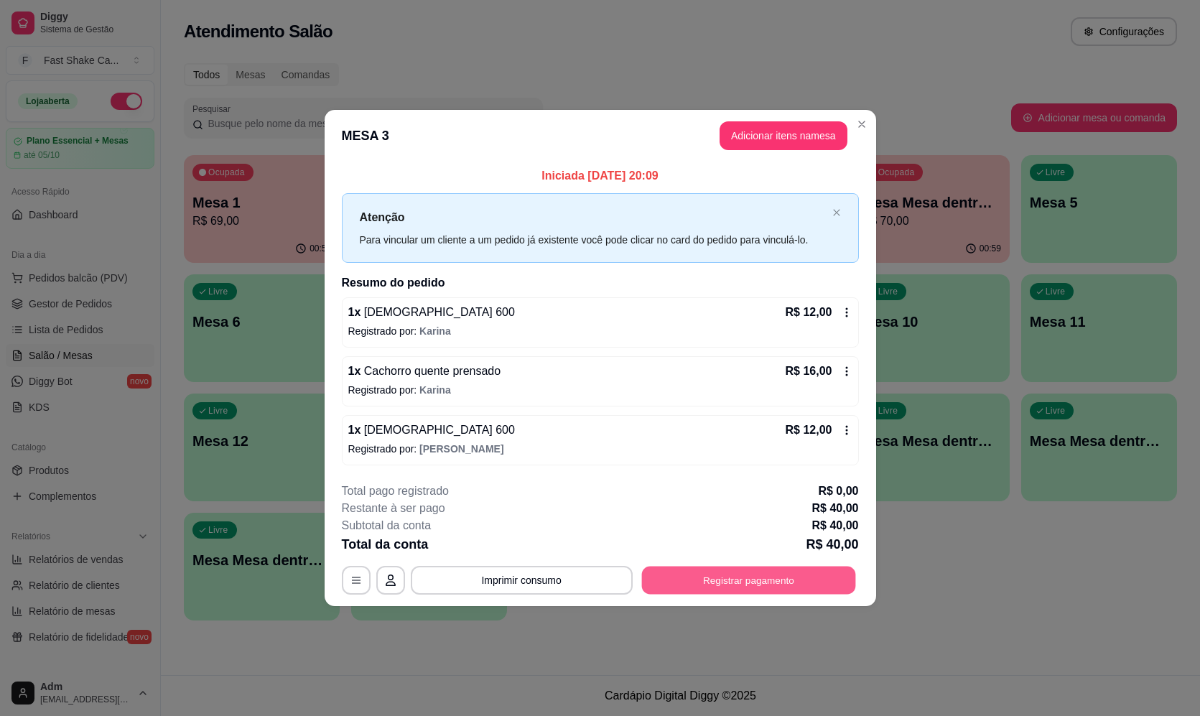
click at [817, 592] on button "Registrar pagamento" at bounding box center [748, 580] width 214 height 28
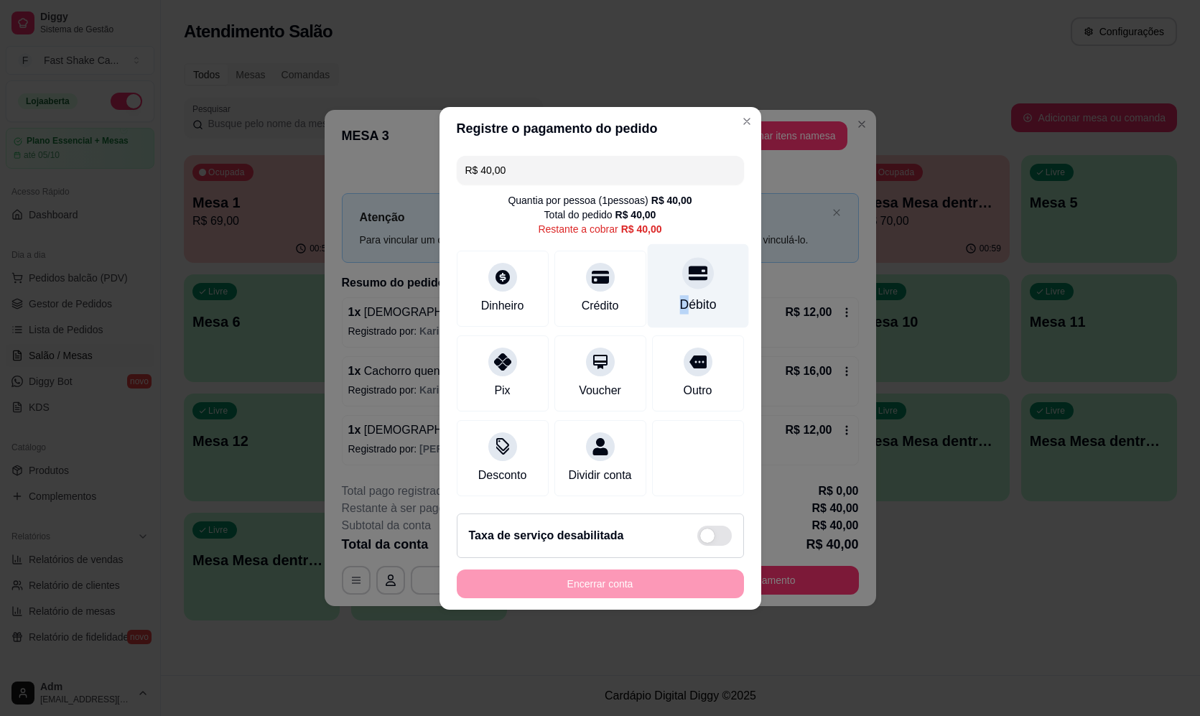
click at [679, 295] on div "Débito" at bounding box center [697, 304] width 37 height 19
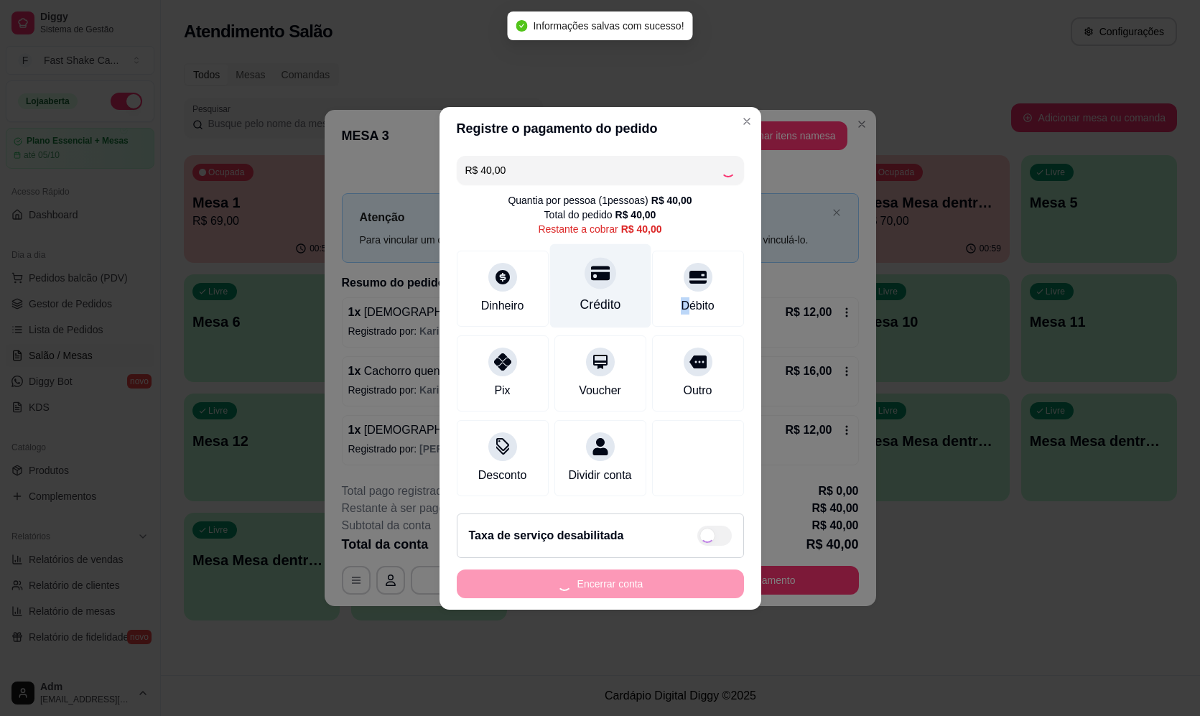
type input "R$ 0,00"
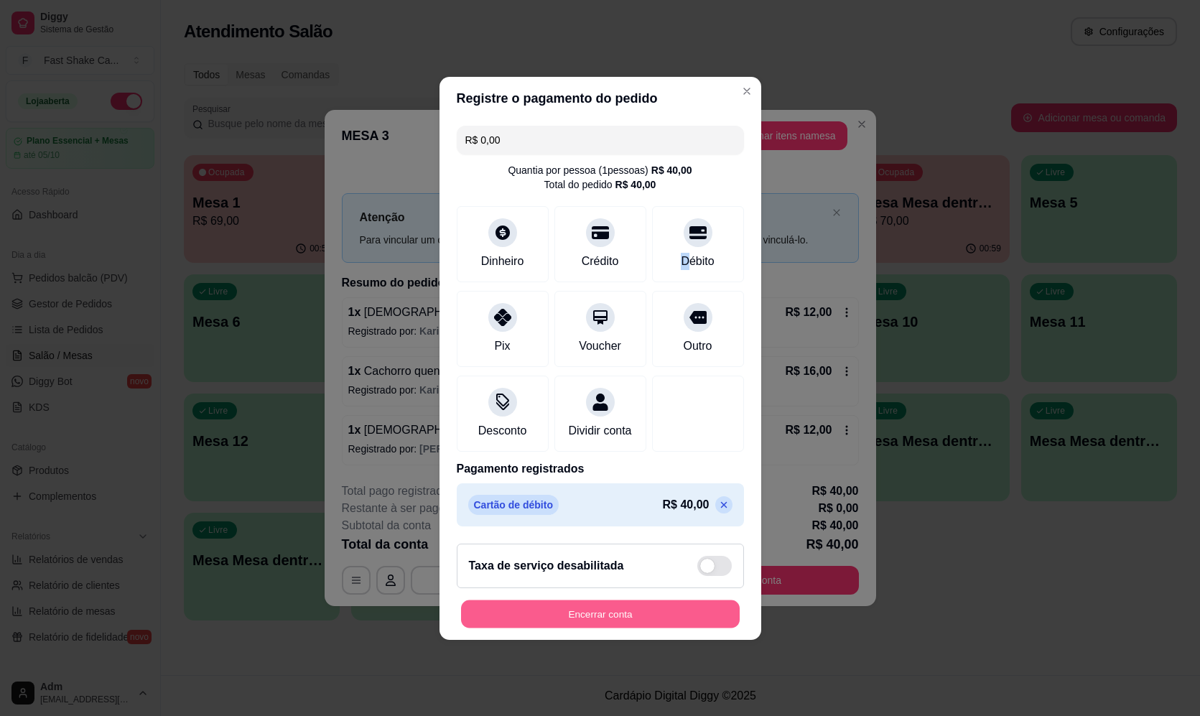
click at [619, 624] on button "Encerrar conta" at bounding box center [600, 613] width 279 height 28
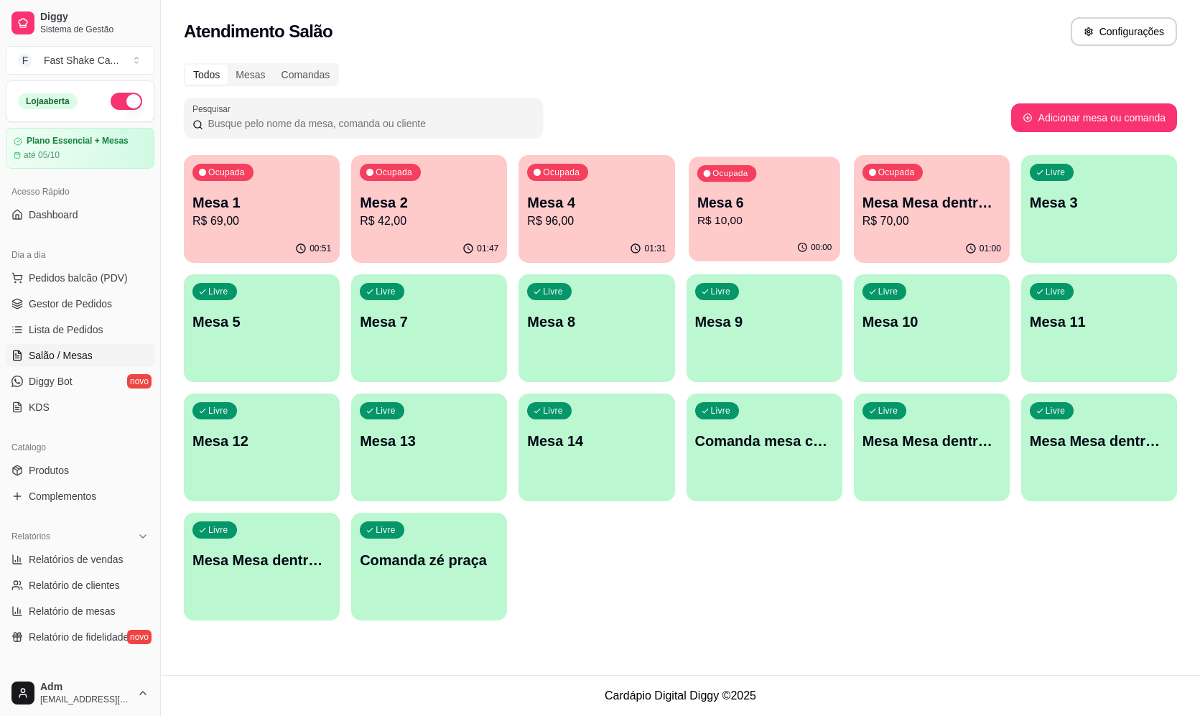
click at [782, 244] on div "00:00" at bounding box center [763, 247] width 151 height 27
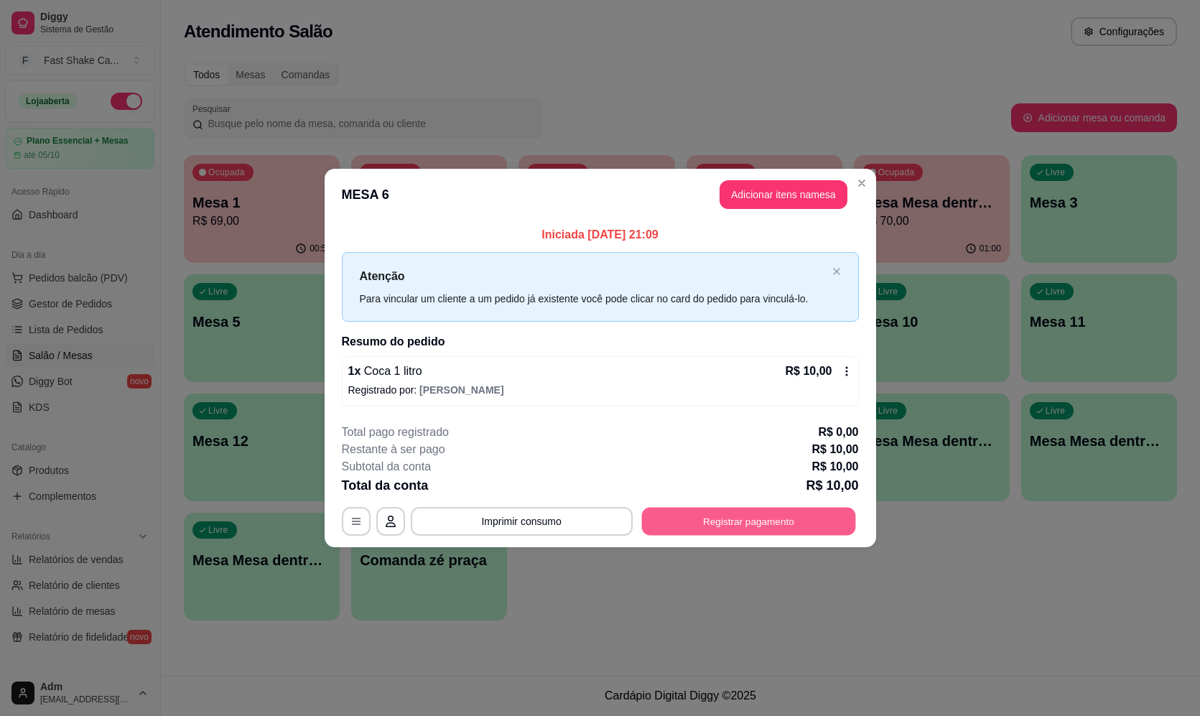
click at [753, 526] on button "Registrar pagamento" at bounding box center [748, 522] width 214 height 28
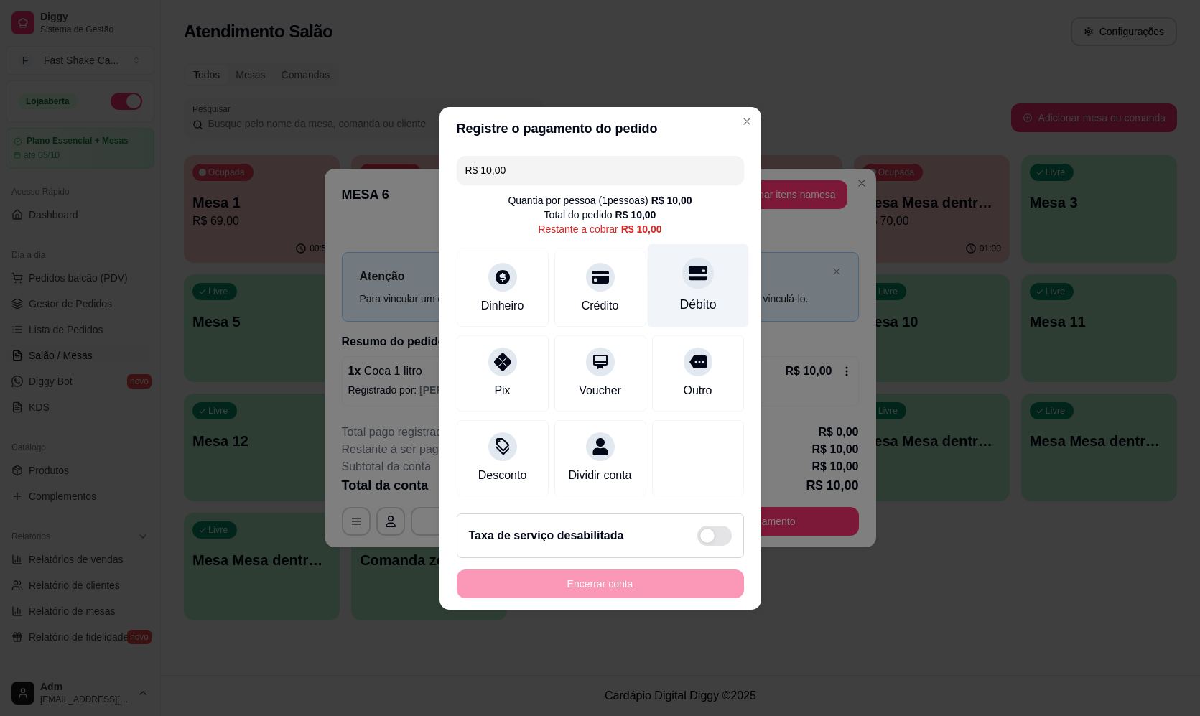
click at [706, 297] on div "Débito" at bounding box center [697, 304] width 37 height 19
type input "R$ 0,00"
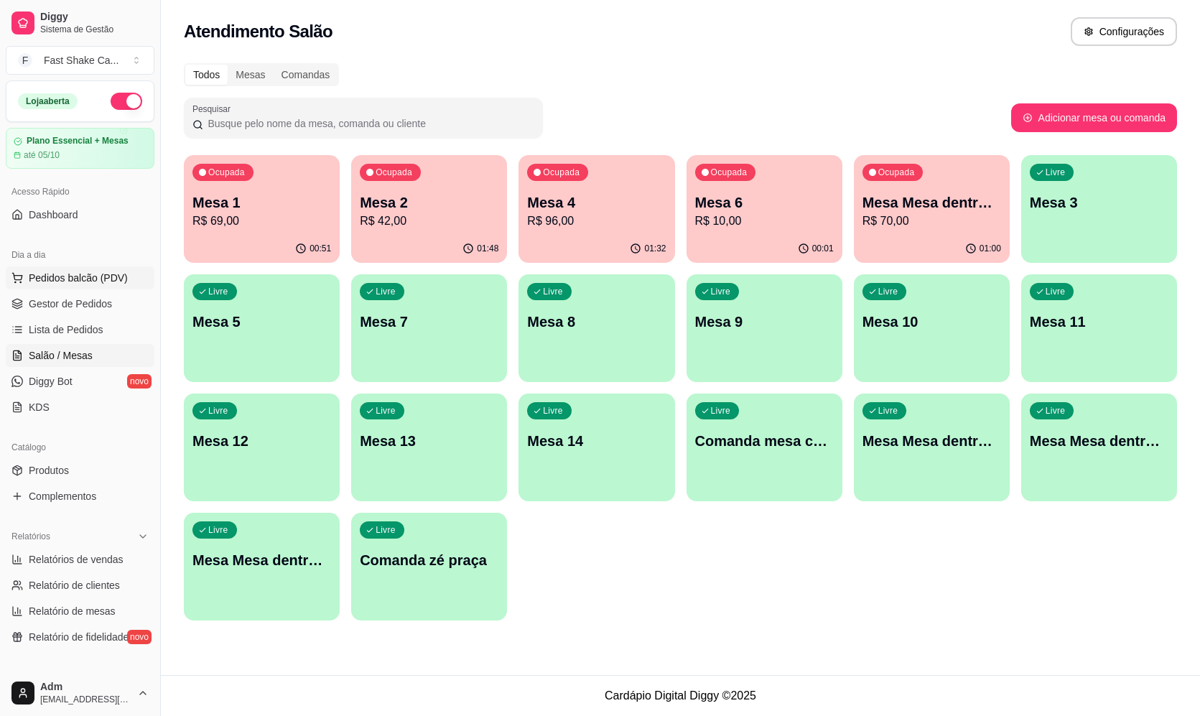
click at [89, 276] on span "Pedidos balcão (PDV)" at bounding box center [78, 278] width 99 height 14
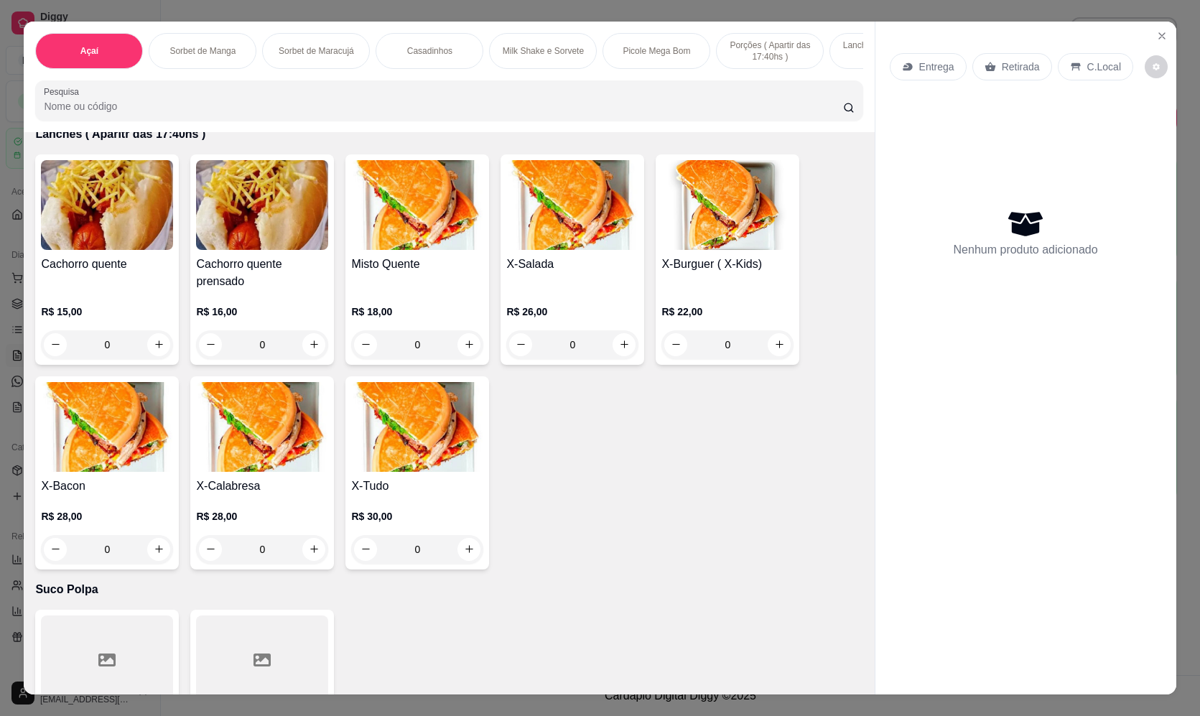
scroll to position [3159, 0]
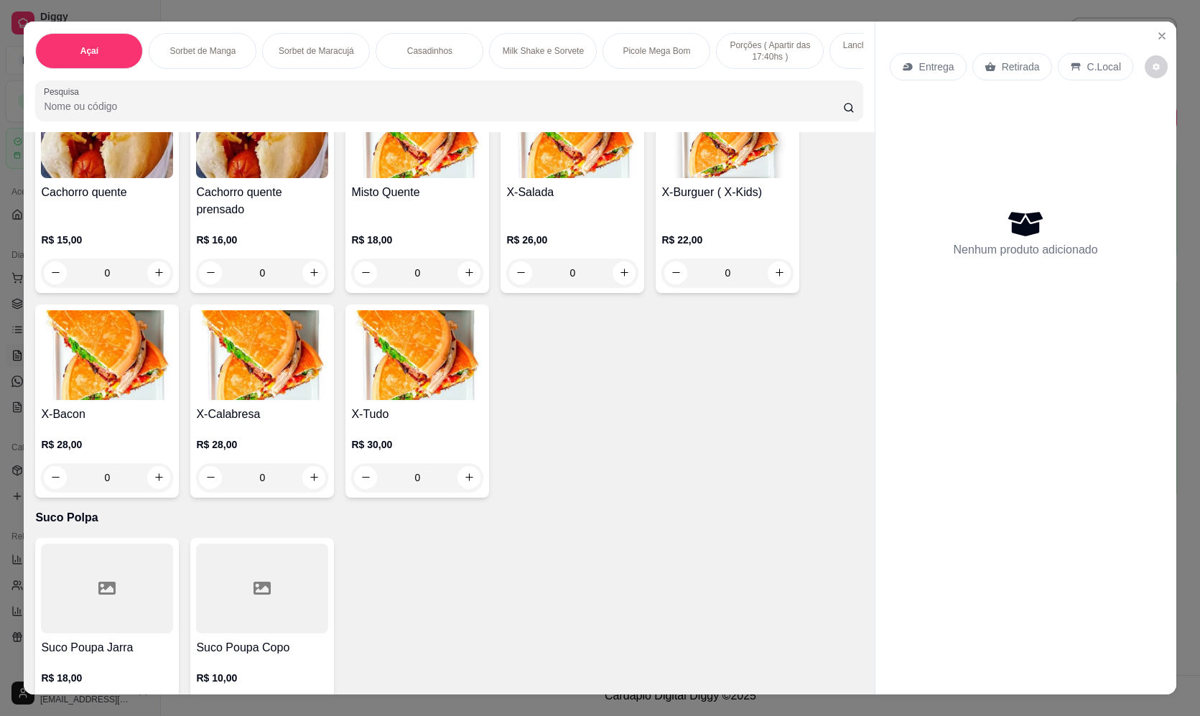
click at [458, 489] on div "0" at bounding box center [417, 477] width 132 height 29
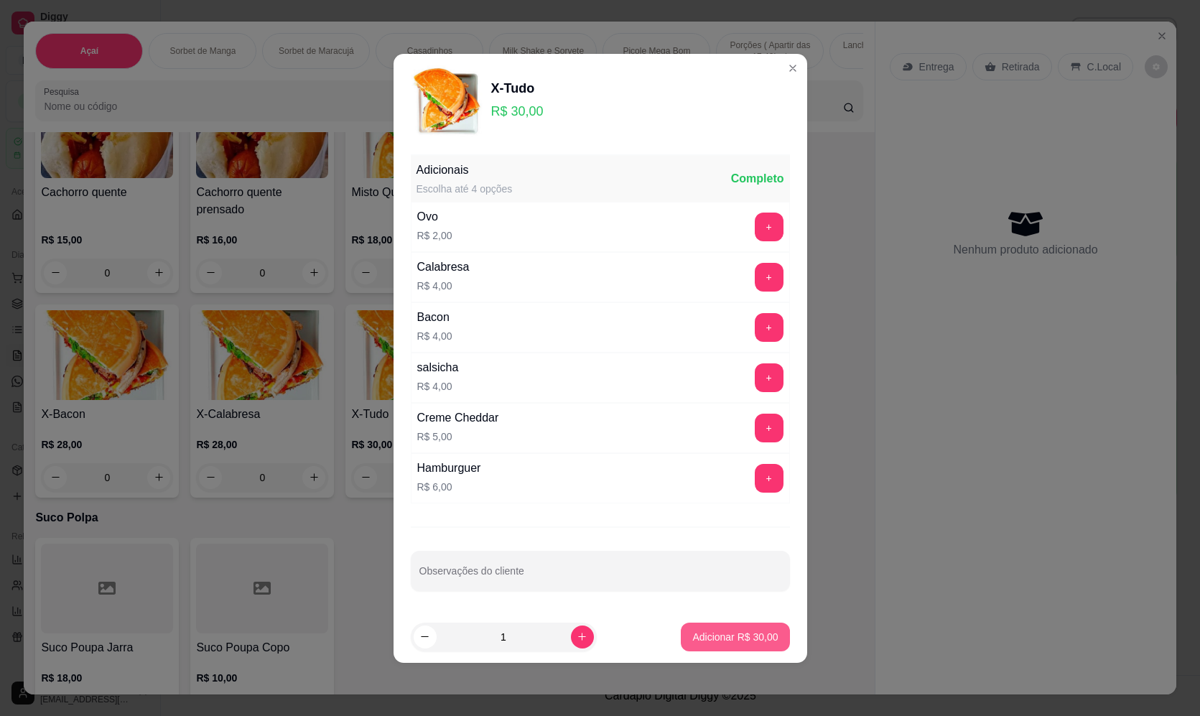
click at [703, 634] on p "Adicionar R$ 30,00" at bounding box center [734, 637] width 85 height 14
type input "1"
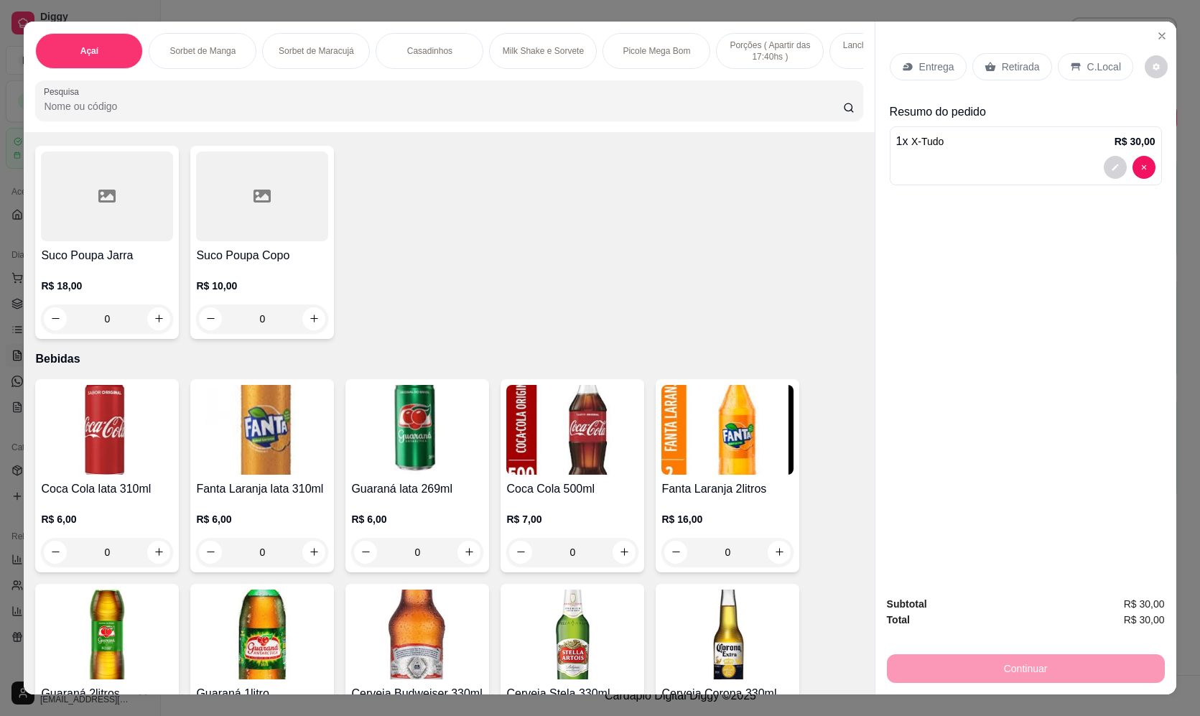
scroll to position [3661, 0]
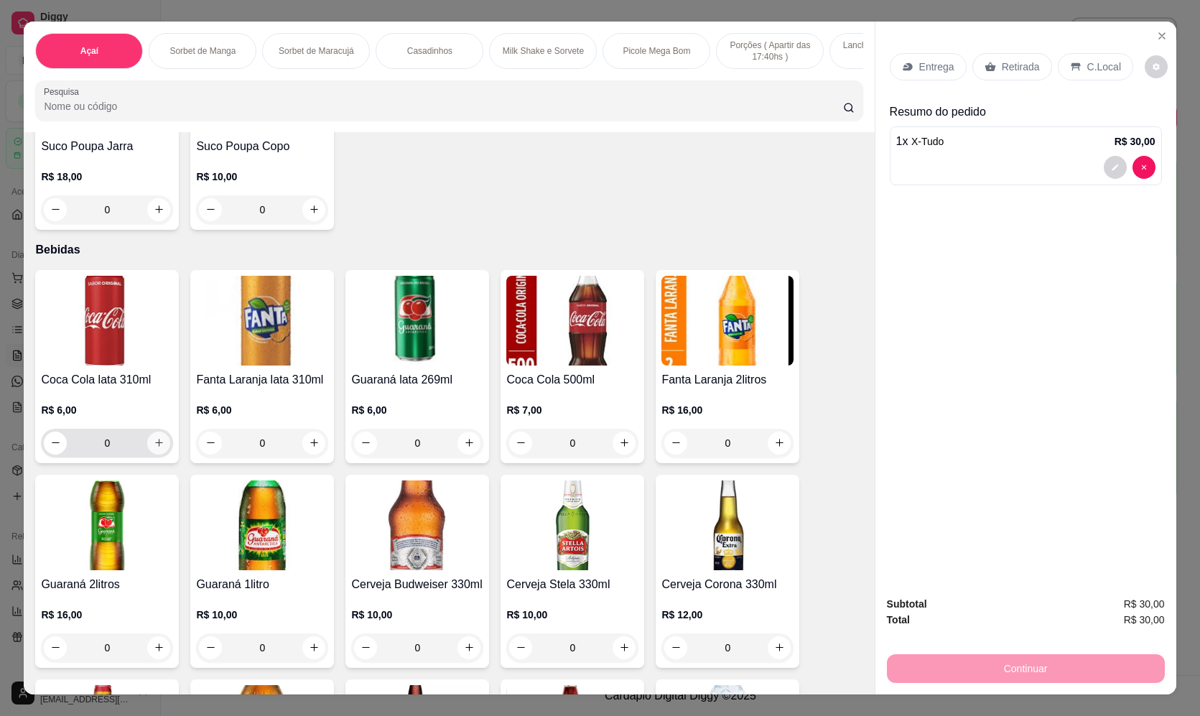
click at [154, 448] on icon "increase-product-quantity" at bounding box center [159, 442] width 11 height 11
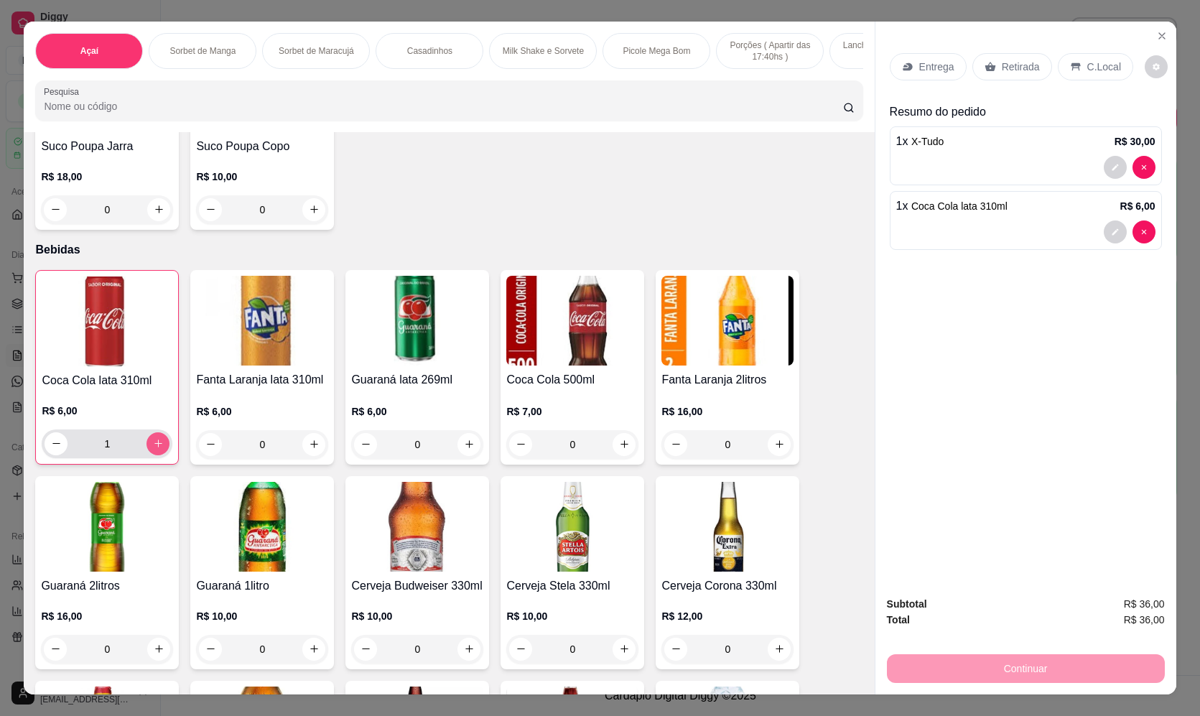
type input "1"
click at [919, 65] on p "Entrega" at bounding box center [936, 67] width 35 height 14
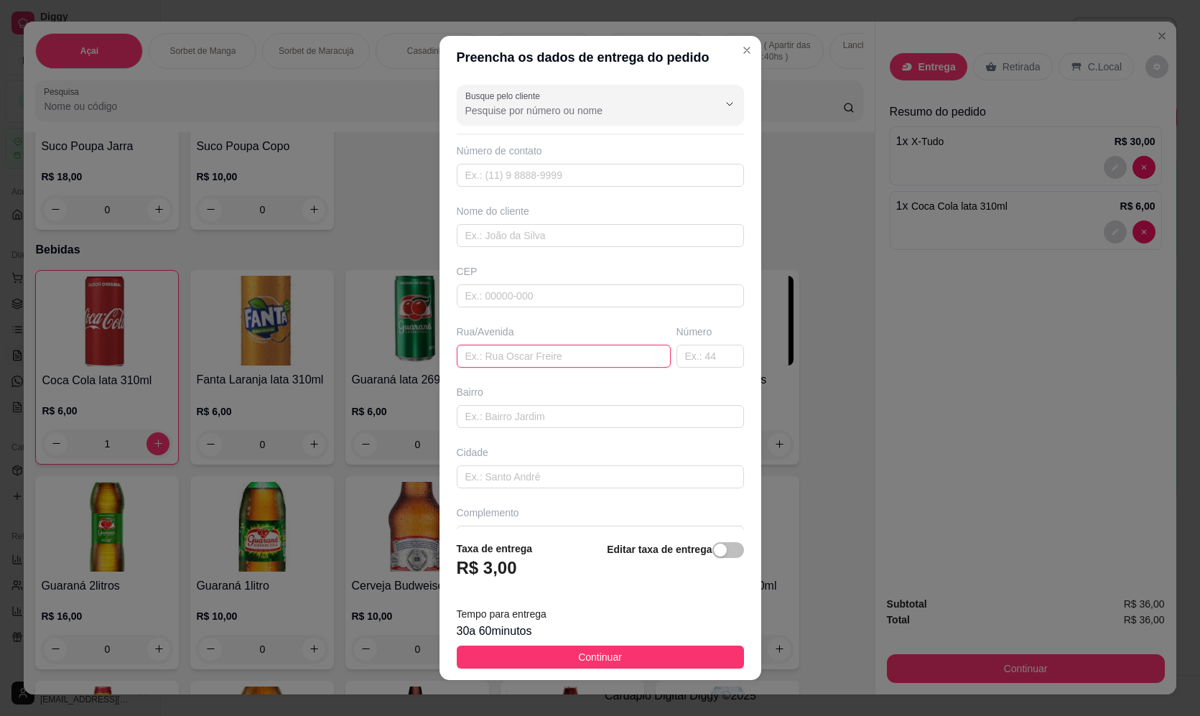
click at [513, 347] on input "text" at bounding box center [564, 356] width 214 height 23
type input "casa mauricio"
drag, startPoint x: 571, startPoint y: 659, endPoint x: 610, endPoint y: 603, distance: 68.5
click at [578, 658] on span "Continuar" at bounding box center [600, 657] width 44 height 16
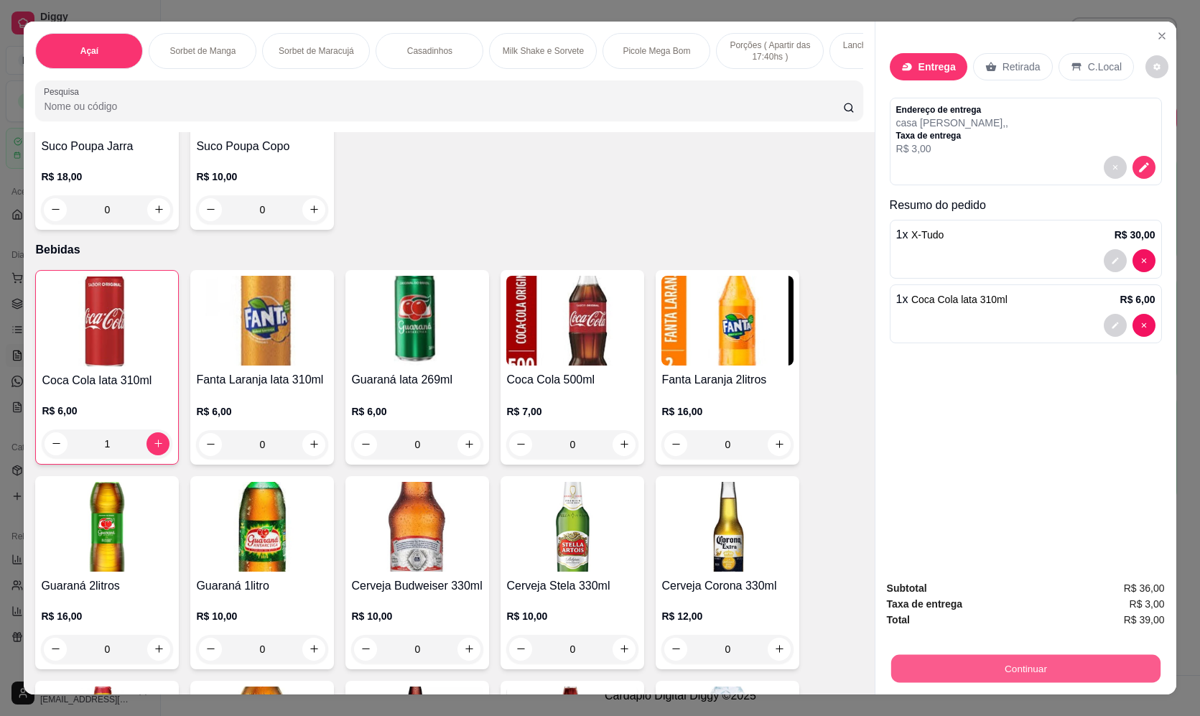
click at [1062, 665] on button "Continuar" at bounding box center [1024, 669] width 269 height 28
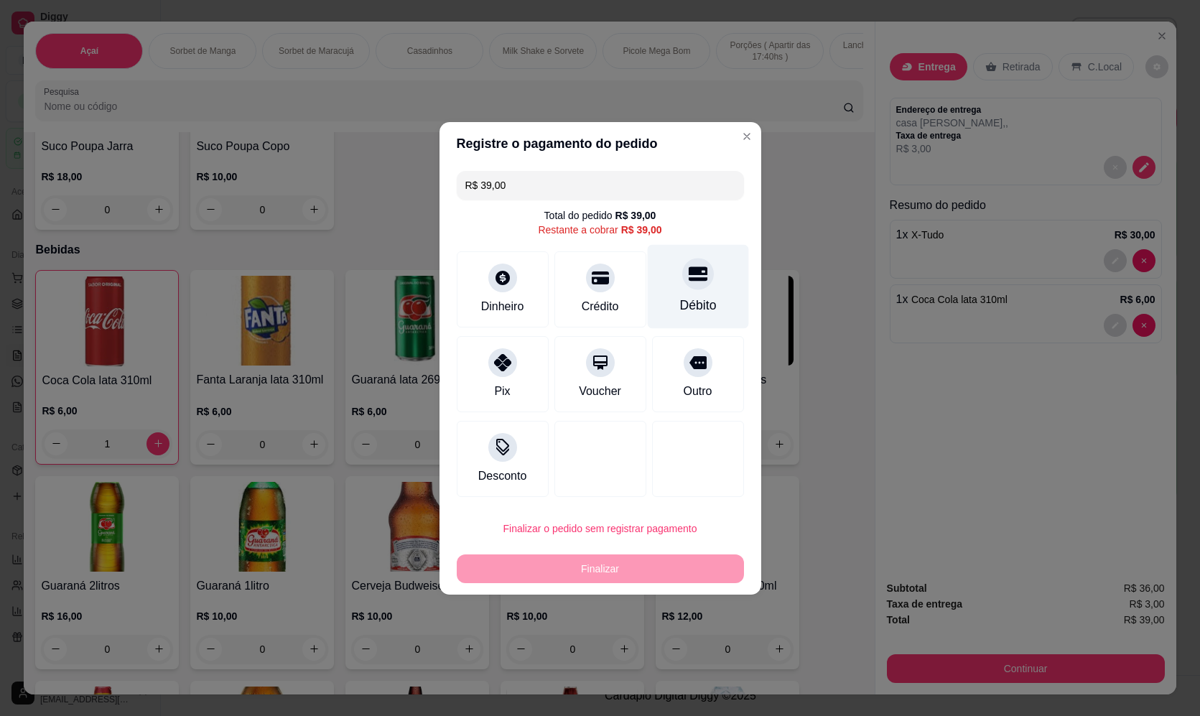
click at [690, 274] on icon at bounding box center [697, 273] width 19 height 14
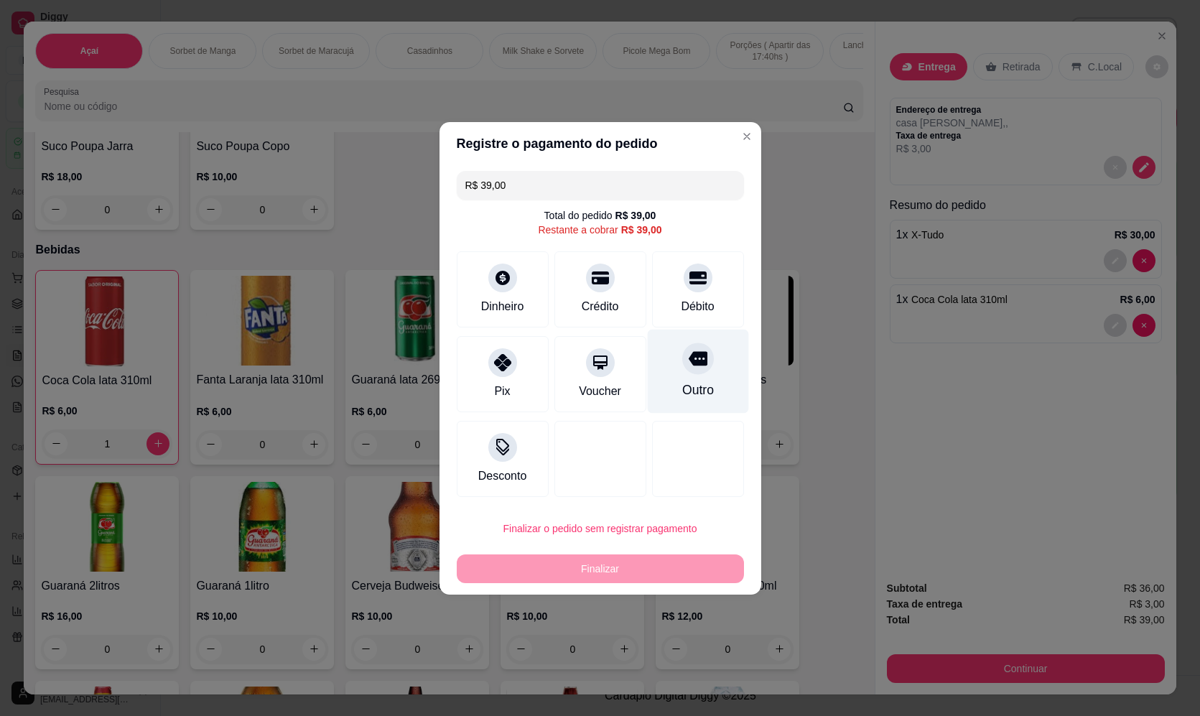
type input "R$ 0,00"
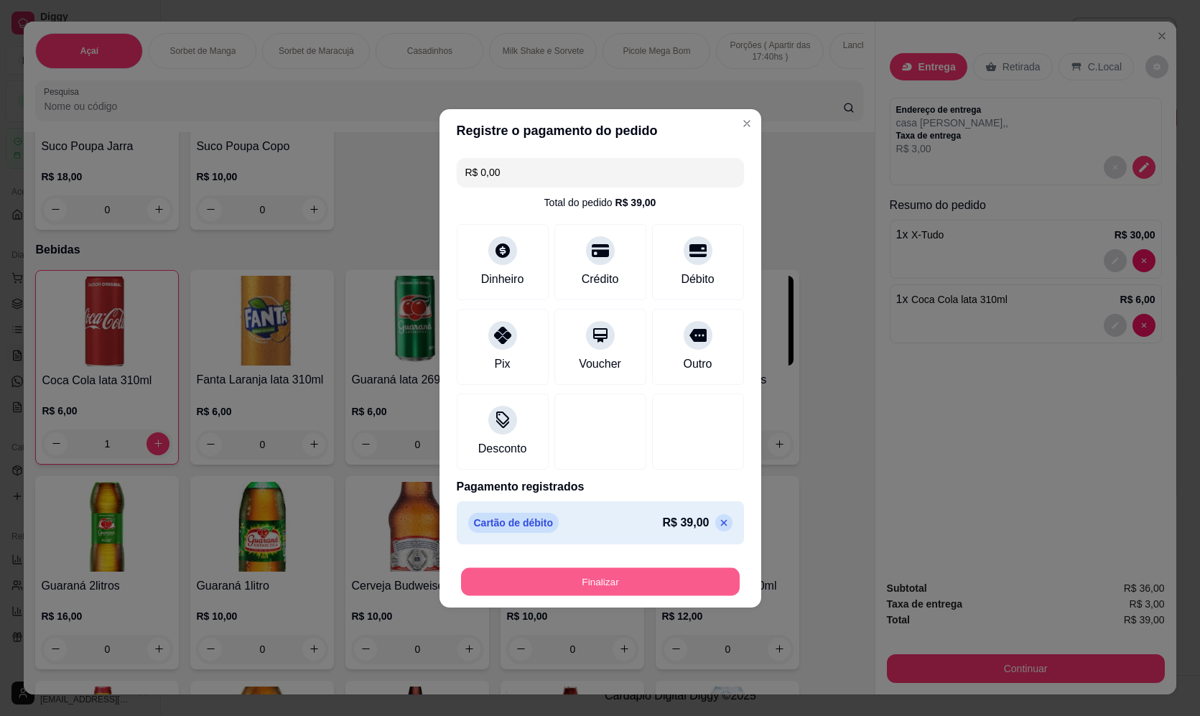
click at [666, 579] on button "Finalizar" at bounding box center [600, 581] width 279 height 28
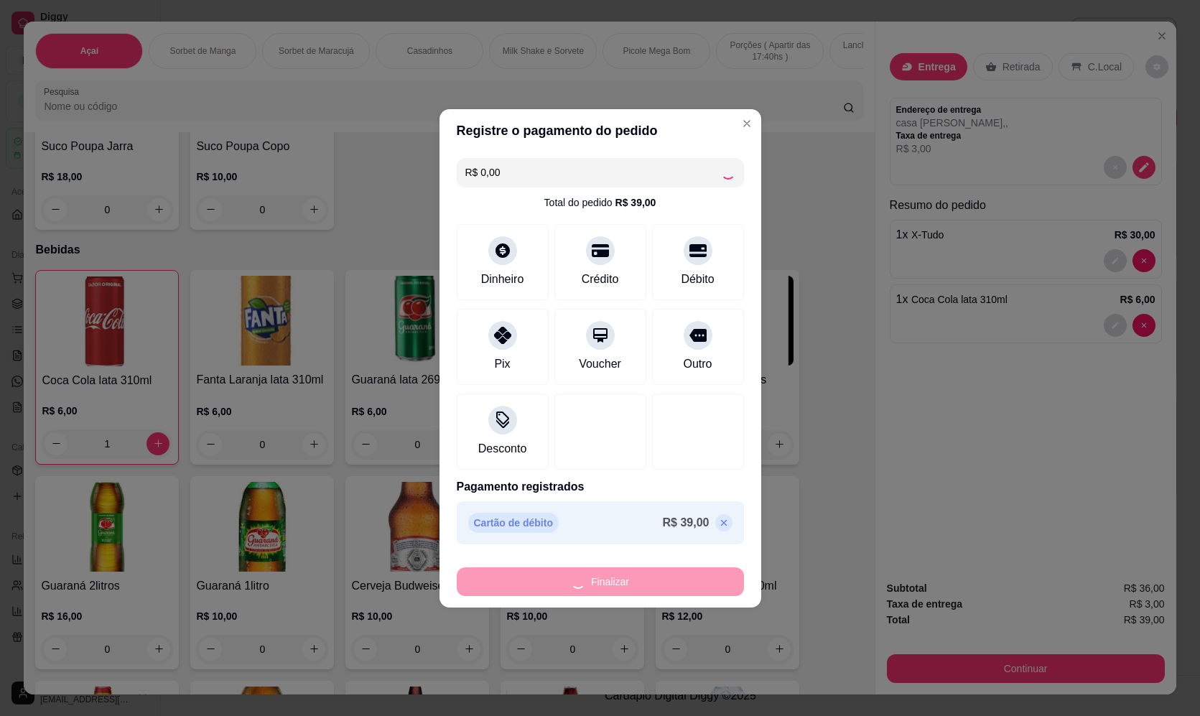
type input "0"
type input "-R$ 39,00"
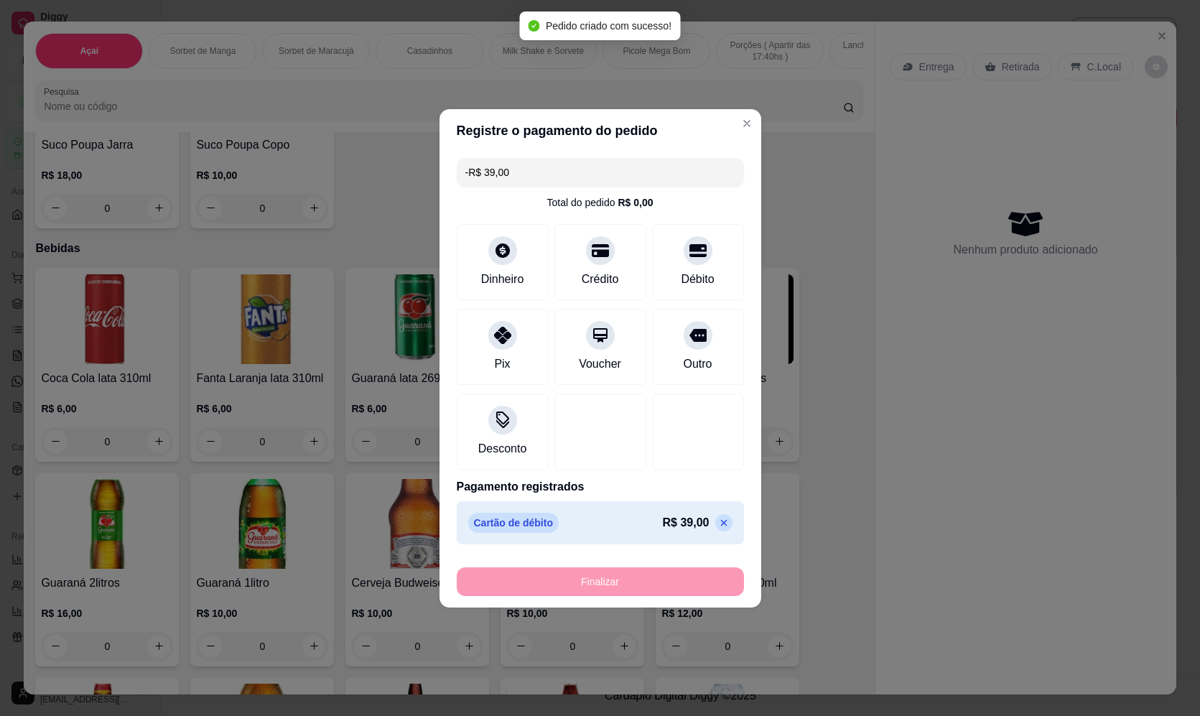
scroll to position [3660, 0]
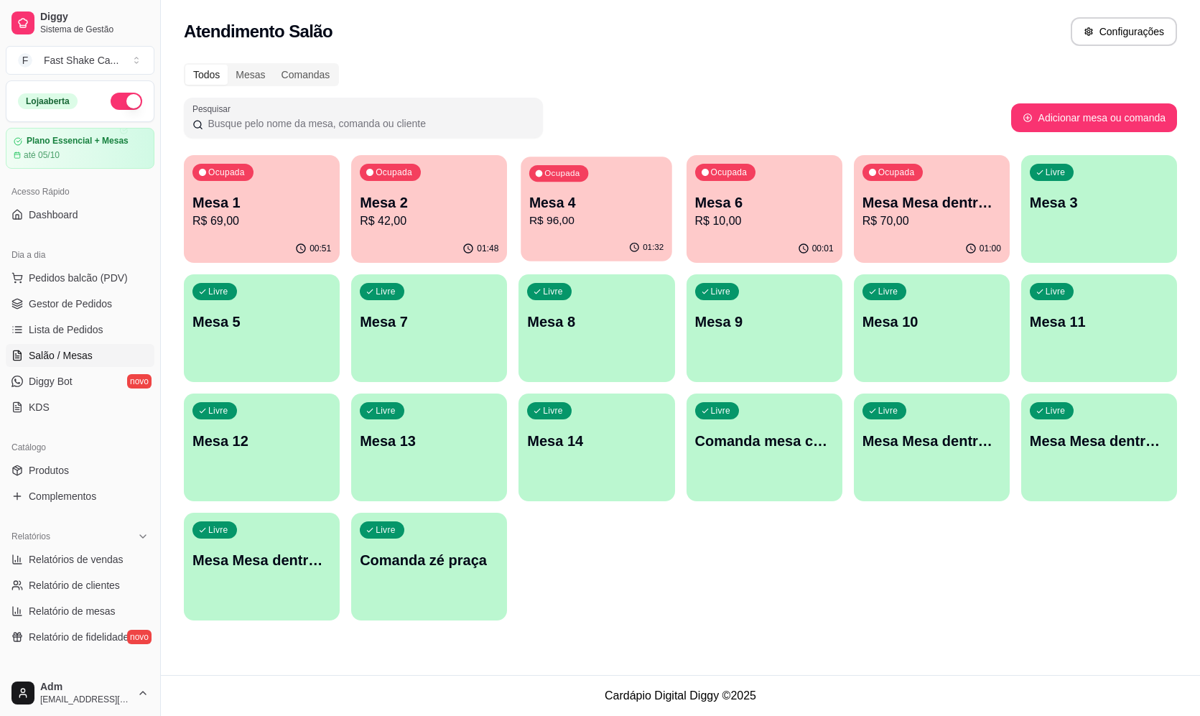
click at [632, 205] on p "Mesa 4" at bounding box center [596, 202] width 134 height 19
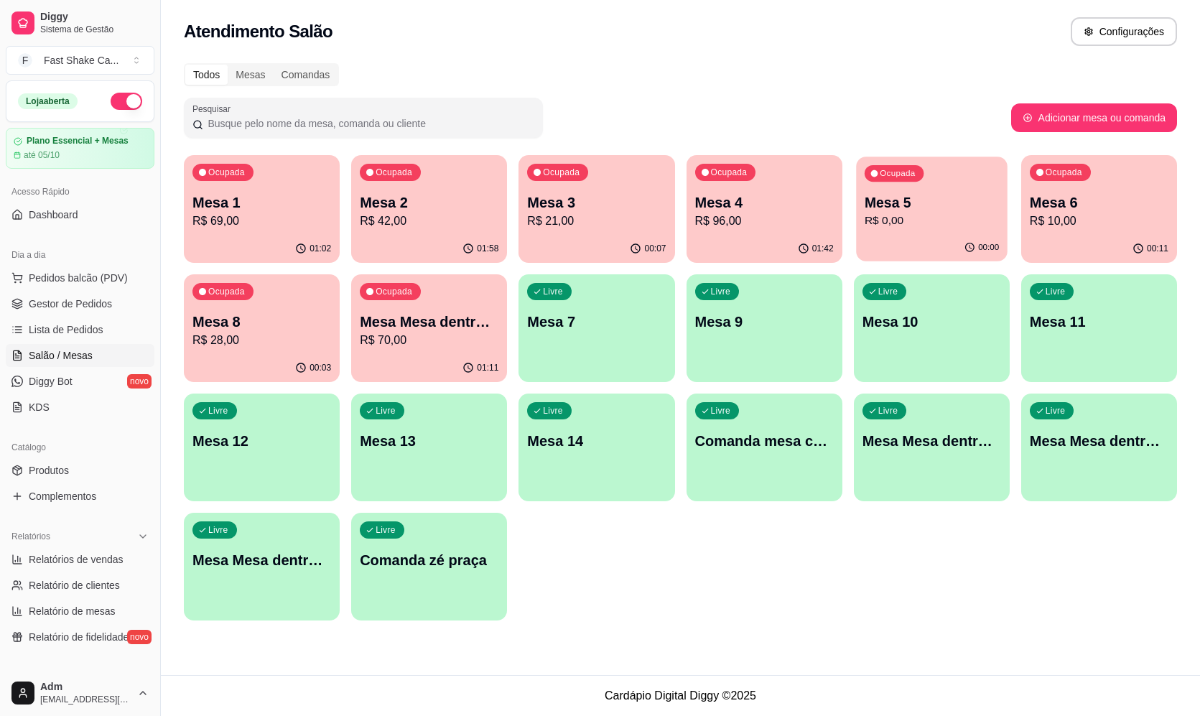
click at [979, 182] on div "Ocupada Mesa 5 R$ 0,00" at bounding box center [931, 195] width 151 height 78
click at [979, 205] on p "Mesa 5" at bounding box center [931, 202] width 134 height 19
click at [251, 256] on div "01:10" at bounding box center [262, 249] width 156 height 28
click at [1131, 225] on p "R$ 10,00" at bounding box center [1099, 220] width 134 height 17
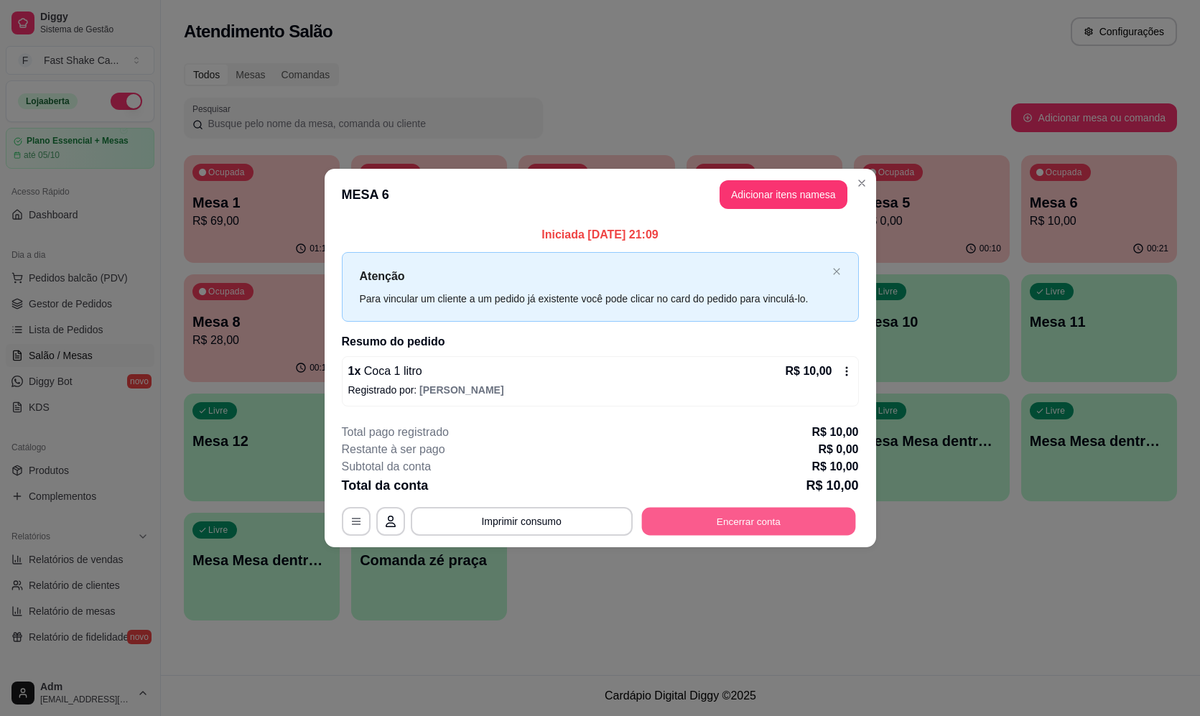
click at [742, 520] on button "Encerrar conta" at bounding box center [748, 522] width 214 height 28
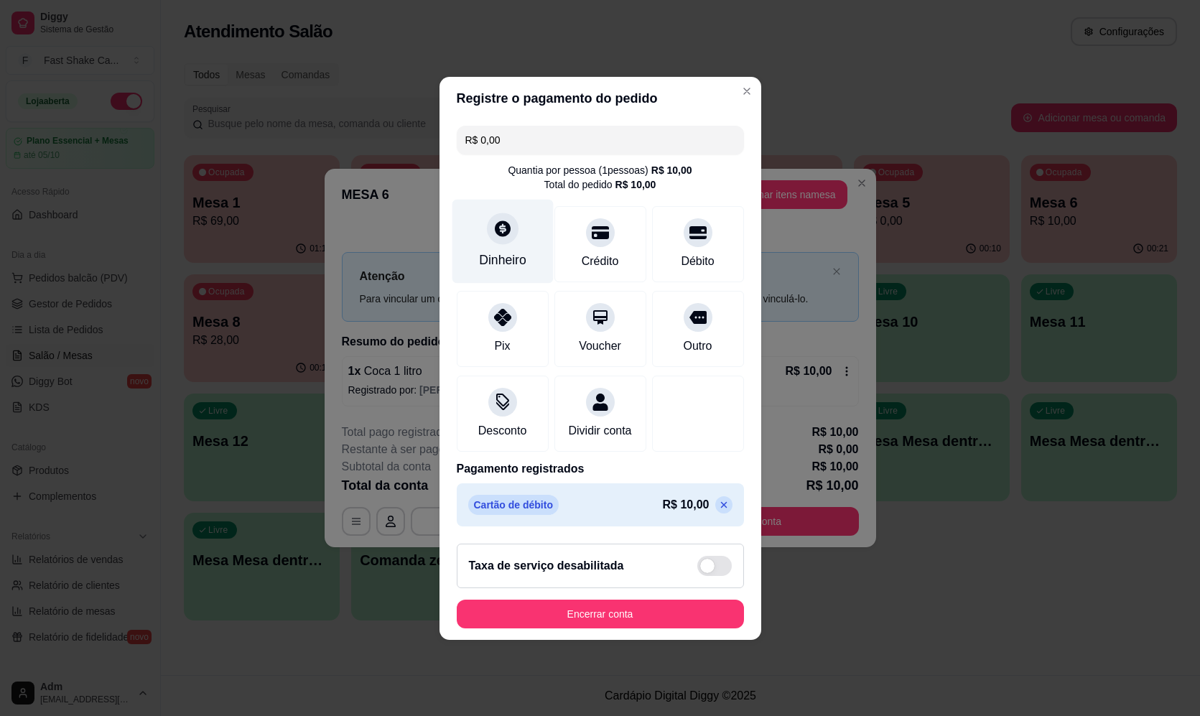
click at [492, 230] on div at bounding box center [503, 228] width 32 height 32
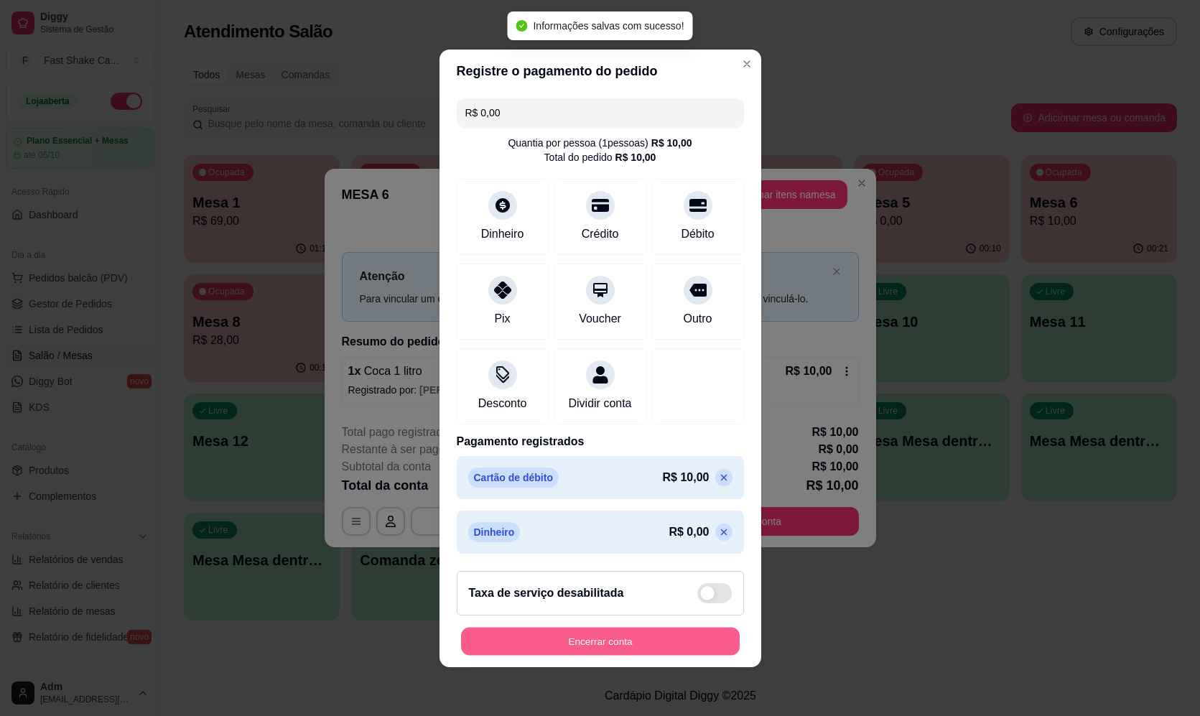
click at [574, 655] on button "Encerrar conta" at bounding box center [600, 641] width 279 height 28
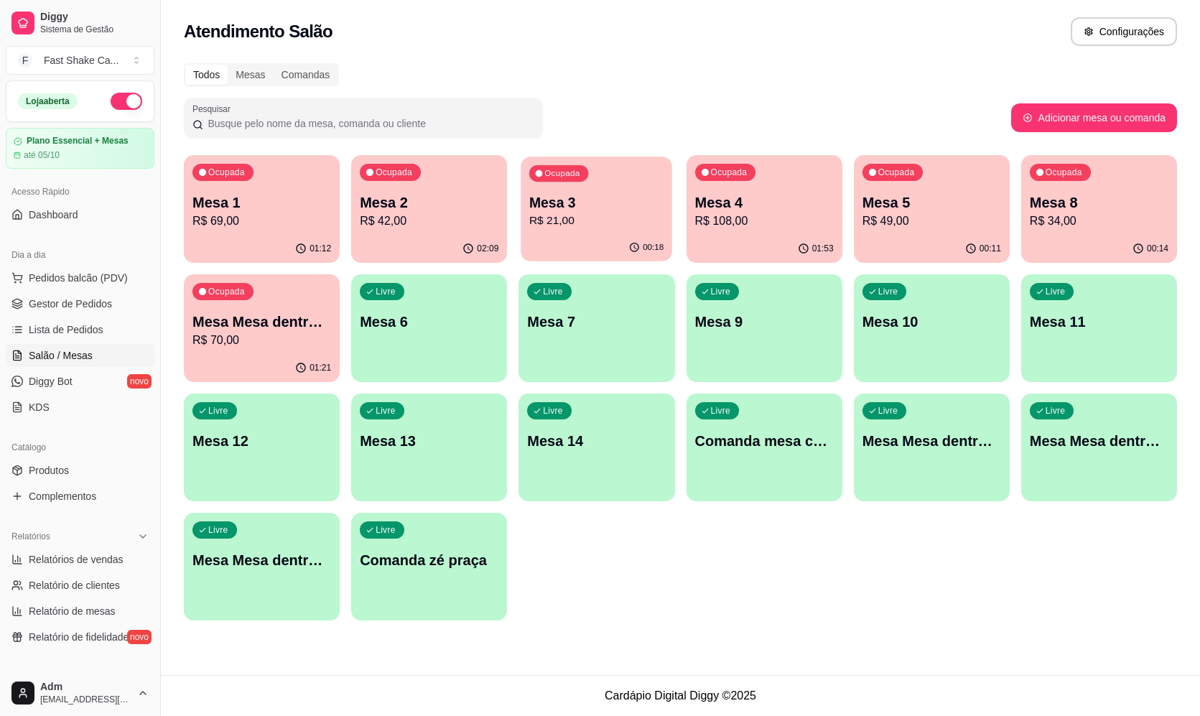
click at [622, 217] on p "R$ 21,00" at bounding box center [596, 220] width 134 height 17
click at [929, 248] on div "00:12" at bounding box center [931, 247] width 151 height 27
click at [268, 215] on p "R$ 69,00" at bounding box center [262, 220] width 134 height 17
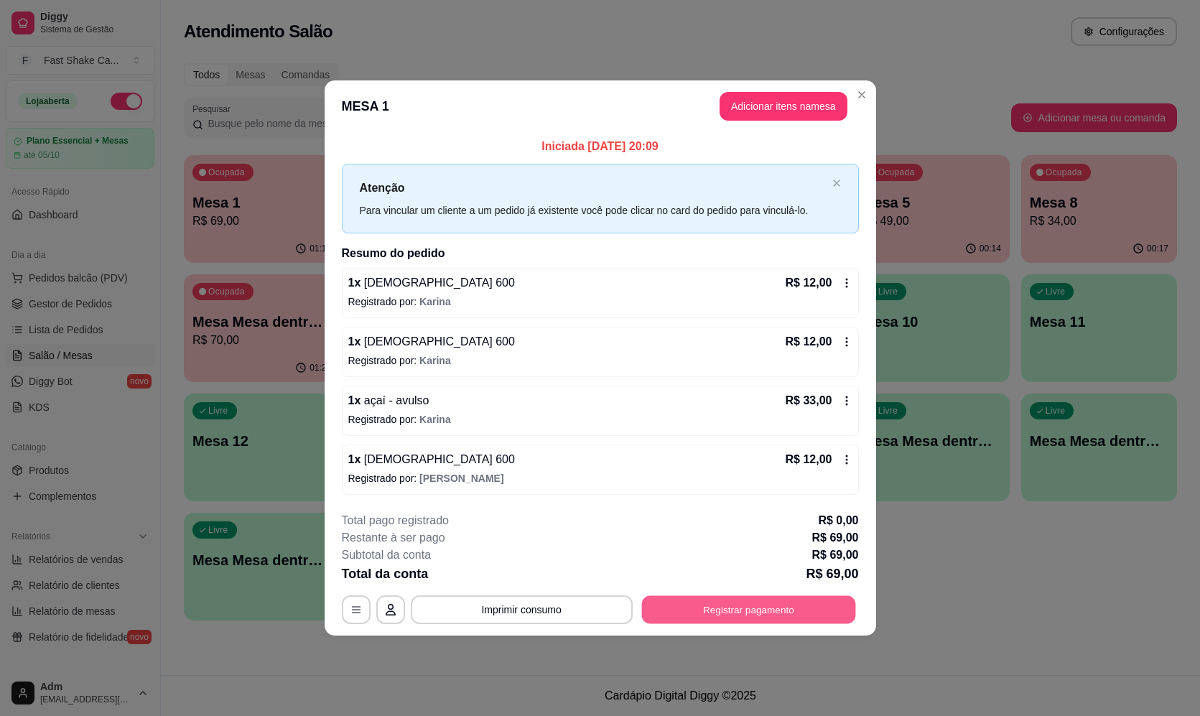
click at [758, 602] on button "Registrar pagamento" at bounding box center [748, 610] width 214 height 28
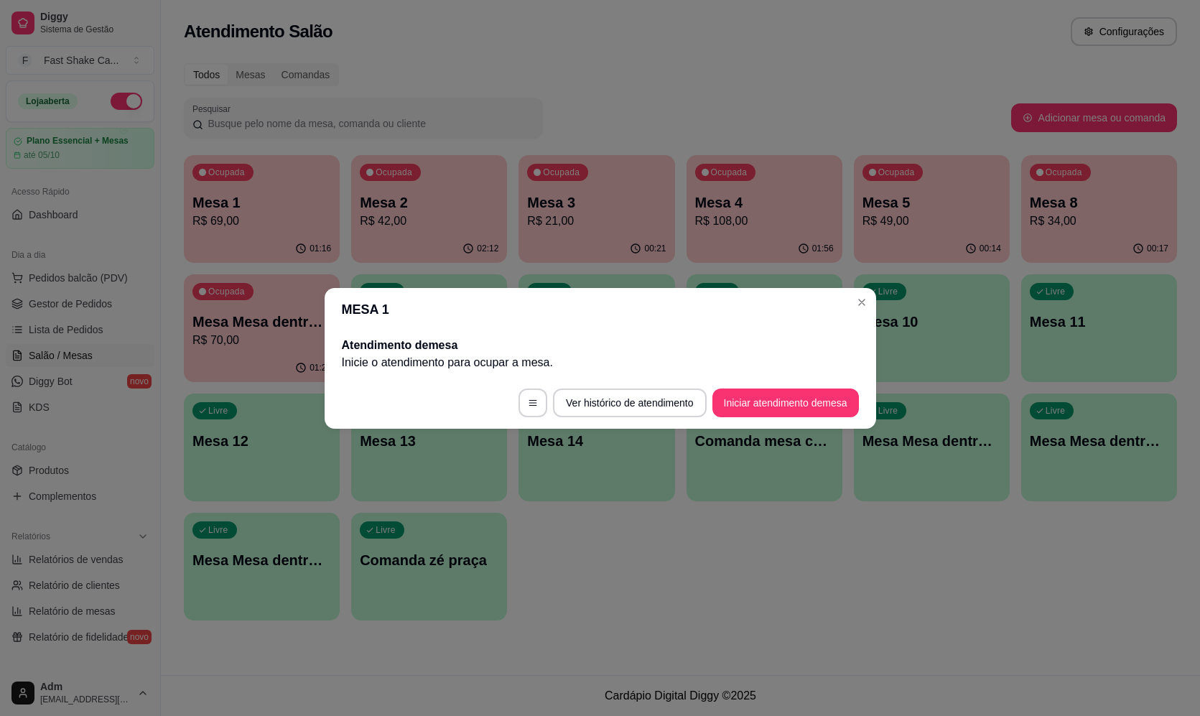
click at [873, 298] on header "MESA 1" at bounding box center [599, 309] width 551 height 43
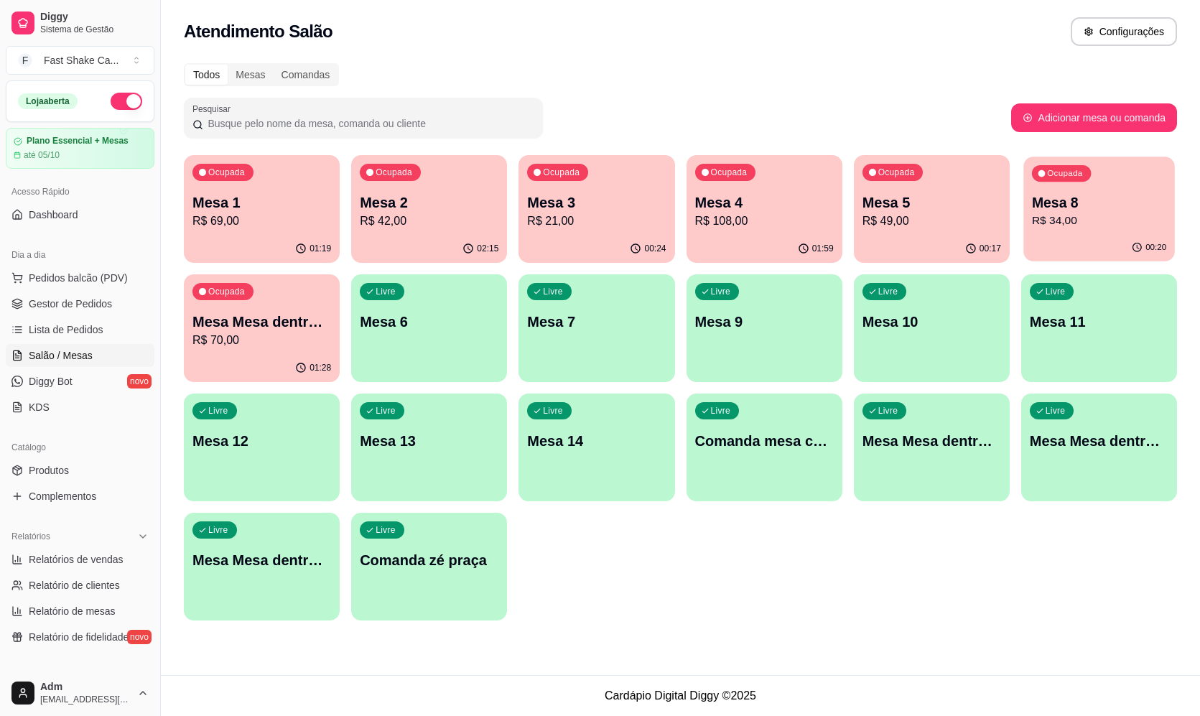
click at [1047, 243] on div "00:20" at bounding box center [1098, 247] width 151 height 27
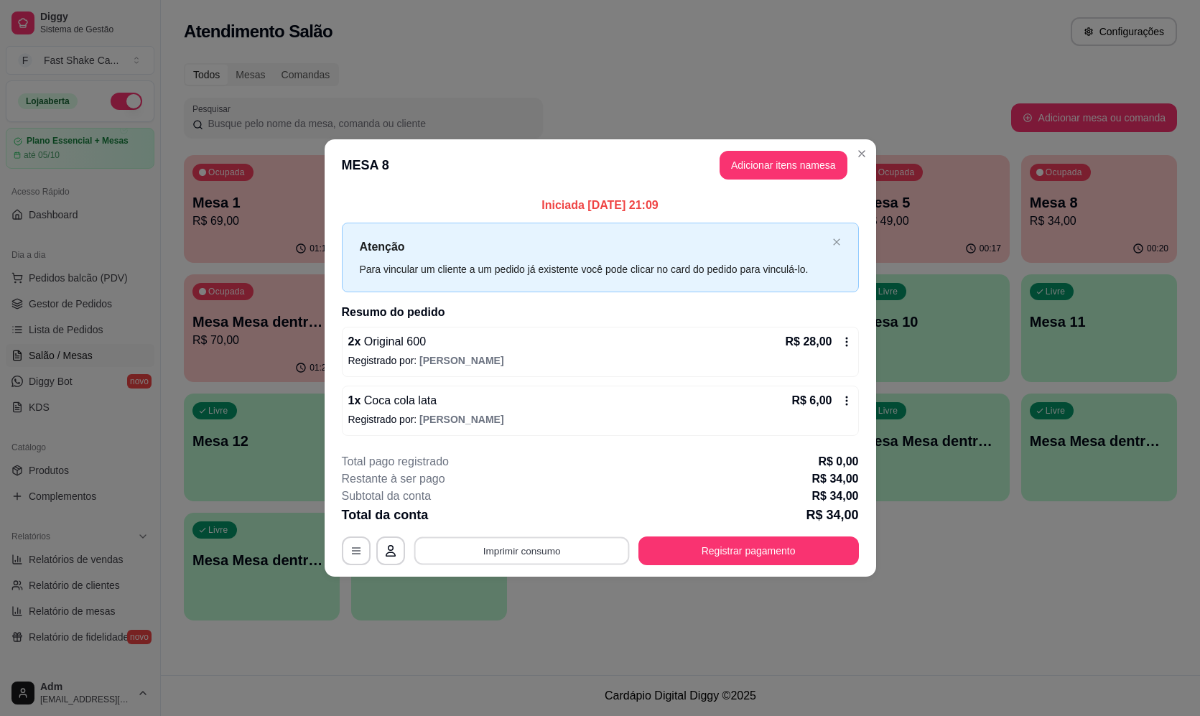
click at [478, 549] on button "Imprimir consumo" at bounding box center [520, 551] width 215 height 28
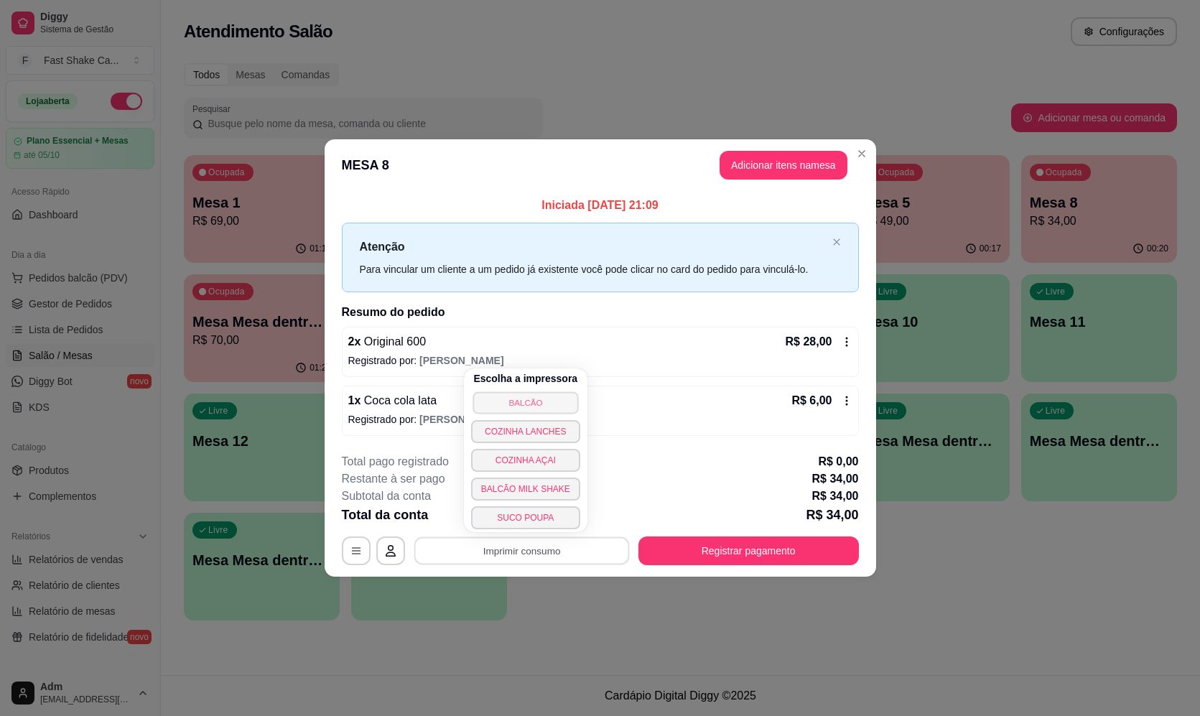
click at [513, 404] on button "BALCÃO" at bounding box center [525, 402] width 106 height 22
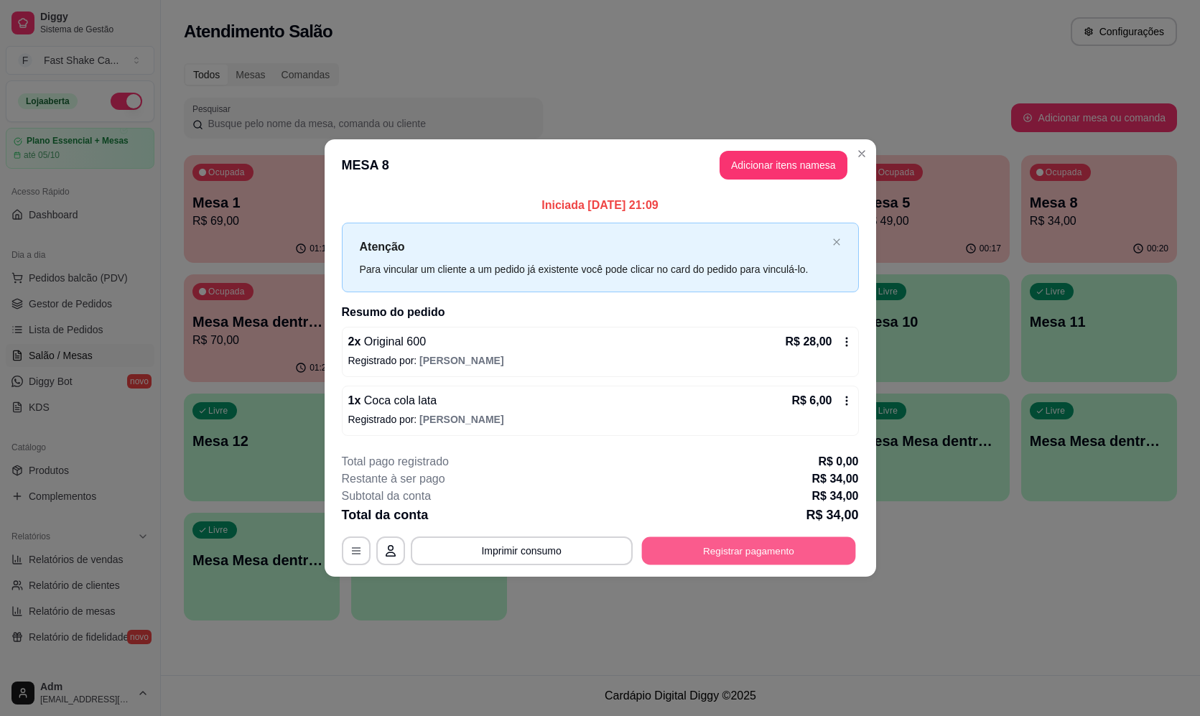
click at [739, 558] on button "Registrar pagamento" at bounding box center [748, 551] width 214 height 28
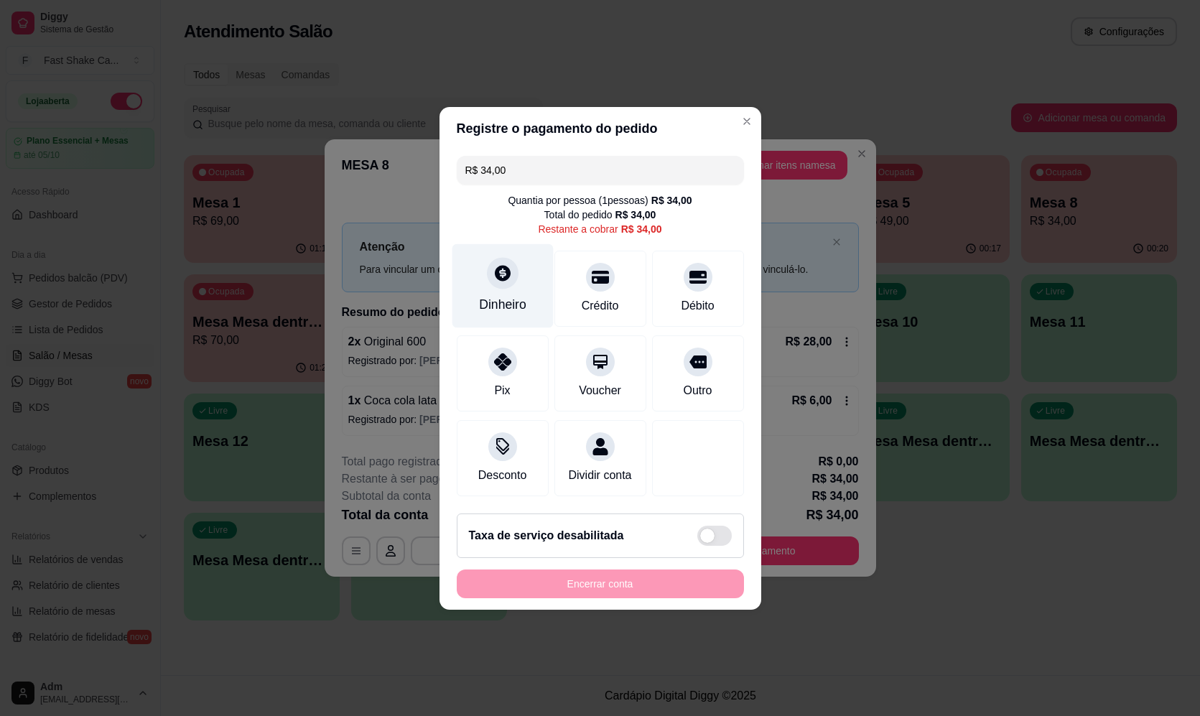
click at [482, 270] on div "Dinheiro" at bounding box center [502, 285] width 101 height 84
type input "R$ 0,00"
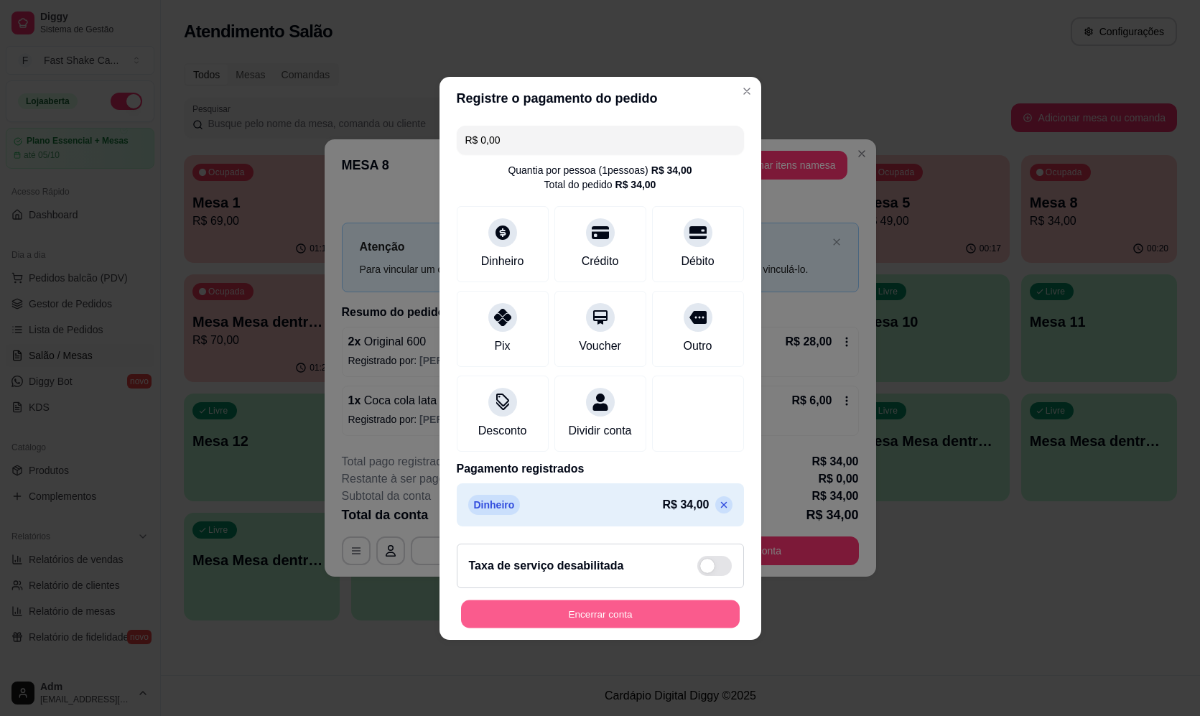
click at [603, 618] on button "Encerrar conta" at bounding box center [600, 613] width 279 height 28
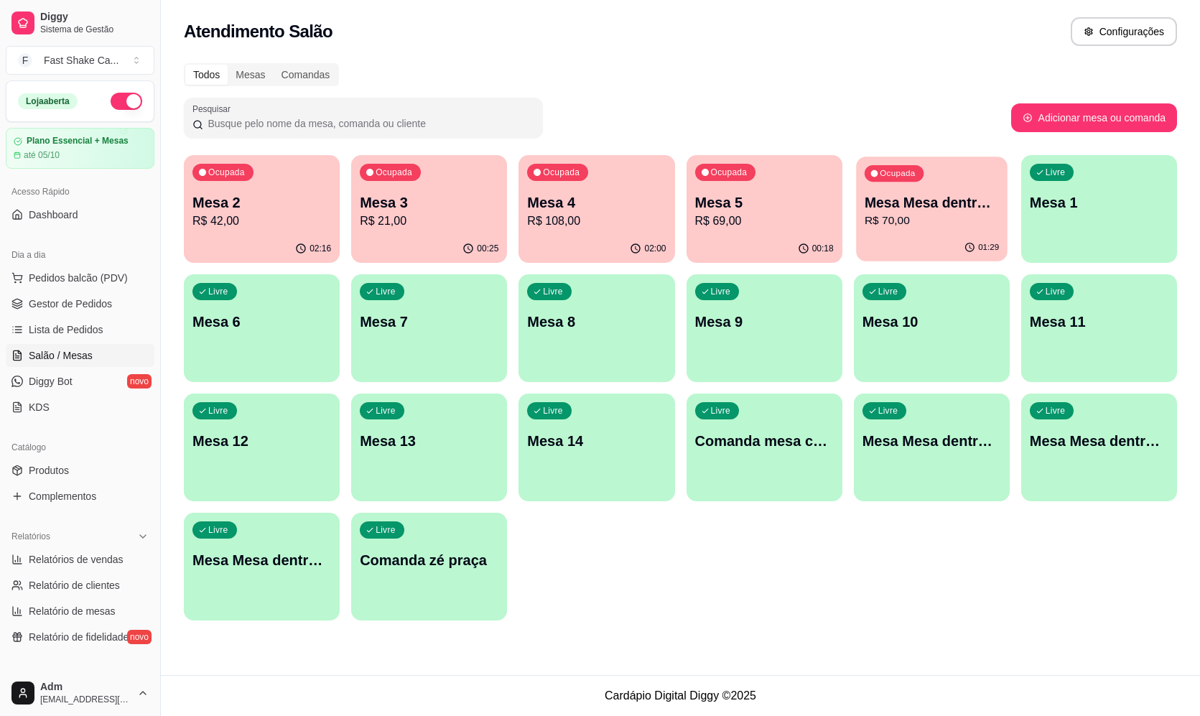
click at [959, 228] on div "Ocupada Mesa Mesa dentro azul R$ 70,00" at bounding box center [931, 195] width 151 height 78
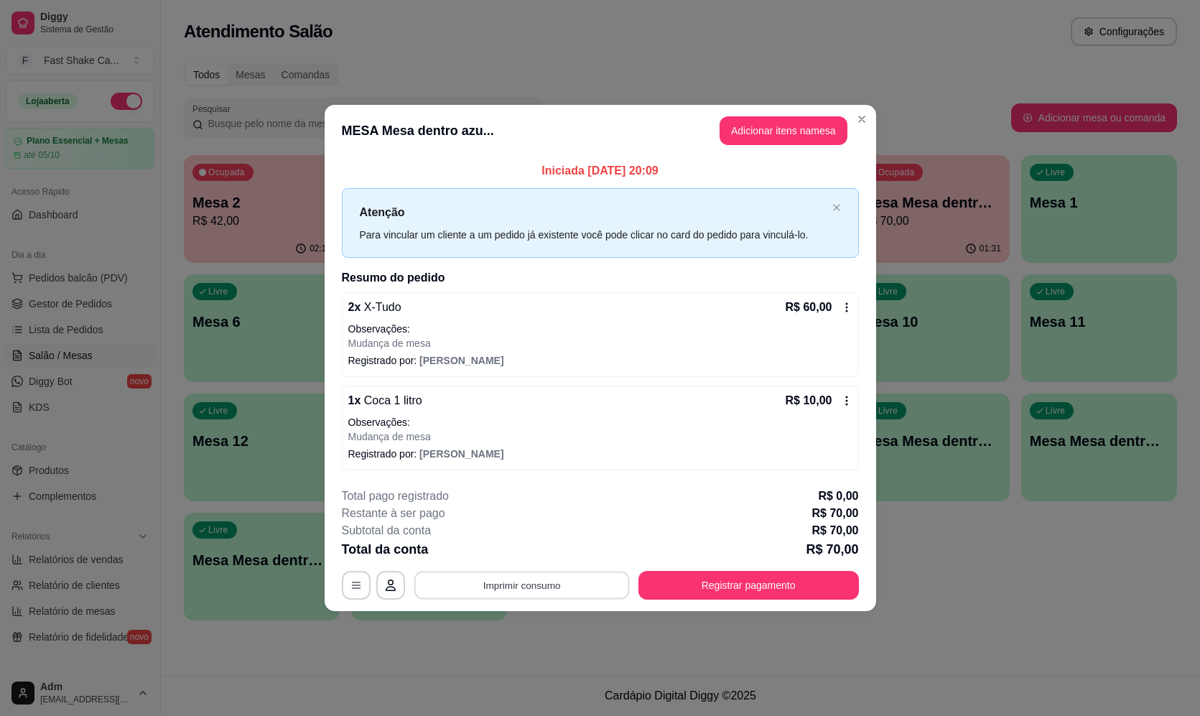
click at [530, 582] on button "Imprimir consumo" at bounding box center [520, 585] width 215 height 28
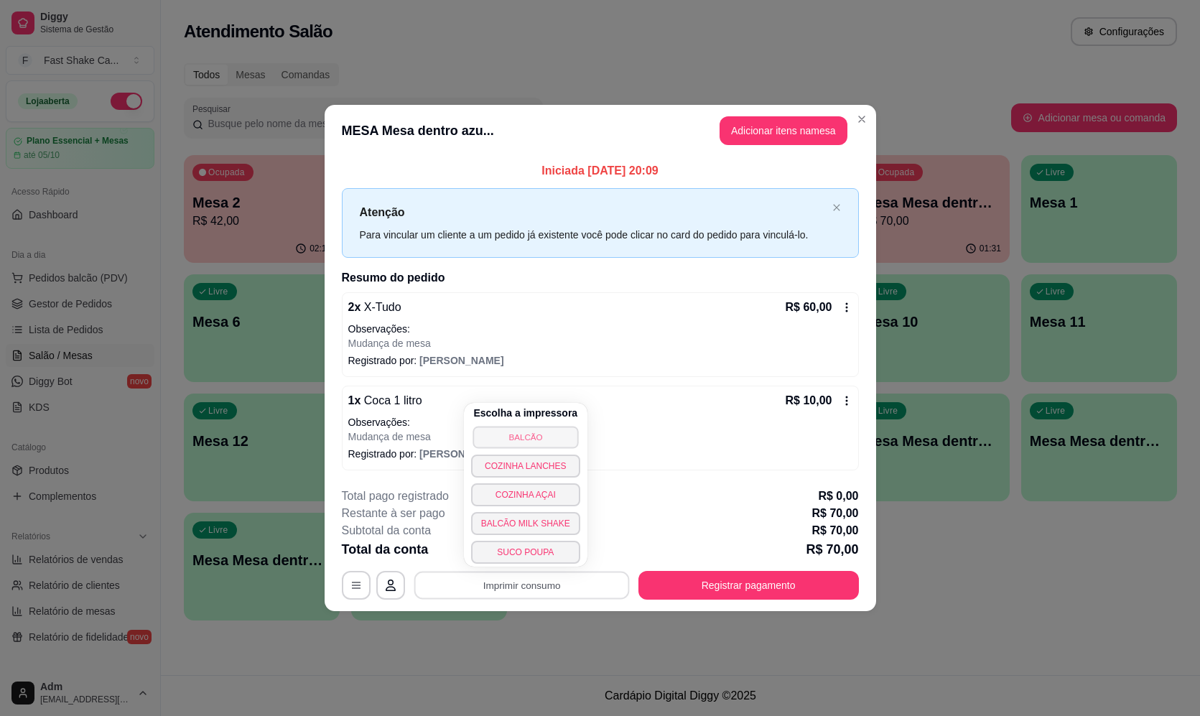
click at [540, 430] on button "BALCÃO" at bounding box center [525, 437] width 106 height 22
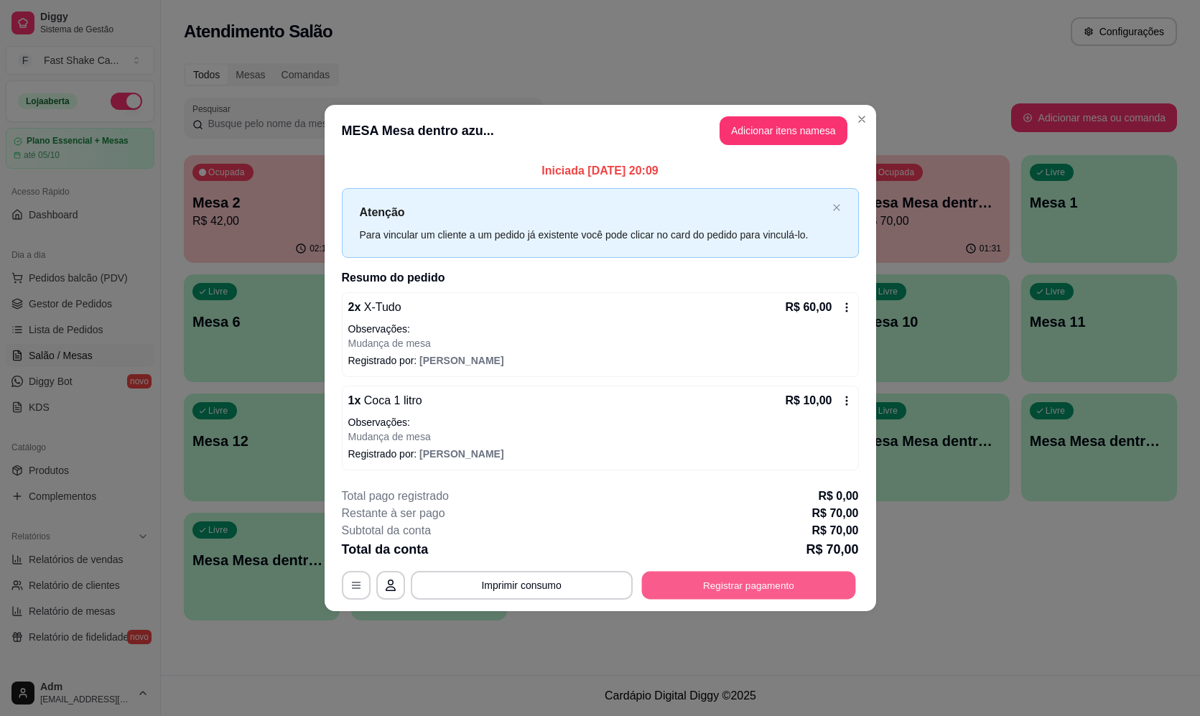
click at [709, 589] on button "Registrar pagamento" at bounding box center [748, 585] width 214 height 28
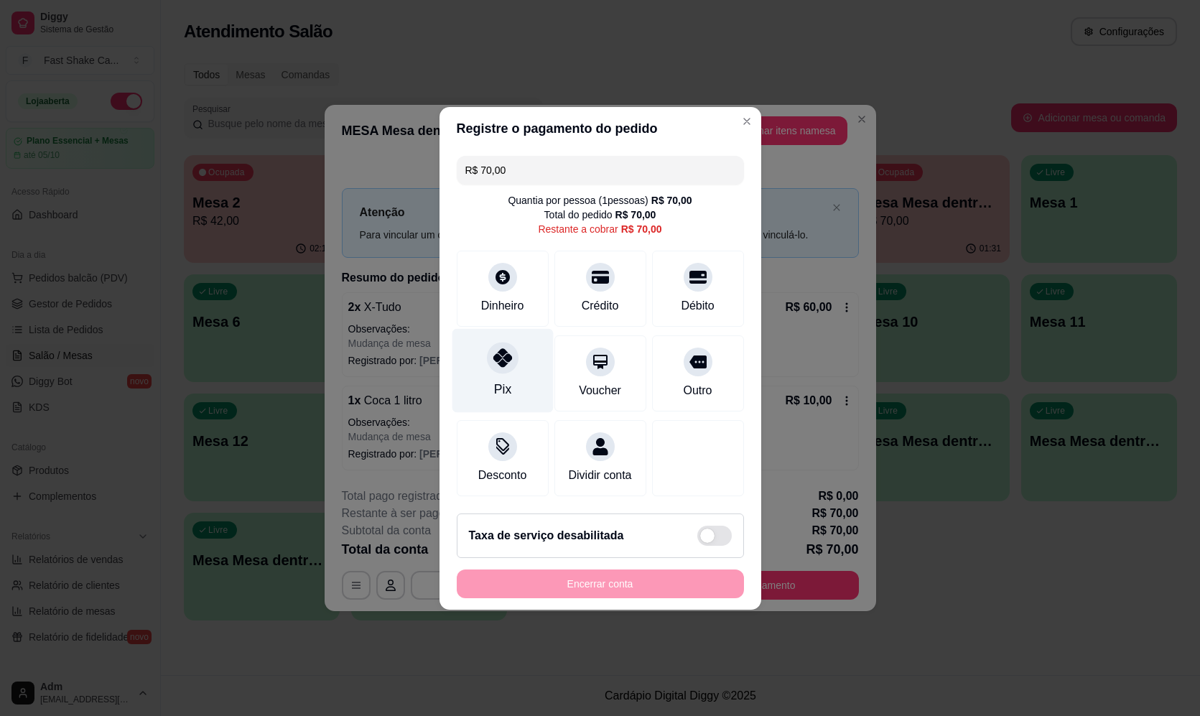
click at [481, 383] on div "Pix" at bounding box center [502, 370] width 101 height 84
type input "R$ 0,00"
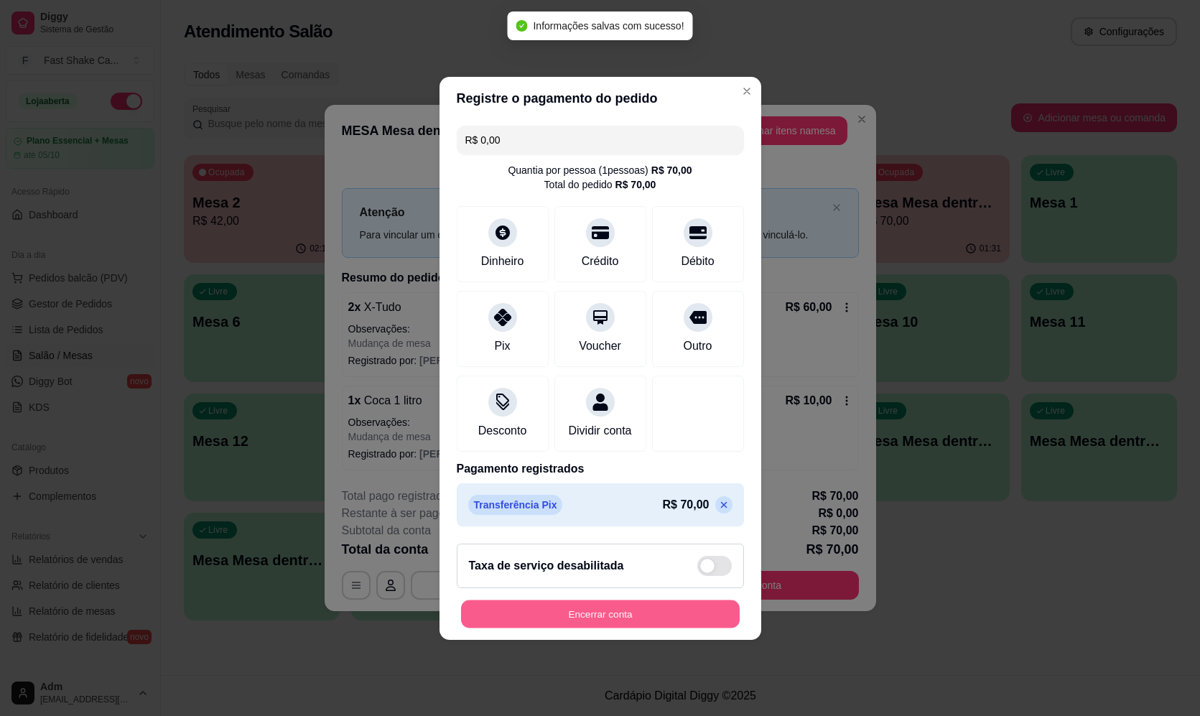
click at [563, 614] on button "Encerrar conta" at bounding box center [600, 613] width 279 height 28
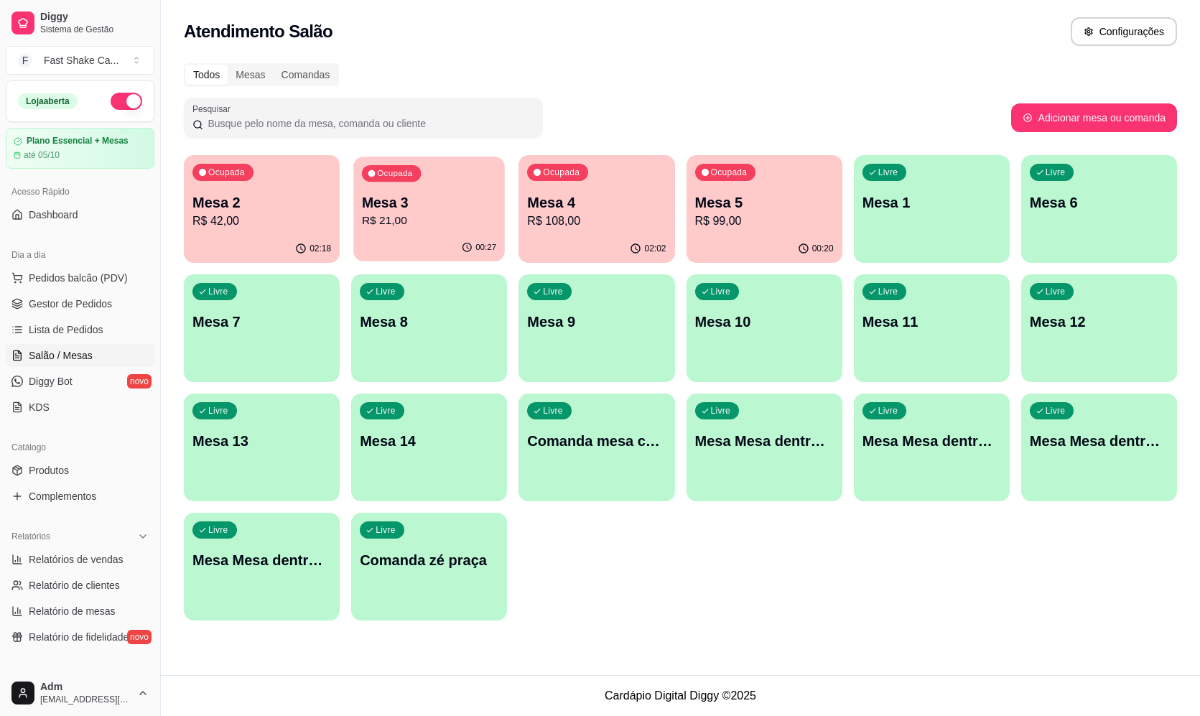
click at [398, 258] on div "00:27" at bounding box center [428, 247] width 151 height 27
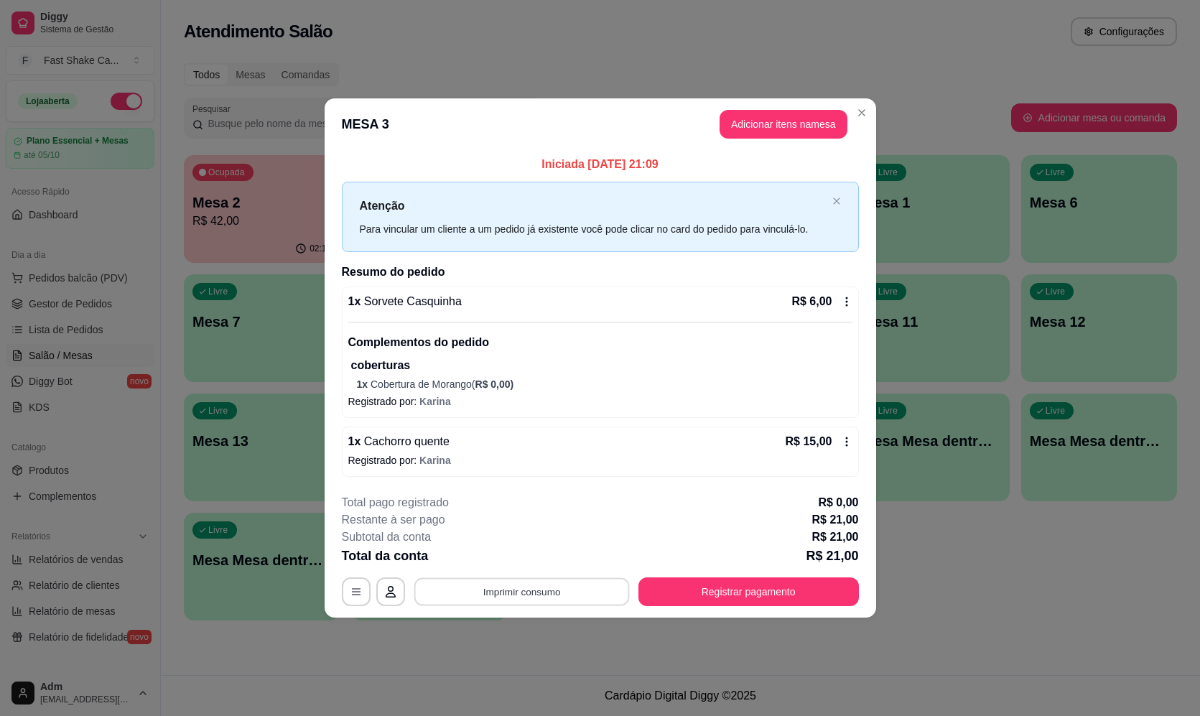
click at [563, 585] on button "Imprimir consumo" at bounding box center [520, 591] width 215 height 28
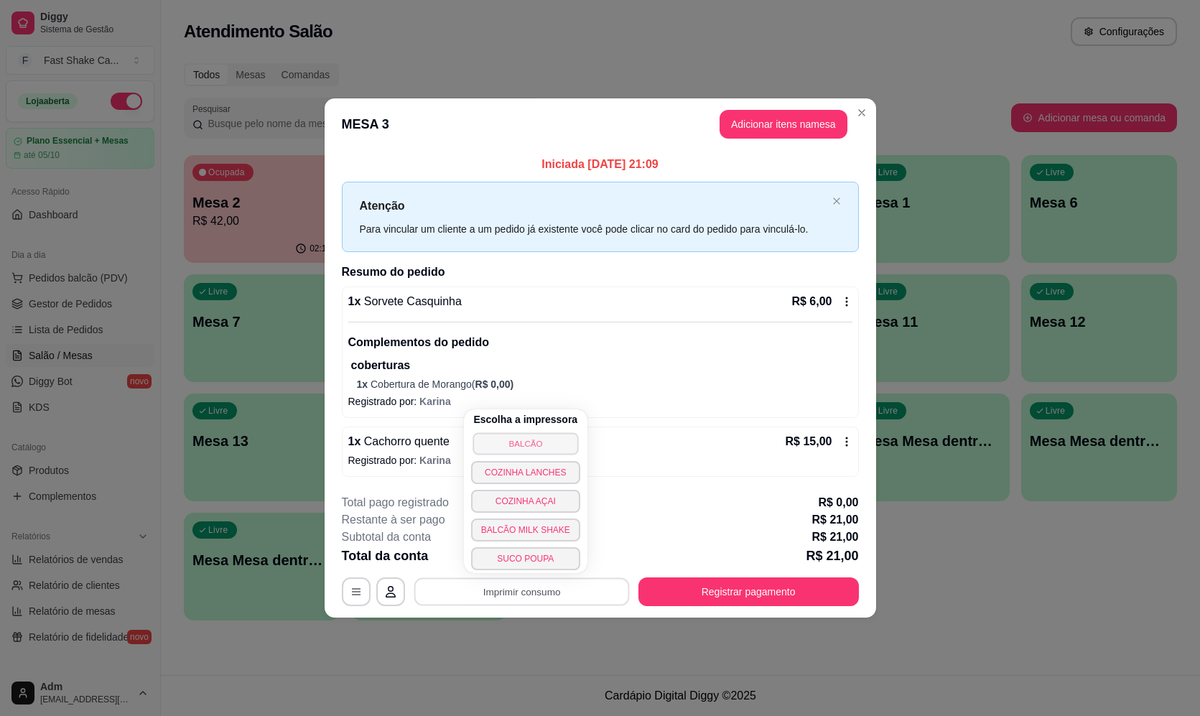
click at [564, 436] on button "BALCÃO" at bounding box center [525, 443] width 106 height 22
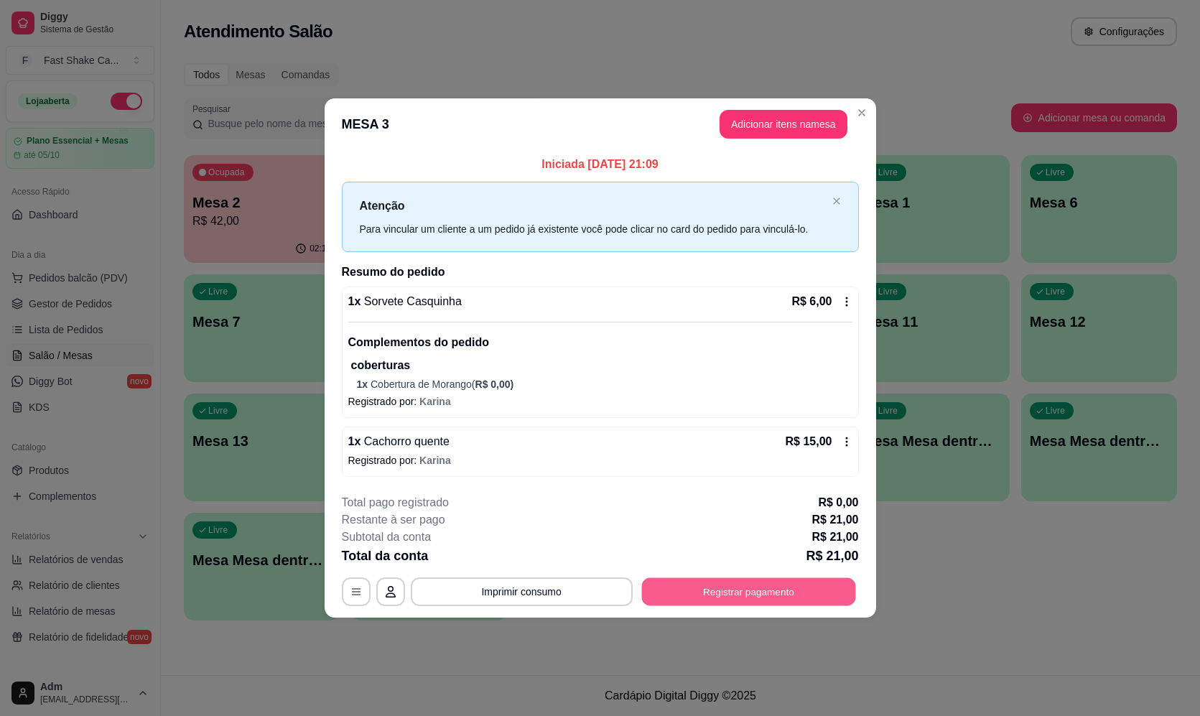
click at [700, 591] on button "Registrar pagamento" at bounding box center [748, 591] width 214 height 28
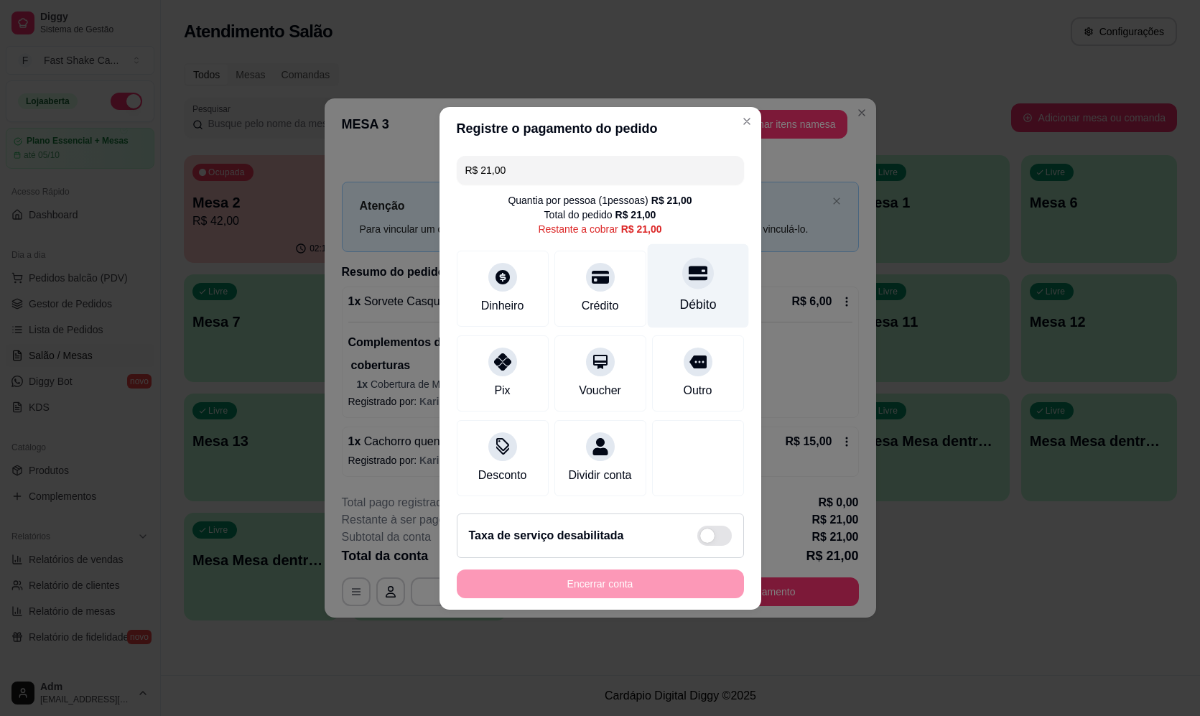
click at [710, 311] on div "Débito" at bounding box center [697, 285] width 101 height 84
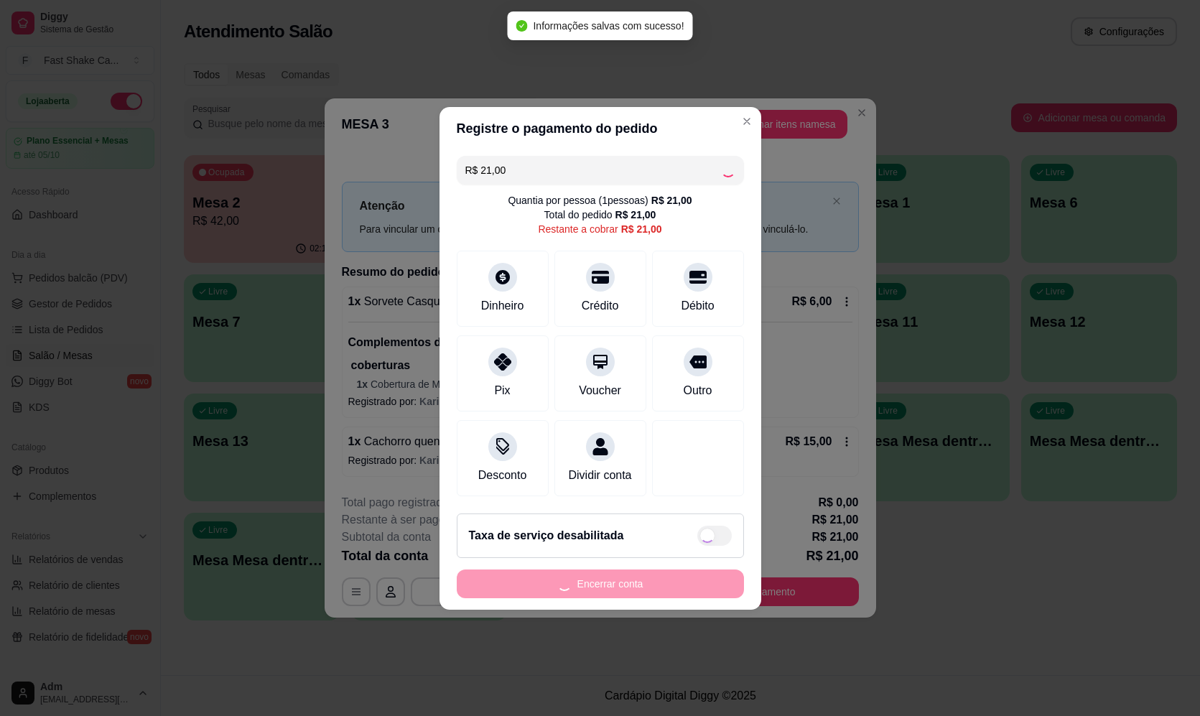
type input "R$ 0,00"
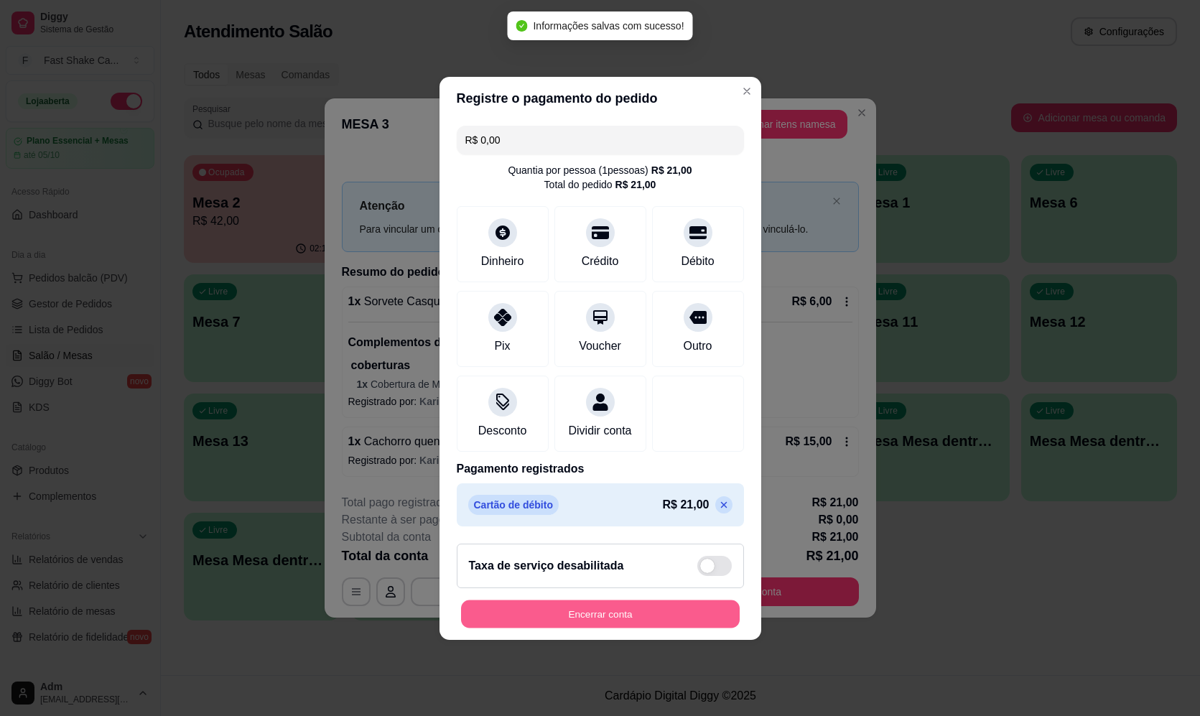
click at [571, 627] on button "Encerrar conta" at bounding box center [600, 613] width 279 height 28
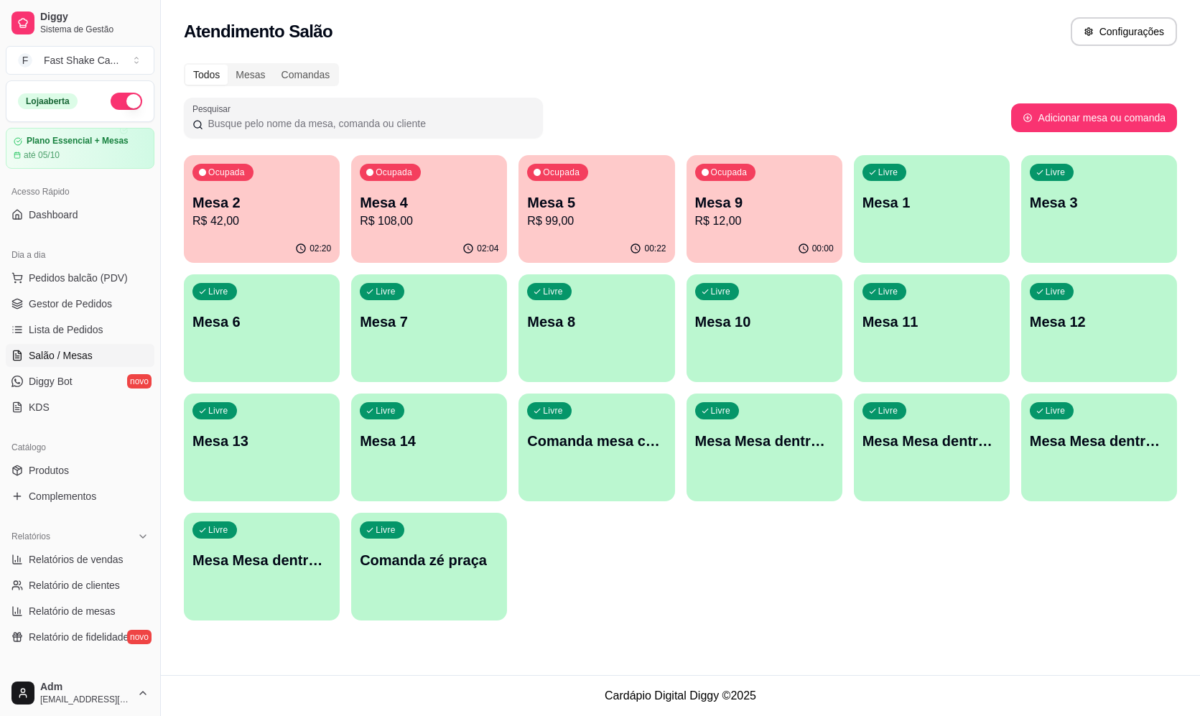
click at [292, 205] on p "Mesa 2" at bounding box center [261, 202] width 139 height 20
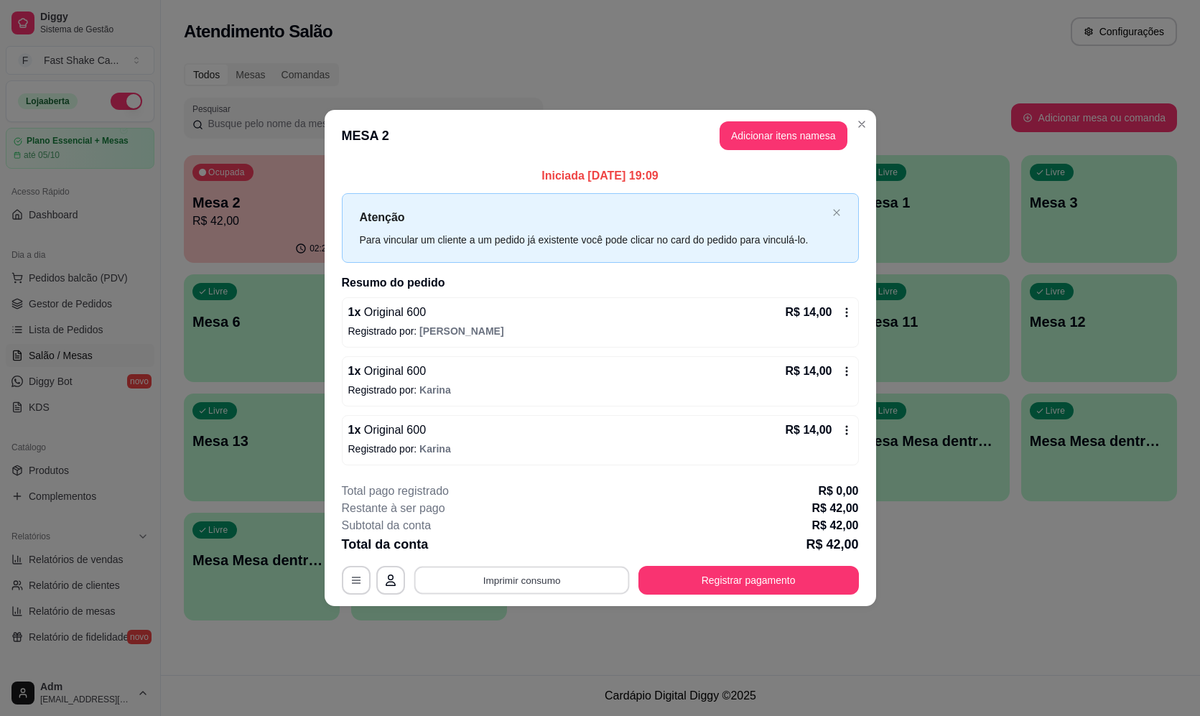
click at [563, 589] on button "Imprimir consumo" at bounding box center [520, 580] width 215 height 28
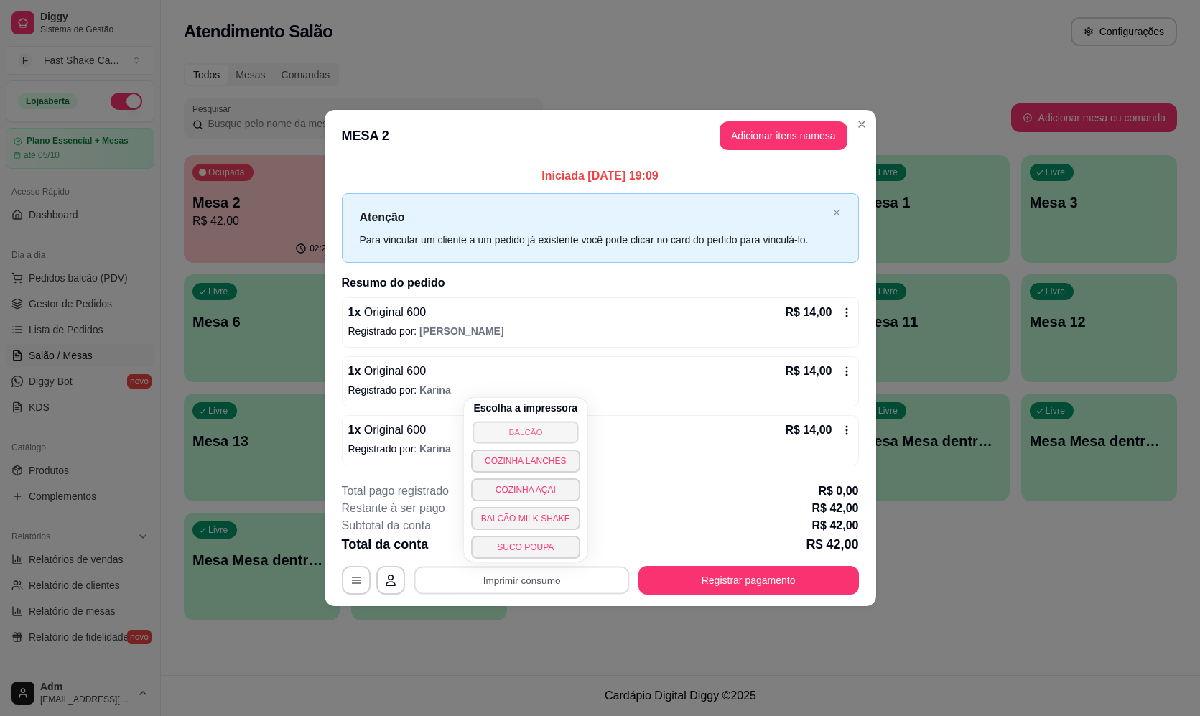
click at [547, 434] on button "BALCÃO" at bounding box center [525, 432] width 106 height 22
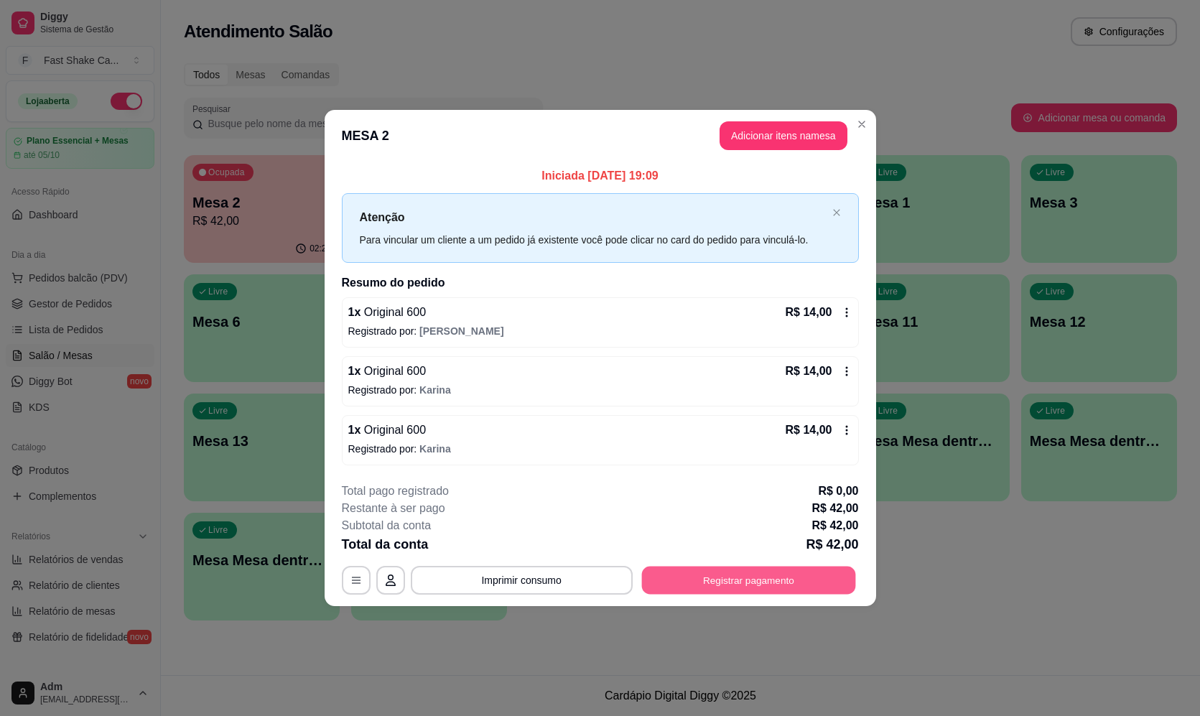
click at [781, 578] on button "Registrar pagamento" at bounding box center [748, 580] width 214 height 28
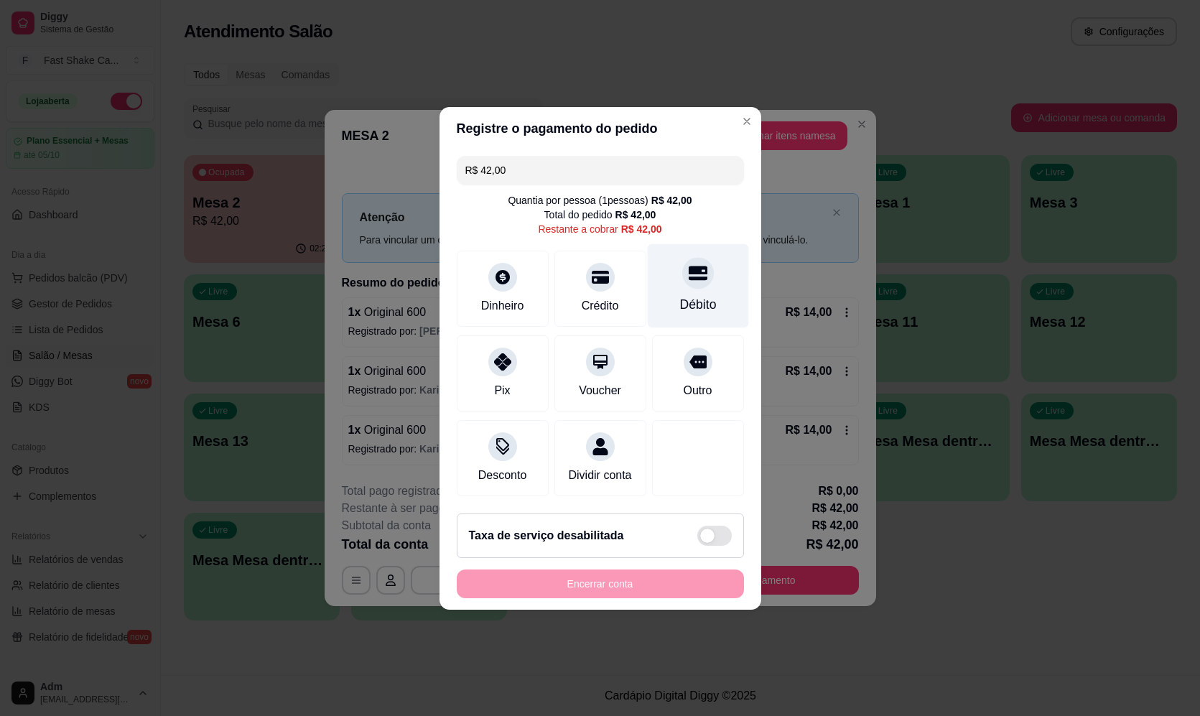
click at [677, 284] on div "Débito" at bounding box center [697, 285] width 101 height 84
type input "R$ 0,00"
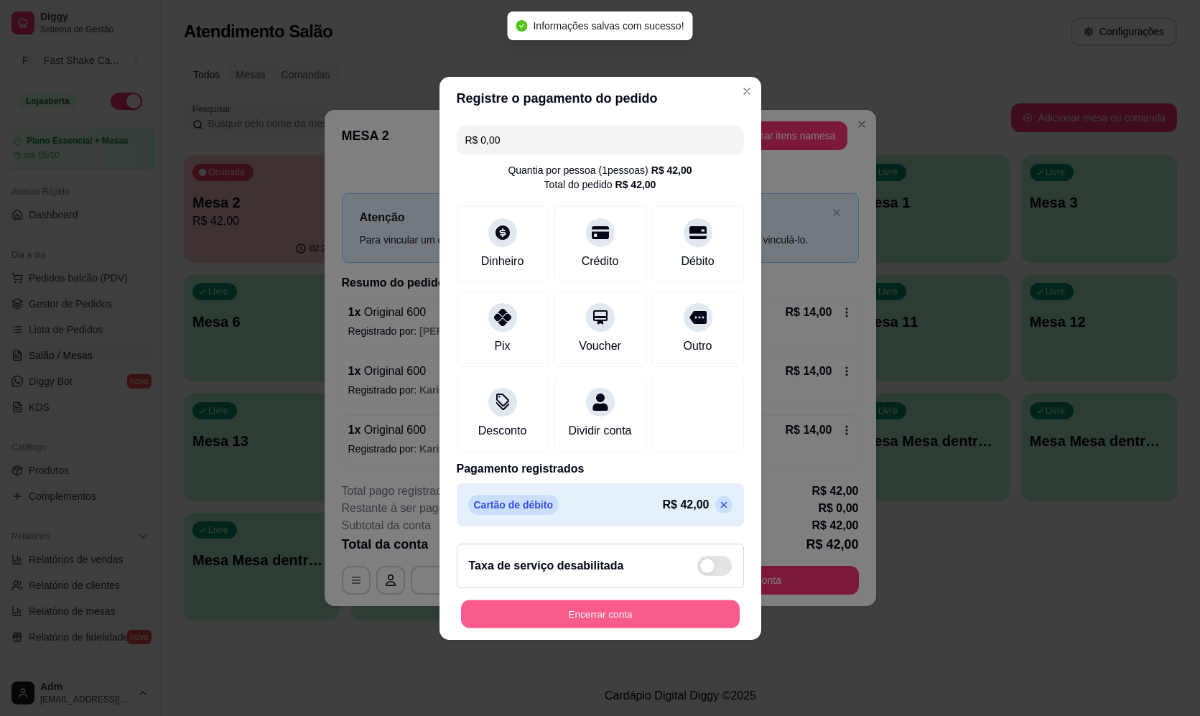
click at [538, 627] on button "Encerrar conta" at bounding box center [600, 613] width 279 height 28
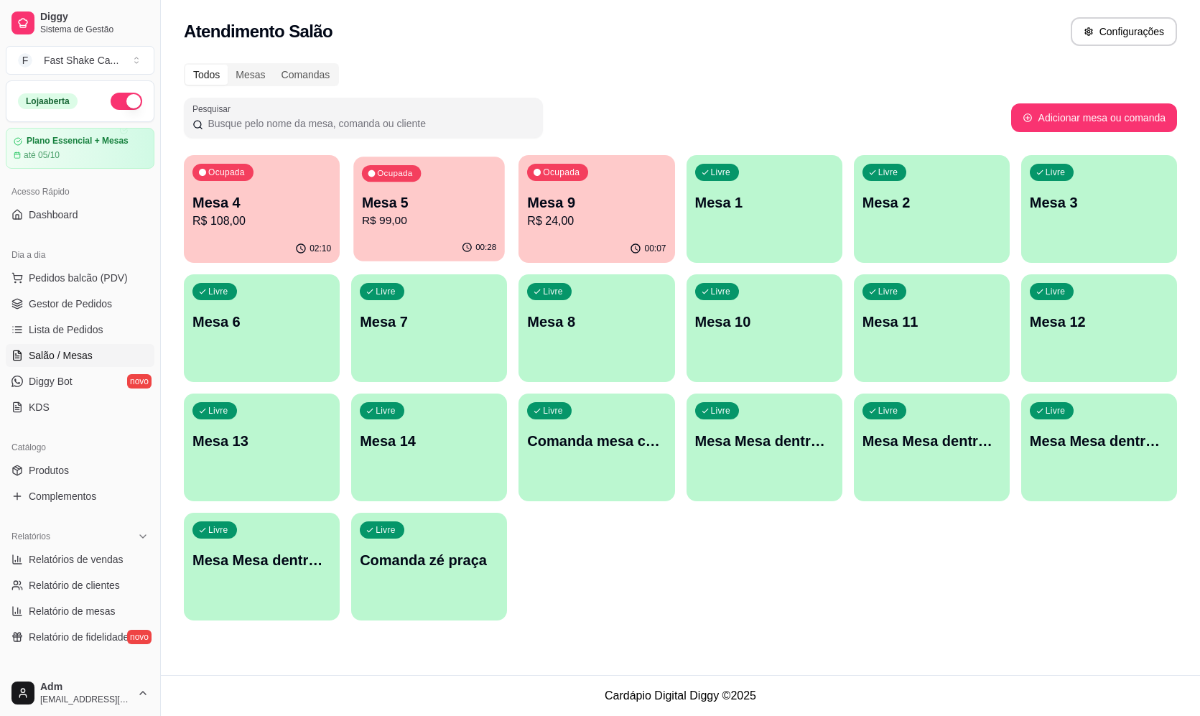
click at [475, 187] on div "Ocupada Mesa 5 R$ 99,00" at bounding box center [428, 195] width 151 height 78
click at [221, 239] on div "02:14" at bounding box center [261, 247] width 151 height 27
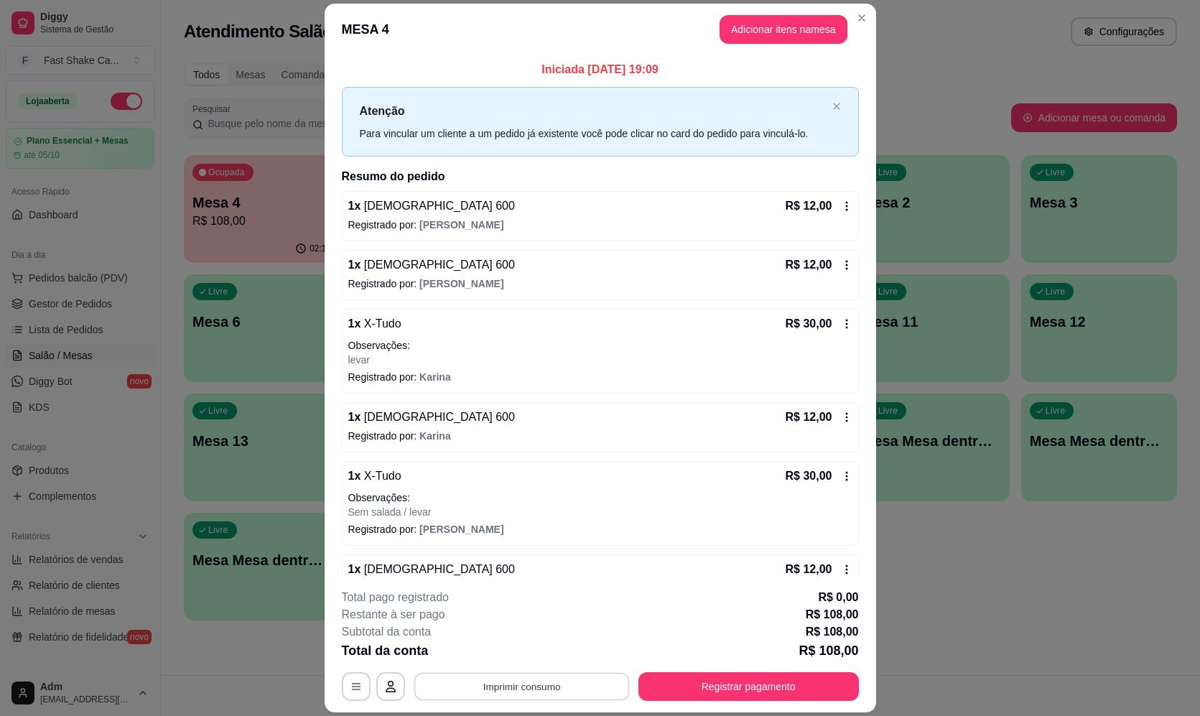
click at [546, 681] on button "Imprimir consumo" at bounding box center [520, 687] width 215 height 28
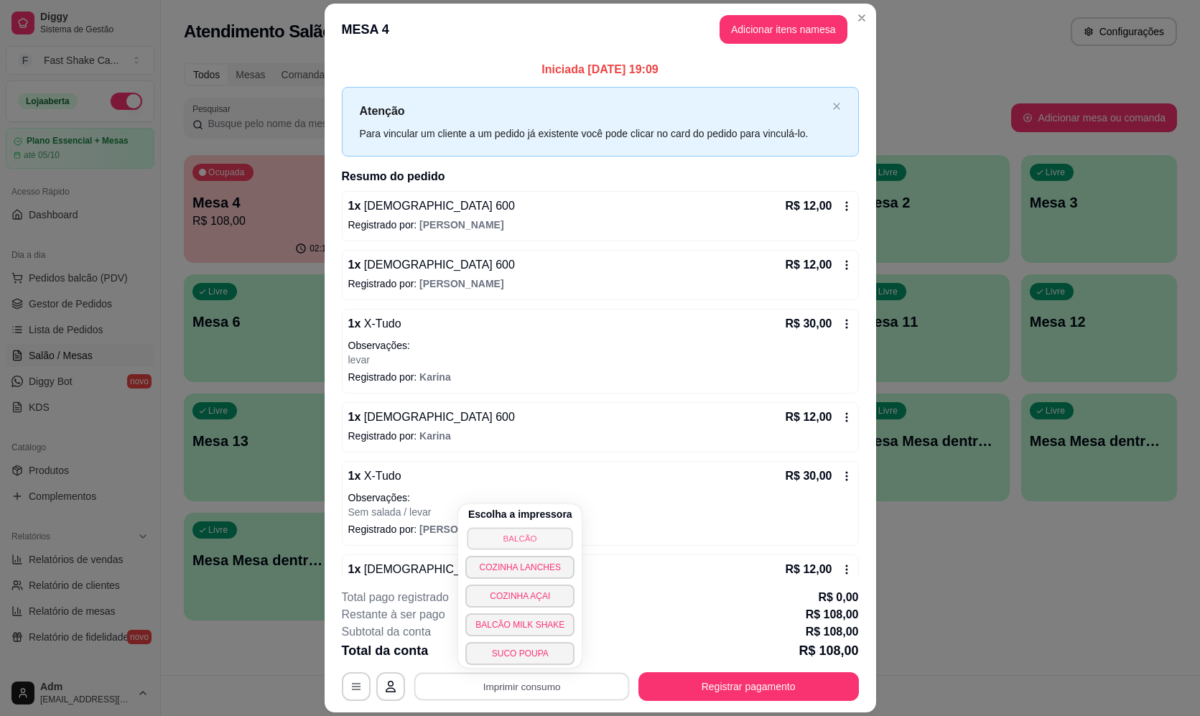
click at [558, 543] on button "BALCÃO" at bounding box center [520, 538] width 106 height 22
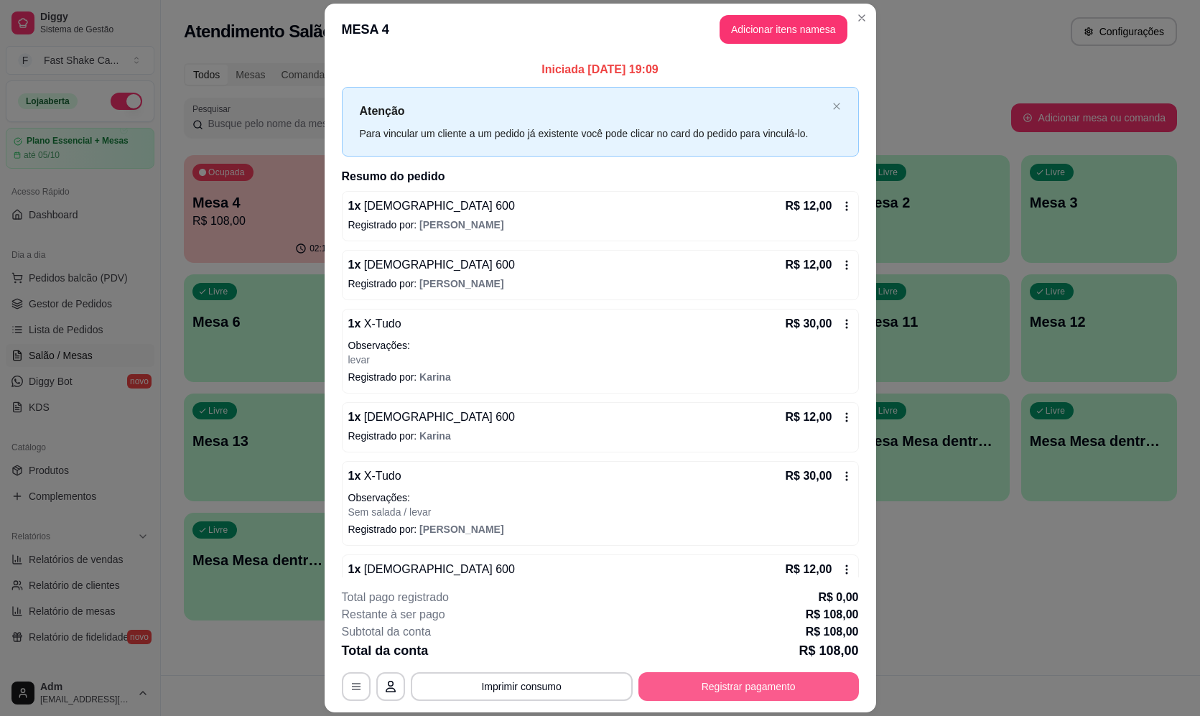
click at [705, 685] on button "Registrar pagamento" at bounding box center [748, 686] width 220 height 29
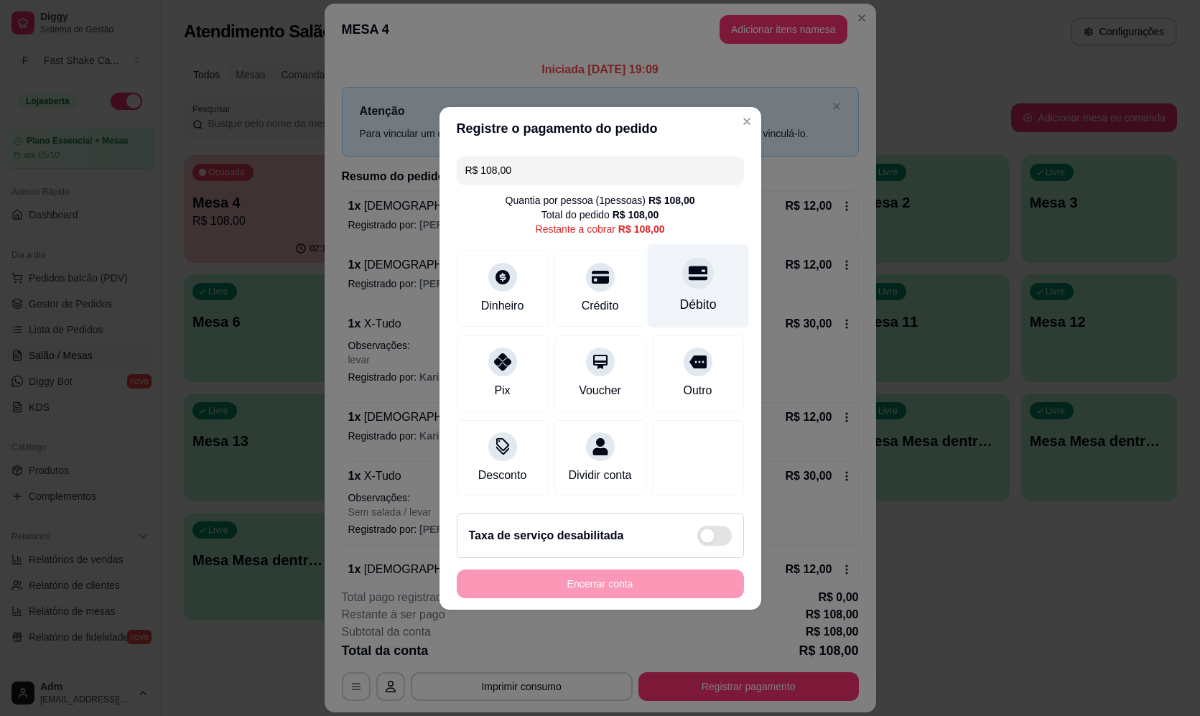
click at [661, 289] on div "Débito" at bounding box center [697, 285] width 101 height 84
type input "R$ 0,00"
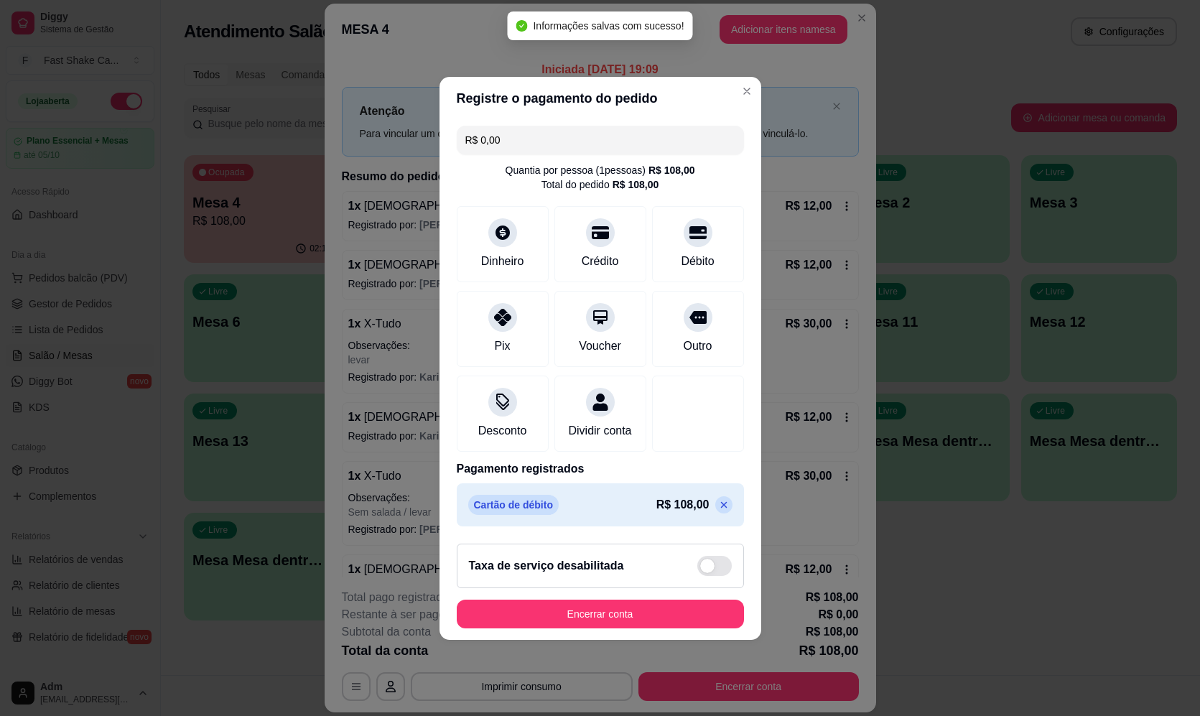
click at [660, 187] on div "R$ 0,00 Quantia por pessoa ( 1 pessoas) R$ 108,00 Total do pedido R$ 108,00 Din…" at bounding box center [600, 326] width 322 height 412
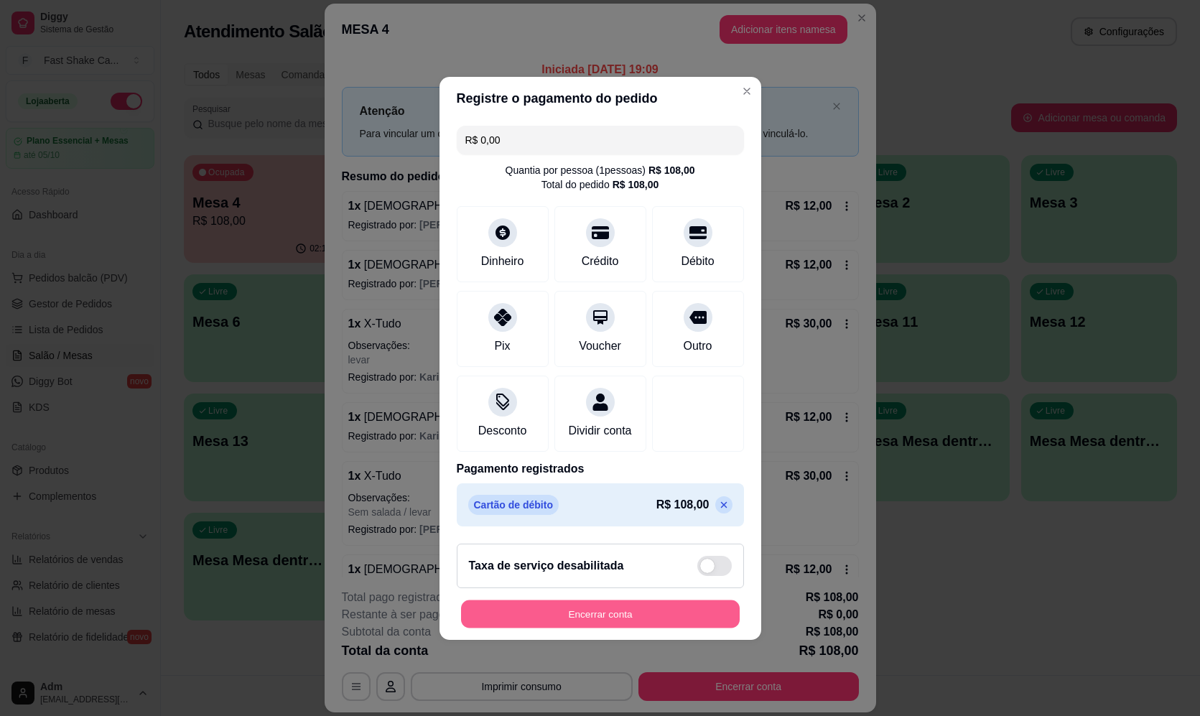
click at [571, 625] on button "Encerrar conta" at bounding box center [600, 613] width 279 height 28
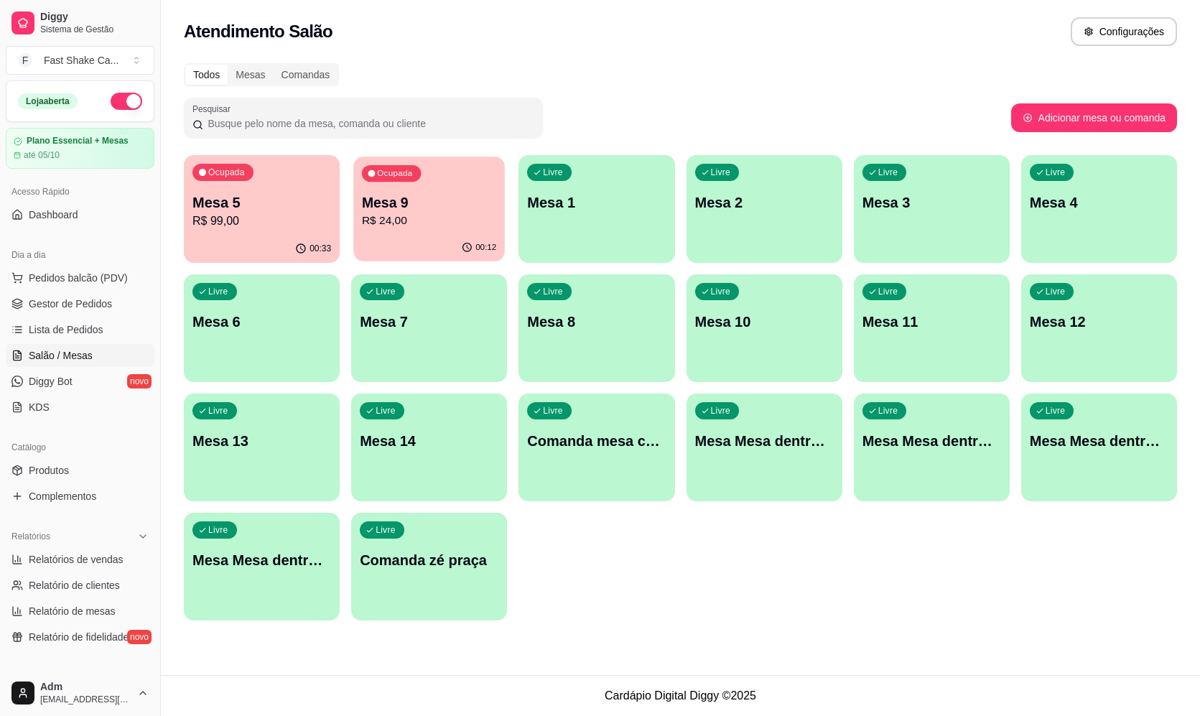
click at [418, 237] on div "00:12" at bounding box center [428, 247] width 151 height 27
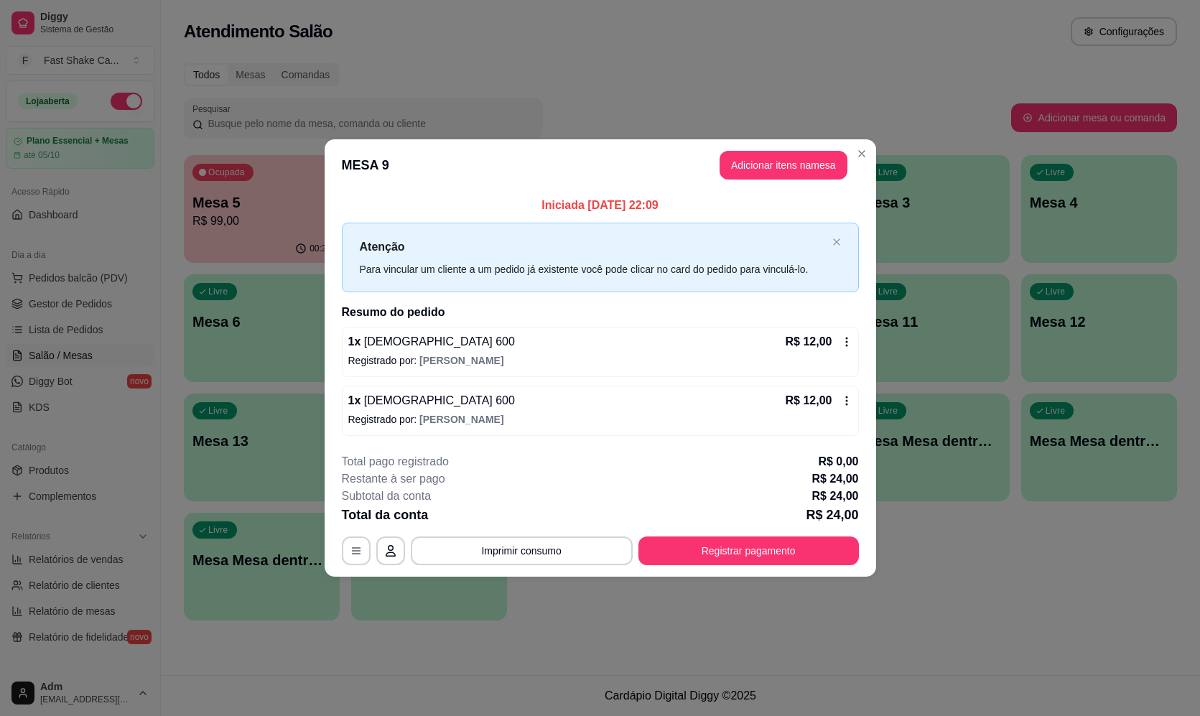
click at [854, 164] on header "MESA 9 Adicionar itens na mesa" at bounding box center [599, 165] width 551 height 52
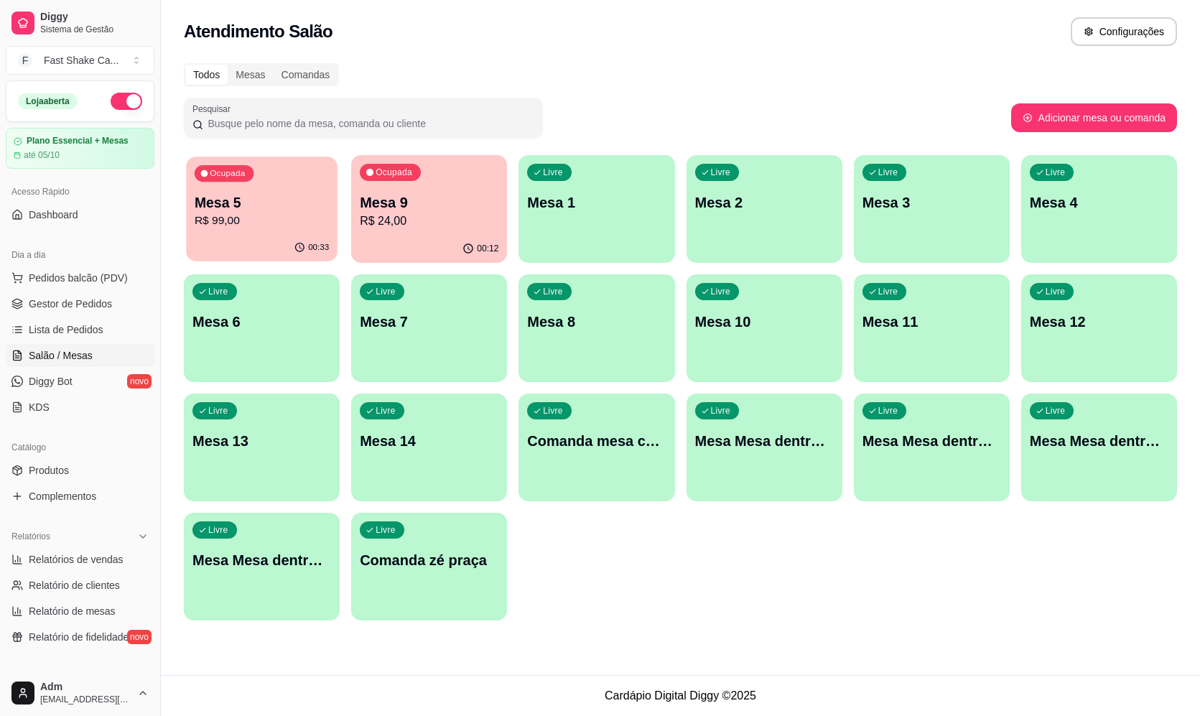
click at [301, 195] on div "Ocupada Mesa 5 R$ 99,00" at bounding box center [261, 195] width 151 height 78
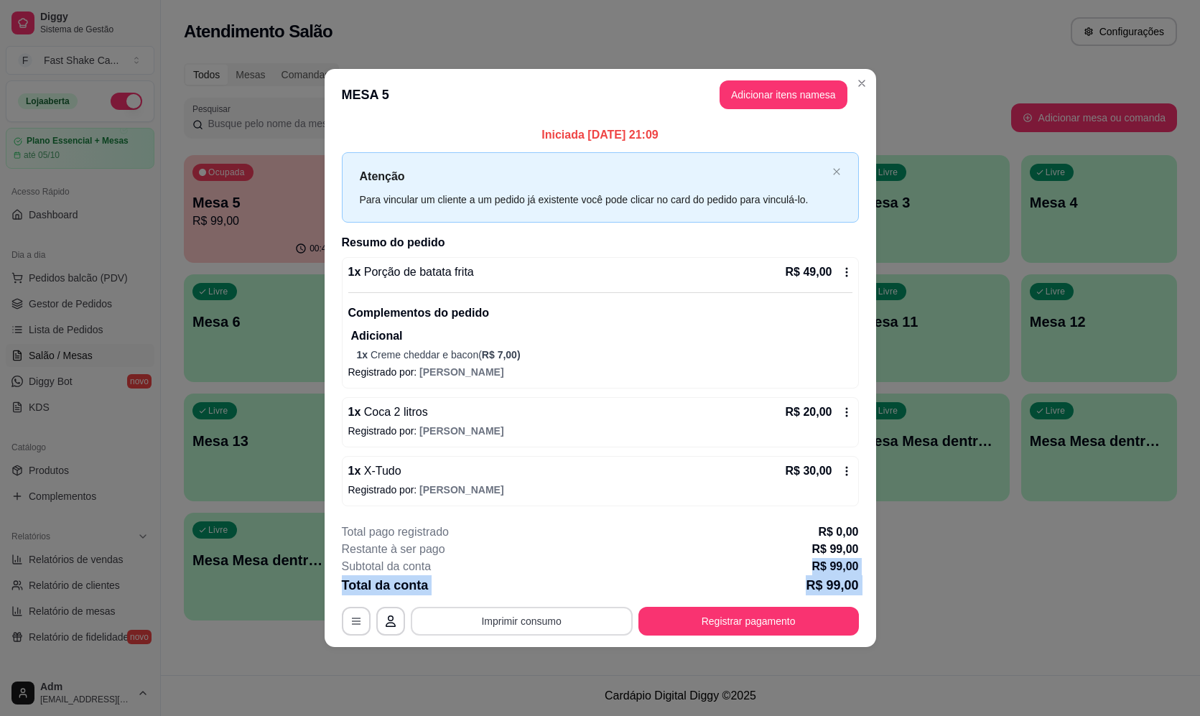
drag, startPoint x: 556, startPoint y: 568, endPoint x: 609, endPoint y: 632, distance: 83.1
click at [609, 632] on div "**********" at bounding box center [600, 579] width 517 height 112
click at [612, 627] on button "Imprimir consumo" at bounding box center [520, 621] width 215 height 28
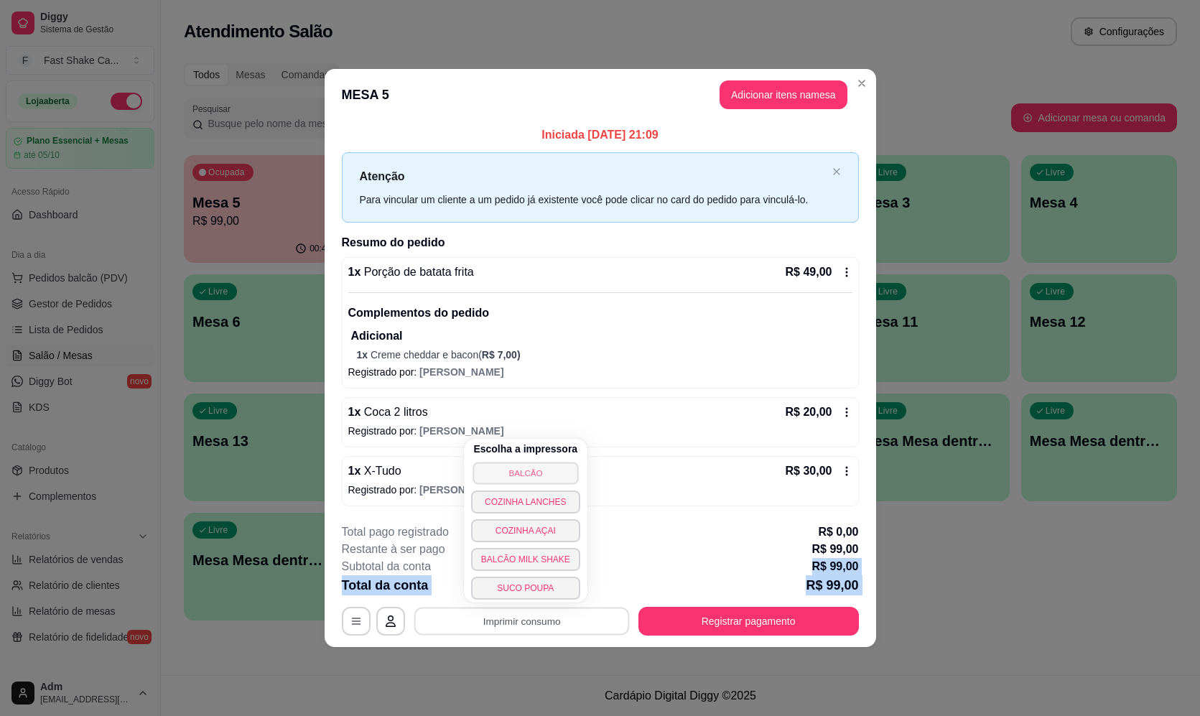
click at [564, 481] on button "BALCÃO" at bounding box center [525, 473] width 106 height 22
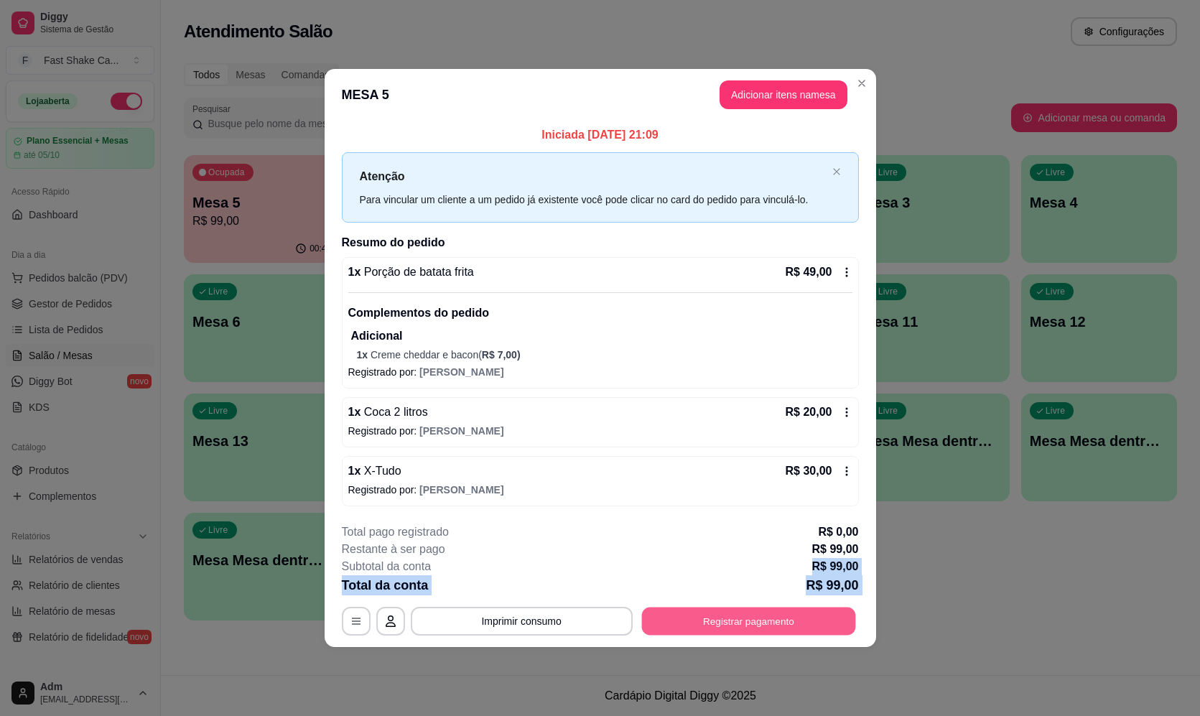
click at [687, 627] on button "Registrar pagamento" at bounding box center [748, 621] width 214 height 28
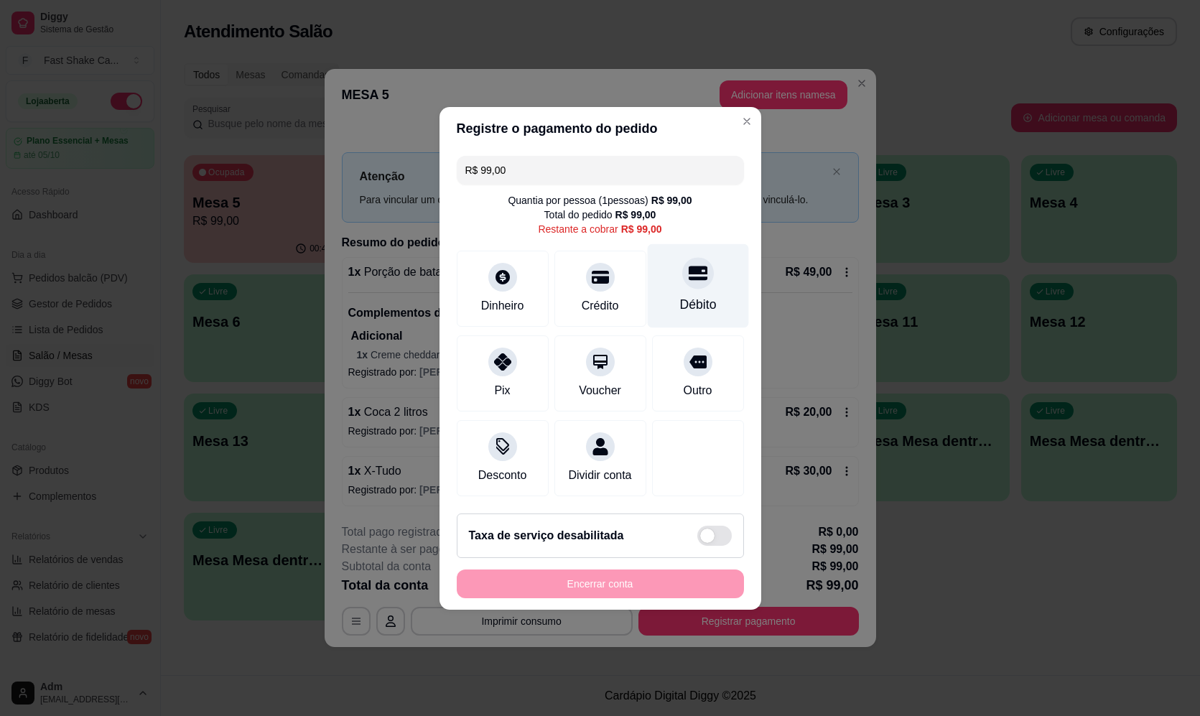
click at [686, 295] on div "Débito" at bounding box center [697, 304] width 37 height 19
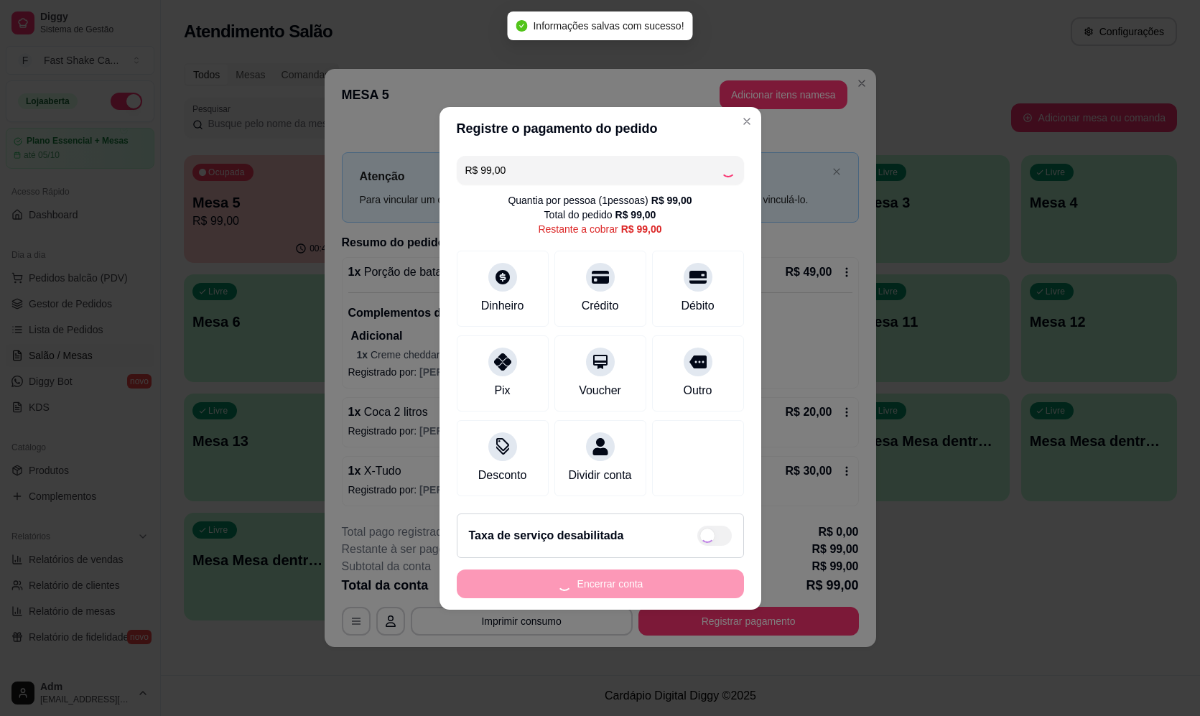
type input "R$ 0,00"
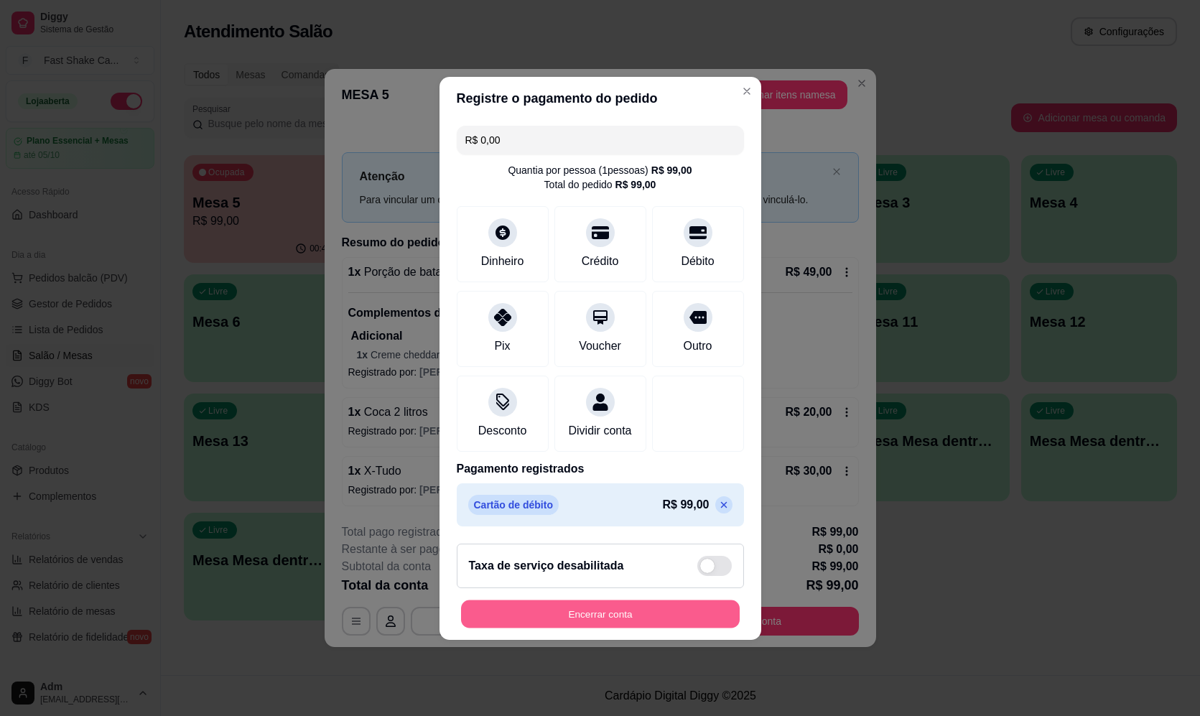
click at [618, 616] on button "Encerrar conta" at bounding box center [600, 613] width 279 height 28
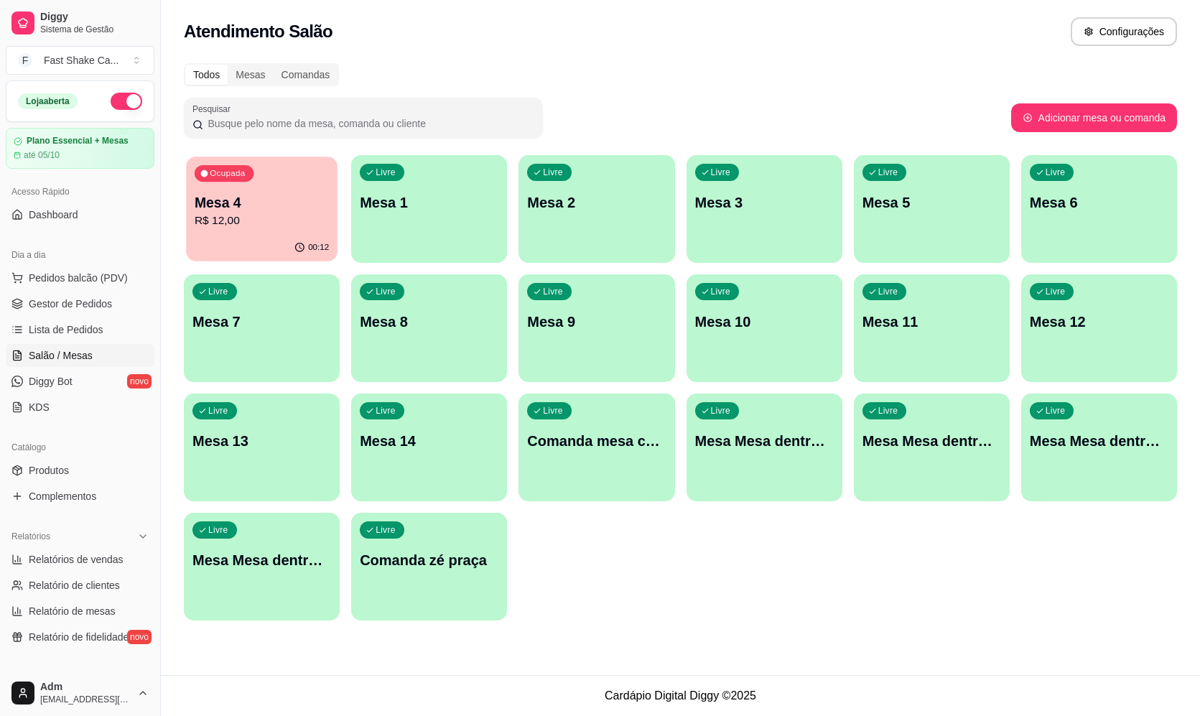
click at [265, 249] on div "00:12" at bounding box center [261, 247] width 151 height 27
click at [312, 190] on div "Ocupada Mesa 4 R$ 12,00" at bounding box center [261, 195] width 151 height 78
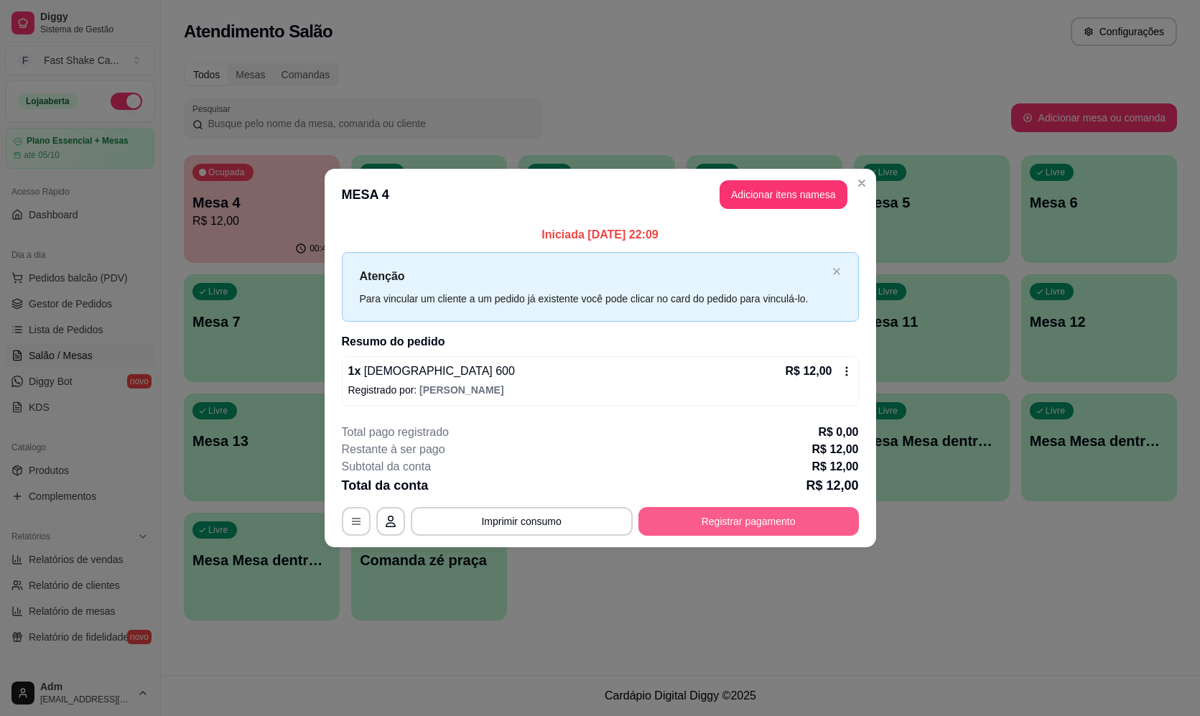
click at [767, 514] on button "Registrar pagamento" at bounding box center [748, 521] width 220 height 29
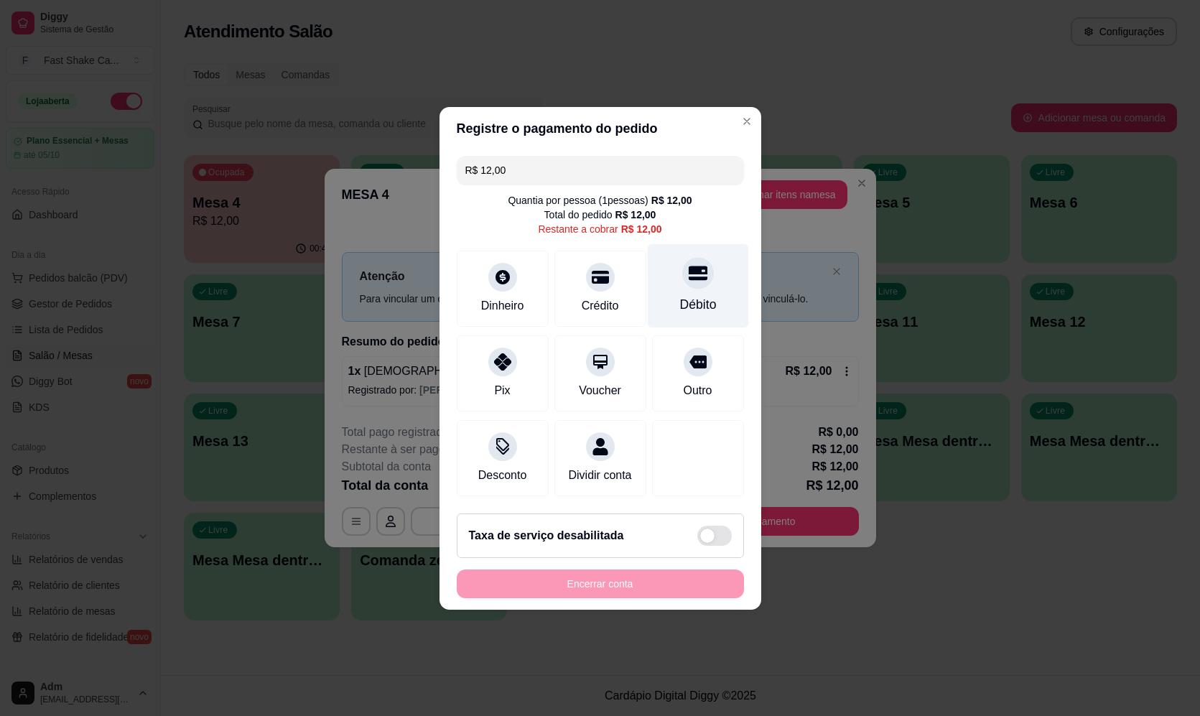
click at [675, 268] on div "Débito" at bounding box center [697, 285] width 101 height 84
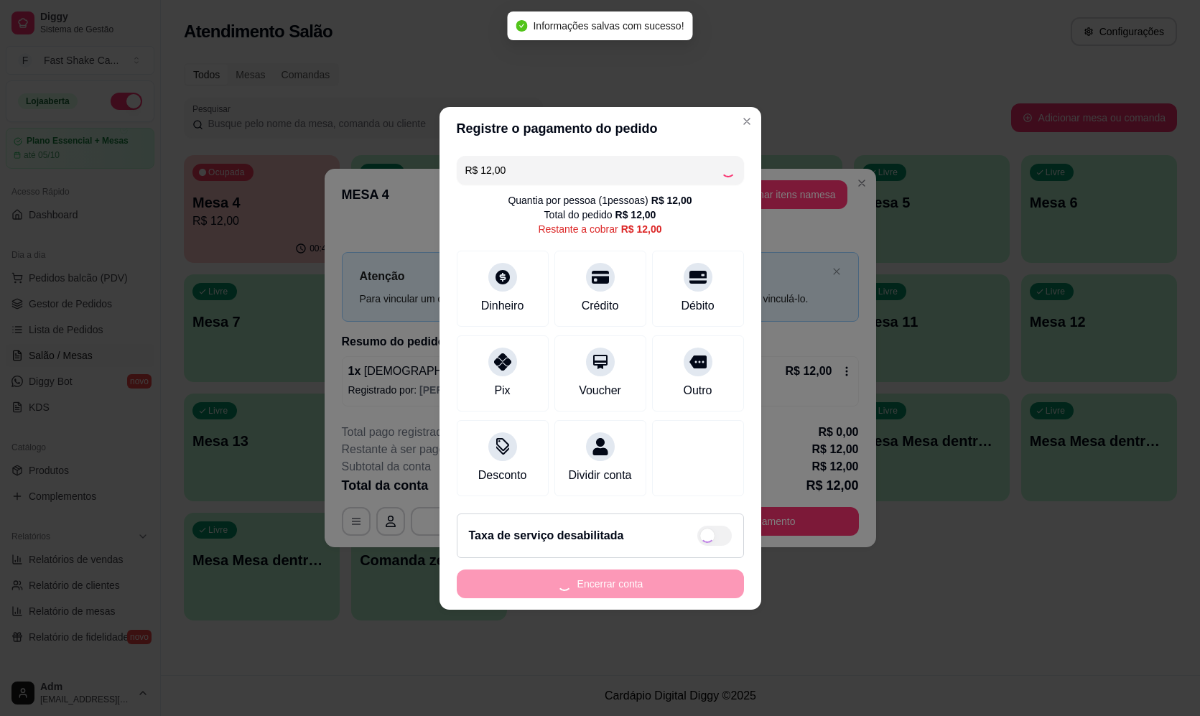
type input "R$ 0,00"
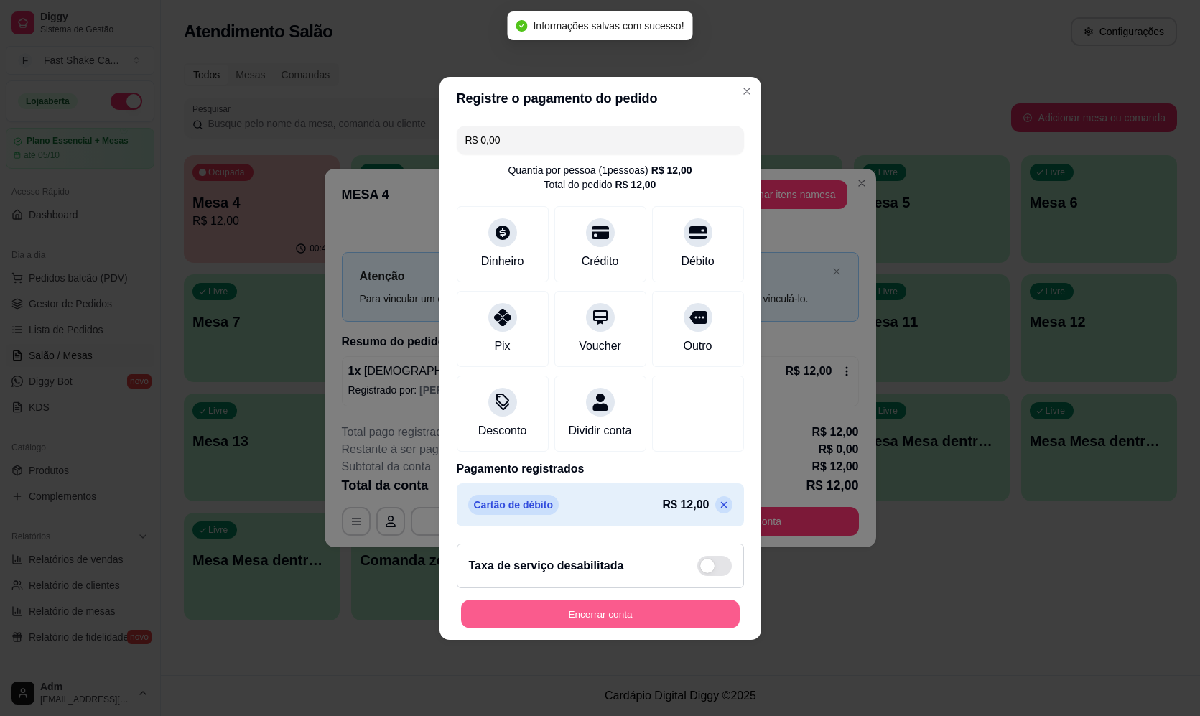
click at [660, 627] on button "Encerrar conta" at bounding box center [600, 613] width 279 height 28
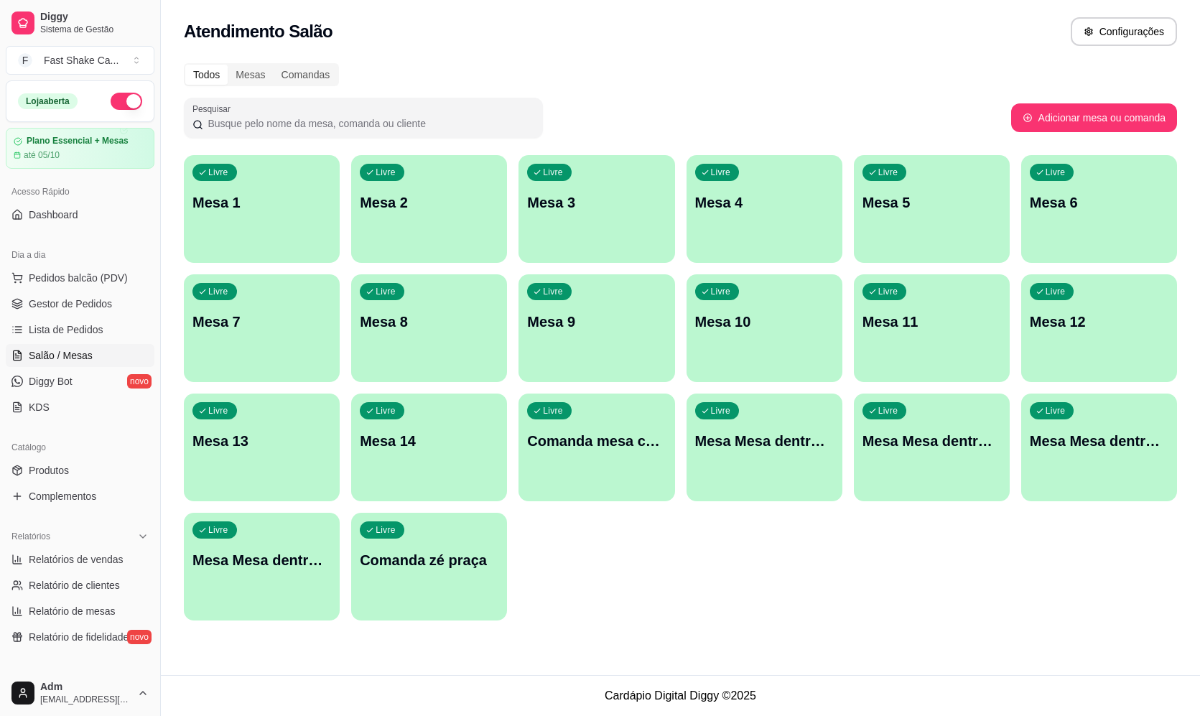
click at [121, 103] on button "button" at bounding box center [127, 101] width 32 height 17
